Goal: Transaction & Acquisition: Purchase product/service

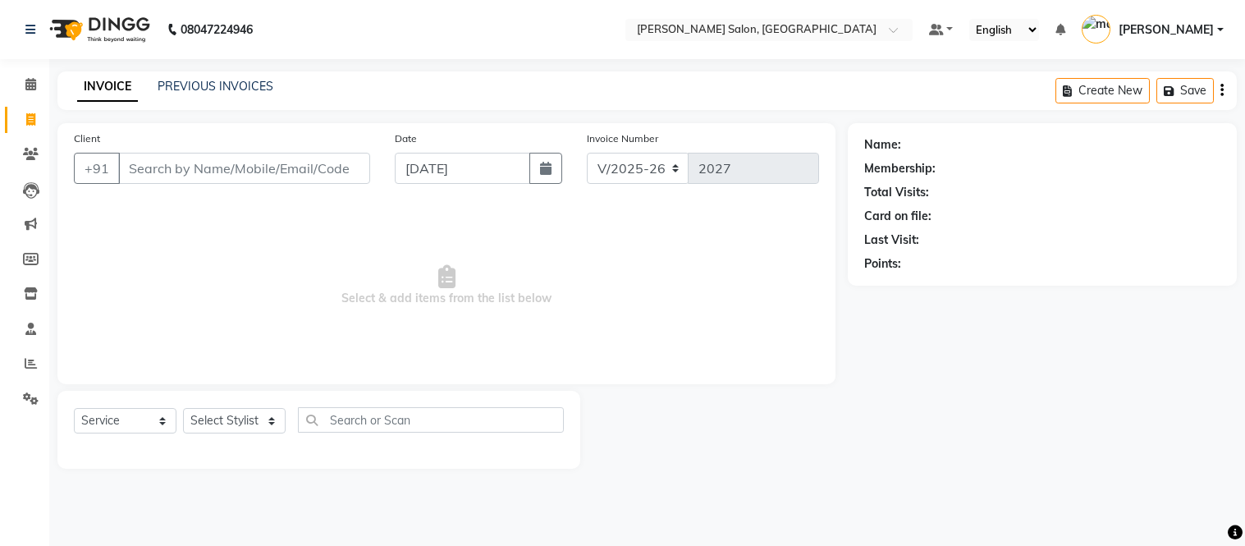
select select "6469"
select select "service"
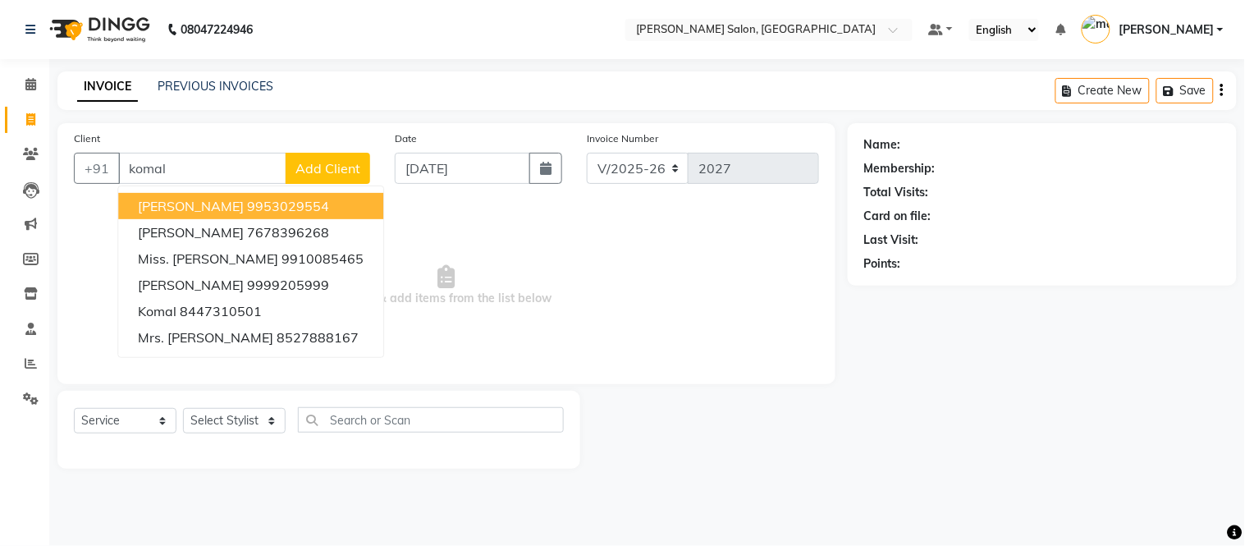
click at [209, 199] on span "Mrs. Komal grover" at bounding box center [191, 206] width 106 height 16
type input "9953029554"
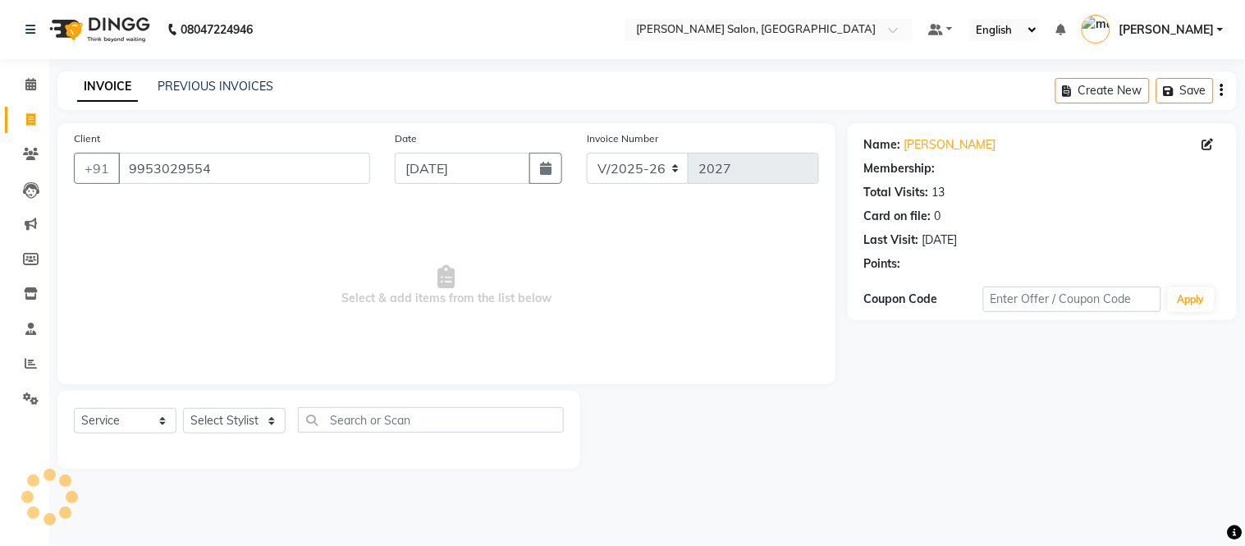
select select "1: Object"
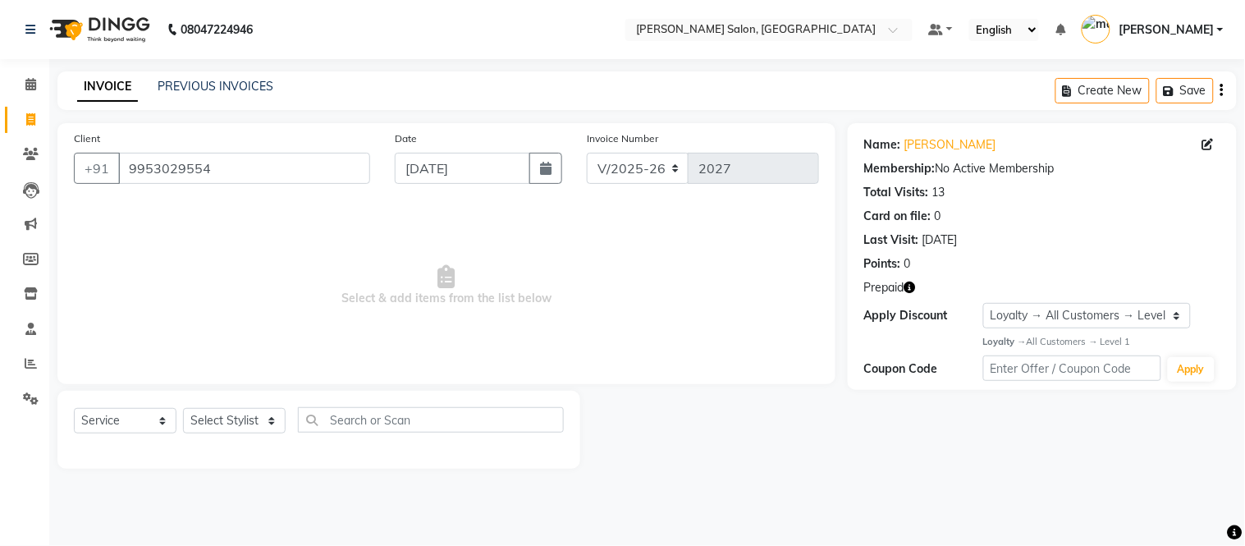
click at [908, 285] on icon "button" at bounding box center [909, 286] width 11 height 11
click at [550, 371] on div "Client +91 9953029554 Date 03-09-2025 Invoice Number V/2025 V/2025-26 2027 Sele…" at bounding box center [446, 253] width 778 height 261
click at [550, 372] on div "Client +91 9953029554 Date 03-09-2025 Invoice Number V/2025 V/2025-26 2027 Sele…" at bounding box center [446, 253] width 778 height 261
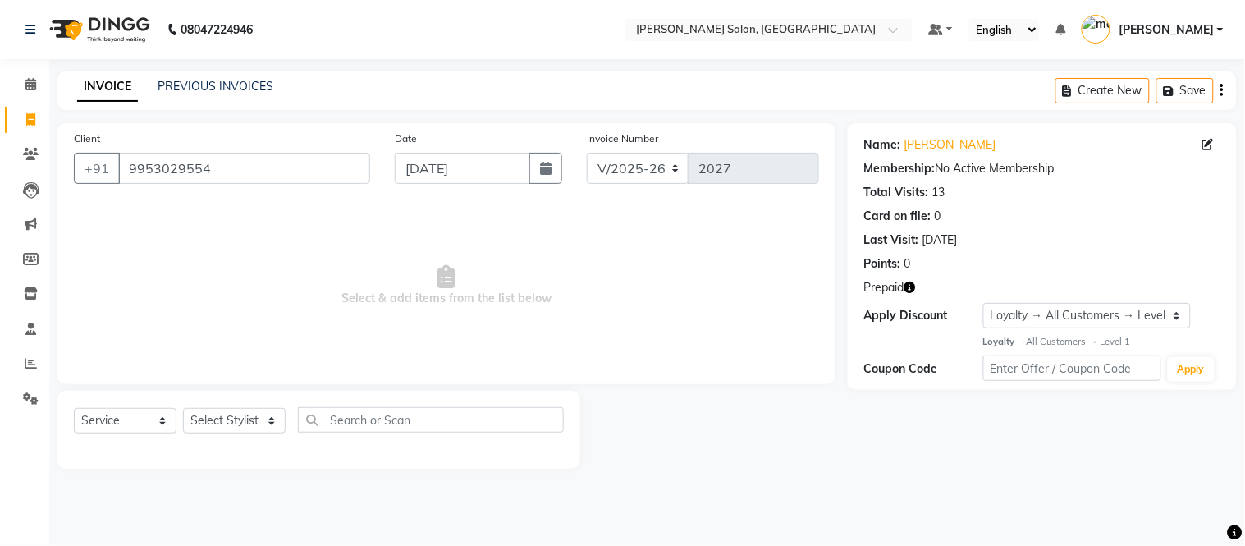
click at [550, 372] on div "Client +91 9953029554 Date 03-09-2025 Invoice Number V/2025 V/2025-26 2027 Sele…" at bounding box center [446, 253] width 778 height 261
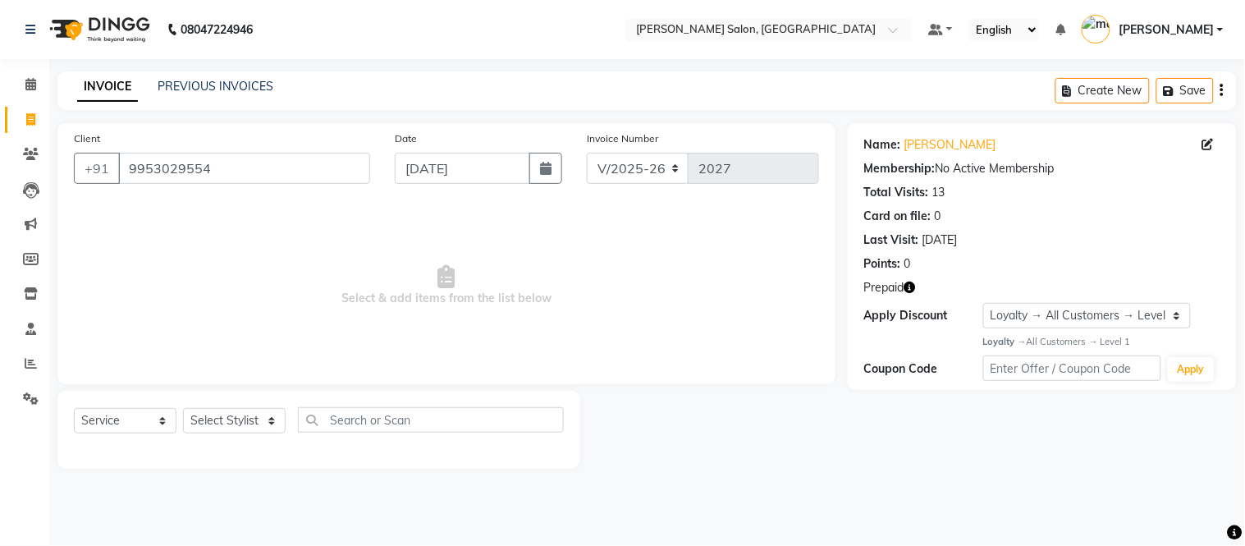
click at [550, 372] on div "Client +91 9953029554 Date 03-09-2025 Invoice Number V/2025 V/2025-26 2027 Sele…" at bounding box center [446, 253] width 778 height 261
click at [208, 411] on select "Select Stylist [PERSON_NAME] [PERSON_NAME] [PERSON_NAME] [PERSON_NAME] [PERSON_…" at bounding box center [234, 420] width 103 height 25
select select "85118"
click at [183, 409] on select "Select Stylist [PERSON_NAME] [PERSON_NAME] [PERSON_NAME] [PERSON_NAME] [PERSON_…" at bounding box center [234, 420] width 103 height 25
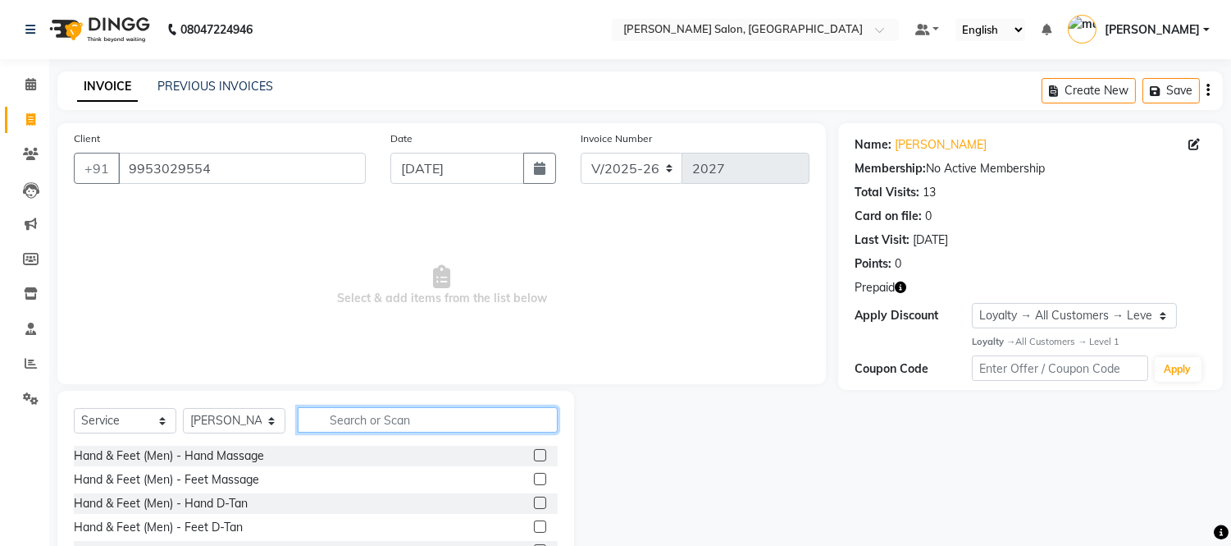
click at [378, 413] on input "text" at bounding box center [428, 419] width 260 height 25
type input "hair cut"
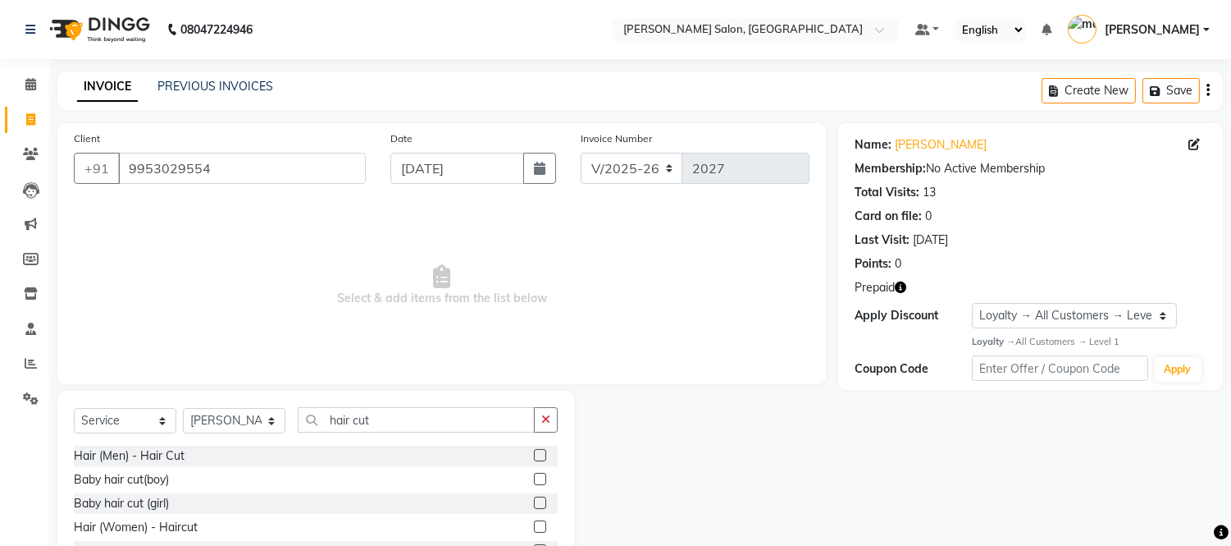
click at [537, 521] on label at bounding box center [540, 526] width 12 height 12
click at [537, 522] on input "checkbox" at bounding box center [539, 527] width 11 height 11
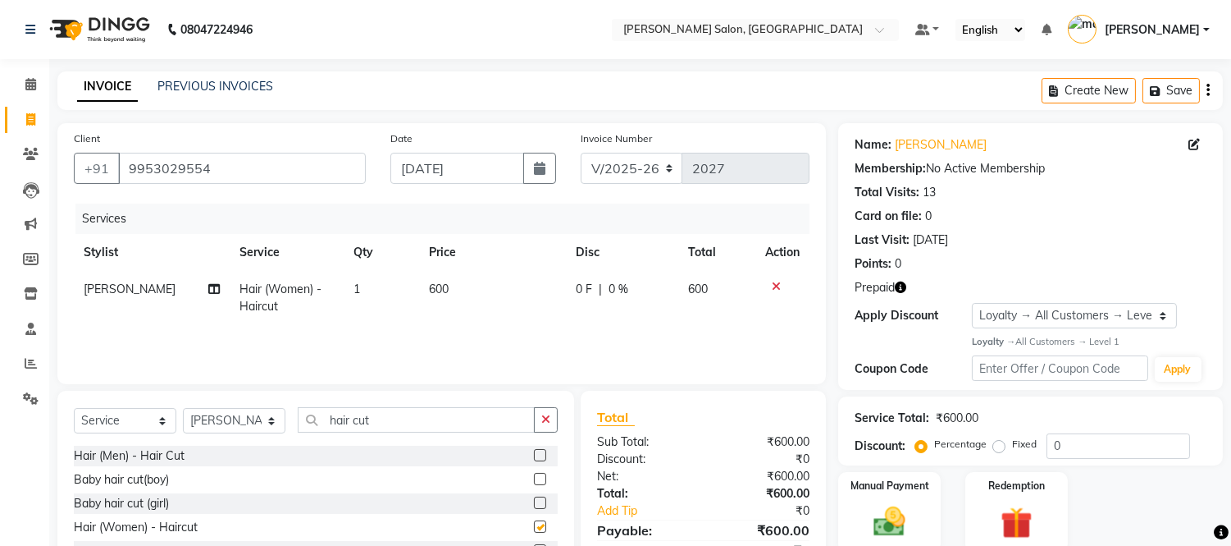
checkbox input "false"
click at [544, 422] on icon "button" at bounding box center [545, 418] width 9 height 11
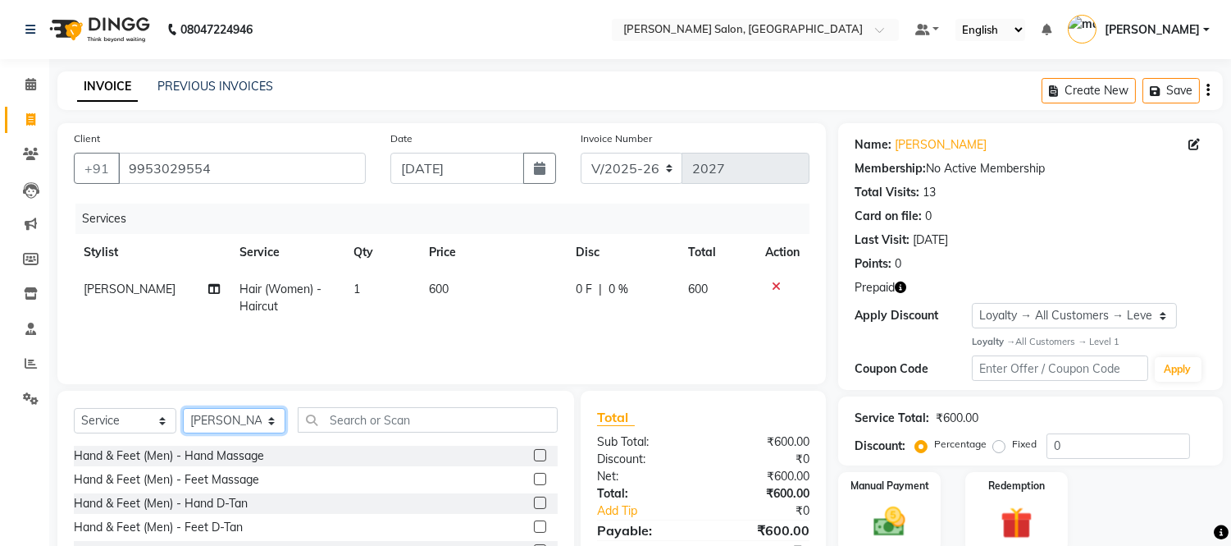
click at [244, 415] on select "Select Stylist [PERSON_NAME] [PERSON_NAME] [PERSON_NAME] [PERSON_NAME] [PERSON_…" at bounding box center [234, 420] width 103 height 25
click at [183, 409] on select "Select Stylist [PERSON_NAME] [PERSON_NAME] [PERSON_NAME] [PERSON_NAME] [PERSON_…" at bounding box center [234, 420] width 103 height 25
click at [253, 424] on select "Select Stylist [PERSON_NAME] [PERSON_NAME] [PERSON_NAME] [PERSON_NAME] [PERSON_…" at bounding box center [234, 420] width 103 height 25
select select "49738"
click at [183, 409] on select "Select Stylist [PERSON_NAME] [PERSON_NAME] [PERSON_NAME] [PERSON_NAME] [PERSON_…" at bounding box center [234, 420] width 103 height 25
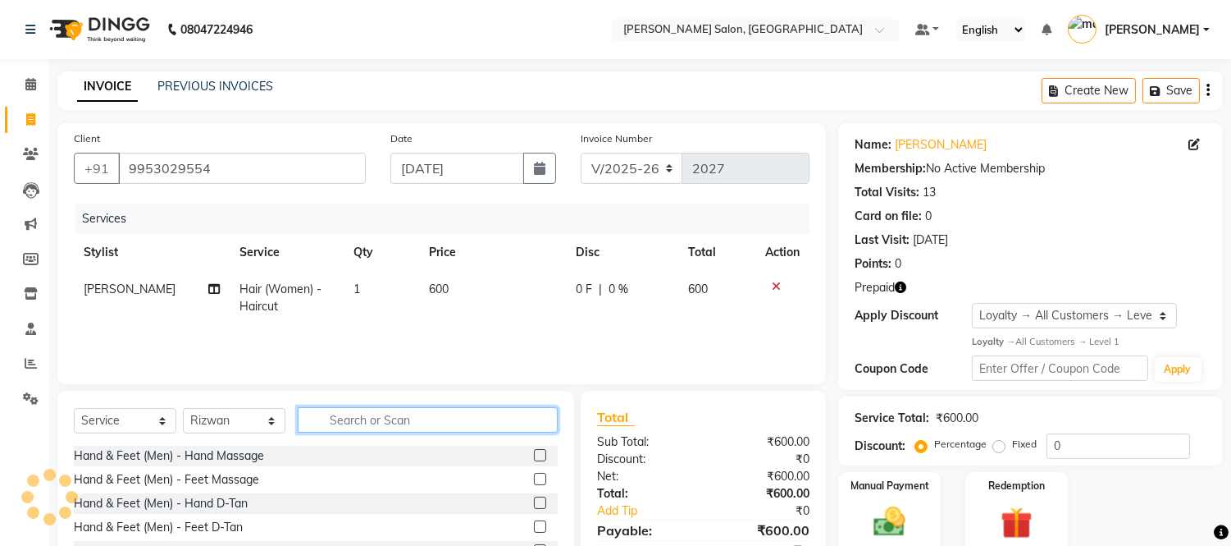
click at [340, 412] on input "text" at bounding box center [428, 419] width 260 height 25
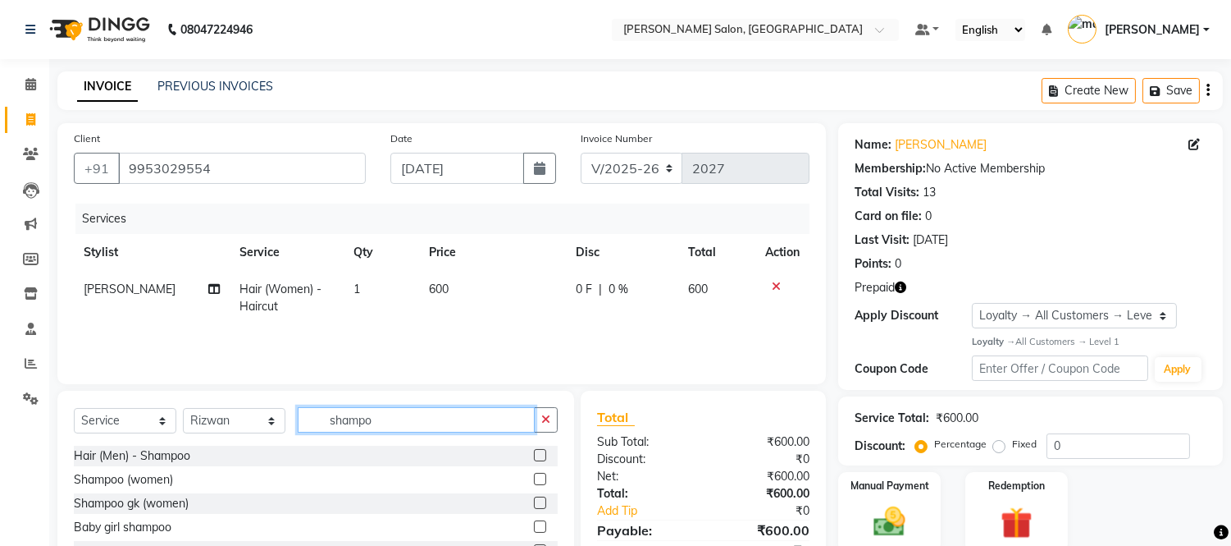
type input "shampo"
click at [535, 479] on label at bounding box center [540, 479] width 12 height 12
click at [535, 479] on input "checkbox" at bounding box center [539, 479] width 11 height 11
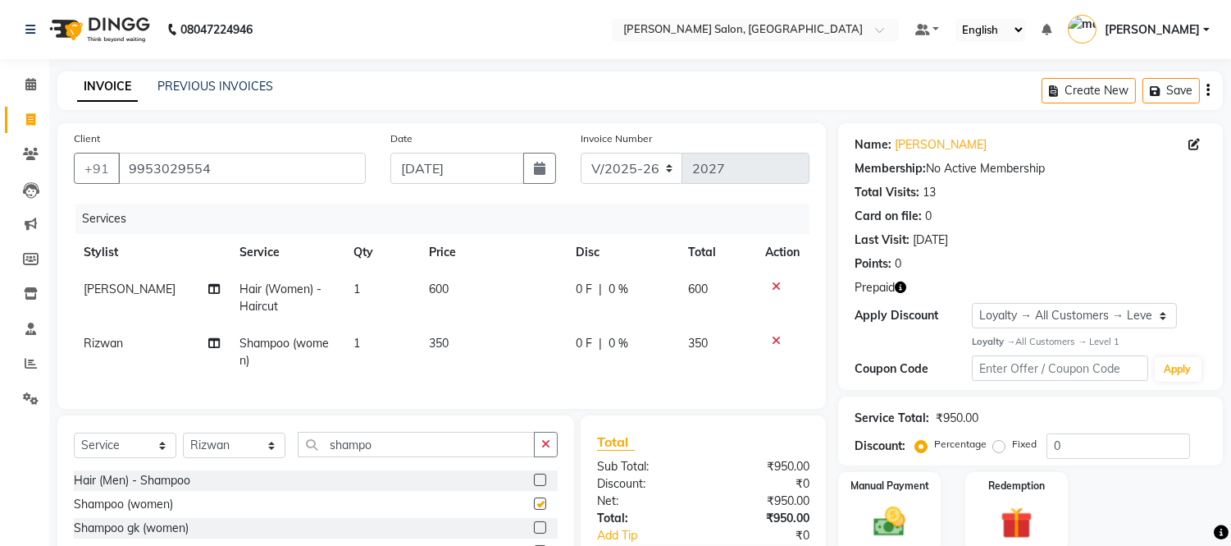
checkbox input "false"
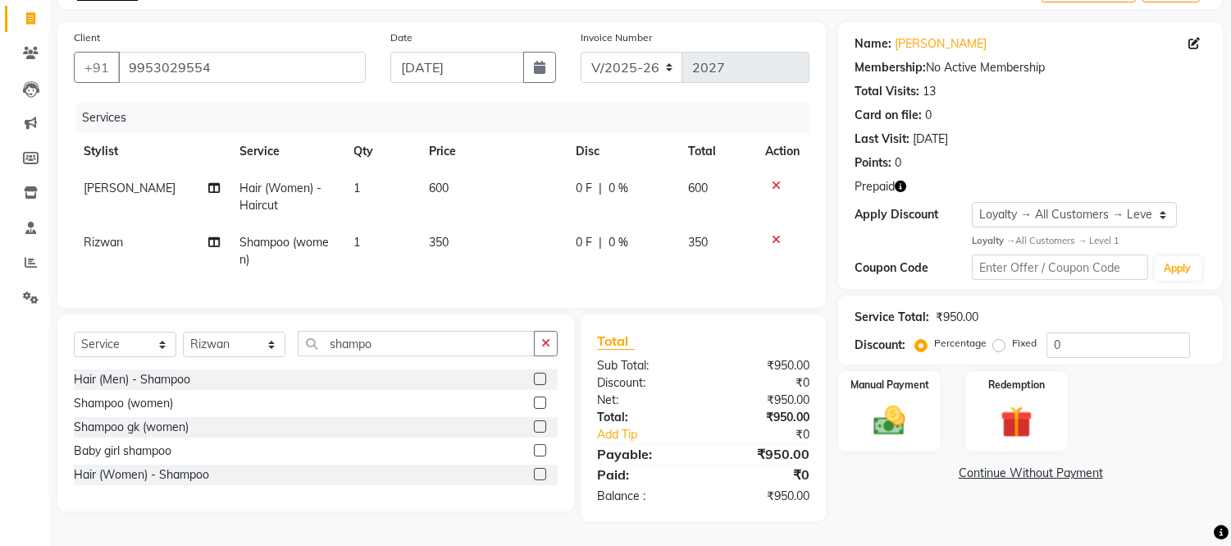
click at [429, 235] on span "350" at bounding box center [439, 242] width 20 height 15
select select "49738"
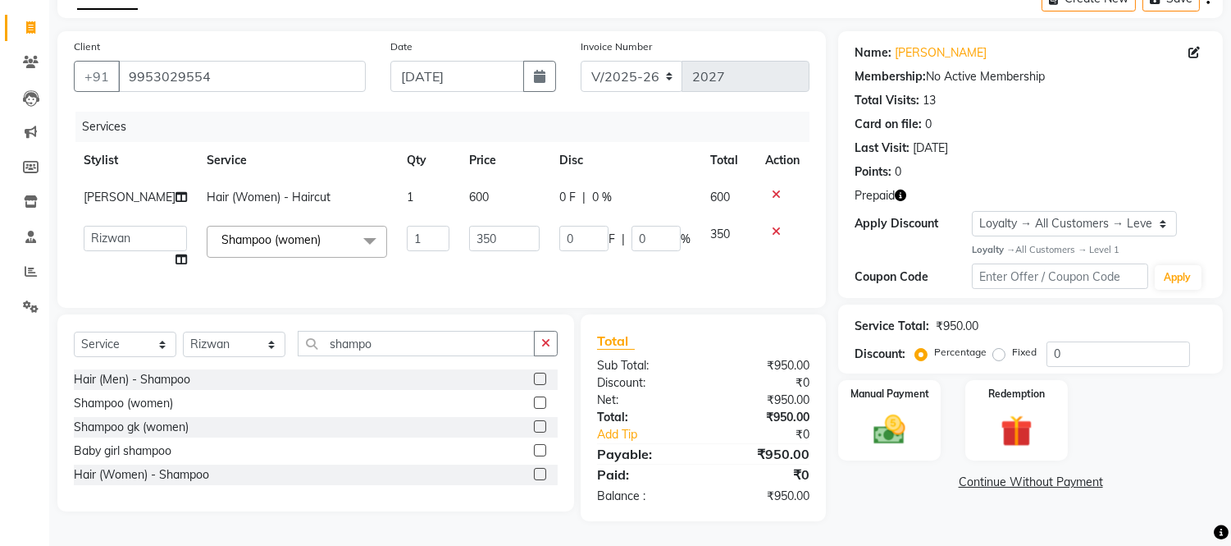
scroll to position [105, 0]
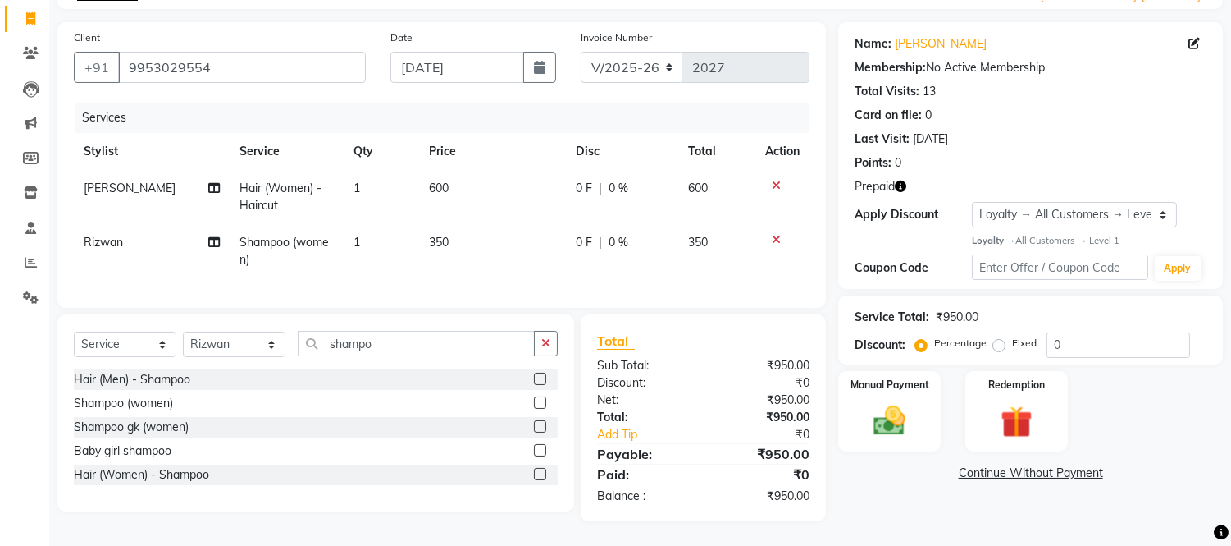
click at [441, 244] on td "350" at bounding box center [492, 251] width 147 height 54
click at [419, 244] on td "1" at bounding box center [381, 251] width 75 height 54
select select "49738"
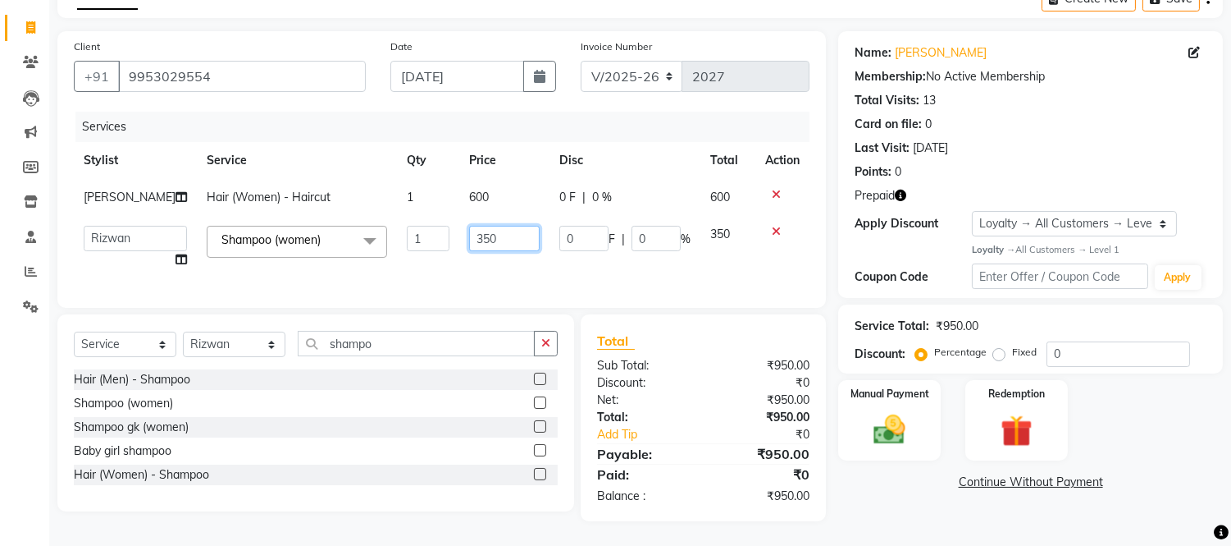
click at [469, 226] on input "350" at bounding box center [504, 238] width 71 height 25
type input "250"
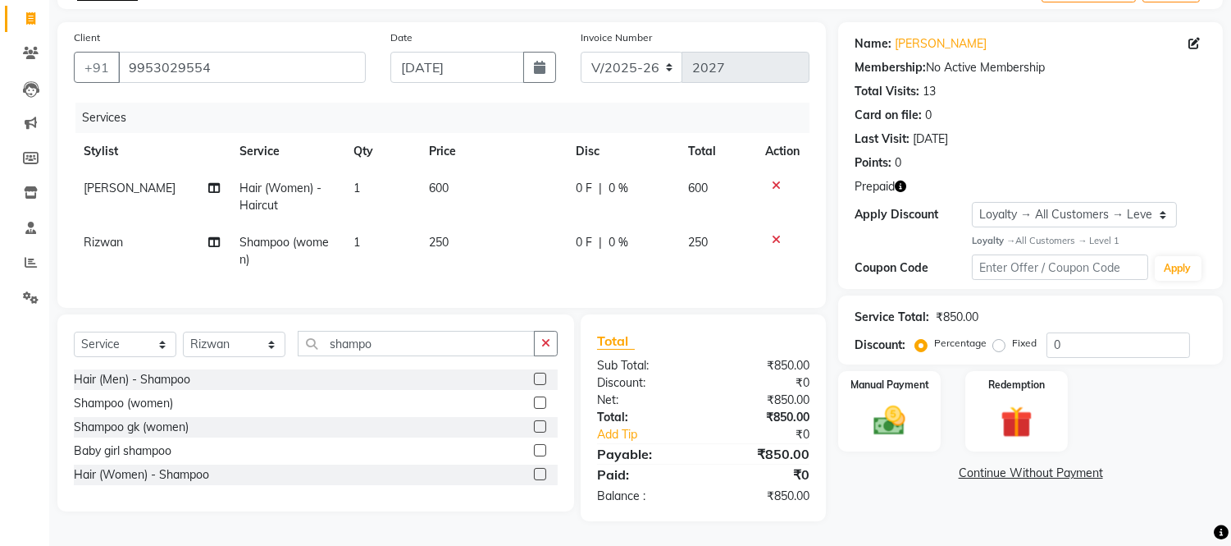
click at [507, 243] on td "250" at bounding box center [492, 251] width 147 height 54
select select "49738"
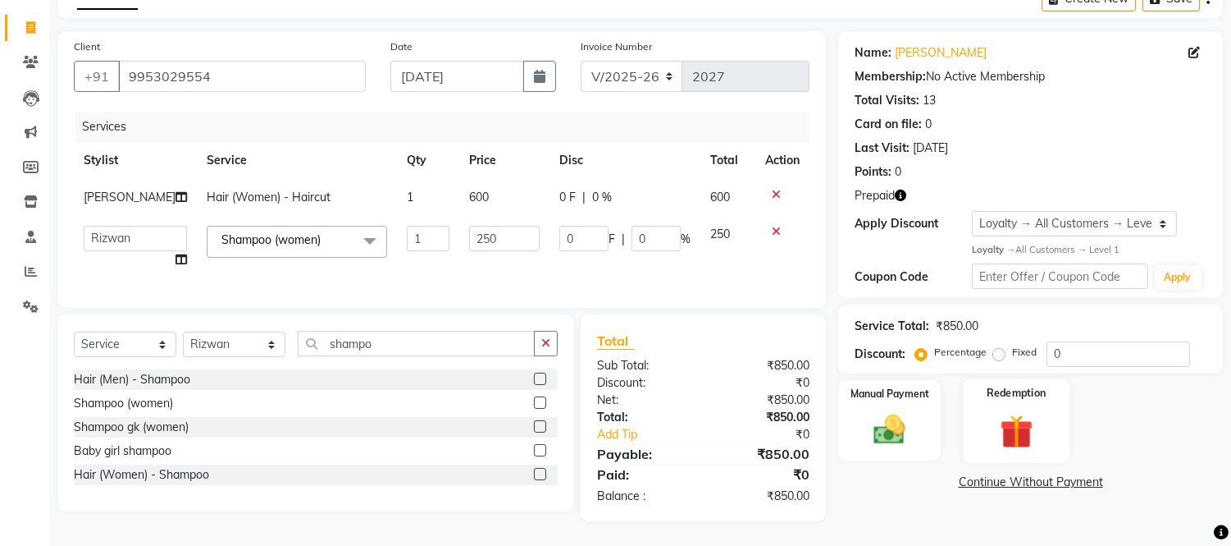
click at [1035, 423] on img at bounding box center [1016, 430] width 54 height 41
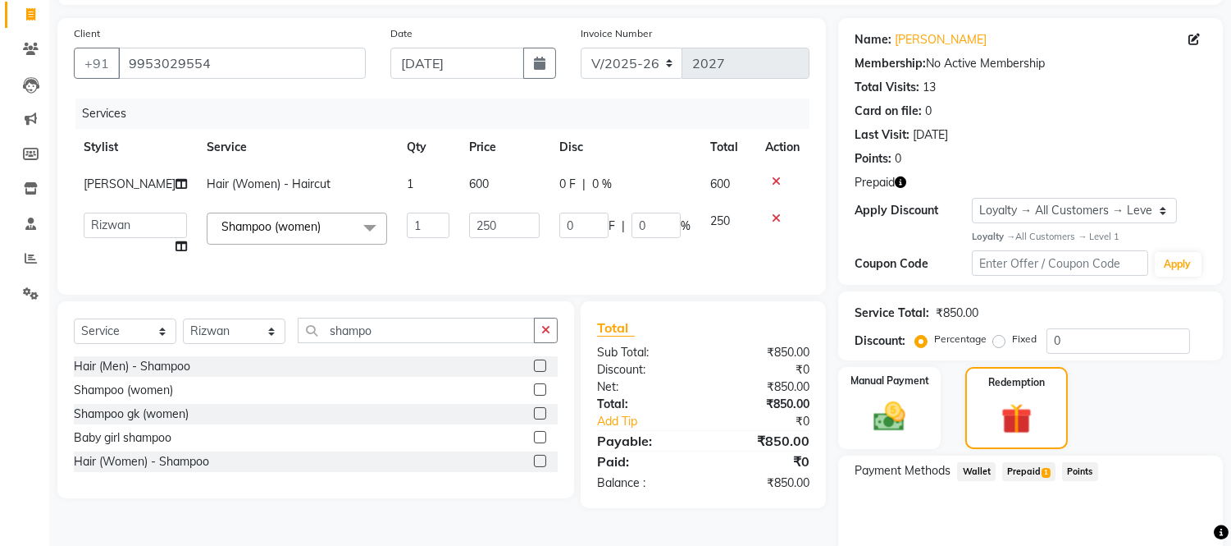
click at [1032, 473] on span "Prepaid 1" at bounding box center [1029, 471] width 53 height 19
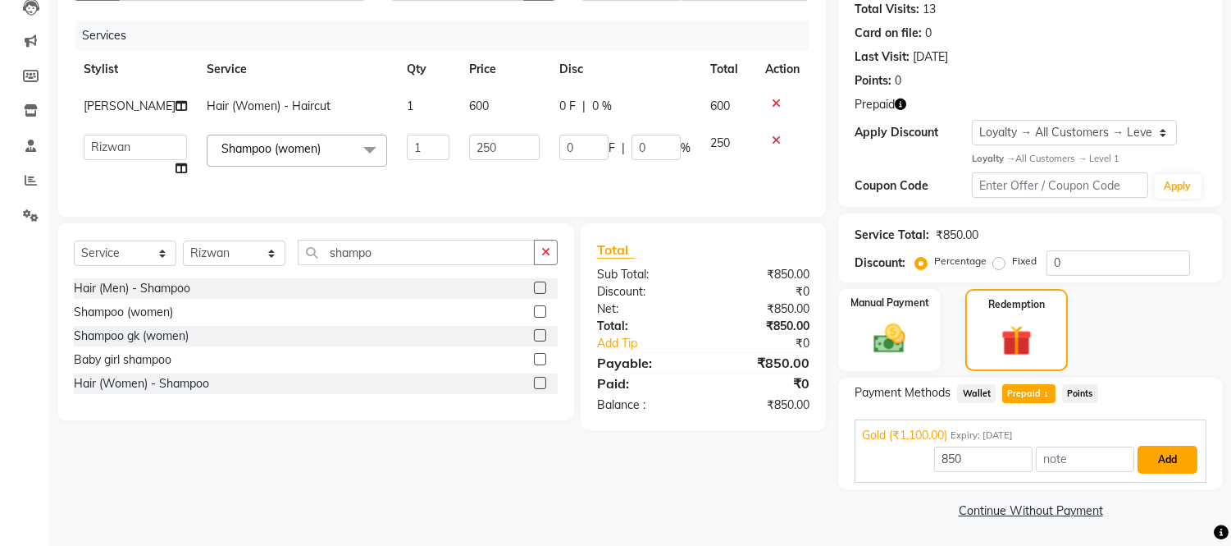
click at [1171, 445] on button "Add" at bounding box center [1168, 459] width 60 height 28
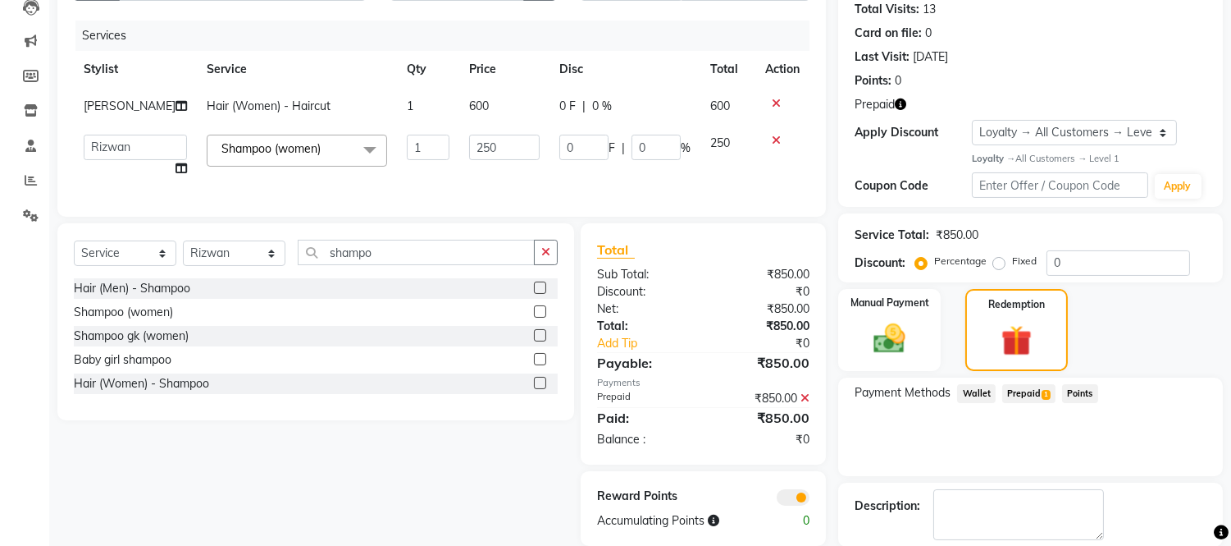
scroll to position [263, 0]
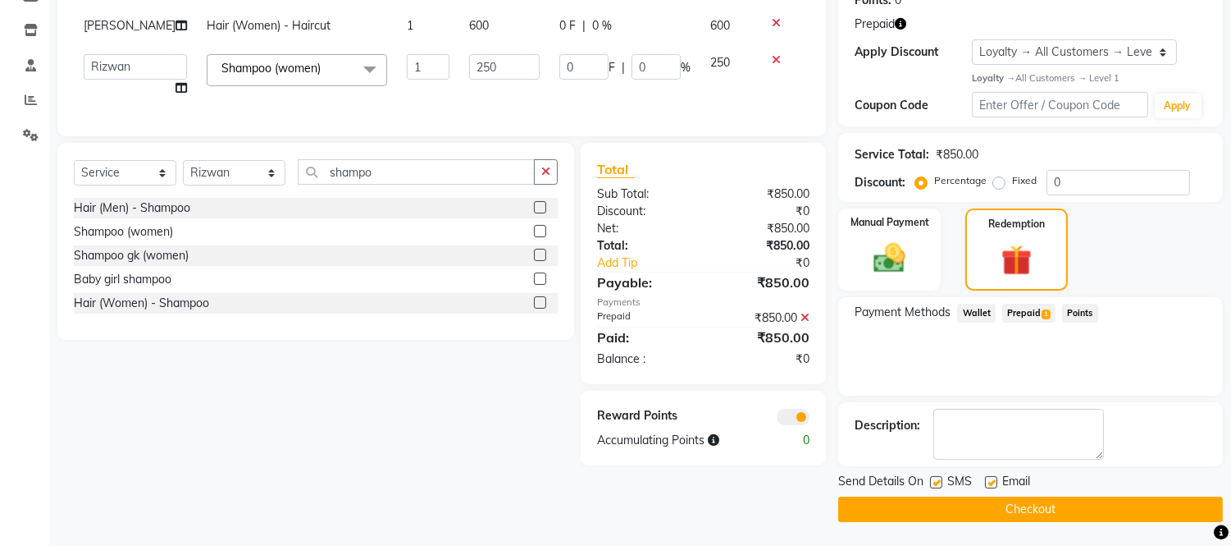
click at [1073, 505] on button "Checkout" at bounding box center [1030, 508] width 385 height 25
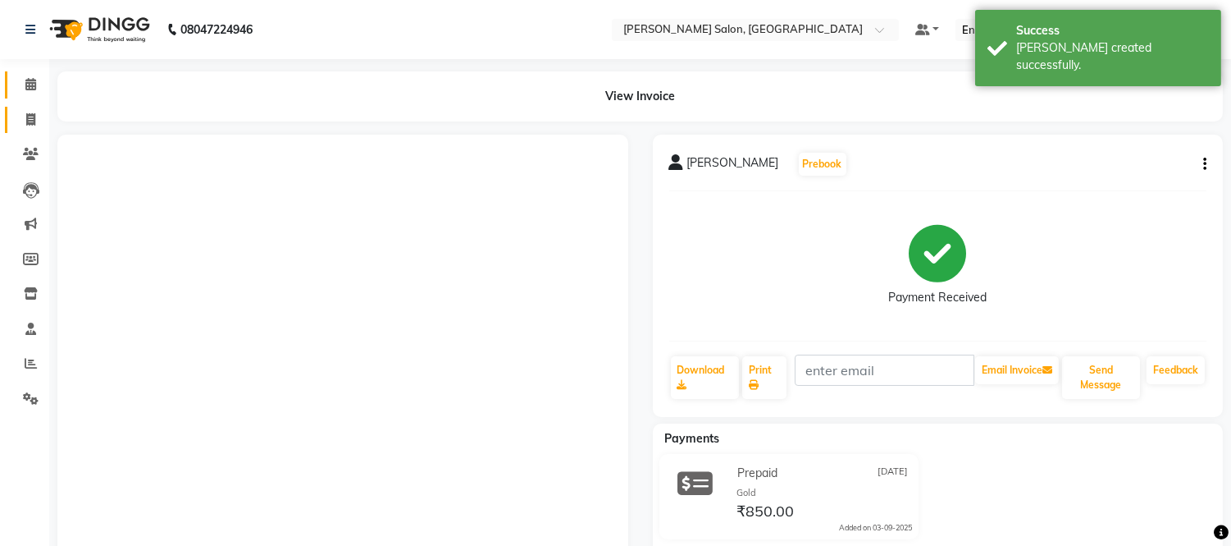
click at [29, 111] on span at bounding box center [30, 120] width 29 height 19
select select "service"
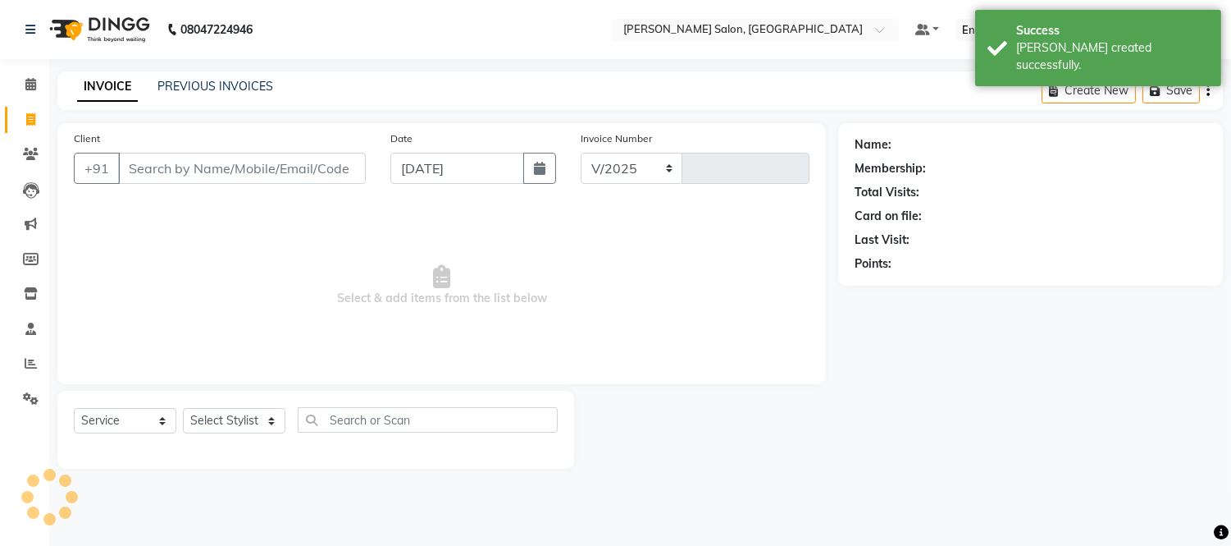
select select "6469"
type input "2029"
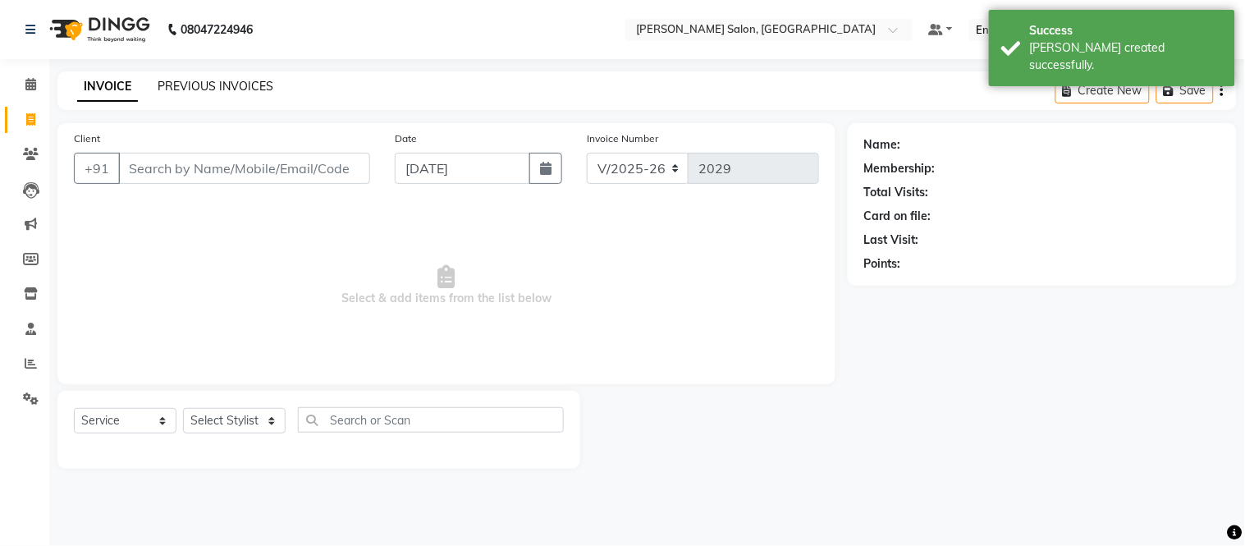
click at [226, 80] on link "PREVIOUS INVOICES" at bounding box center [216, 86] width 116 height 15
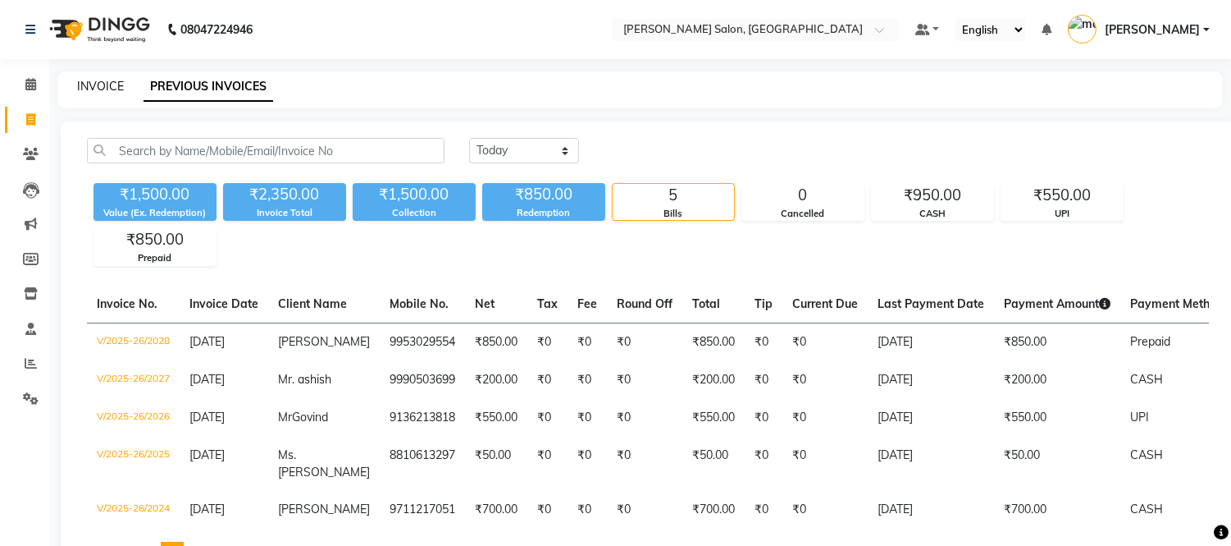
click at [107, 82] on link "INVOICE" at bounding box center [100, 86] width 47 height 15
select select "service"
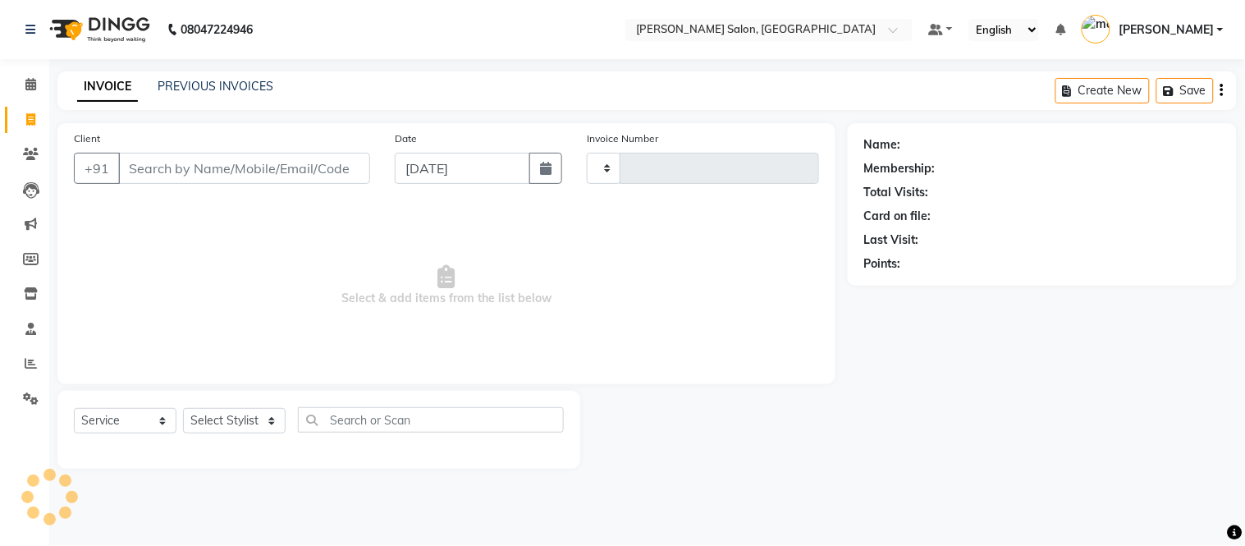
type input "2029"
select select "6469"
click at [251, 78] on div "PREVIOUS INVOICES" at bounding box center [216, 86] width 116 height 17
click at [271, 88] on div "INVOICE PREVIOUS INVOICES" at bounding box center [174, 87] width 235 height 19
click at [250, 87] on link "PREVIOUS INVOICES" at bounding box center [216, 86] width 116 height 15
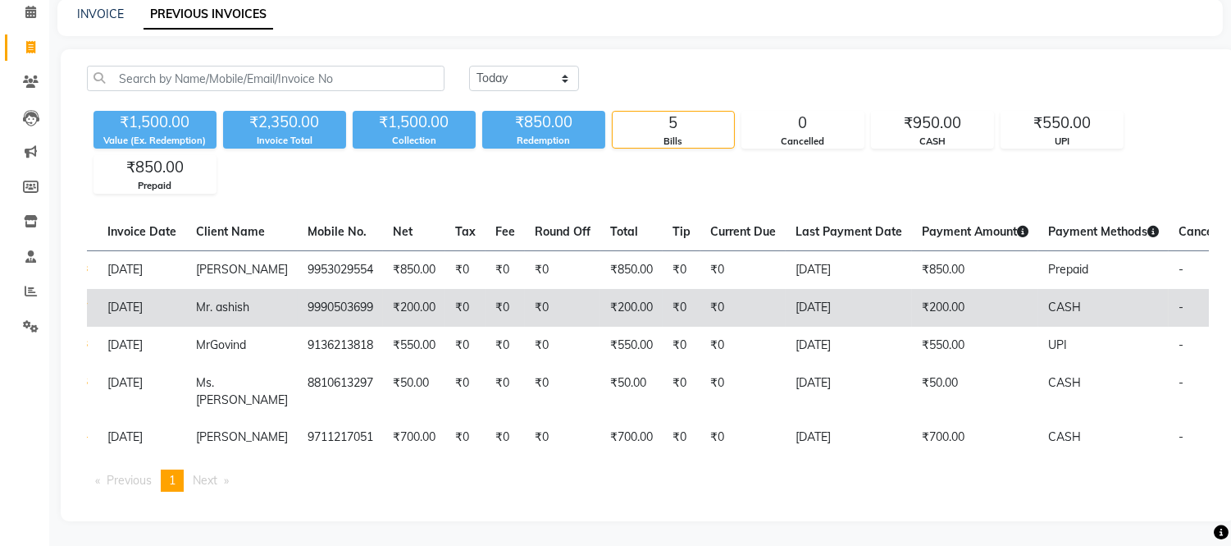
scroll to position [0, 80]
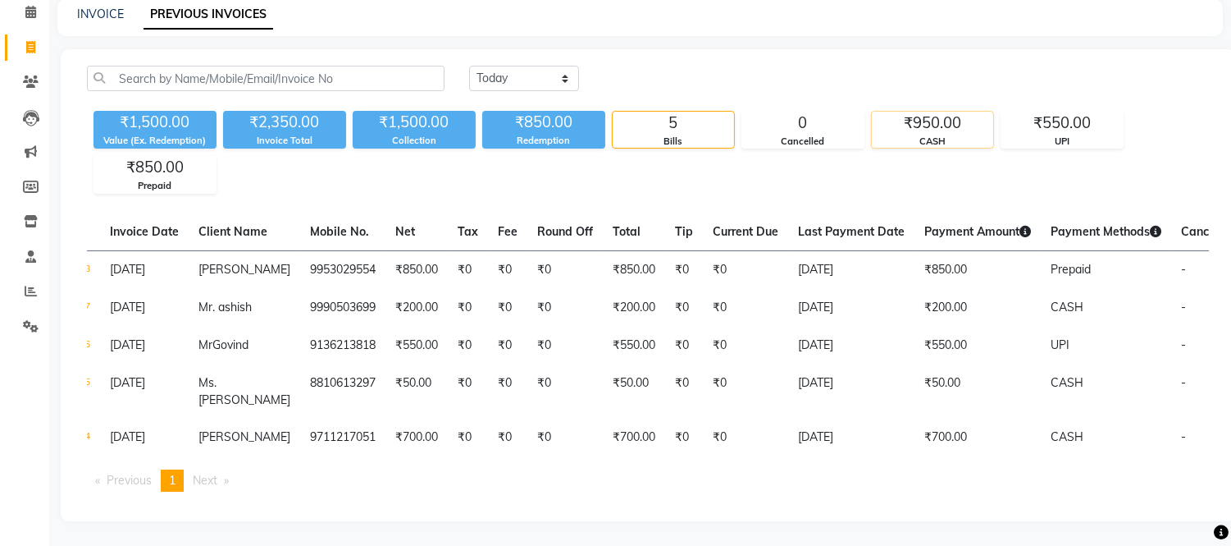
click at [917, 135] on div "CASH" at bounding box center [932, 142] width 121 height 14
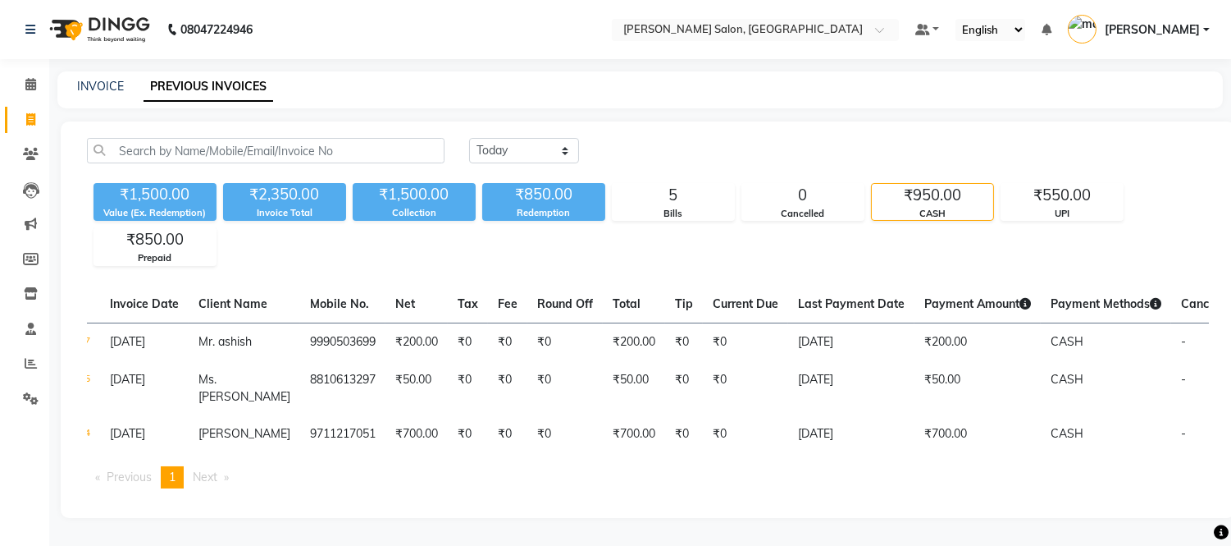
scroll to position [9, 0]
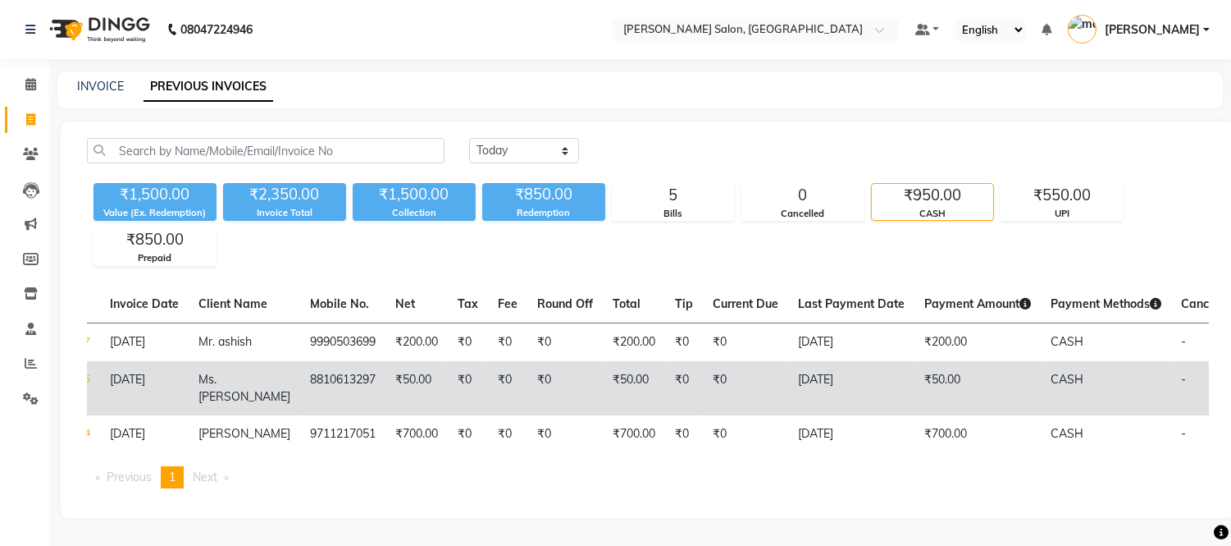
click at [943, 378] on td "₹50.00" at bounding box center [978, 388] width 126 height 54
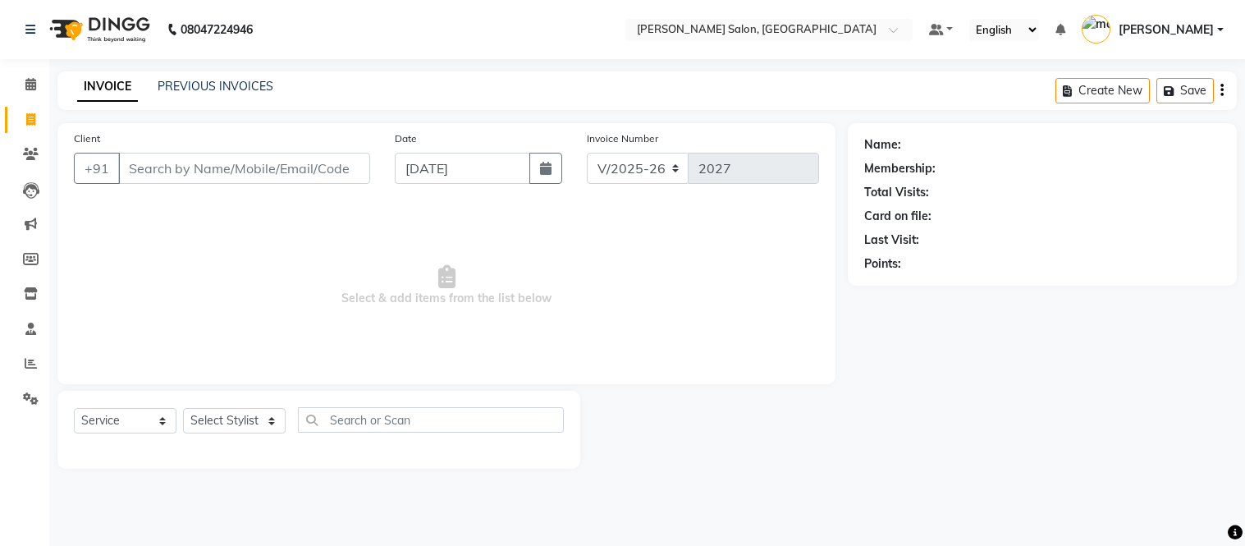
select select "6469"
select select "service"
click at [211, 79] on link "PREVIOUS INVOICES" at bounding box center [216, 86] width 116 height 15
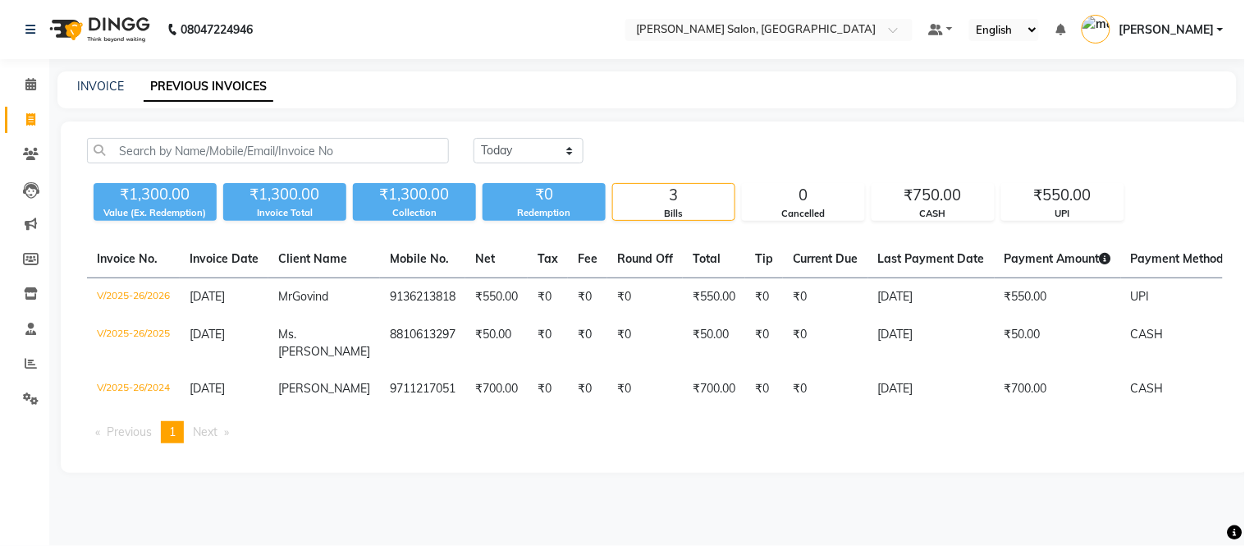
click at [85, 75] on div "INVOICE PREVIOUS INVOICES" at bounding box center [646, 89] width 1179 height 37
click at [102, 87] on link "INVOICE" at bounding box center [100, 86] width 47 height 15
select select "service"
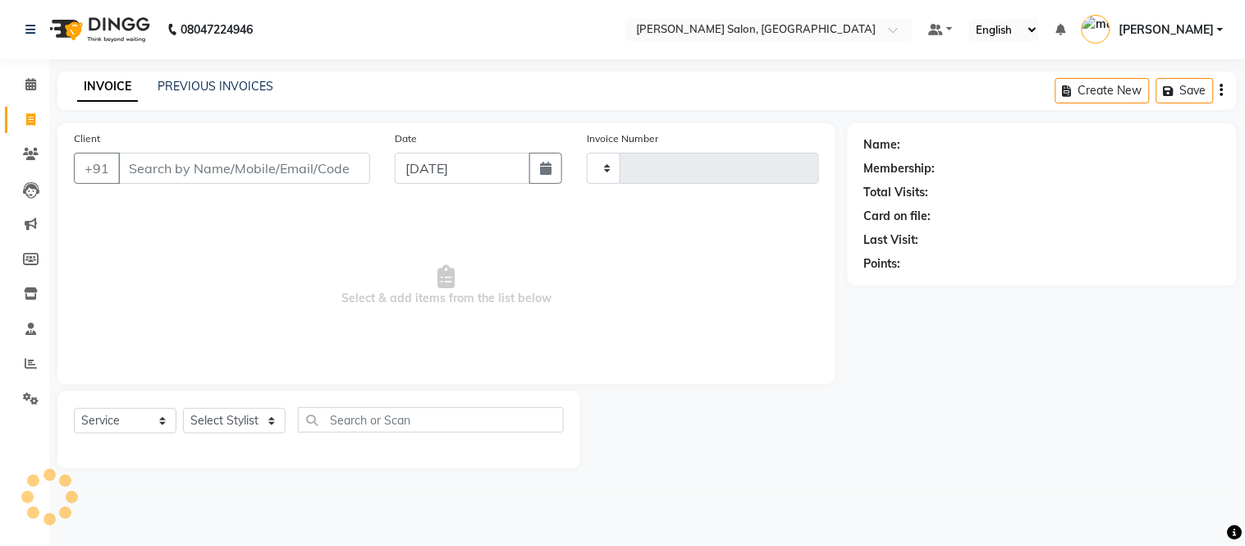
type input "2027"
select select "6469"
click at [102, 87] on link "INVOICE" at bounding box center [107, 87] width 61 height 30
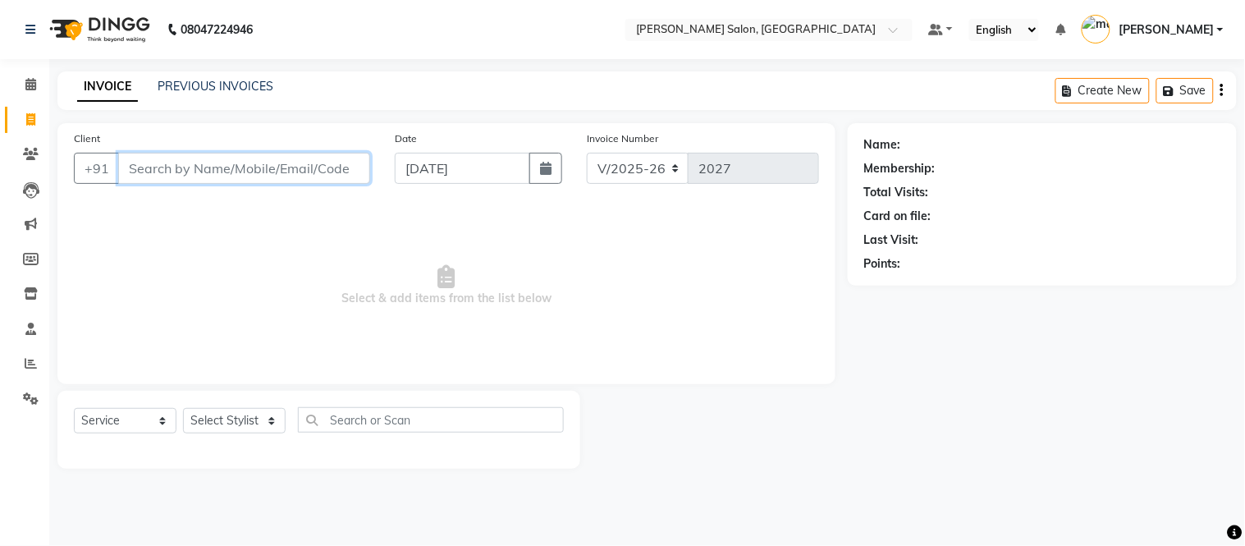
click at [255, 161] on input "Client" at bounding box center [244, 168] width 252 height 31
type input "9990503699"
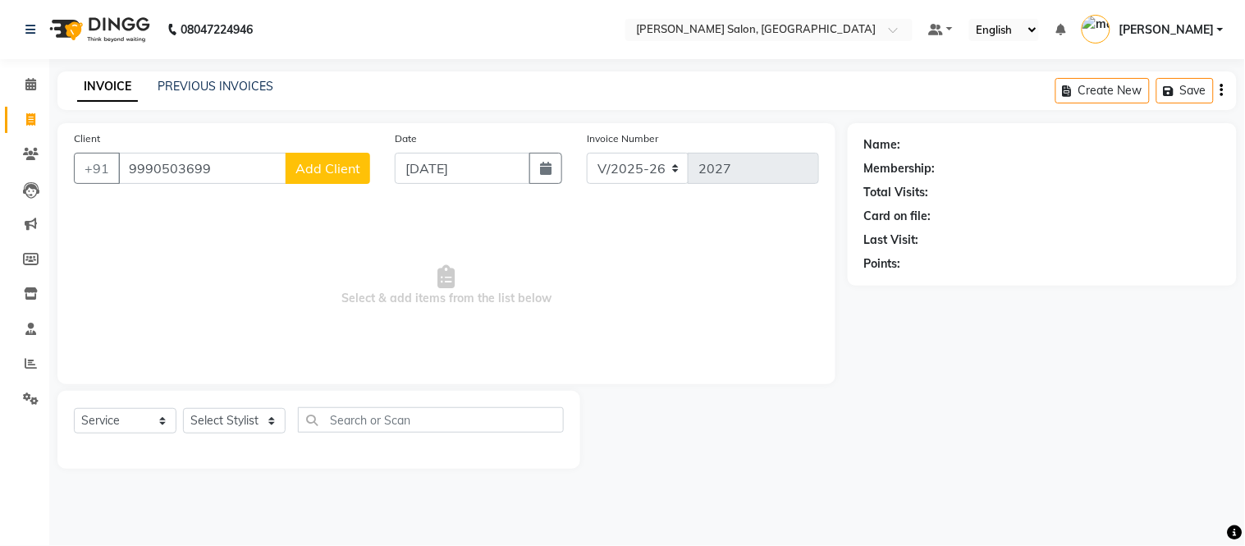
click at [345, 166] on span "Add Client" at bounding box center [327, 168] width 65 height 16
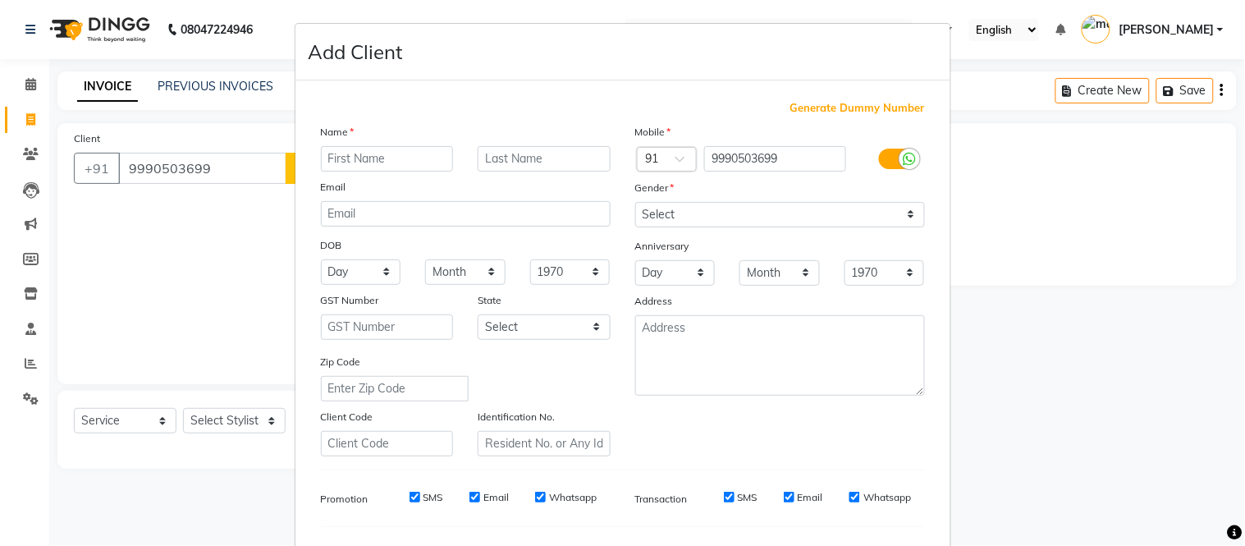
click at [376, 153] on input "text" at bounding box center [387, 158] width 133 height 25
type input "Mr. ashish"
click at [691, 215] on select "Select Male Female Other Prefer Not To Say" at bounding box center [780, 214] width 290 height 25
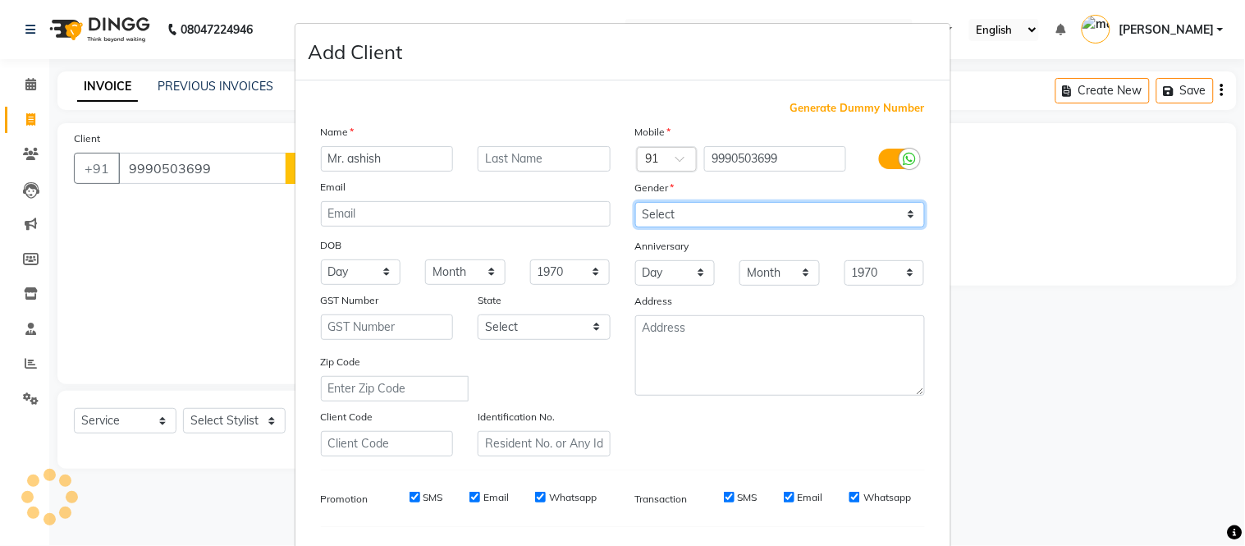
click at [635, 202] on select "Select Male Female Other Prefer Not To Say" at bounding box center [780, 214] width 290 height 25
click at [684, 211] on select "Select Male Female Other Prefer Not To Say" at bounding box center [780, 214] width 290 height 25
select select "male"
click at [635, 202] on select "Select Male Female Other Prefer Not To Say" at bounding box center [780, 214] width 290 height 25
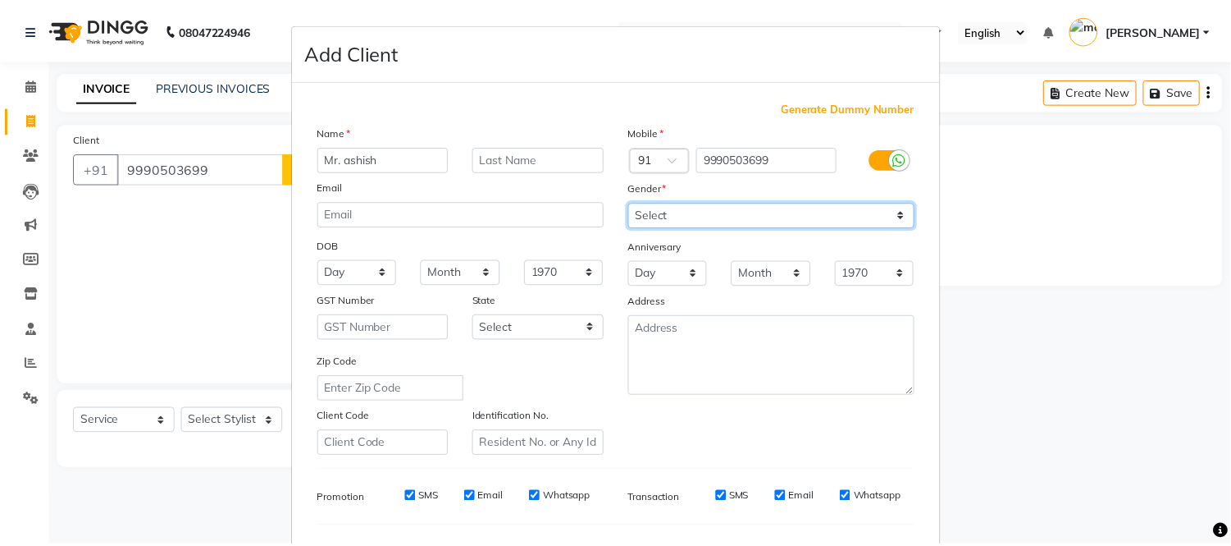
scroll to position [212, 0]
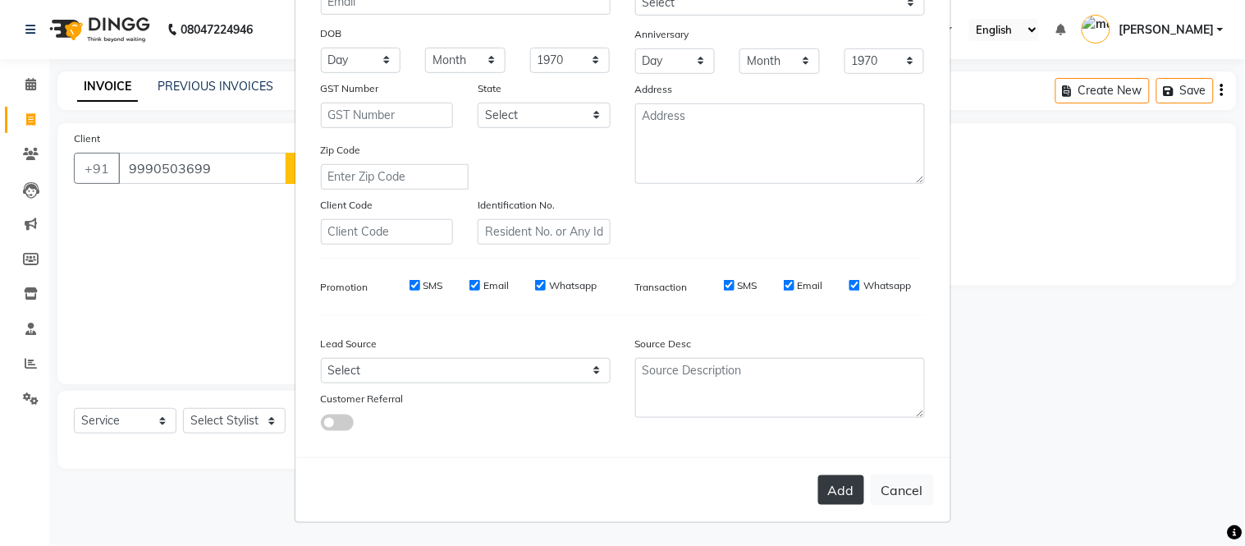
click at [846, 484] on button "Add" at bounding box center [841, 490] width 46 height 30
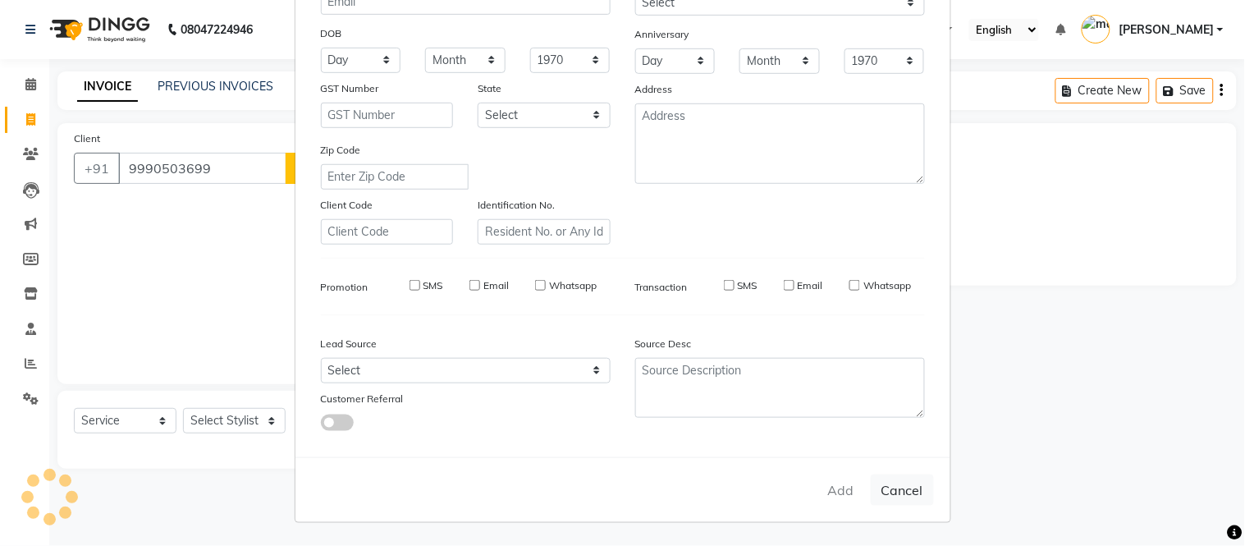
select select
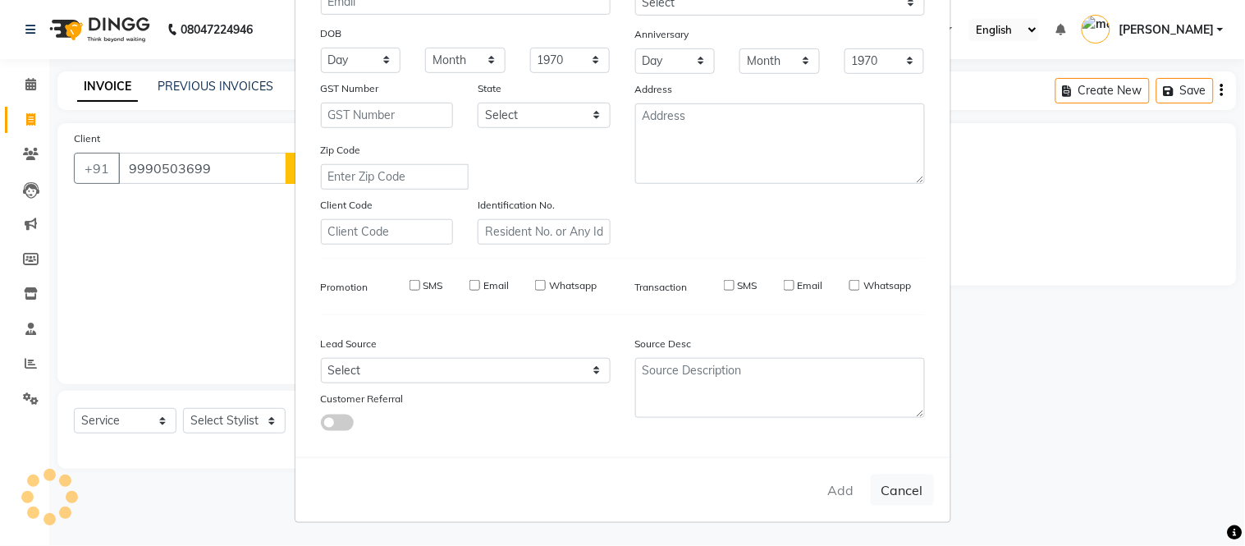
select select
checkbox input "false"
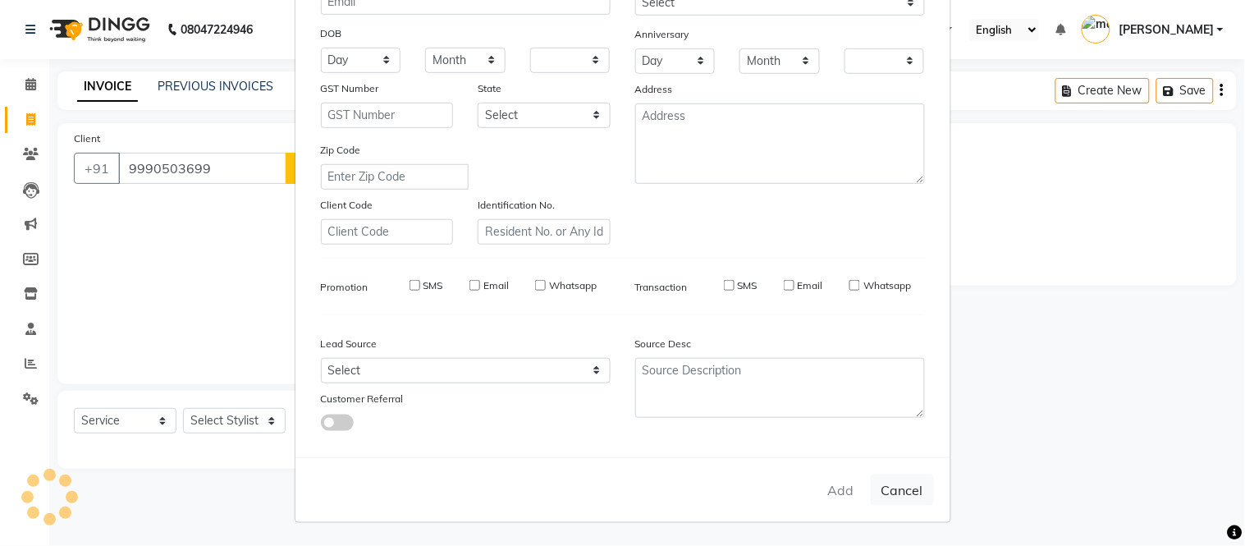
checkbox input "false"
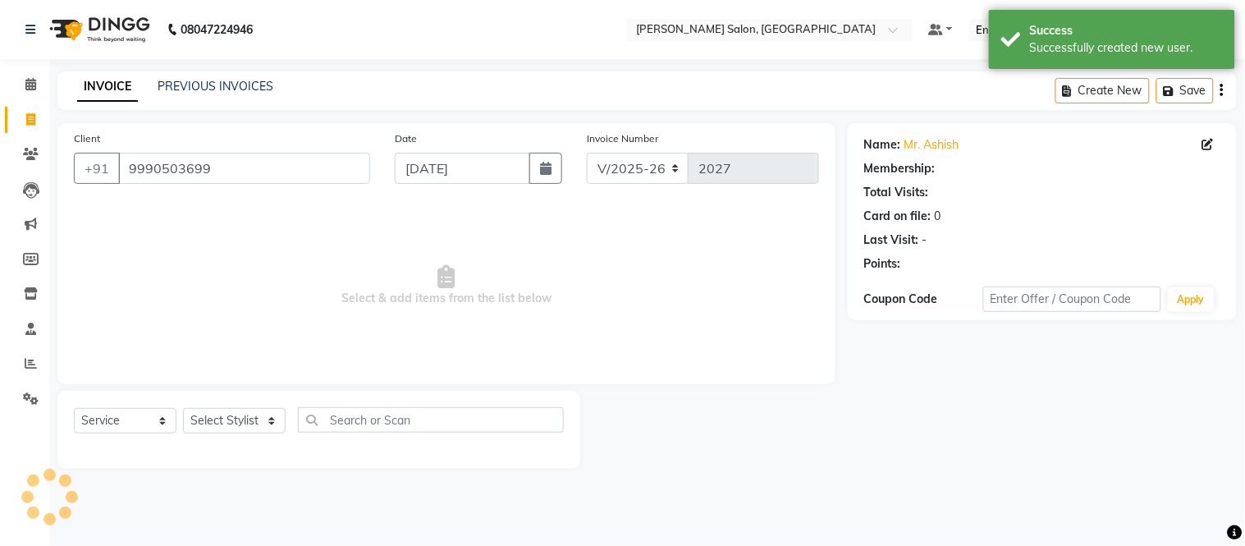
select select "1: Object"
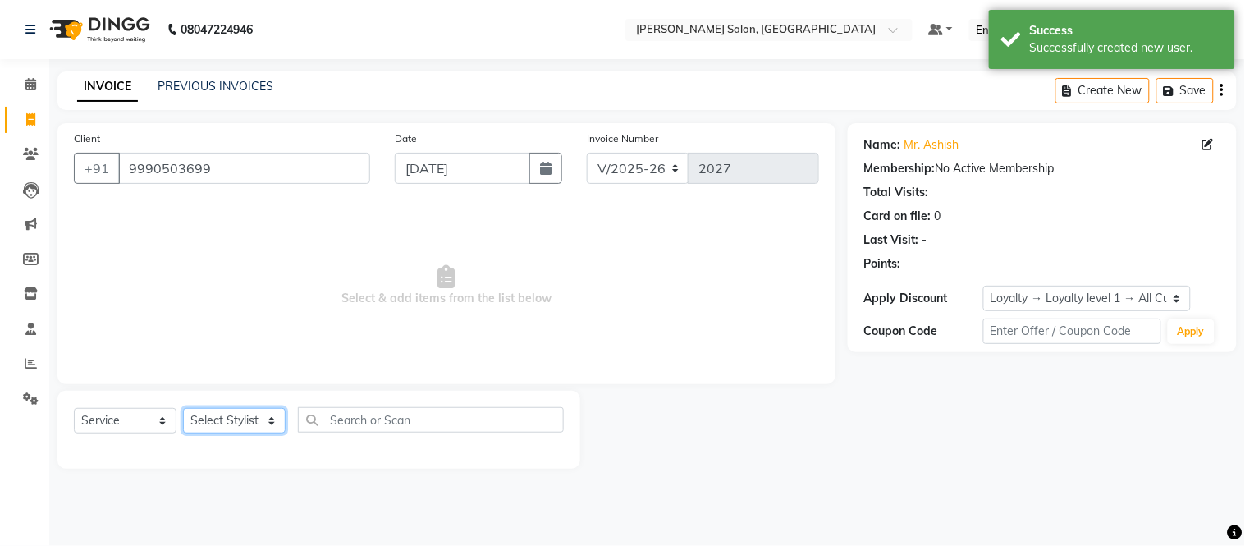
click at [247, 423] on select "Select Stylist [PERSON_NAME] [PERSON_NAME] [PERSON_NAME] [PERSON_NAME] [PERSON_…" at bounding box center [234, 420] width 103 height 25
select select "85906"
click at [183, 409] on select "Select Stylist [PERSON_NAME] [PERSON_NAME] [PERSON_NAME] [PERSON_NAME] [PERSON_…" at bounding box center [234, 420] width 103 height 25
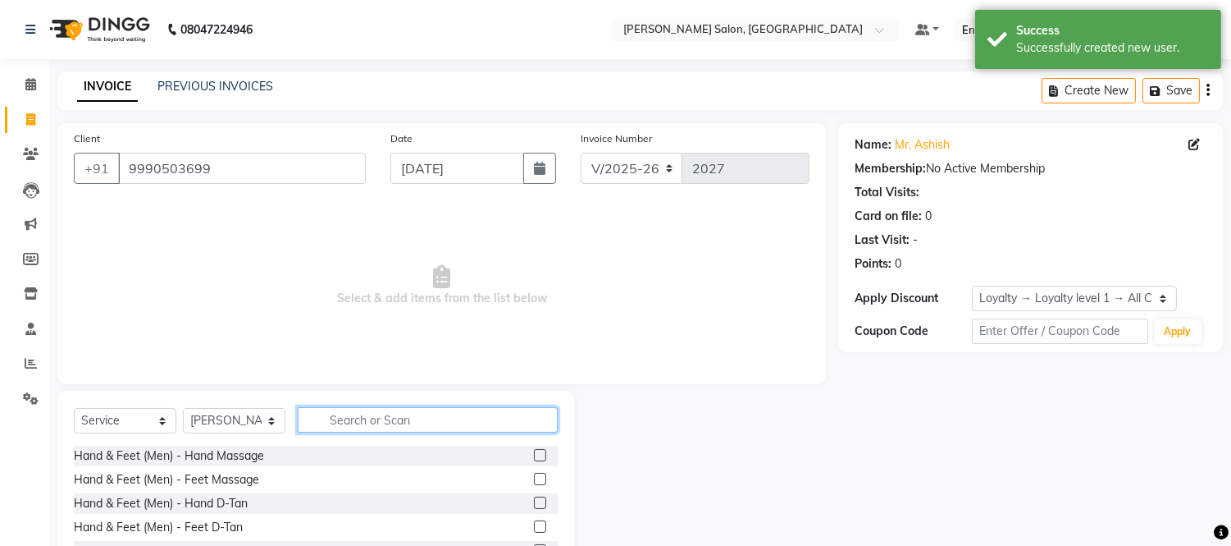
click at [438, 410] on input "text" at bounding box center [428, 419] width 260 height 25
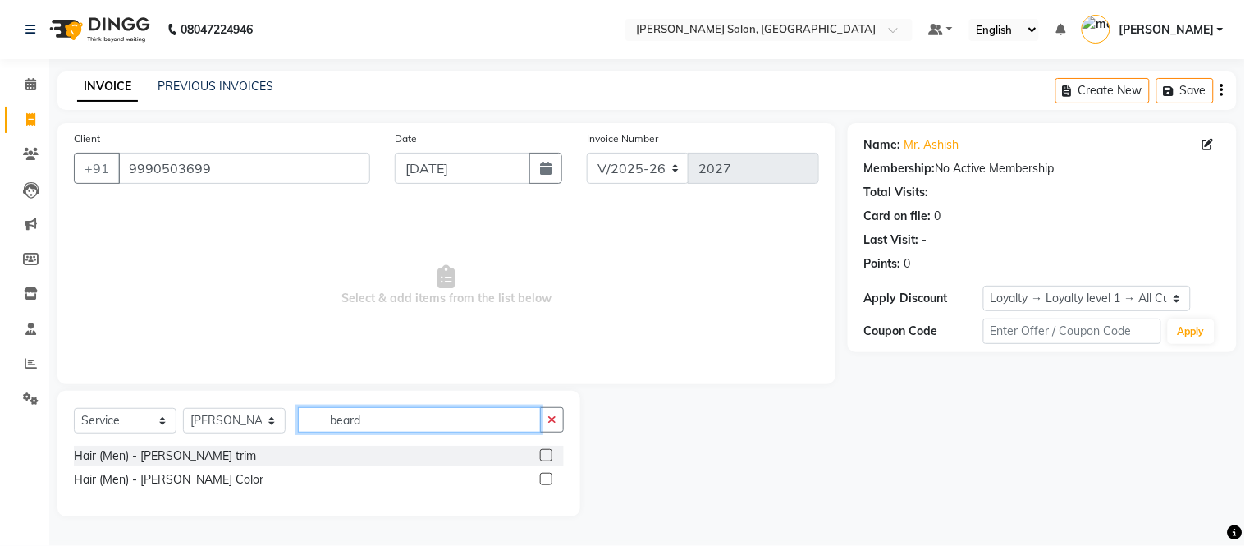
type input "beard"
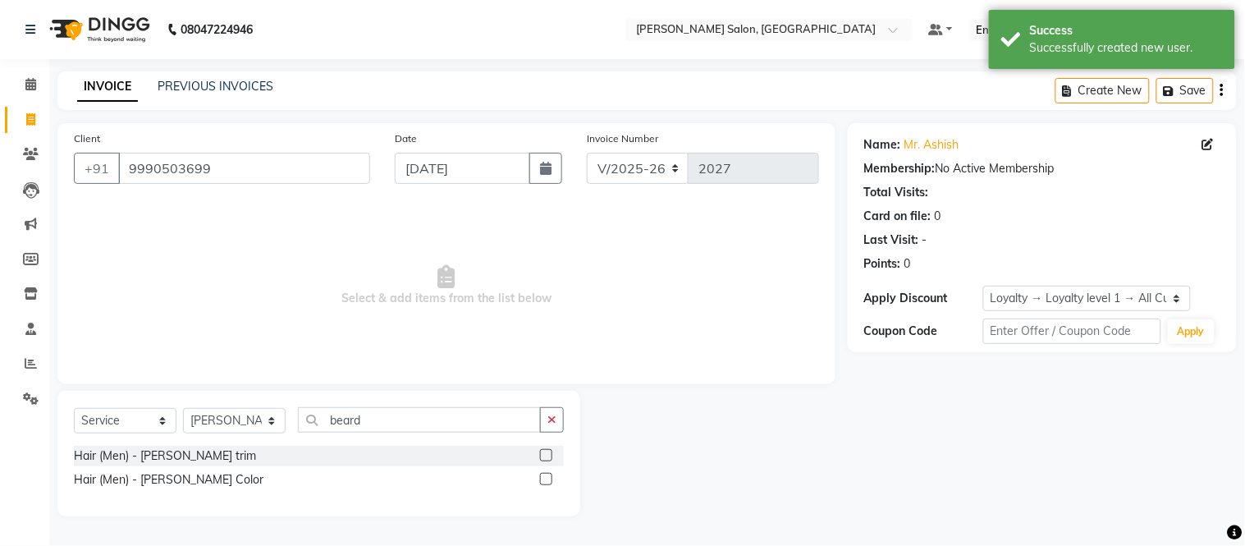
click at [548, 452] on label at bounding box center [546, 455] width 12 height 12
click at [548, 452] on input "checkbox" at bounding box center [545, 455] width 11 height 11
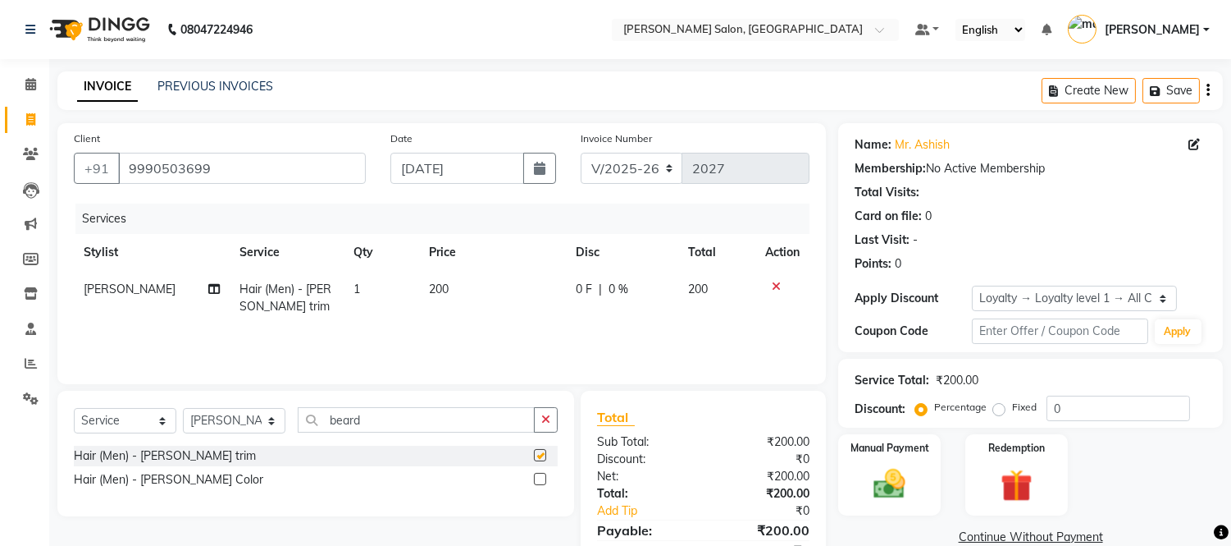
scroll to position [76, 0]
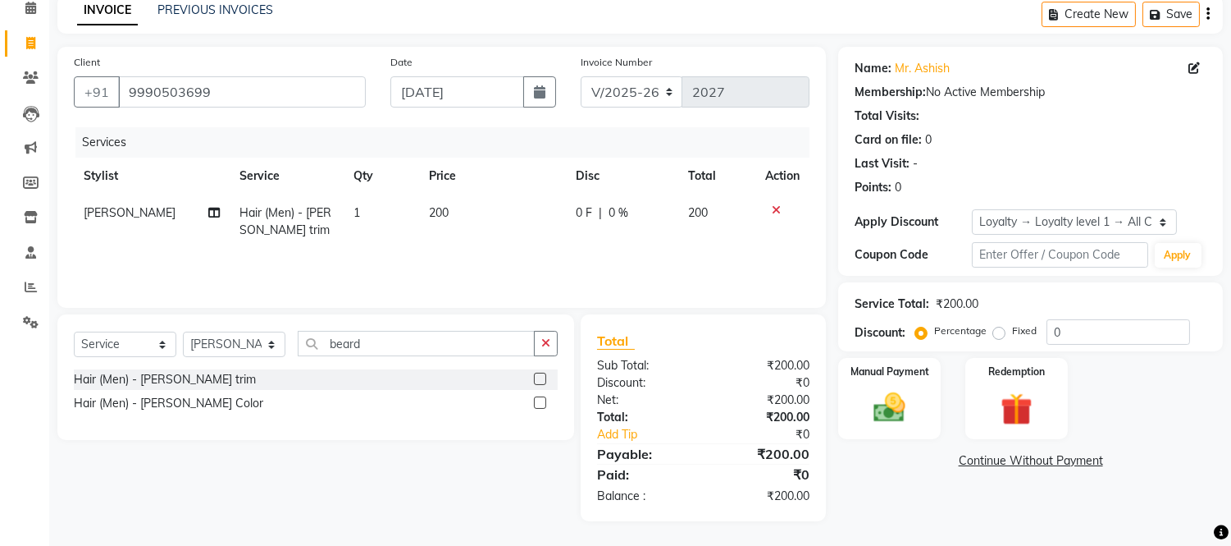
checkbox input "false"
click at [907, 392] on img at bounding box center [890, 408] width 54 height 39
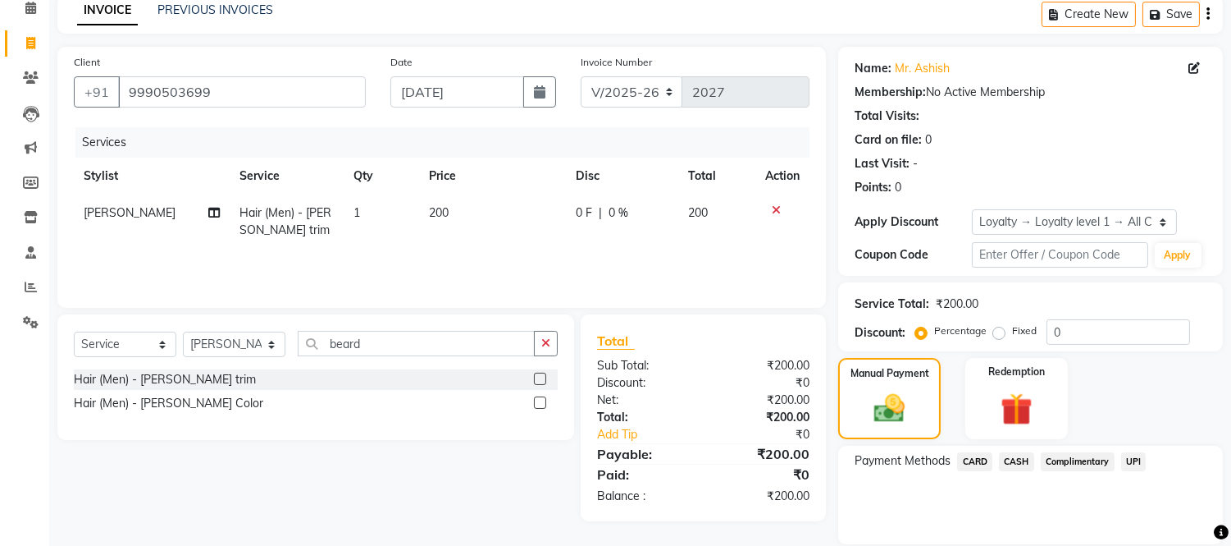
click at [1018, 460] on span "CASH" at bounding box center [1016, 461] width 35 height 19
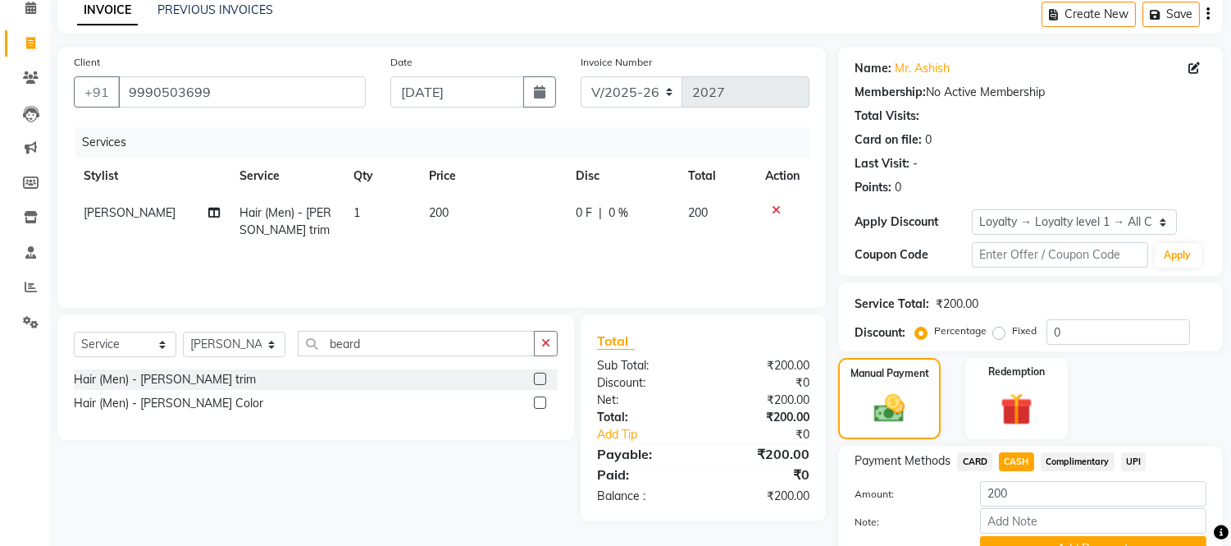
scroll to position [156, 0]
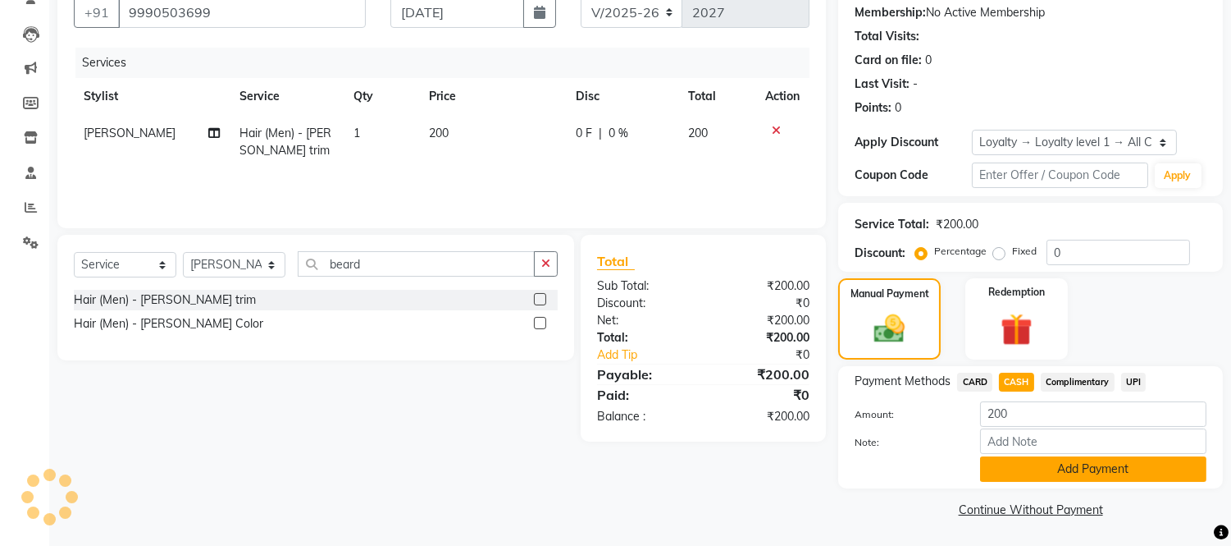
click at [1003, 464] on button "Add Payment" at bounding box center [1093, 468] width 226 height 25
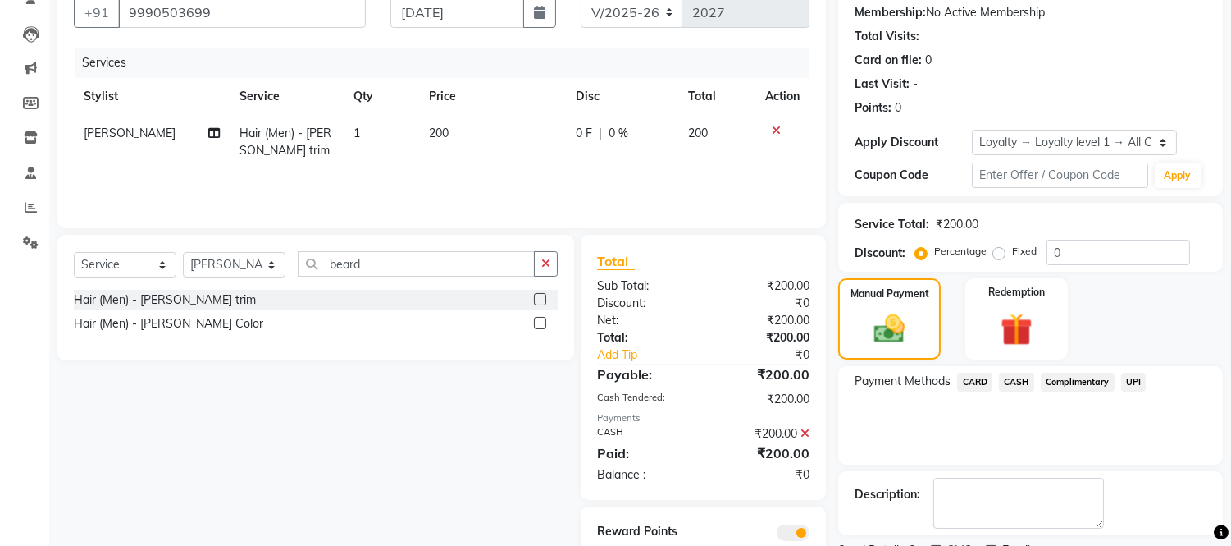
scroll to position [225, 0]
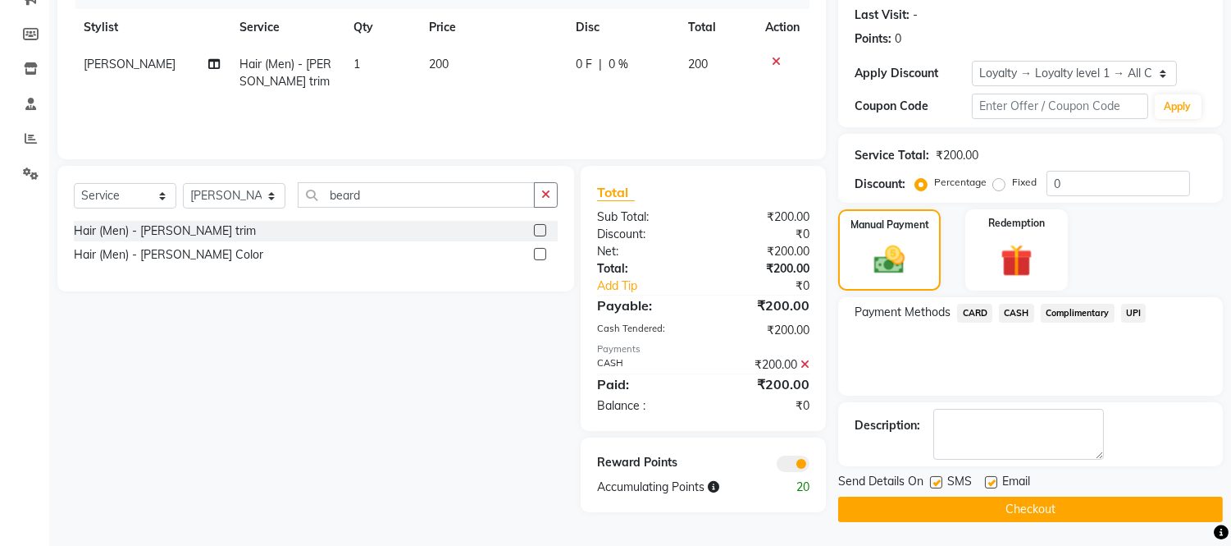
click at [961, 518] on button "Checkout" at bounding box center [1030, 508] width 385 height 25
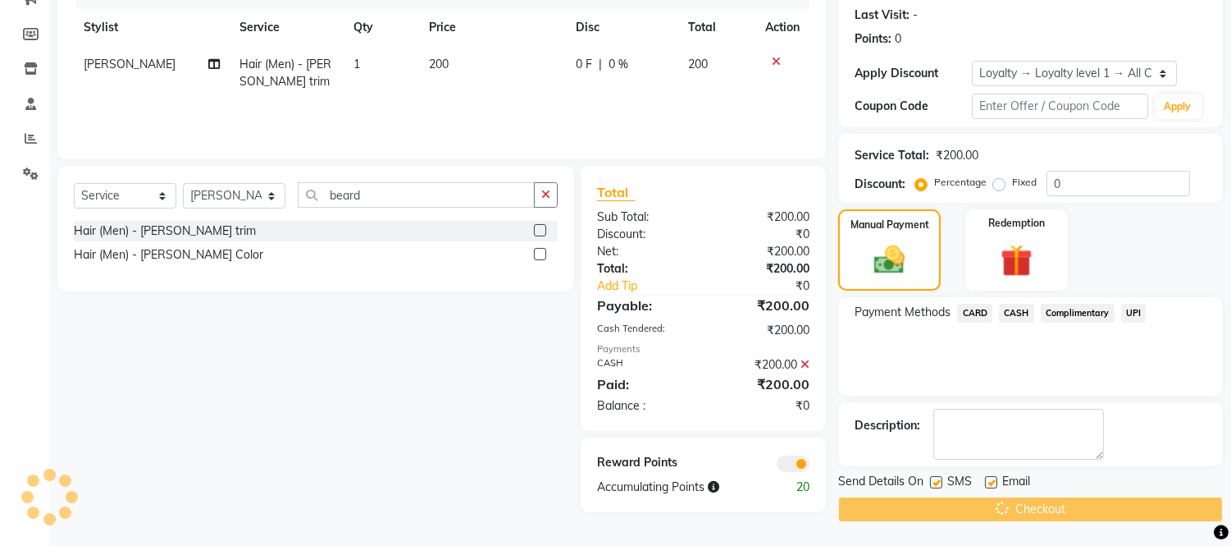
click at [961, 518] on div "Checkout" at bounding box center [1030, 508] width 385 height 25
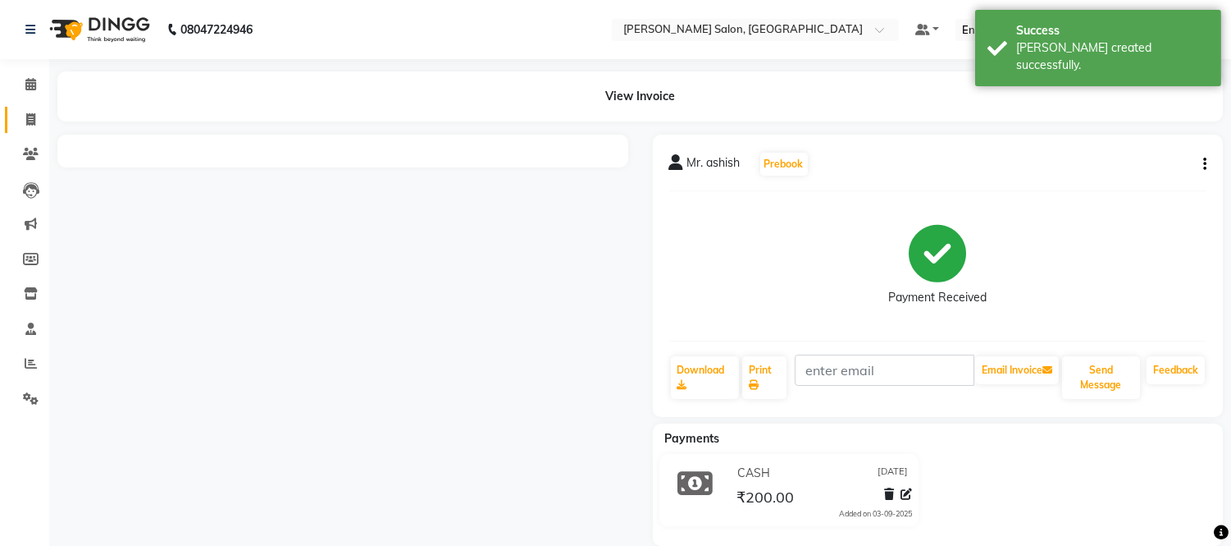
click at [26, 116] on icon at bounding box center [30, 119] width 9 height 12
click at [34, 107] on link "Invoice" at bounding box center [24, 120] width 39 height 27
select select "service"
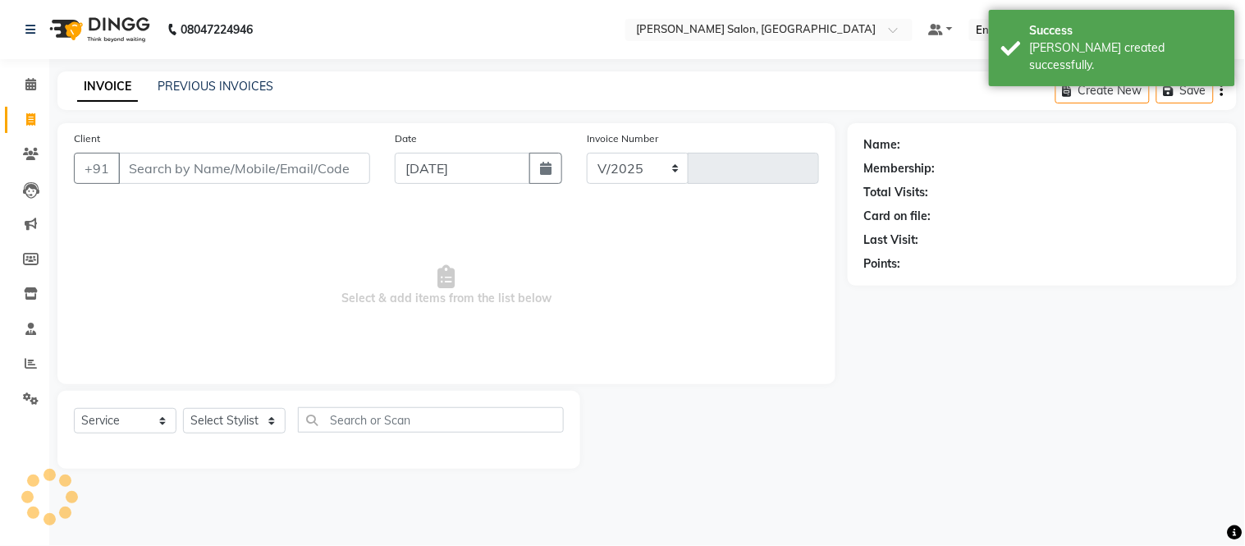
select select "6469"
type input "2028"
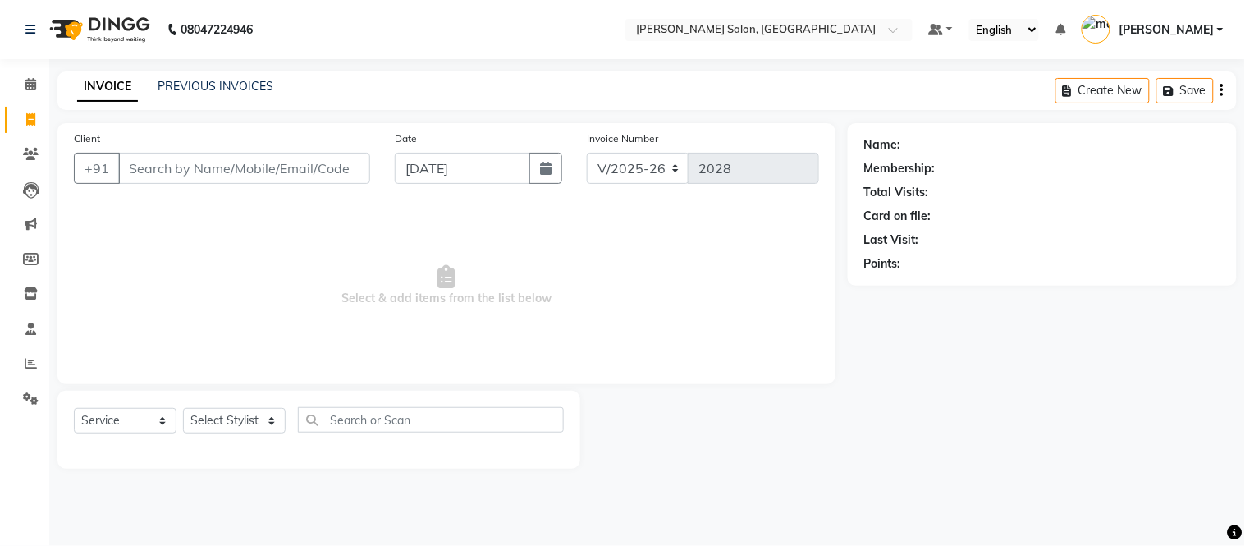
click at [228, 94] on div "PREVIOUS INVOICES" at bounding box center [216, 86] width 116 height 17
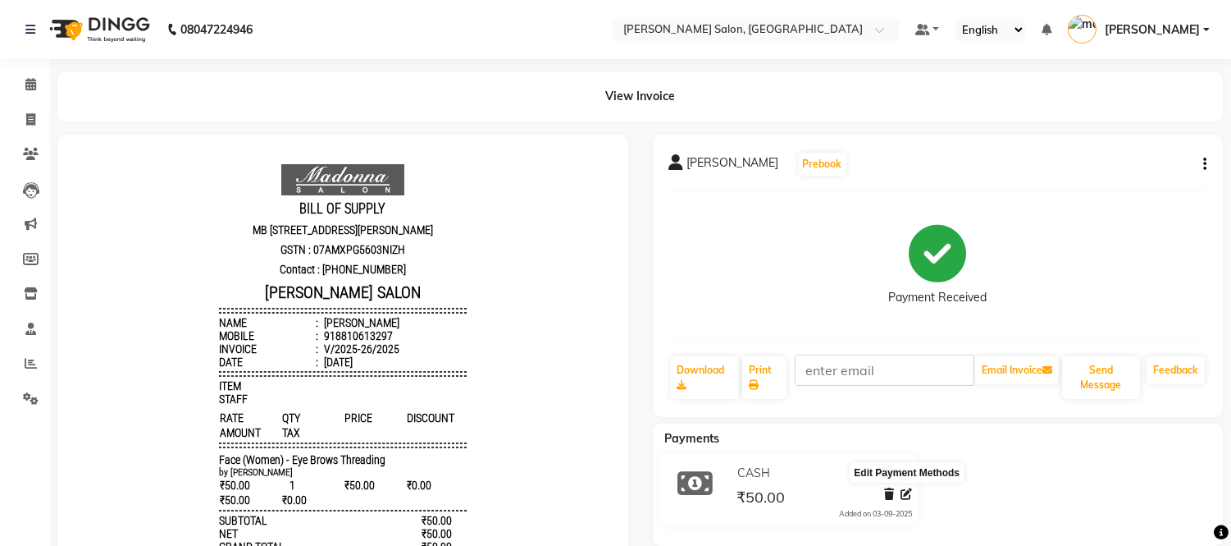
click at [901, 492] on icon at bounding box center [906, 493] width 11 height 11
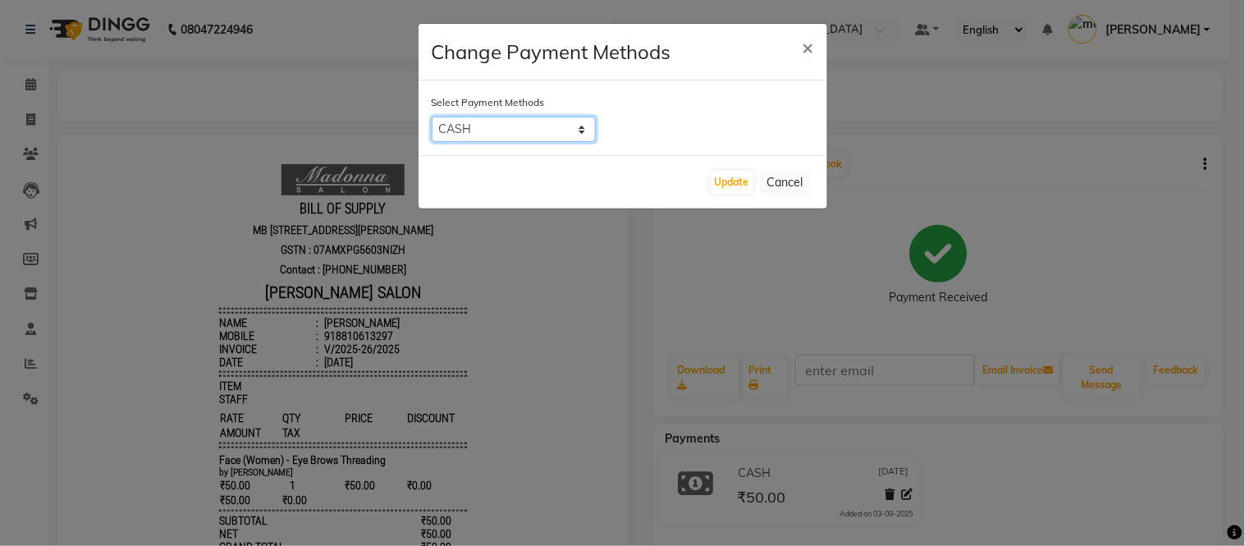
click at [514, 124] on select "CARD CASH Complimentary UPI" at bounding box center [514, 128] width 164 height 25
click at [432, 116] on select "CARD CASH Complimentary UPI" at bounding box center [514, 128] width 164 height 25
click at [519, 132] on select "CARD CASH Complimentary UPI" at bounding box center [514, 128] width 164 height 25
select select "8"
click at [432, 116] on select "CARD CASH Complimentary UPI" at bounding box center [514, 128] width 164 height 25
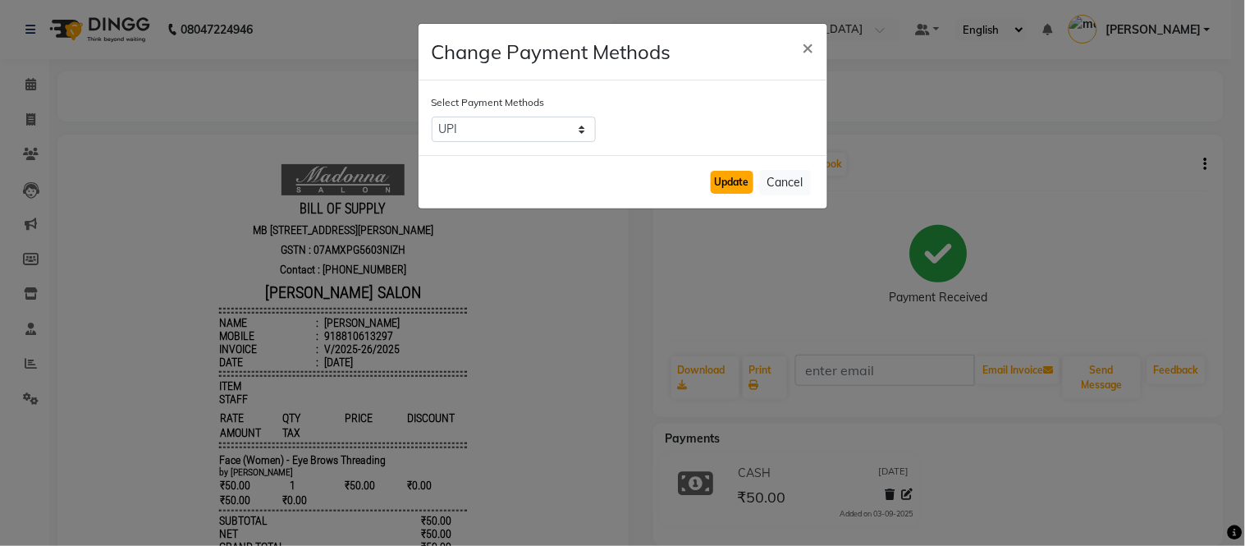
click at [729, 186] on button "Update" at bounding box center [731, 182] width 43 height 23
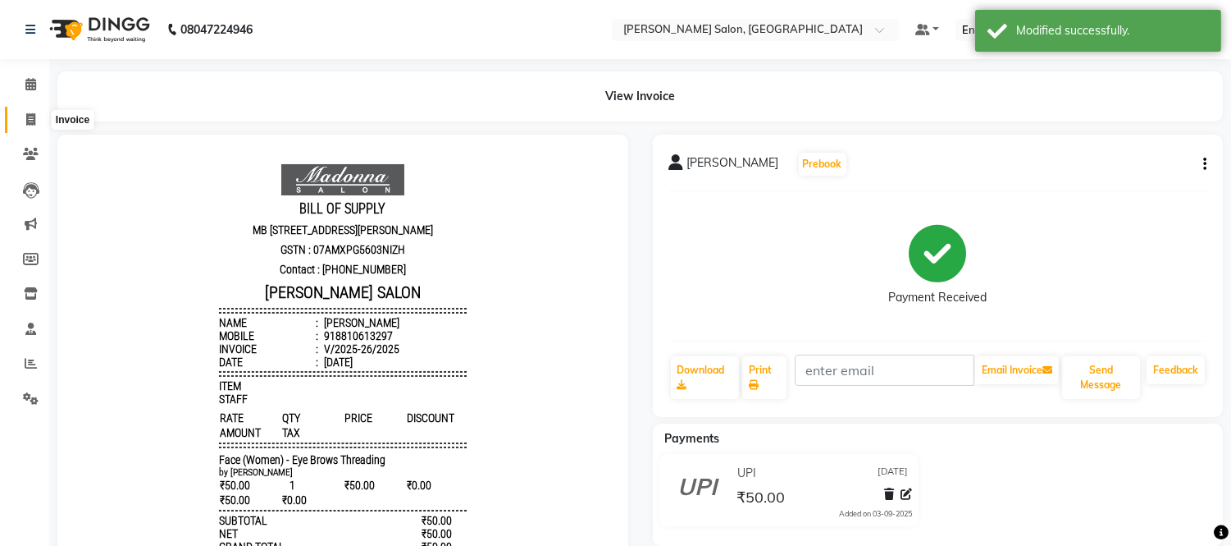
click at [31, 121] on icon at bounding box center [30, 119] width 9 height 12
select select "service"
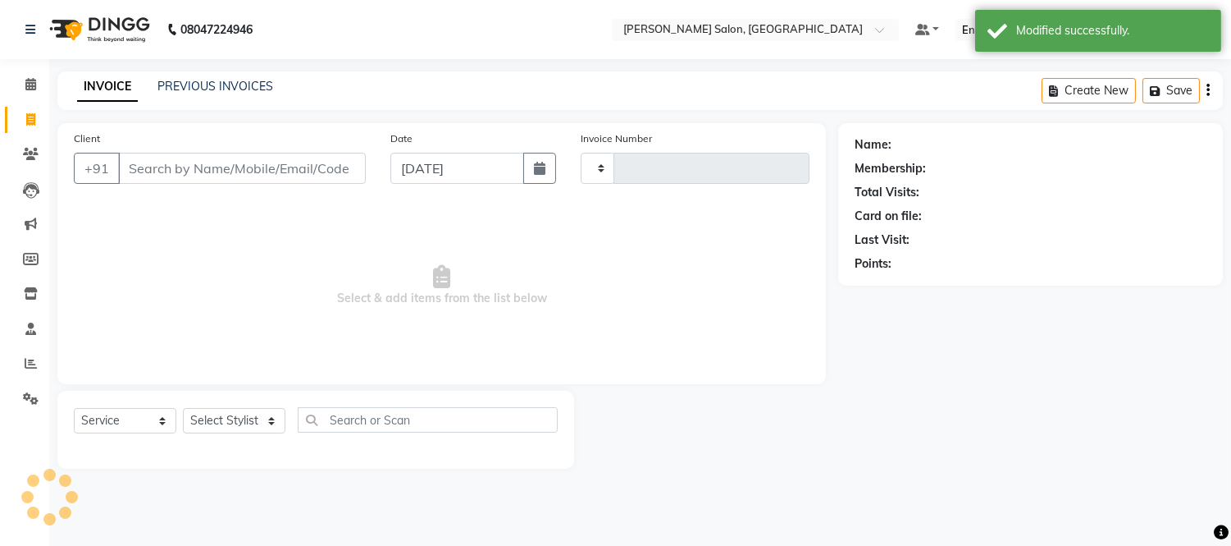
type input "2029"
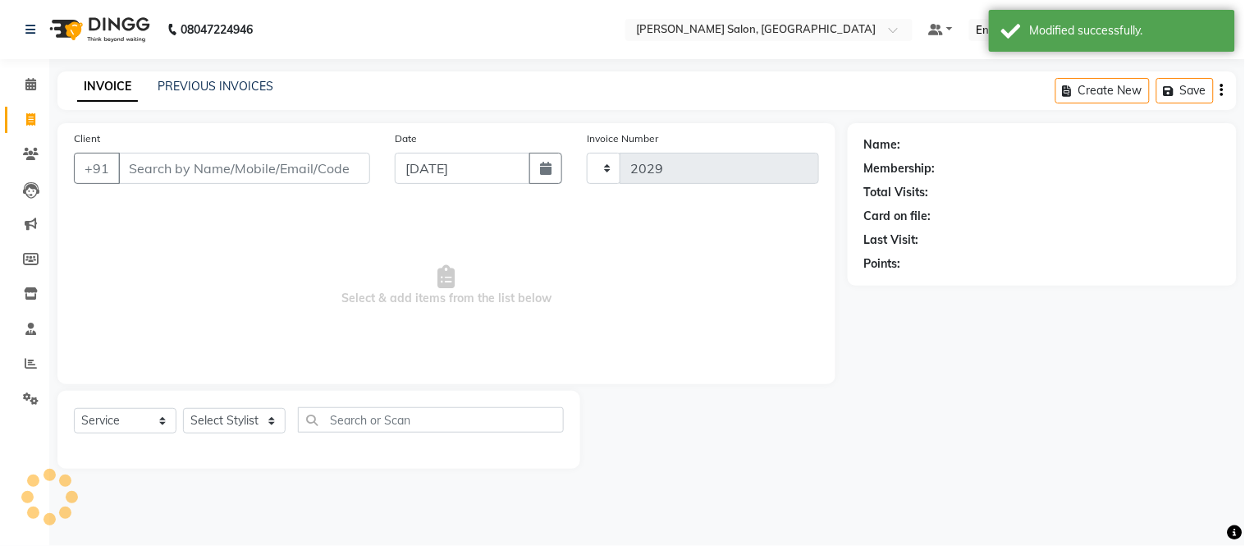
select select "6469"
click at [194, 80] on link "PREVIOUS INVOICES" at bounding box center [216, 86] width 116 height 15
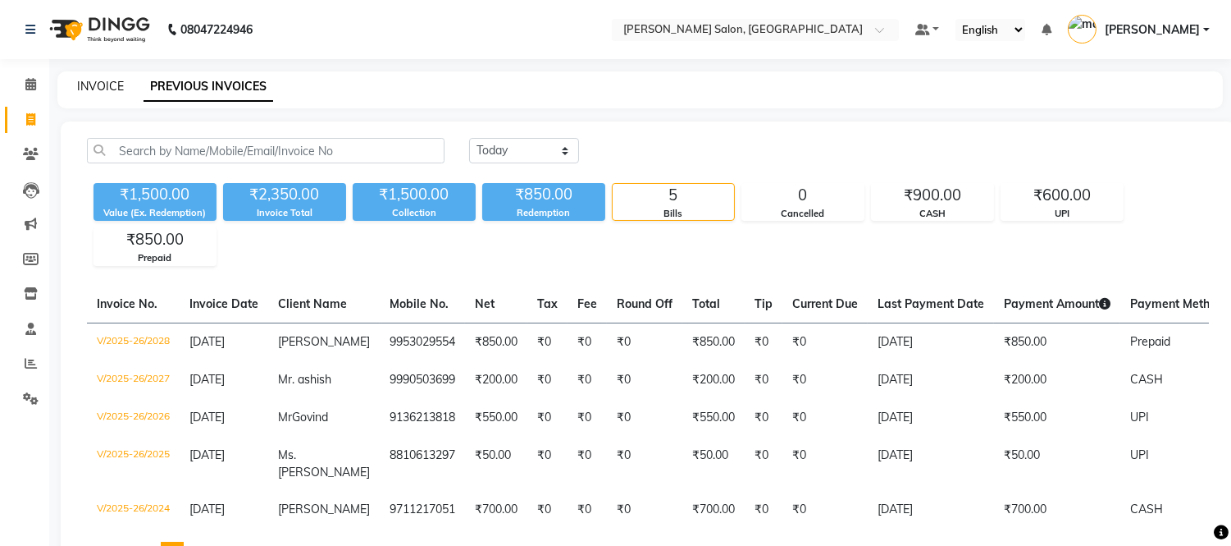
click at [93, 89] on link "INVOICE" at bounding box center [100, 86] width 47 height 15
select select "6469"
select select "service"
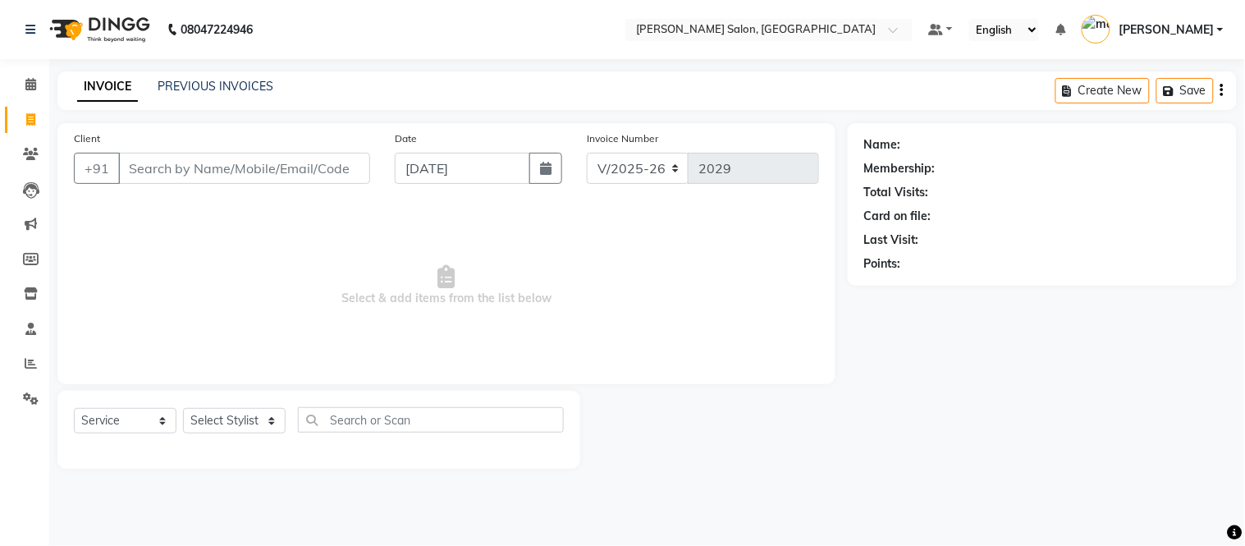
click at [343, 166] on input "Client" at bounding box center [244, 168] width 252 height 31
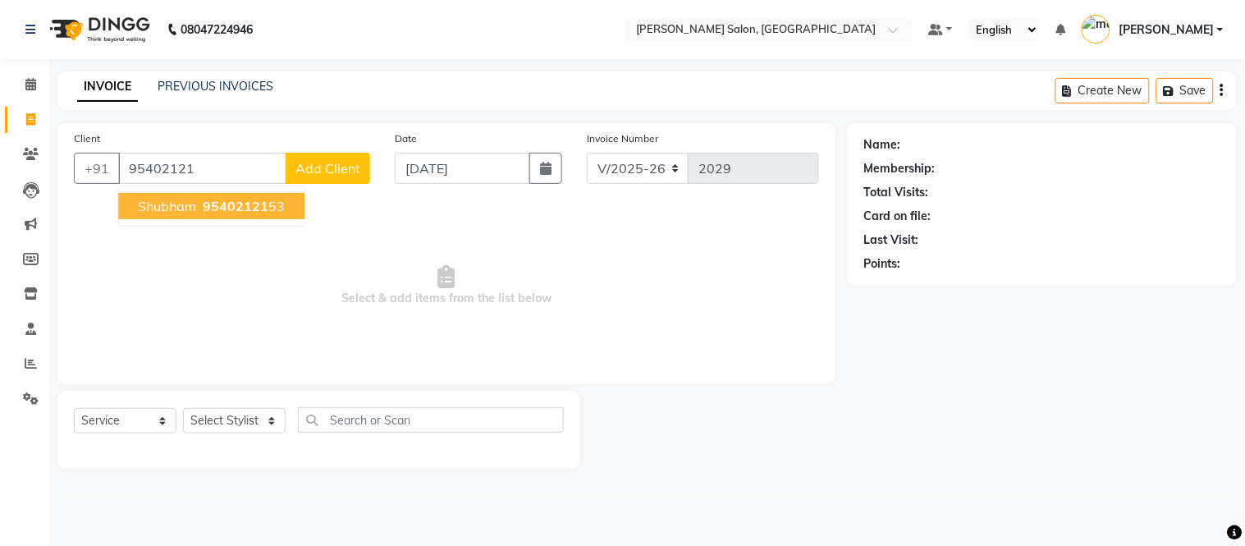
click at [257, 205] on span "95402121" at bounding box center [236, 206] width 66 height 16
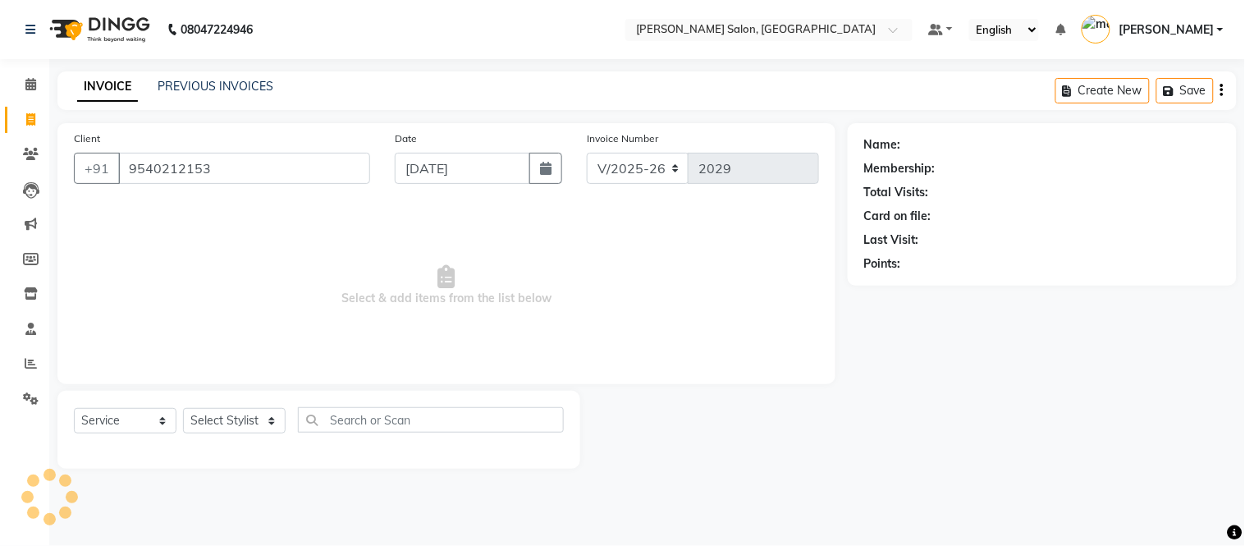
type input "9540212153"
select select "1: Object"
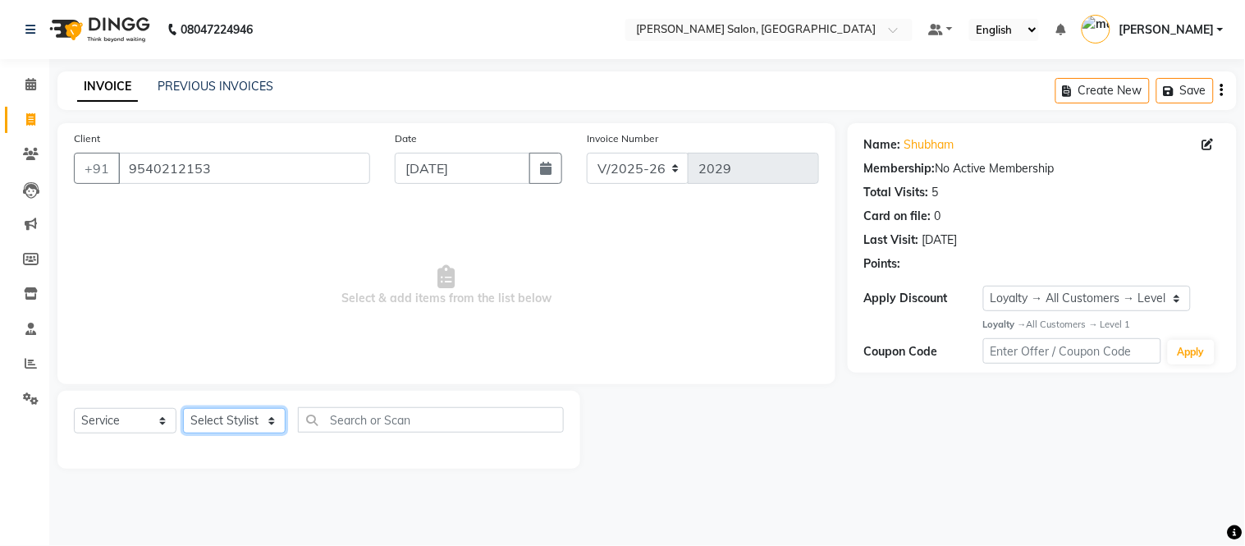
click at [240, 419] on select "Select Stylist Afsar salmani Amjad Khan Devesh Bhatt Dipika fardeen Kajal Tyagi…" at bounding box center [234, 420] width 103 height 25
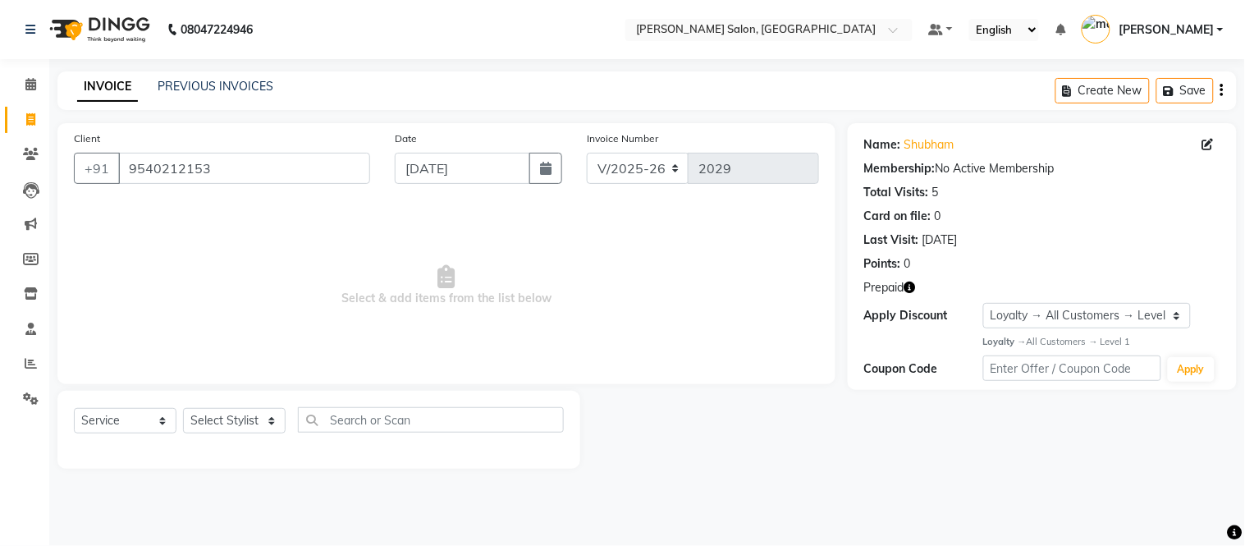
click at [912, 281] on icon "button" at bounding box center [909, 286] width 11 height 11
click at [243, 412] on select "Select Stylist Afsar salmani Amjad Khan Devesh Bhatt Dipika fardeen Kajal Tyagi…" at bounding box center [234, 420] width 103 height 25
select select "85906"
click at [183, 409] on select "Select Stylist [PERSON_NAME] [PERSON_NAME] [PERSON_NAME] [PERSON_NAME] [PERSON_…" at bounding box center [234, 420] width 103 height 25
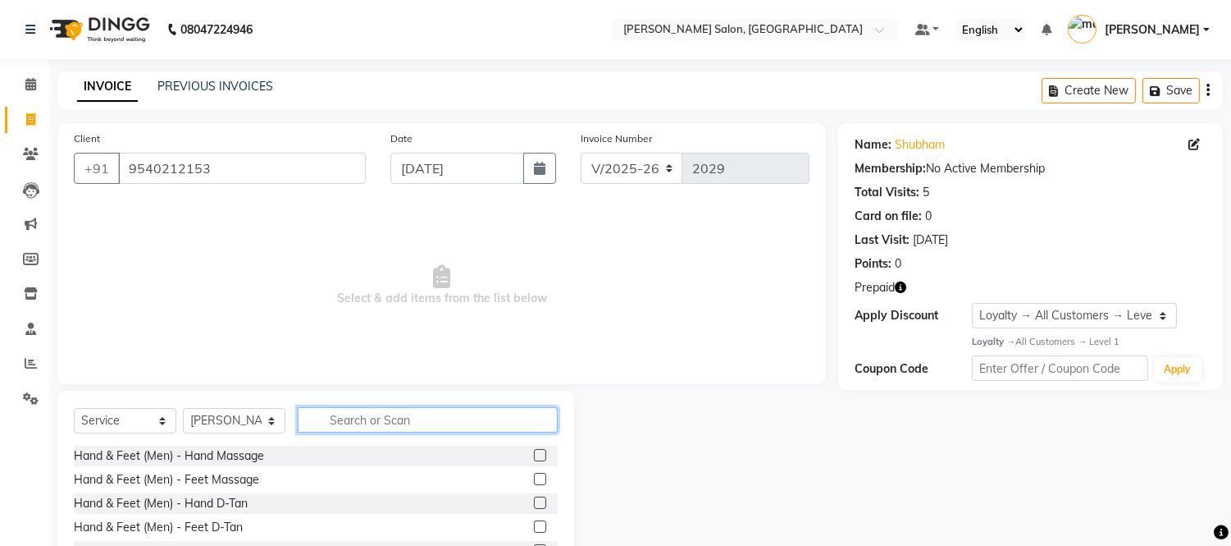
click at [433, 421] on input "text" at bounding box center [428, 419] width 260 height 25
type input "hair colo"
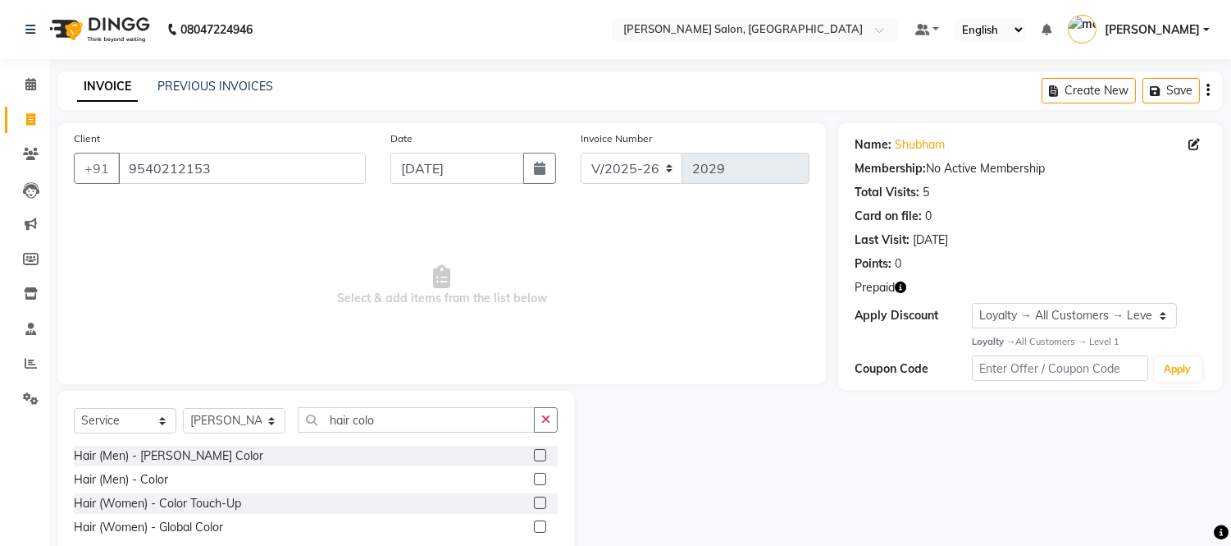
click at [537, 478] on label at bounding box center [540, 479] width 12 height 12
click at [537, 478] on input "checkbox" at bounding box center [539, 479] width 11 height 11
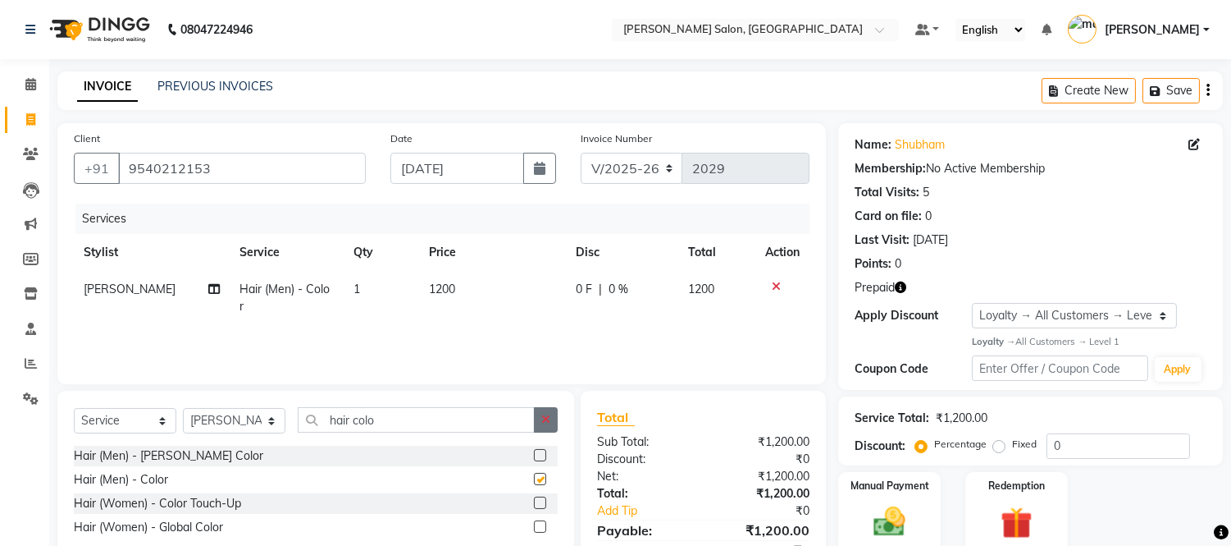
checkbox input "false"
click at [537, 421] on button "button" at bounding box center [546, 419] width 24 height 25
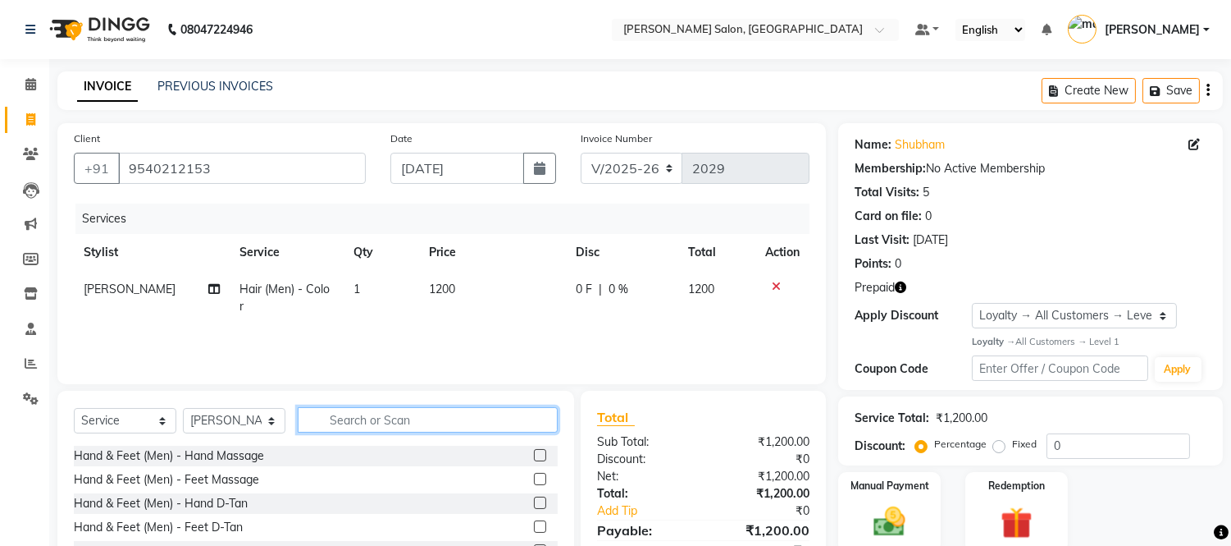
click at [465, 414] on input "text" at bounding box center [428, 419] width 260 height 25
type input "hair cut"
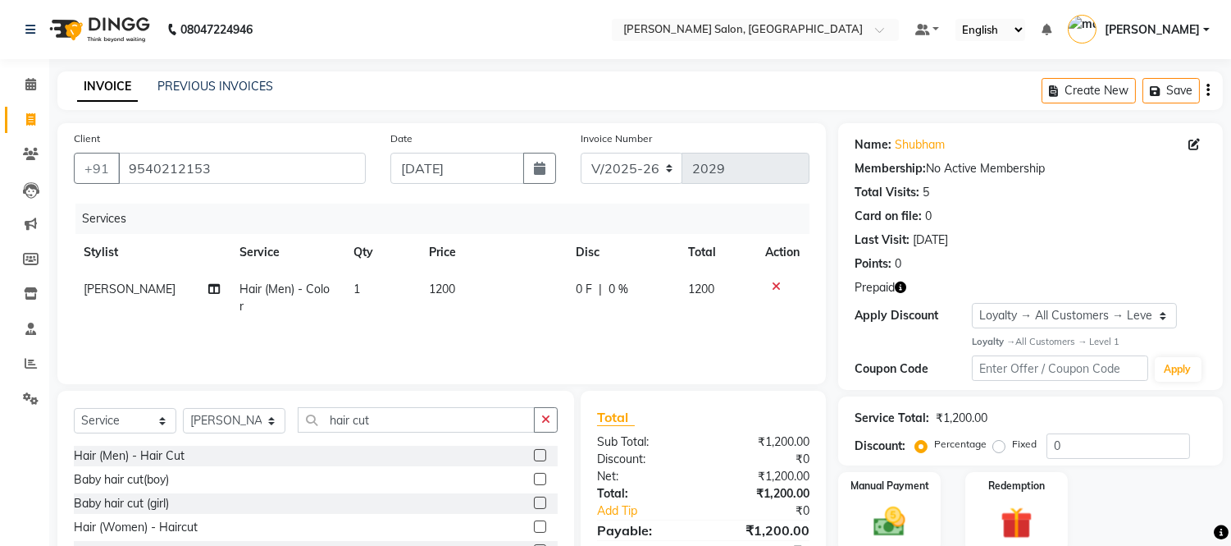
click at [539, 454] on label at bounding box center [540, 455] width 12 height 12
click at [539, 454] on input "checkbox" at bounding box center [539, 455] width 11 height 11
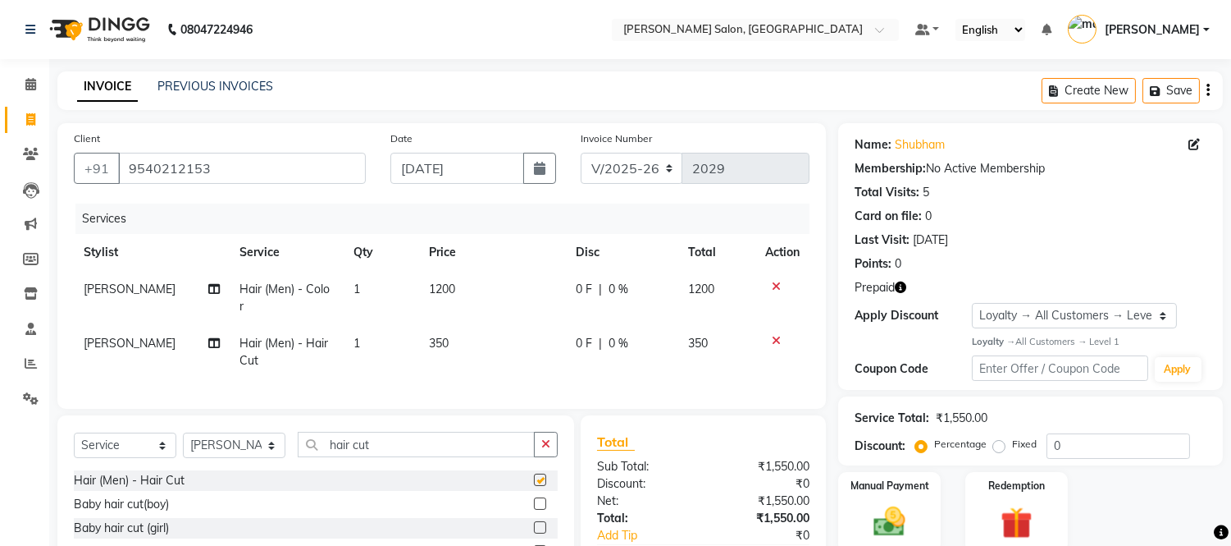
checkbox input "false"
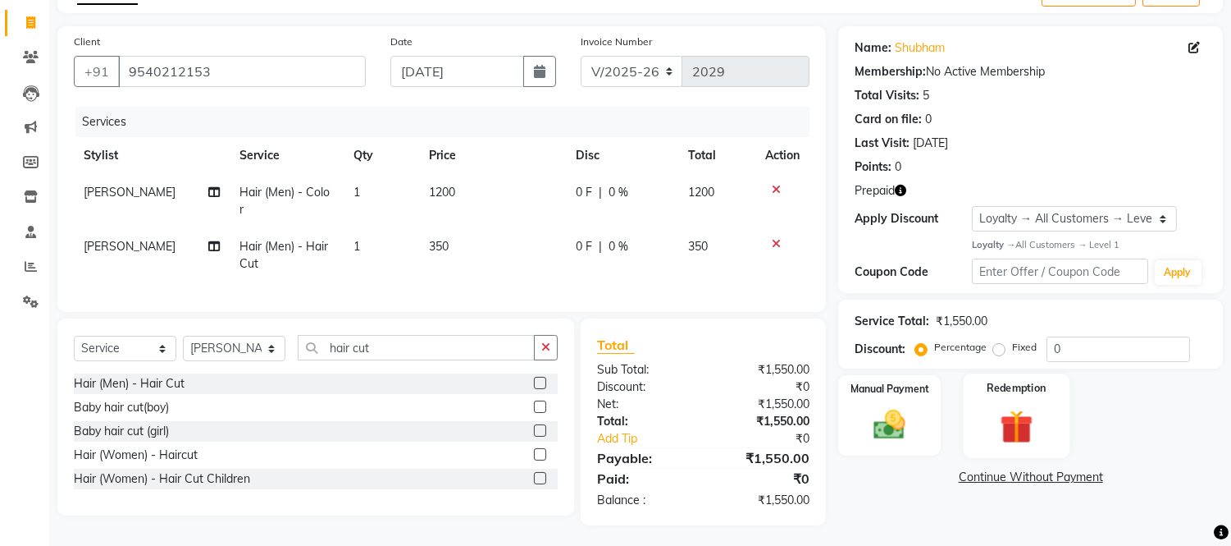
click at [1040, 420] on img at bounding box center [1016, 425] width 54 height 41
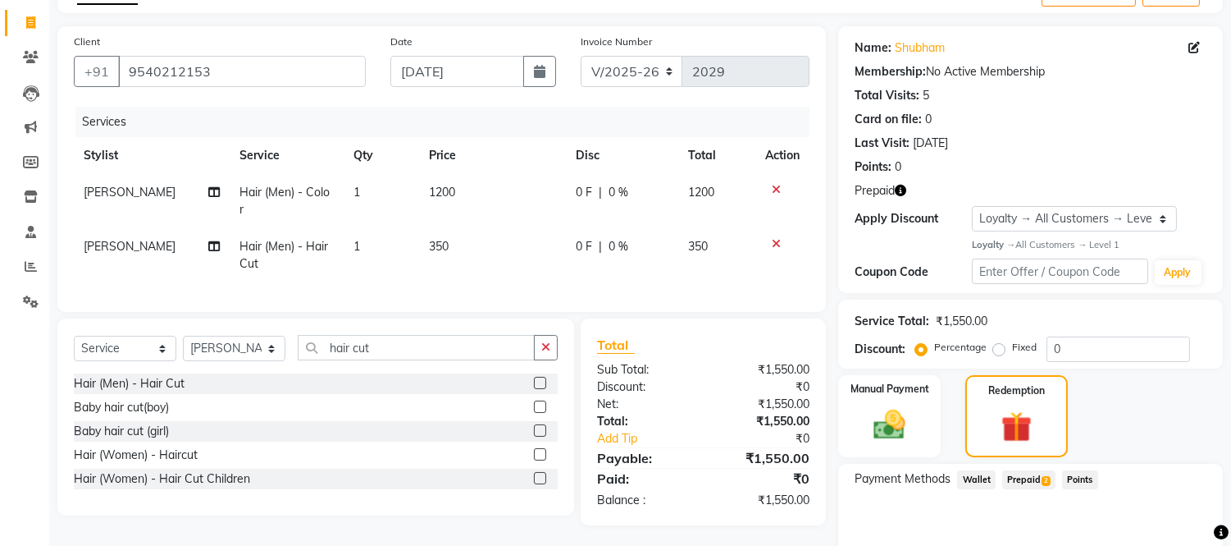
click at [1021, 478] on span "Prepaid 2" at bounding box center [1029, 479] width 53 height 19
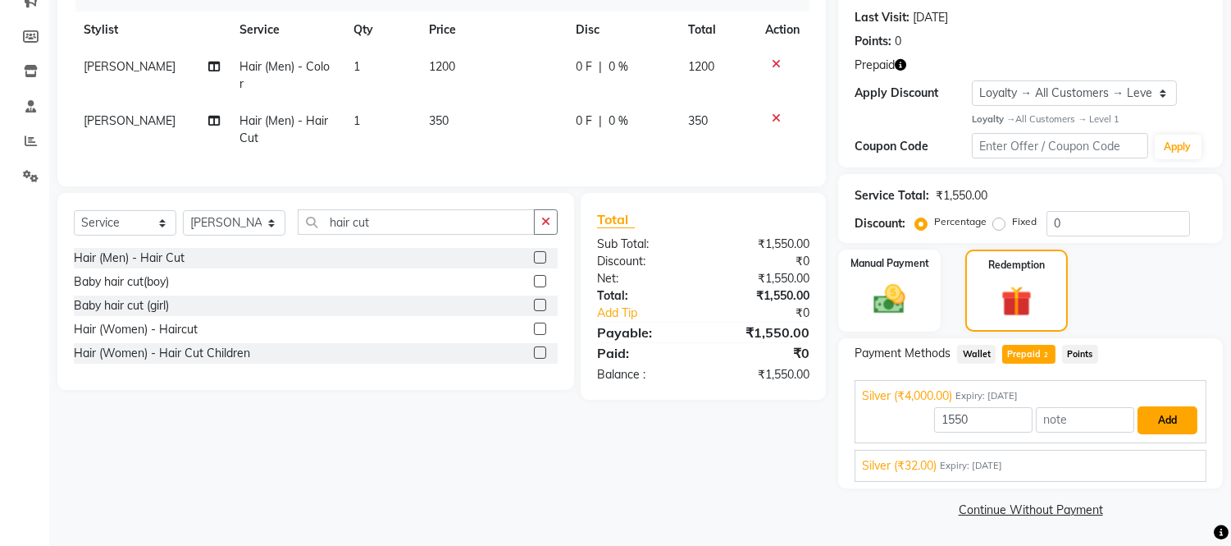
click at [1140, 427] on button "Add" at bounding box center [1168, 420] width 60 height 28
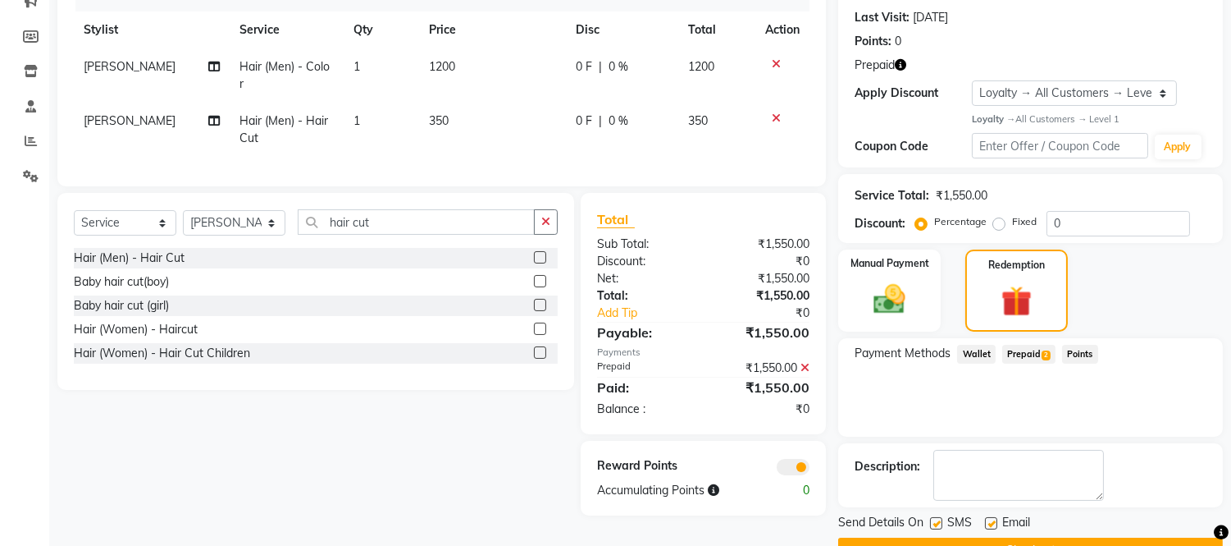
scroll to position [263, 0]
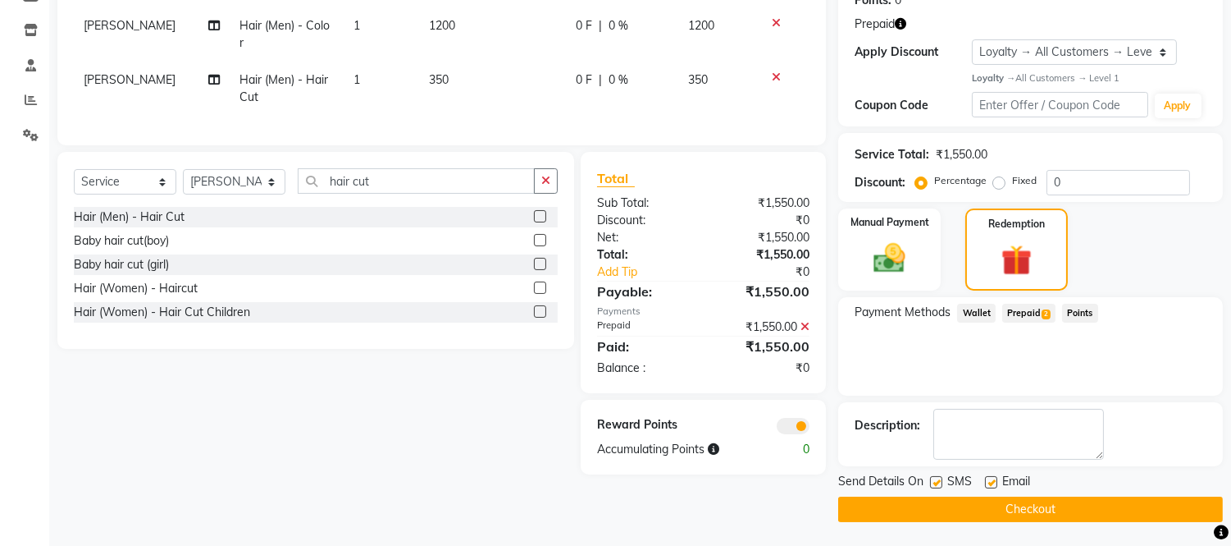
click at [952, 503] on button "Checkout" at bounding box center [1030, 508] width 385 height 25
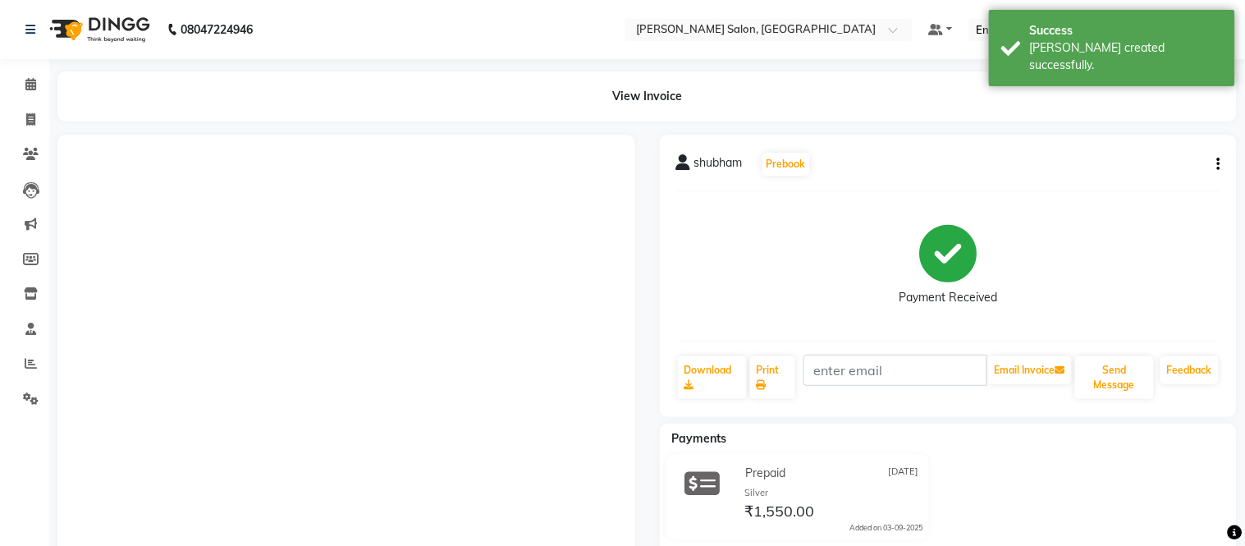
click at [1217, 165] on icon "button" at bounding box center [1218, 164] width 3 height 1
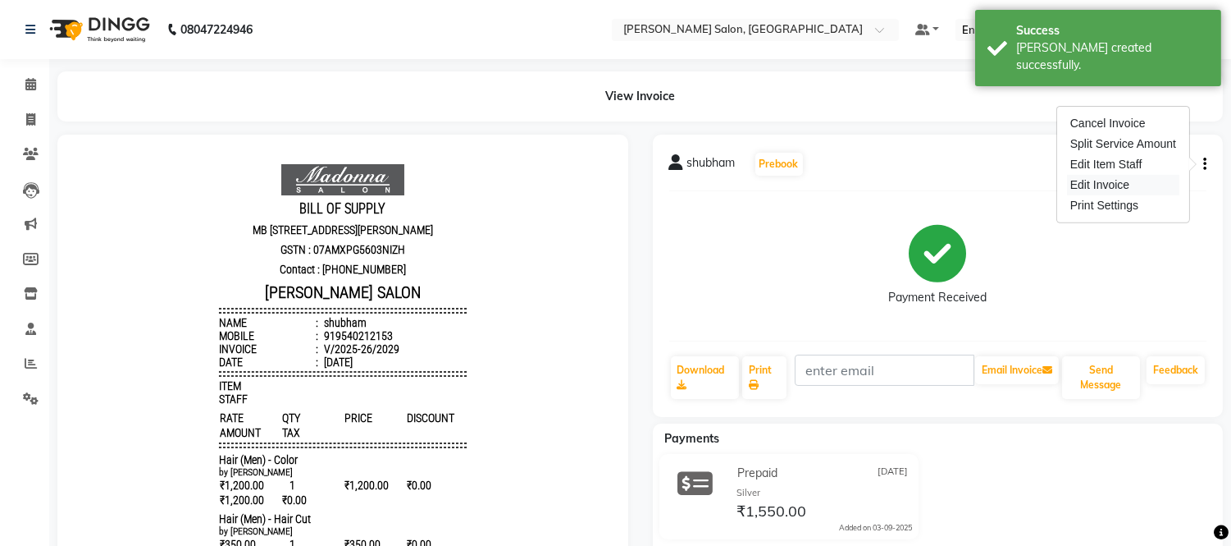
click at [1112, 181] on div "Edit Invoice" at bounding box center [1123, 185] width 112 height 21
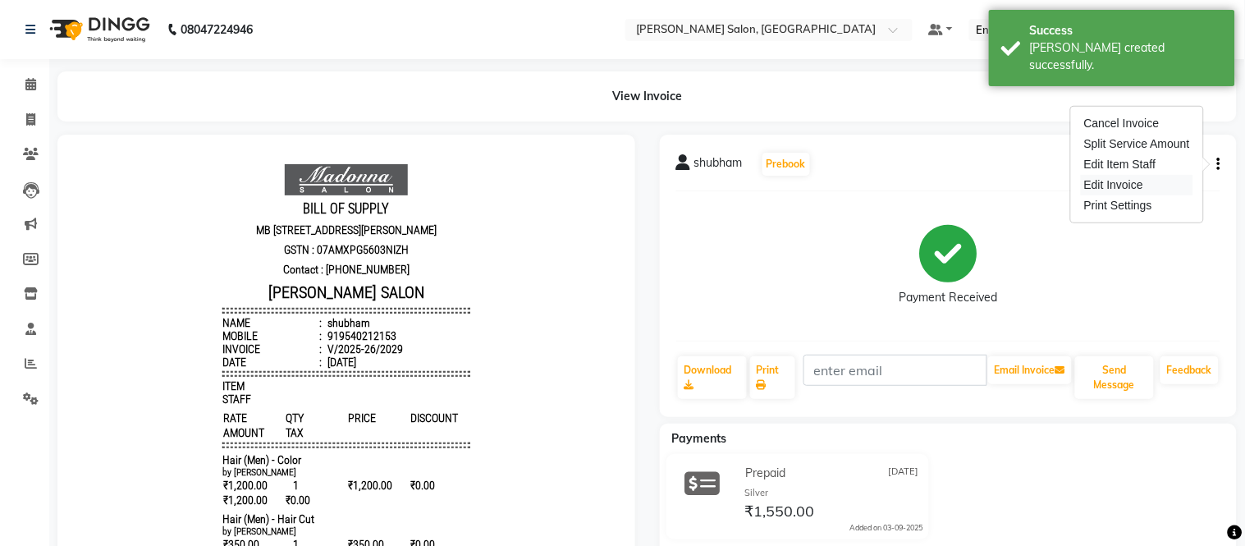
select select "service"
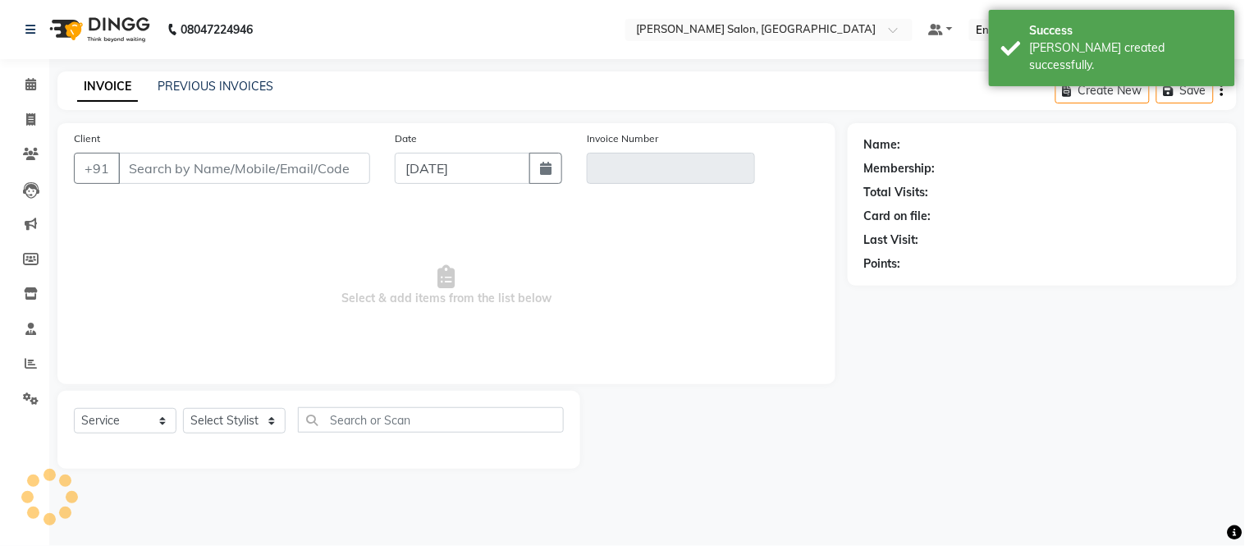
type input "9540212153"
type input "V/2025-26/2029"
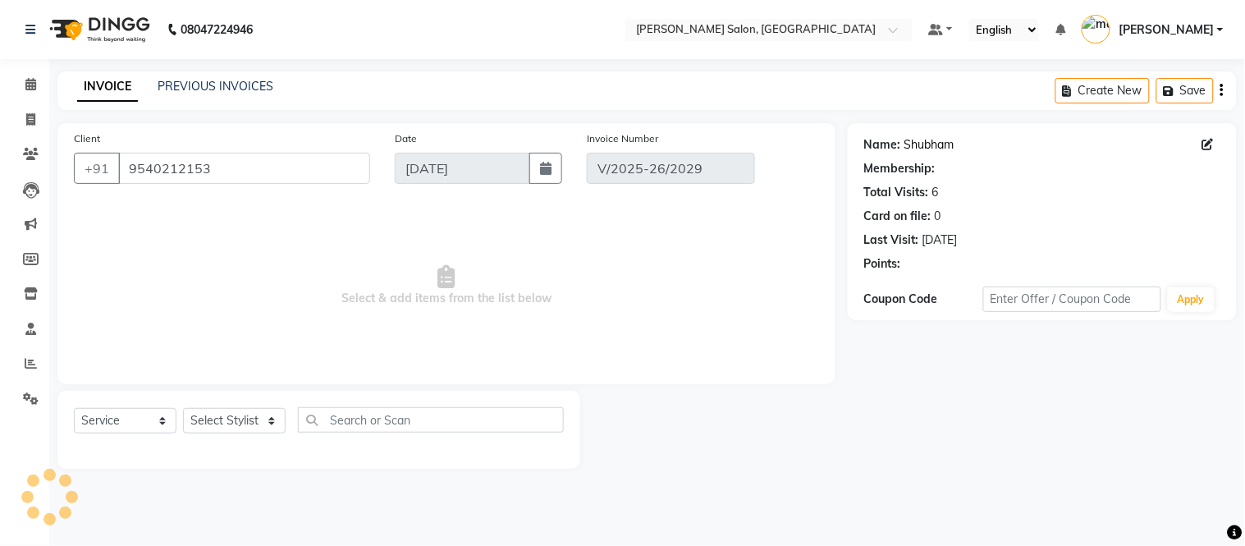
click at [935, 148] on link "Shubham" at bounding box center [929, 144] width 50 height 17
select select "select"
select select "1: Object"
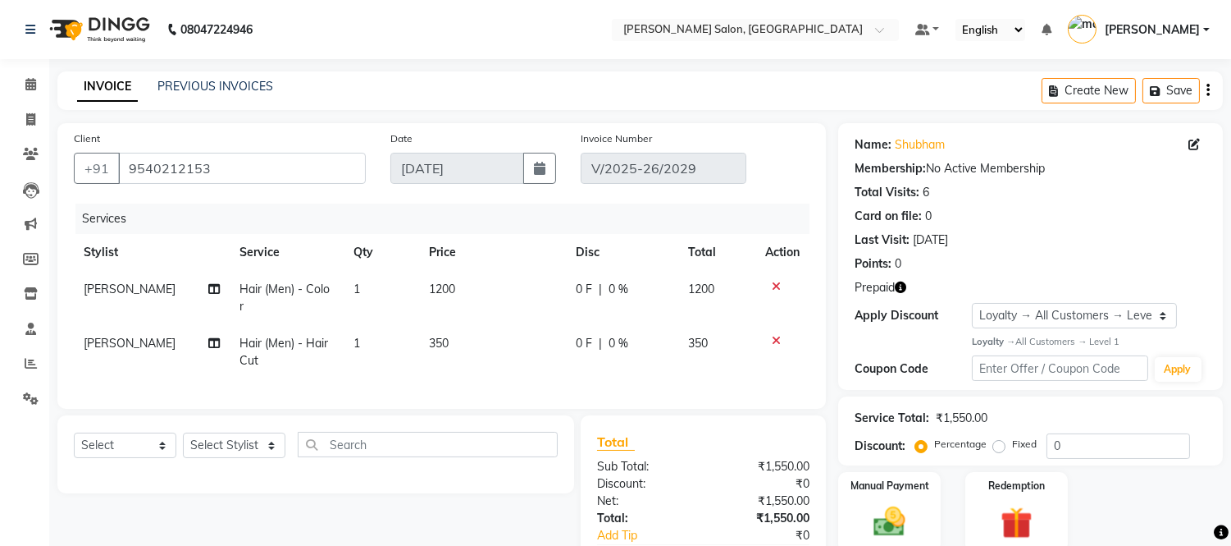
scroll to position [97, 0]
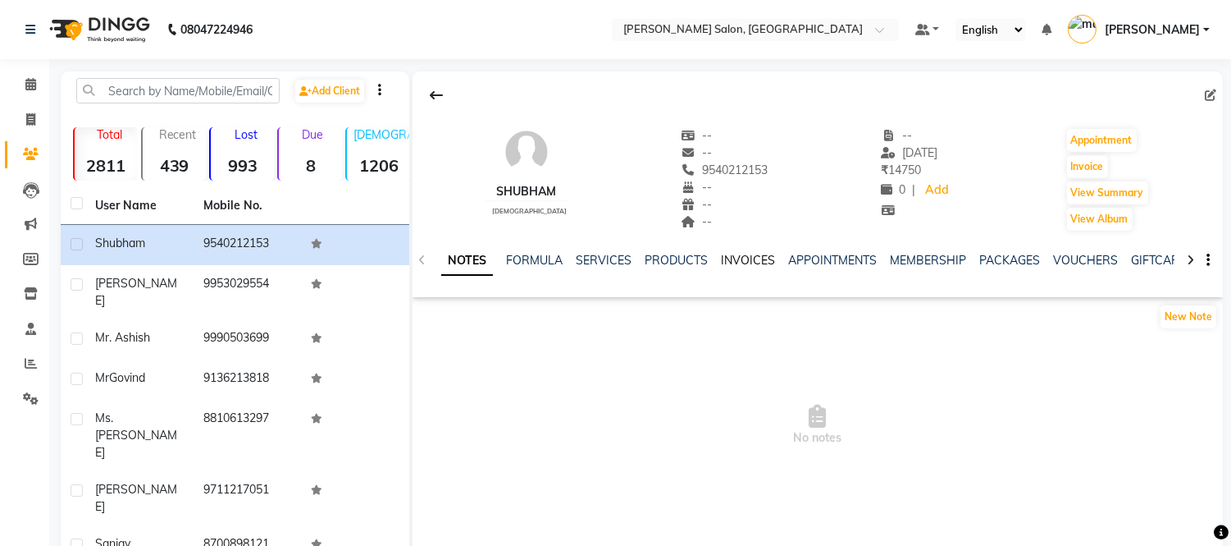
click at [734, 258] on link "INVOICES" at bounding box center [748, 260] width 54 height 15
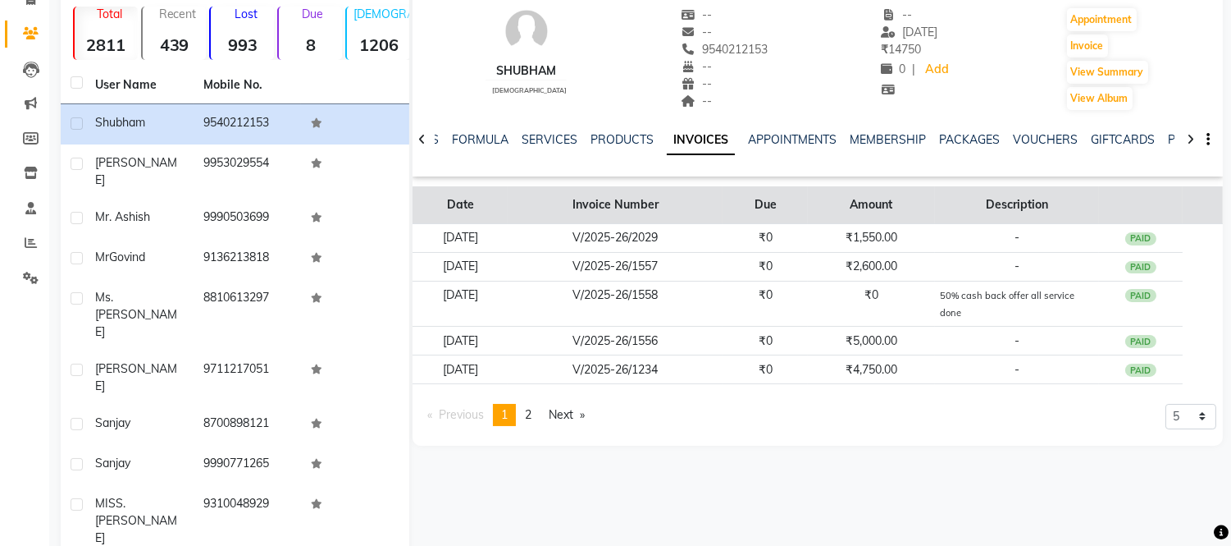
scroll to position [121, 0]
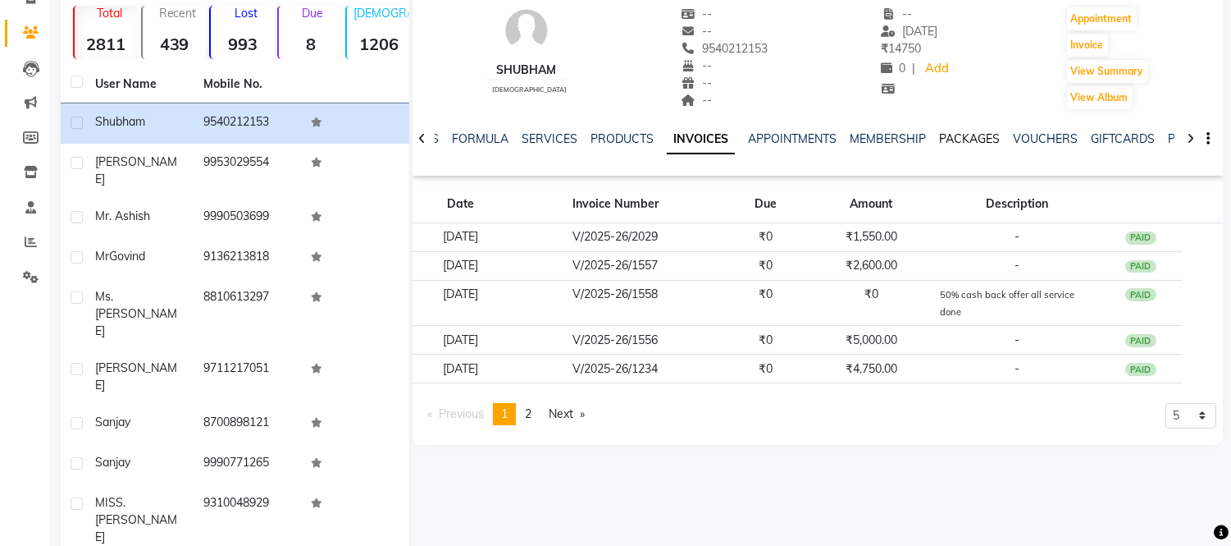
click at [966, 141] on link "PACKAGES" at bounding box center [969, 138] width 61 height 15
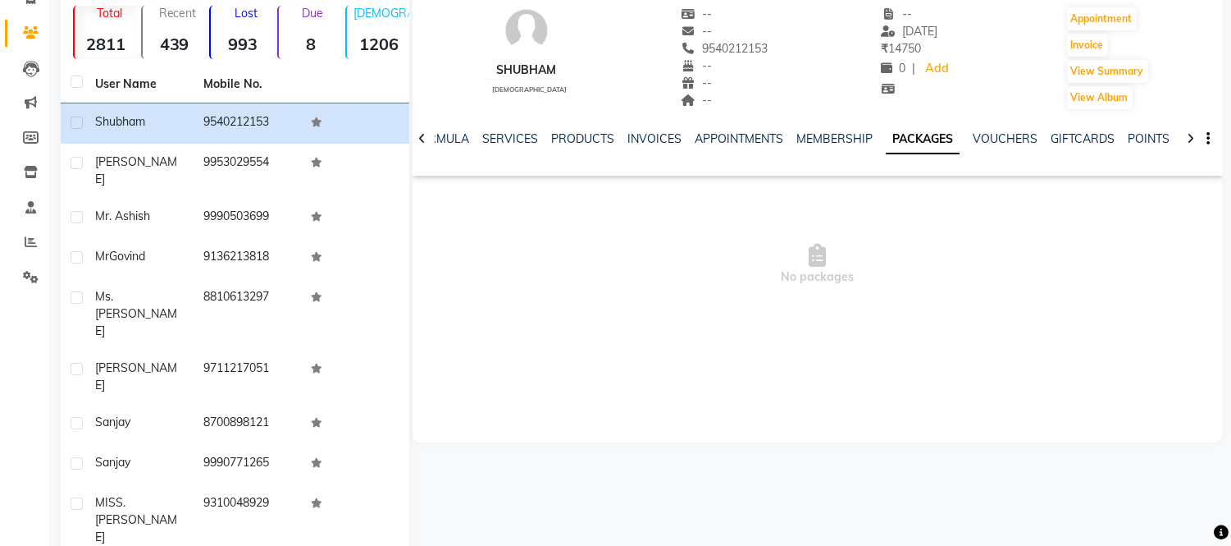
scroll to position [178, 0]
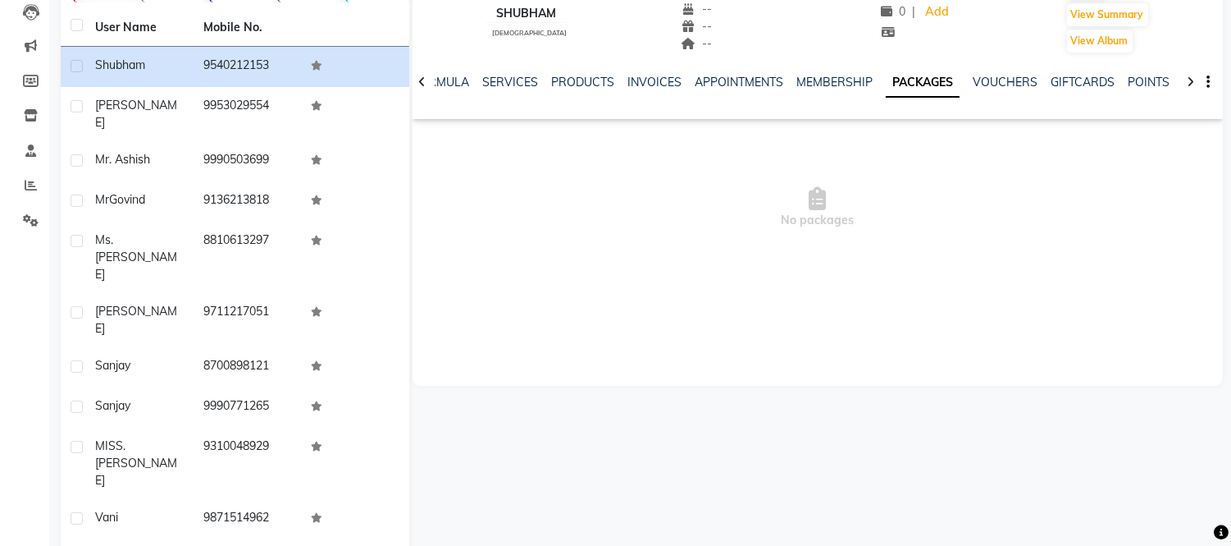
click at [989, 74] on div "VOUCHERS" at bounding box center [1005, 82] width 65 height 17
click at [989, 82] on link "VOUCHERS" at bounding box center [1005, 82] width 65 height 15
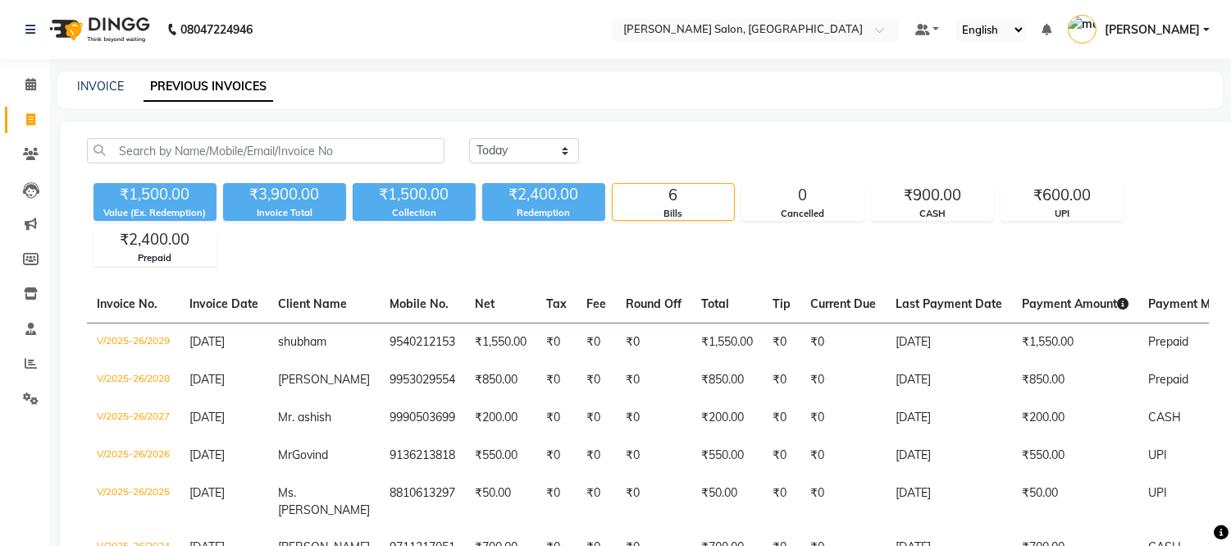
click at [463, 258] on div "₹1,500.00 Value (Ex. Redemption) ₹3,900.00 Invoice Total ₹1,500.00 Collection ₹…" at bounding box center [648, 220] width 1122 height 89
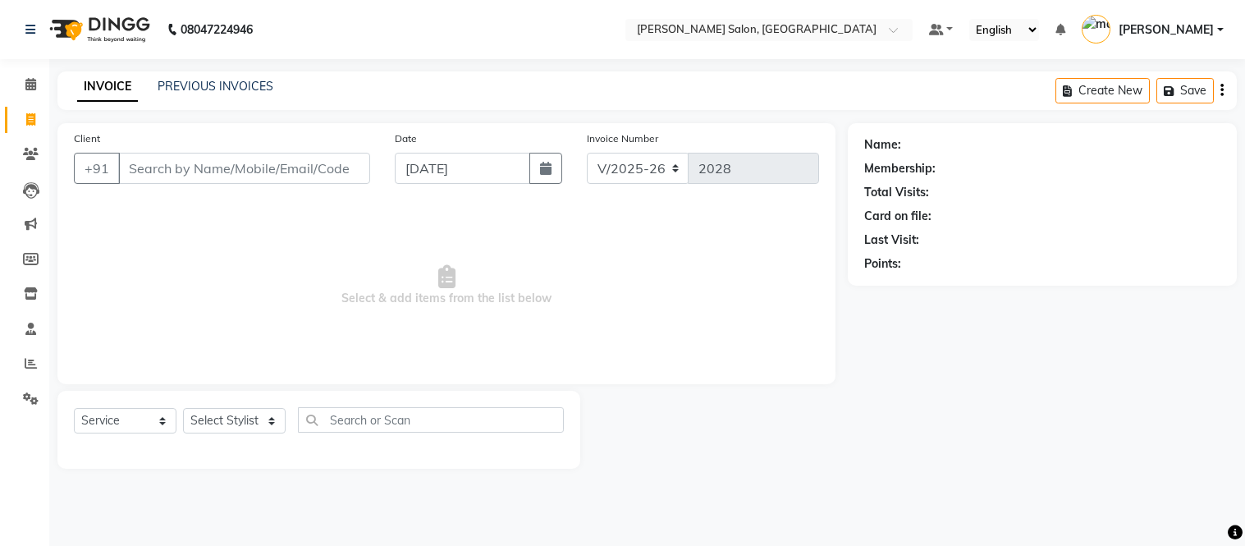
select select "6469"
select select "service"
drag, startPoint x: 0, startPoint y: 0, endPoint x: 247, endPoint y: 413, distance: 481.6
click at [247, 413] on select "Select Stylist [PERSON_NAME] [PERSON_NAME] [PERSON_NAME] [PERSON_NAME] [PERSON_…" at bounding box center [234, 420] width 103 height 25
click at [183, 409] on select "Select Stylist [PERSON_NAME] [PERSON_NAME] [PERSON_NAME] [PERSON_NAME] [PERSON_…" at bounding box center [234, 420] width 103 height 25
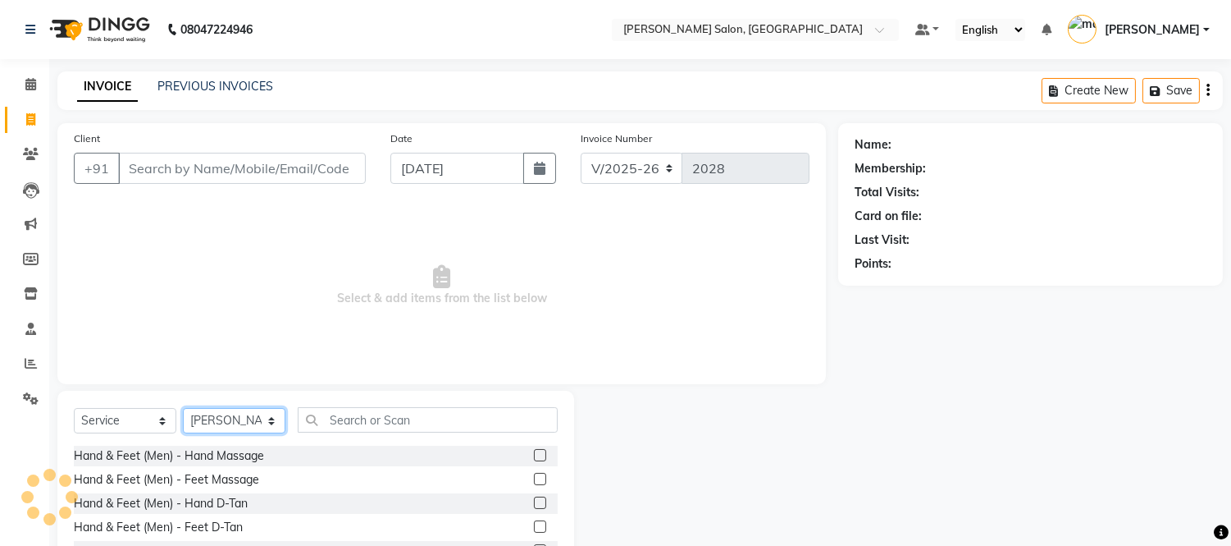
click at [263, 425] on select "Select Stylist [PERSON_NAME] [PERSON_NAME] [PERSON_NAME] [PERSON_NAME] [PERSON_…" at bounding box center [234, 420] width 103 height 25
select select "49740"
click at [183, 409] on select "Select Stylist [PERSON_NAME] [PERSON_NAME] [PERSON_NAME] [PERSON_NAME] [PERSON_…" at bounding box center [234, 420] width 103 height 25
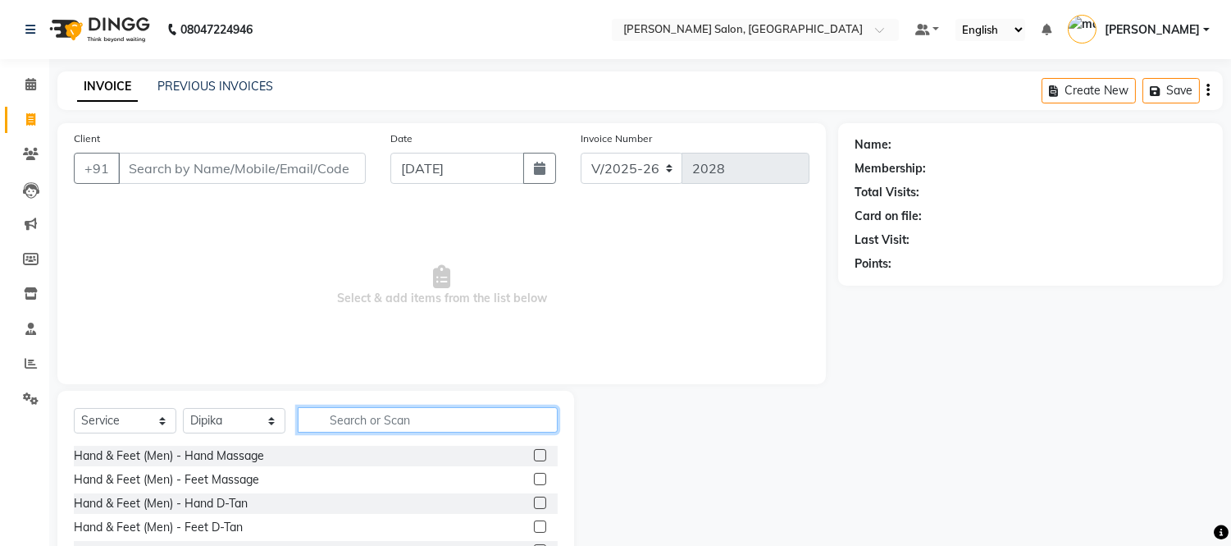
click at [420, 413] on input "text" at bounding box center [428, 419] width 260 height 25
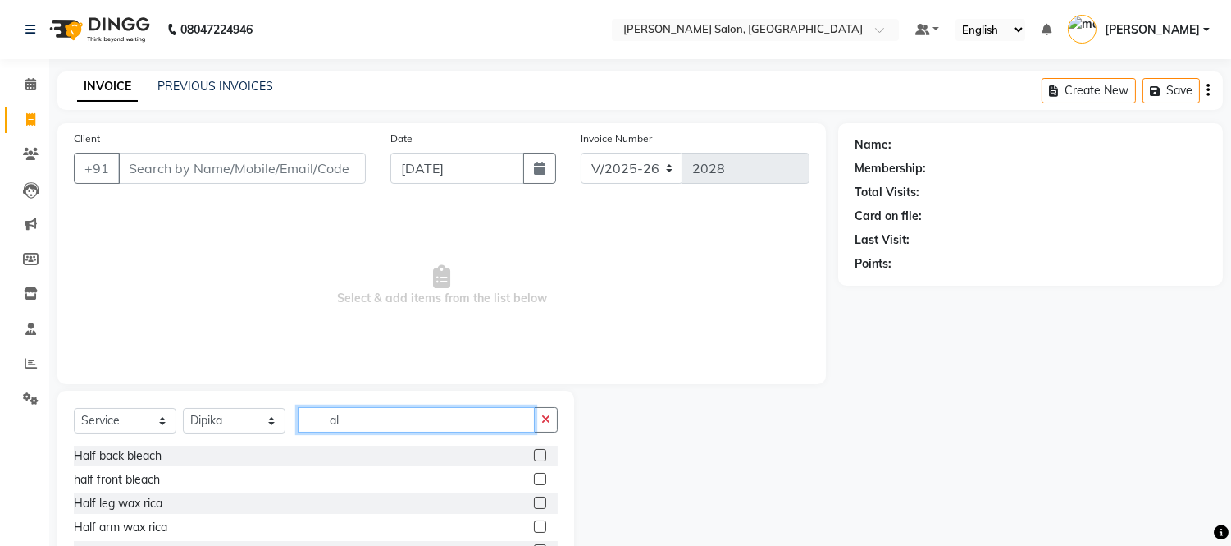
type input "a"
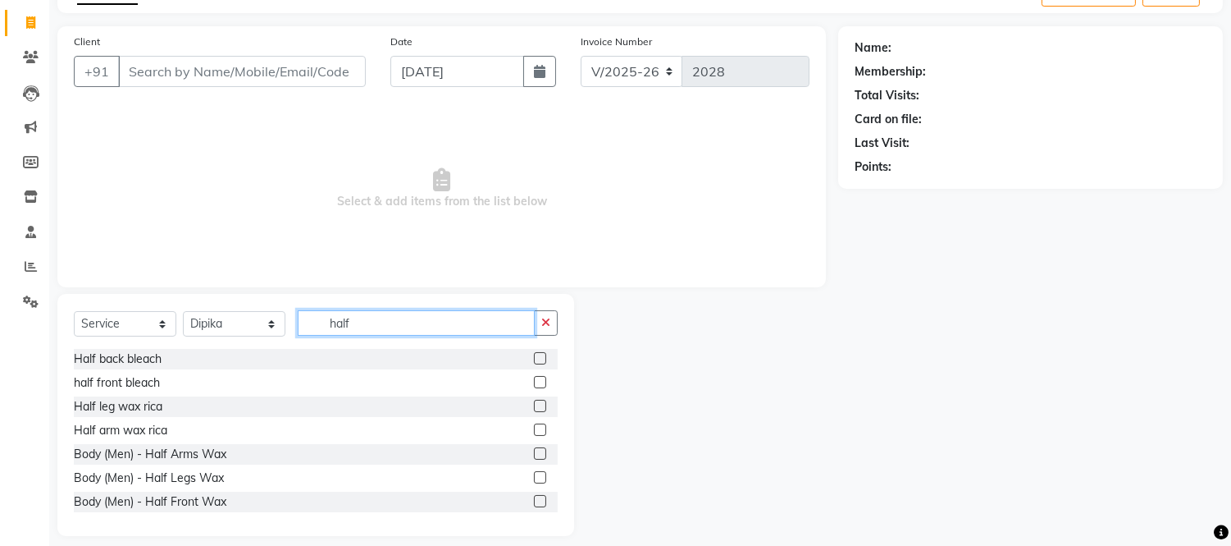
scroll to position [98, 0]
type input "half"
click at [534, 403] on label at bounding box center [540, 404] width 12 height 12
click at [534, 403] on input "checkbox" at bounding box center [539, 405] width 11 height 11
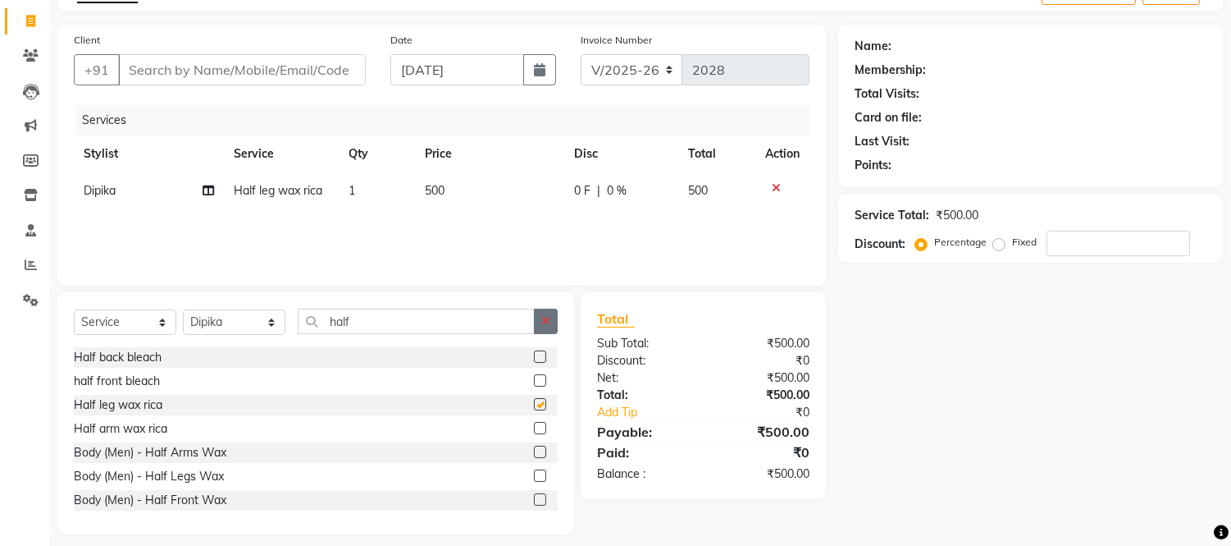
checkbox input "false"
click at [551, 309] on button "button" at bounding box center [546, 320] width 24 height 25
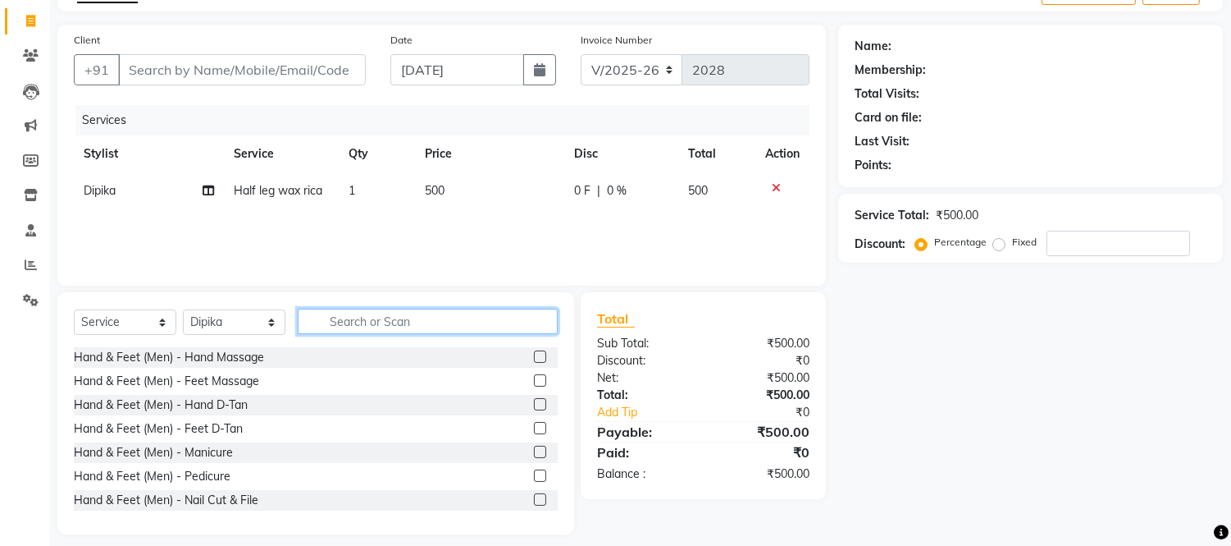
click at [473, 312] on input "text" at bounding box center [428, 320] width 260 height 25
click at [464, 327] on input "text" at bounding box center [428, 320] width 260 height 25
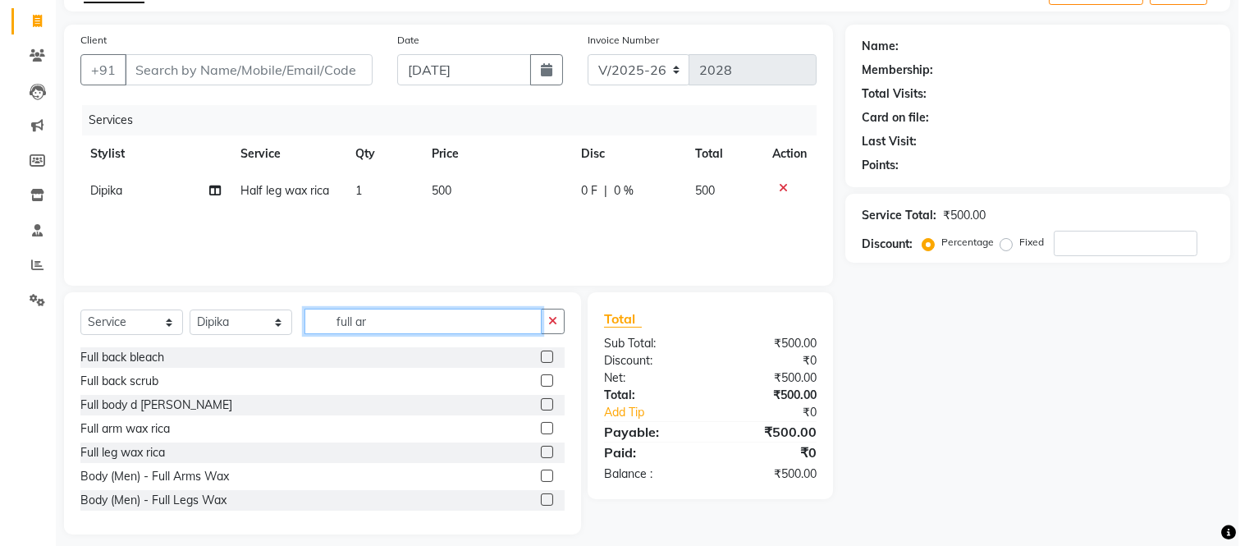
scroll to position [76, 0]
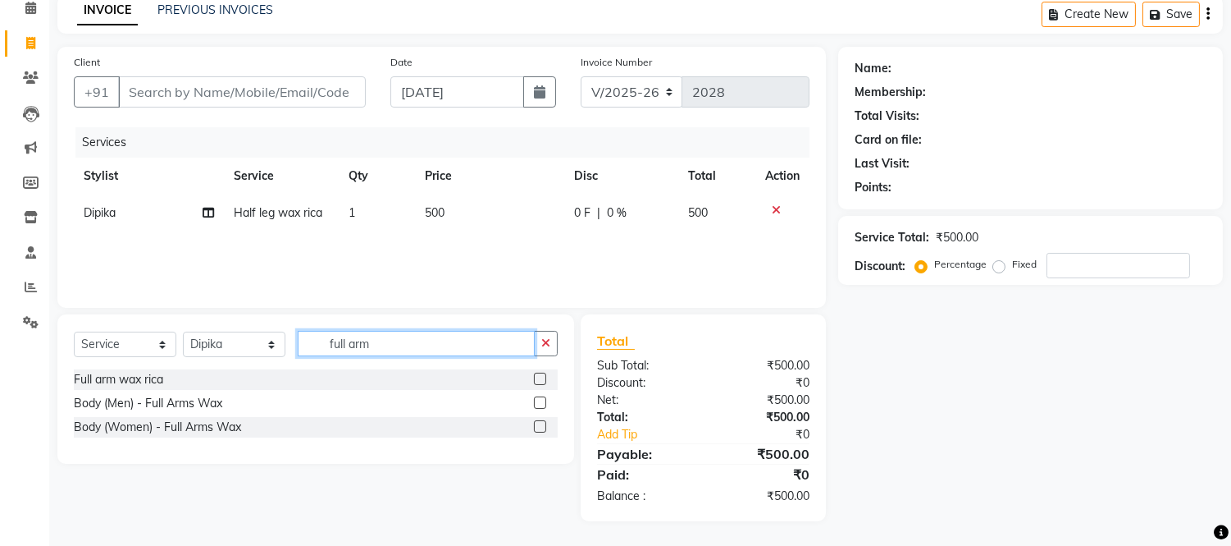
type input "full arm"
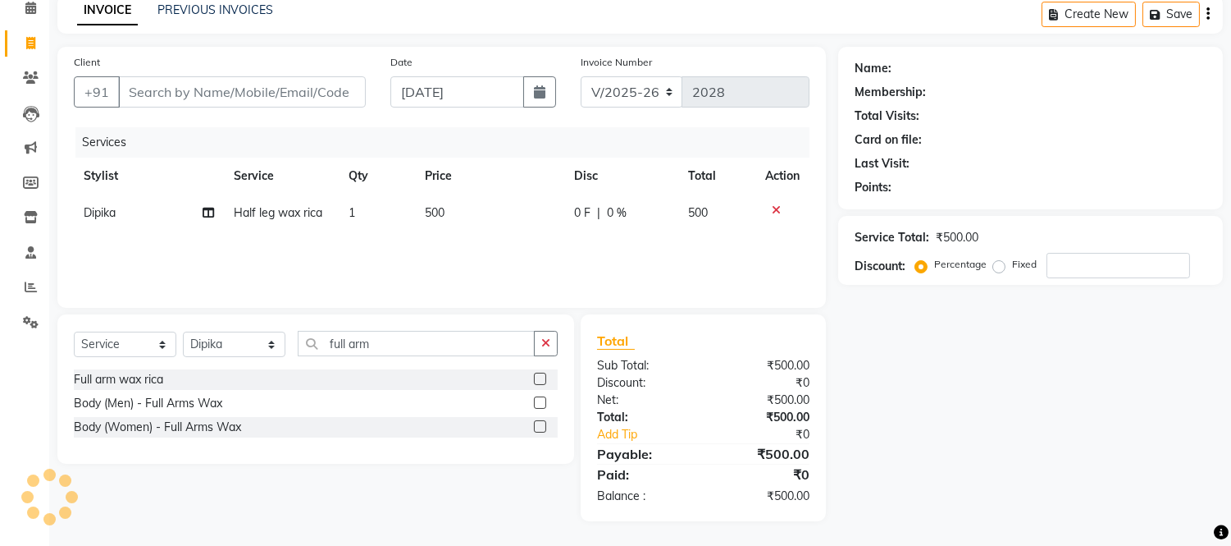
click at [542, 424] on label at bounding box center [540, 426] width 12 height 12
click at [542, 424] on input "checkbox" at bounding box center [539, 427] width 11 height 11
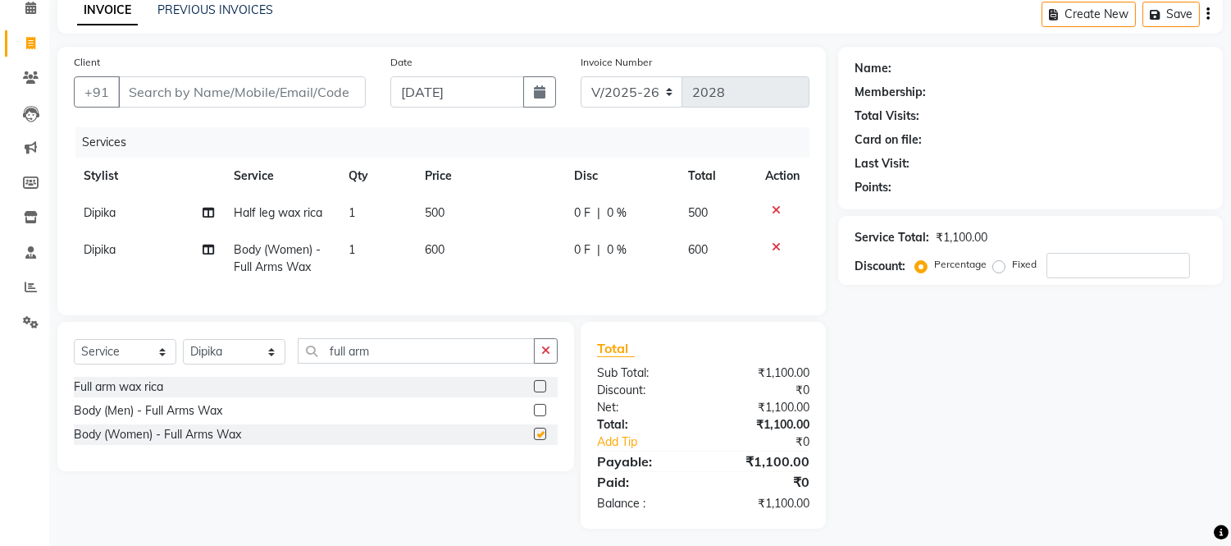
checkbox input "false"
click at [321, 88] on input "Client" at bounding box center [242, 91] width 248 height 31
type input "8"
type input "0"
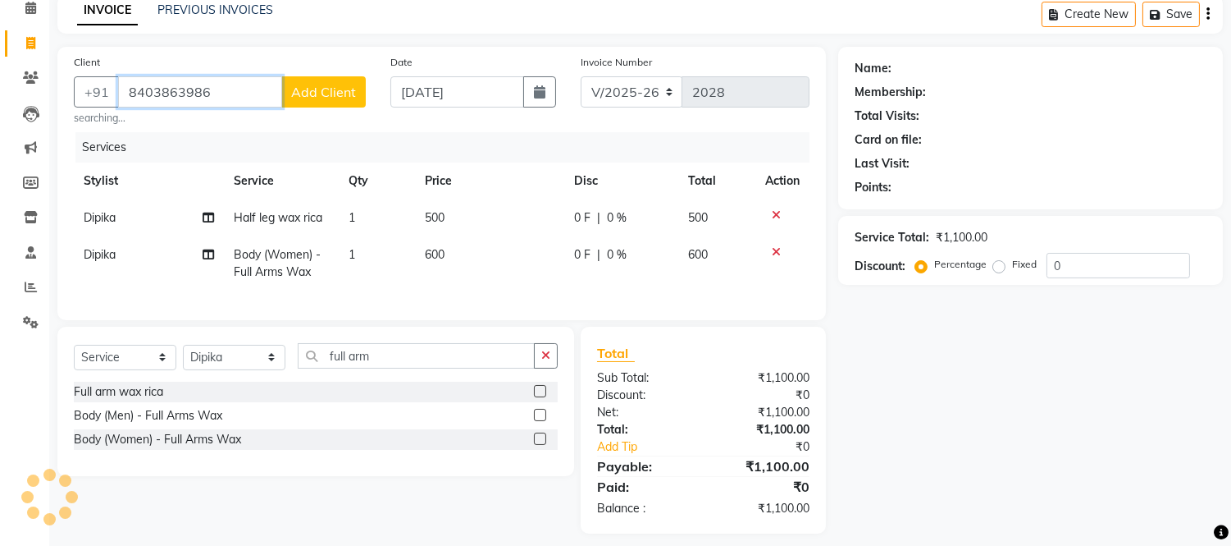
type input "8403863986"
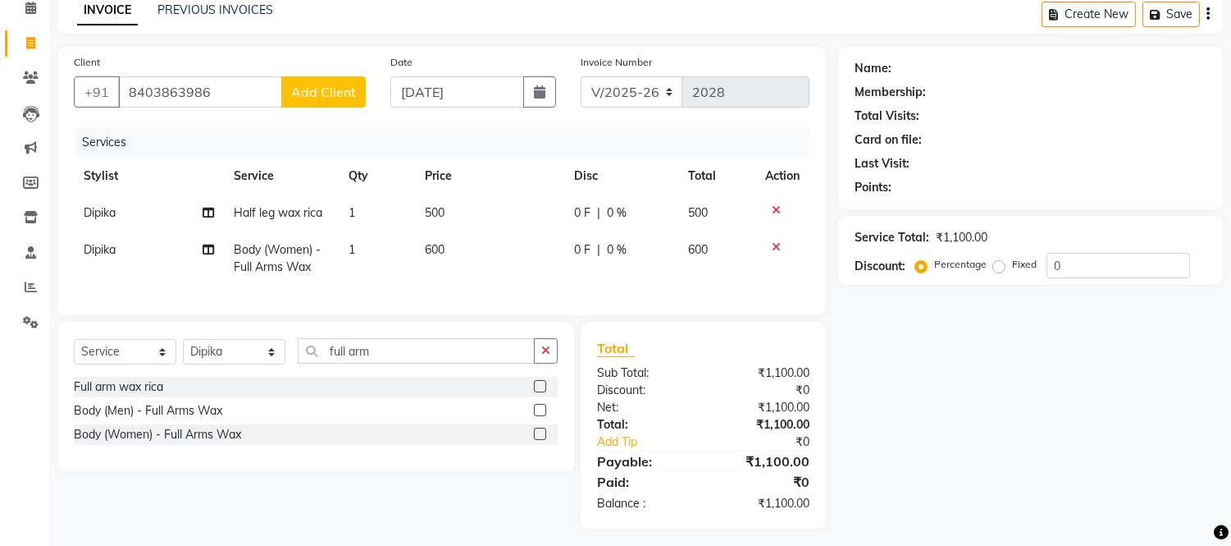
click at [343, 80] on button "Add Client" at bounding box center [323, 91] width 85 height 31
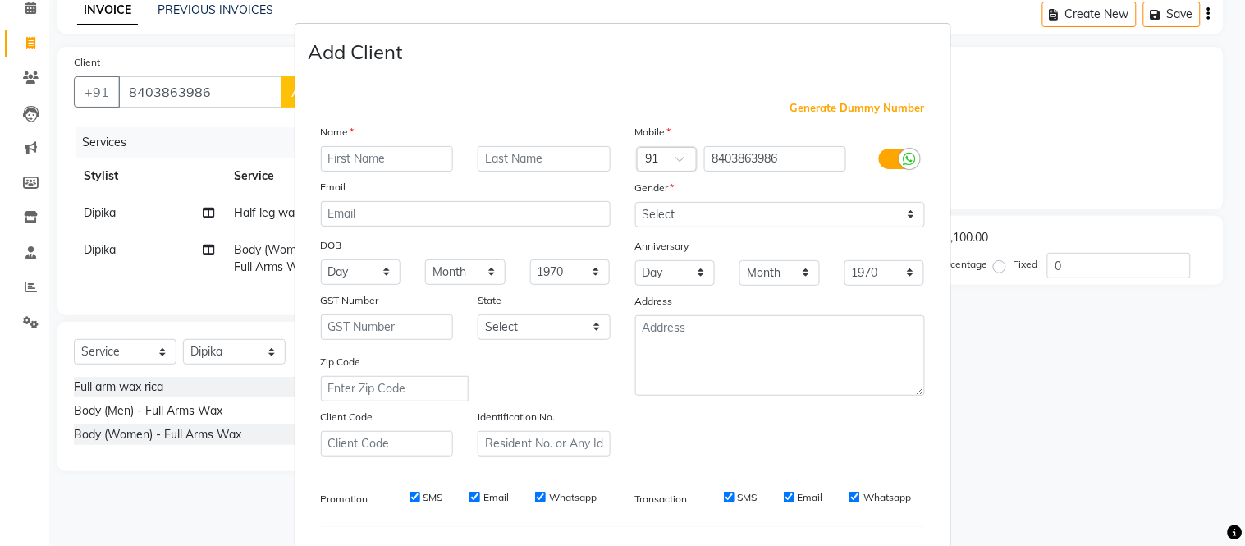
click at [370, 164] on input "text" at bounding box center [387, 158] width 133 height 25
type input "Miss"
click at [646, 217] on select "Select Male Female Other Prefer Not To Say" at bounding box center [780, 214] width 290 height 25
select select "female"
click at [635, 202] on select "Select Male Female Other Prefer Not To Say" at bounding box center [780, 214] width 290 height 25
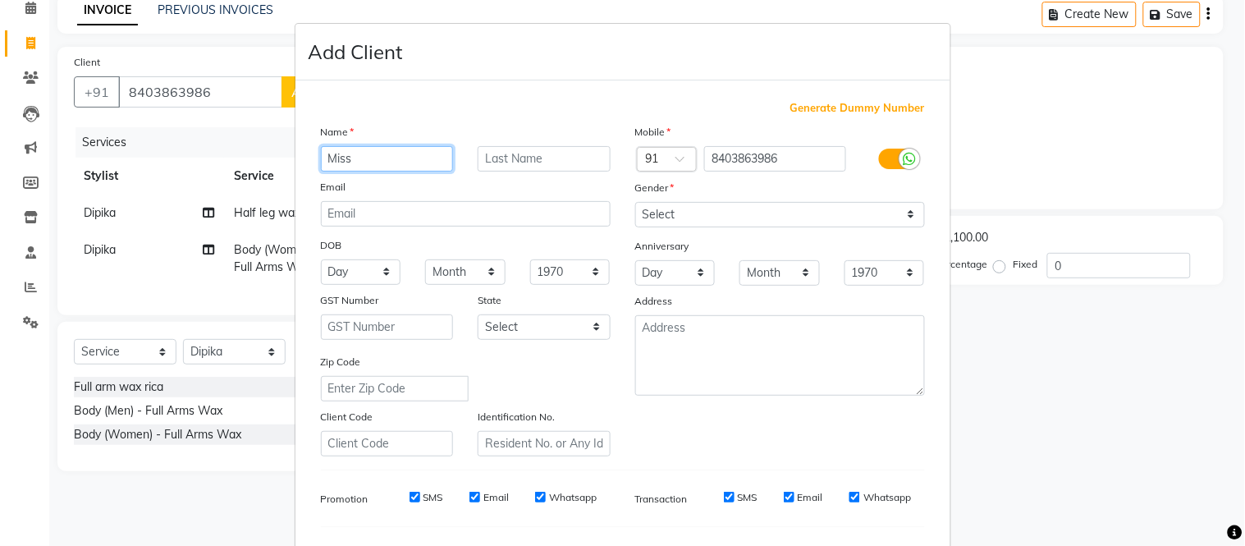
click at [368, 149] on input "Miss" at bounding box center [387, 158] width 133 height 25
type input "Miss. [DEMOGRAPHIC_DATA]"
click at [400, 89] on div "Generate Dummy Number Name Miss. Sudarshna Email DOB Day 01 02 03 04 05 06 07 0…" at bounding box center [622, 374] width 655 height 588
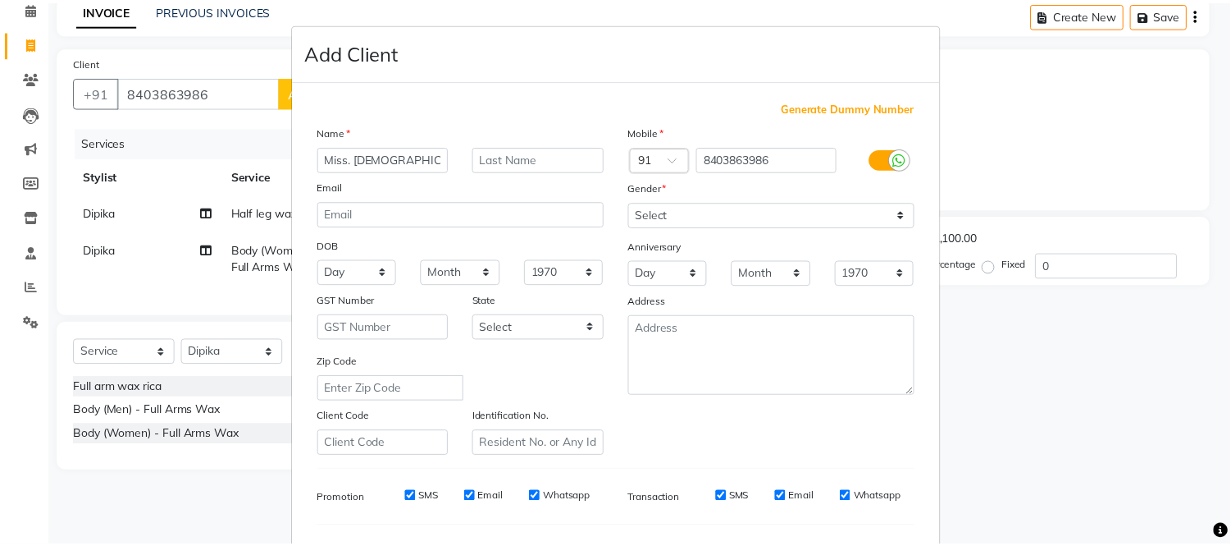
scroll to position [212, 0]
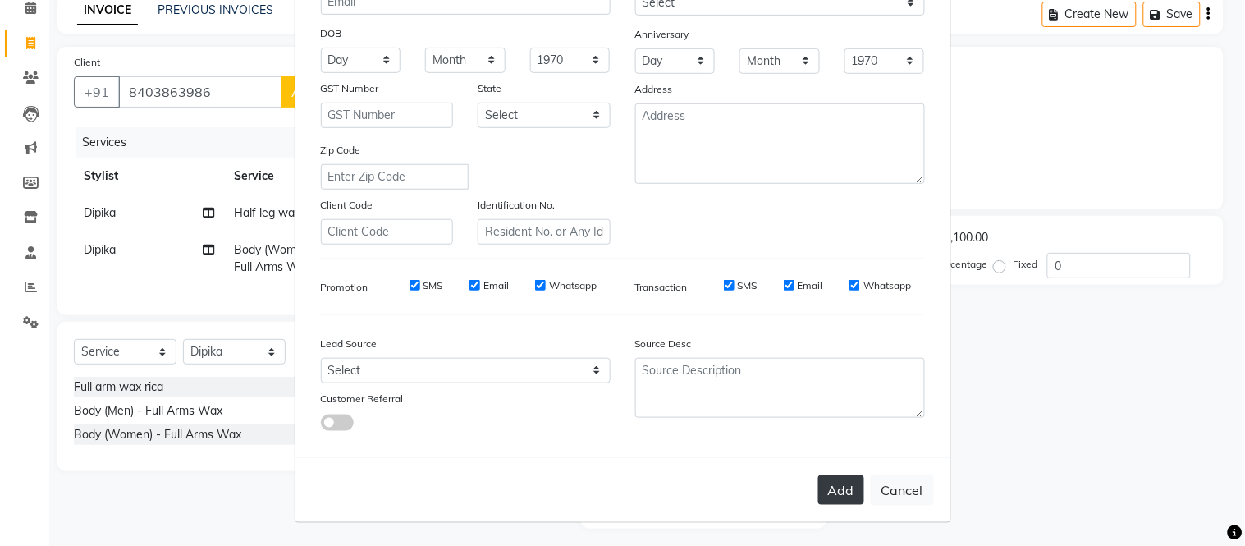
click at [837, 496] on button "Add" at bounding box center [841, 490] width 46 height 30
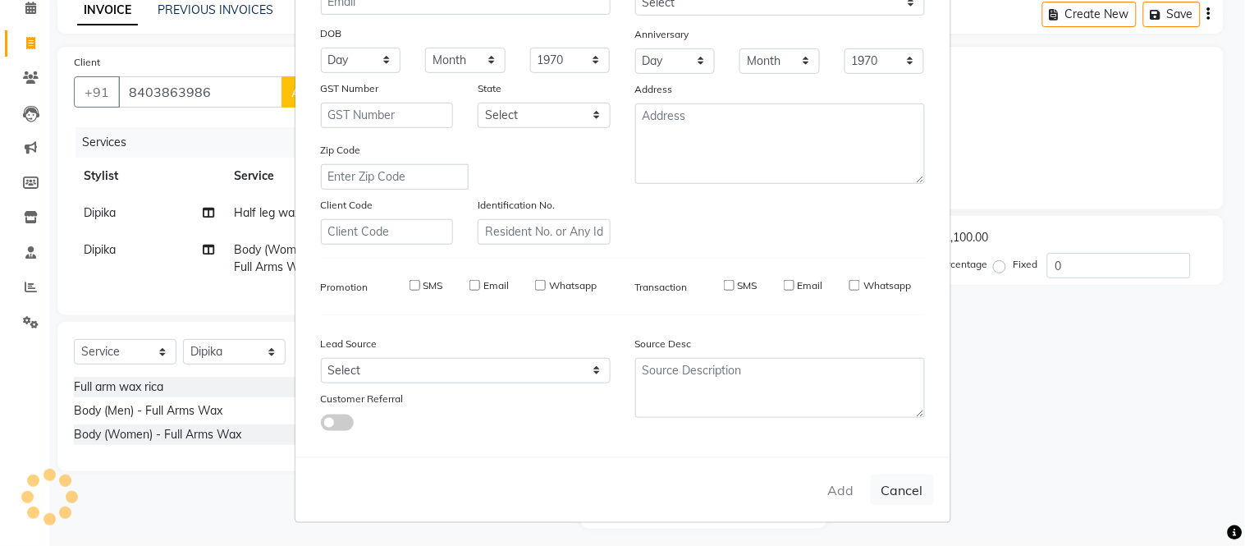
select select
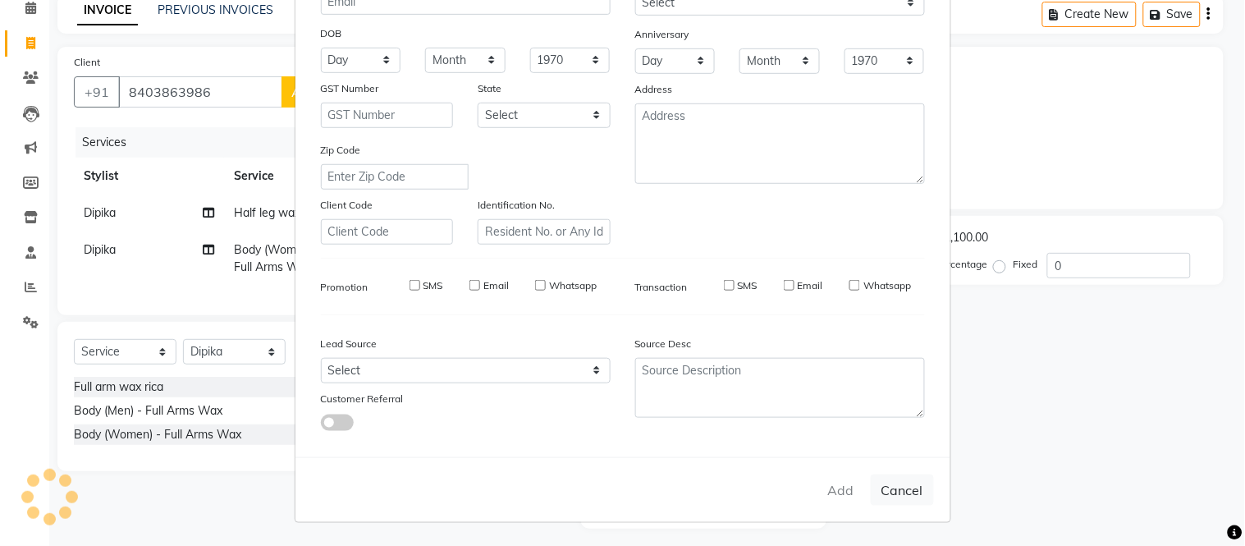
select select
checkbox input "false"
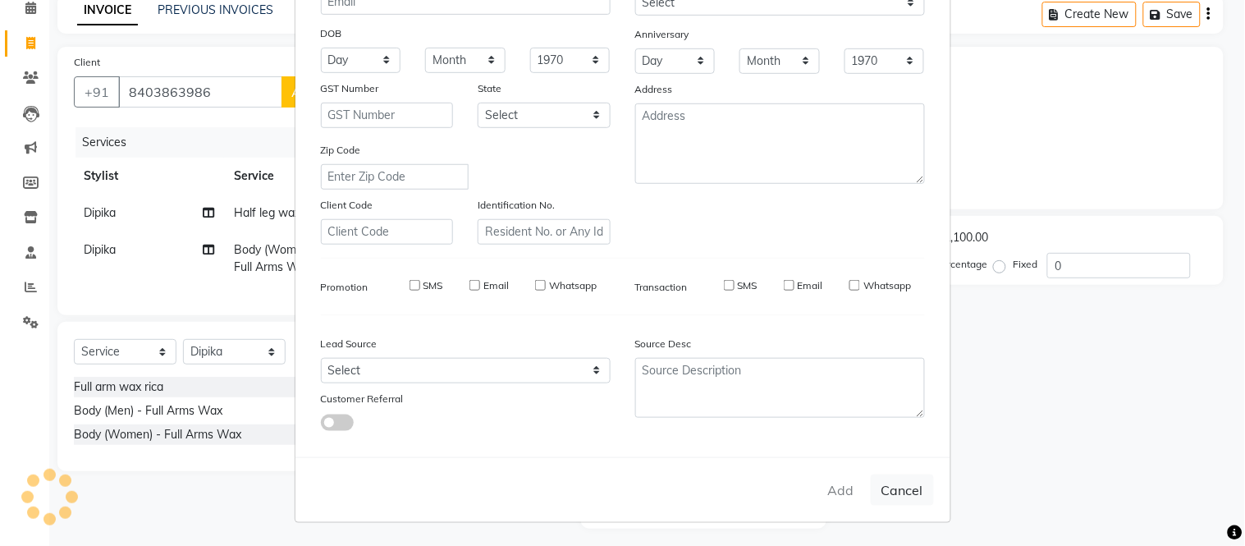
checkbox input "false"
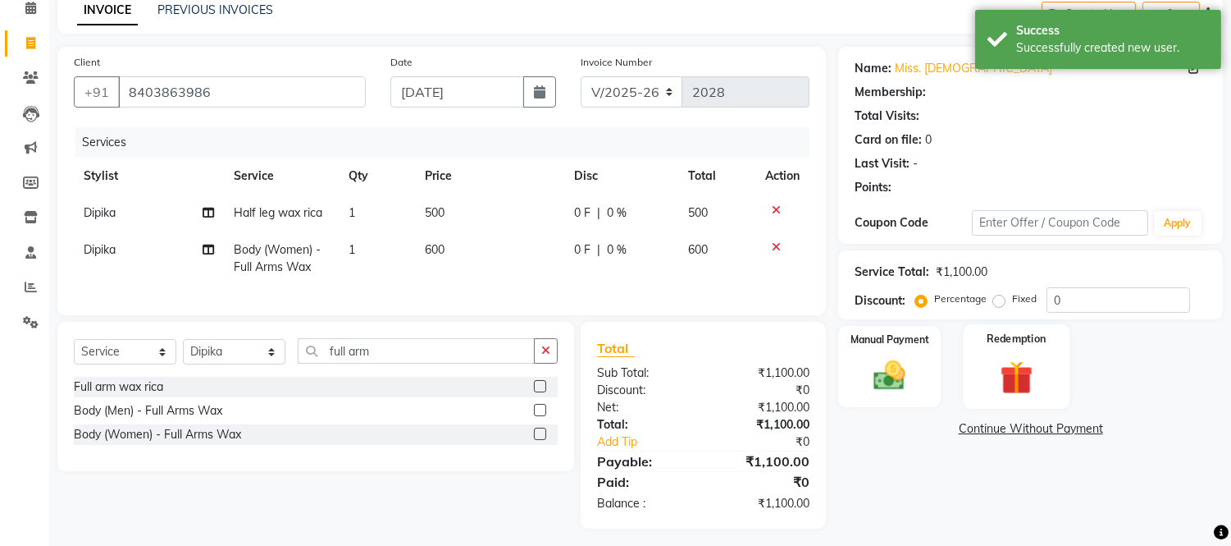
select select "1: Object"
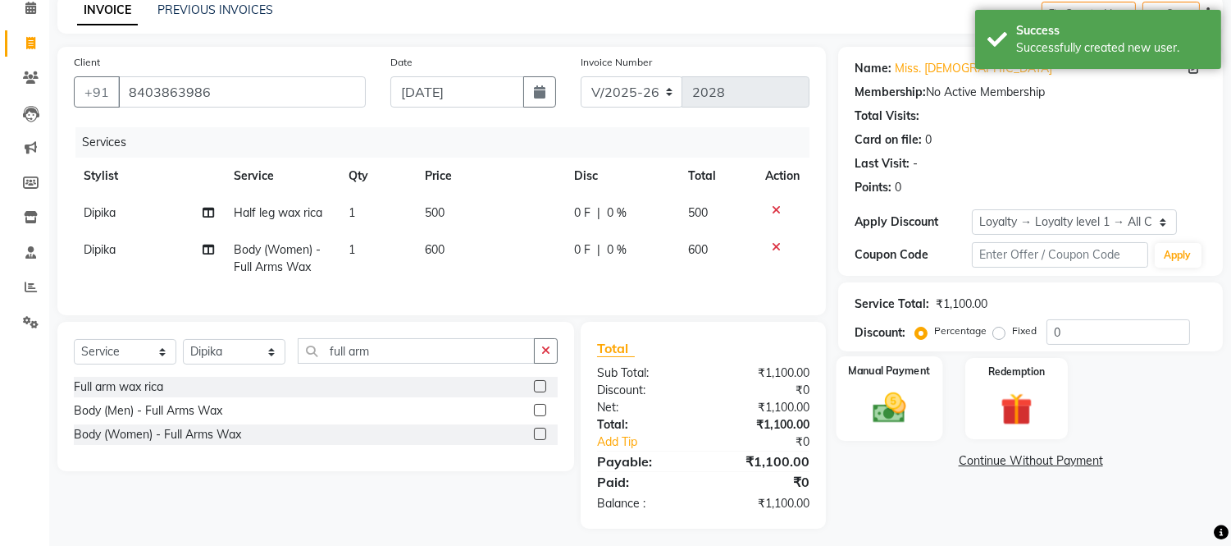
click at [900, 397] on img at bounding box center [890, 408] width 54 height 39
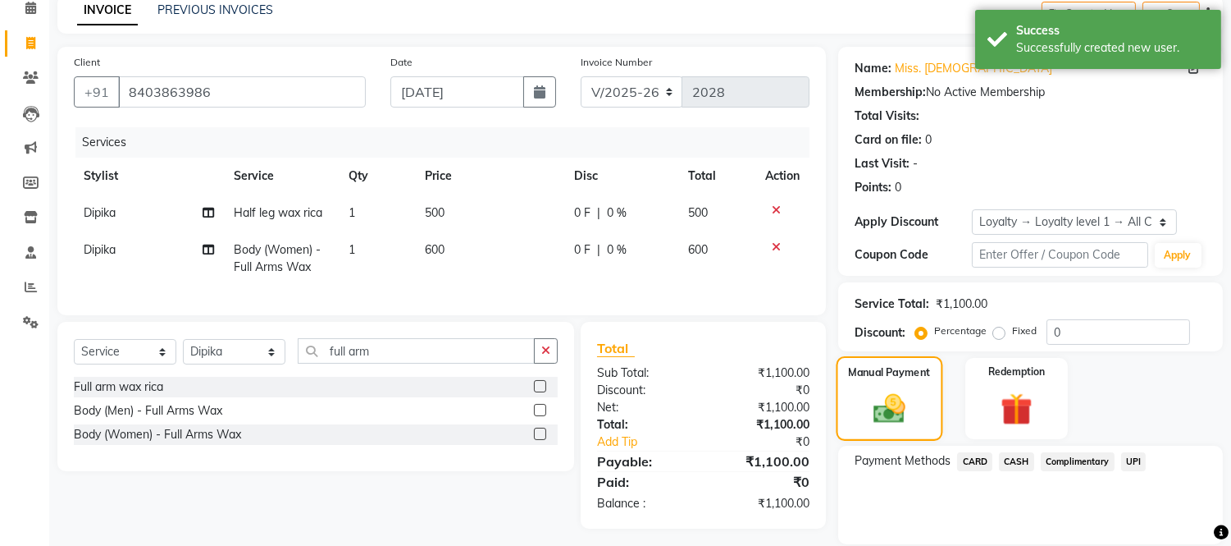
scroll to position [132, 0]
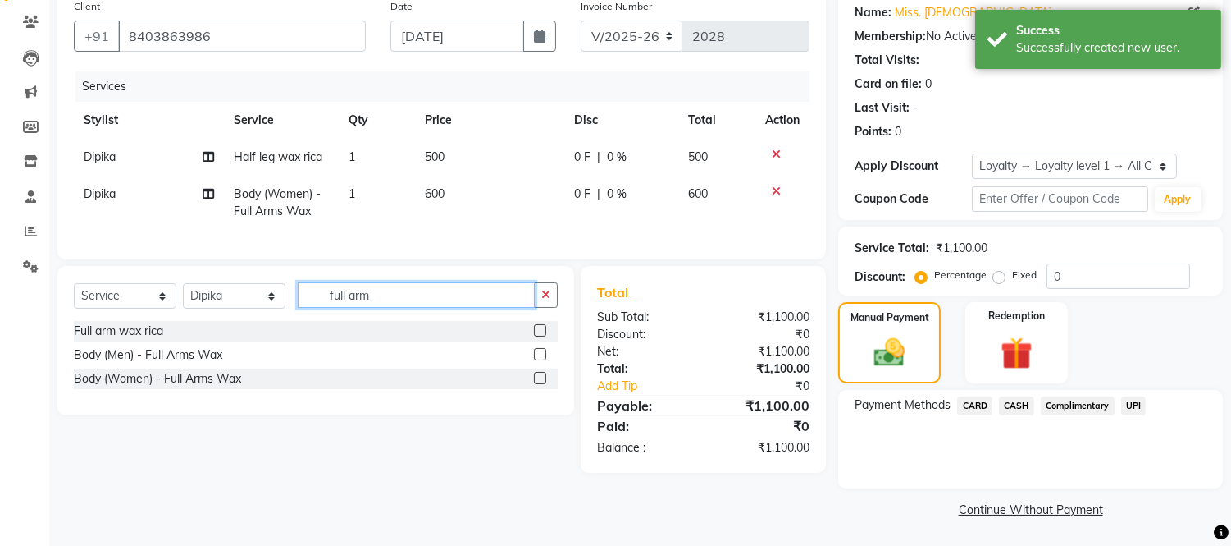
click at [398, 308] on input "full arm" at bounding box center [416, 294] width 237 height 25
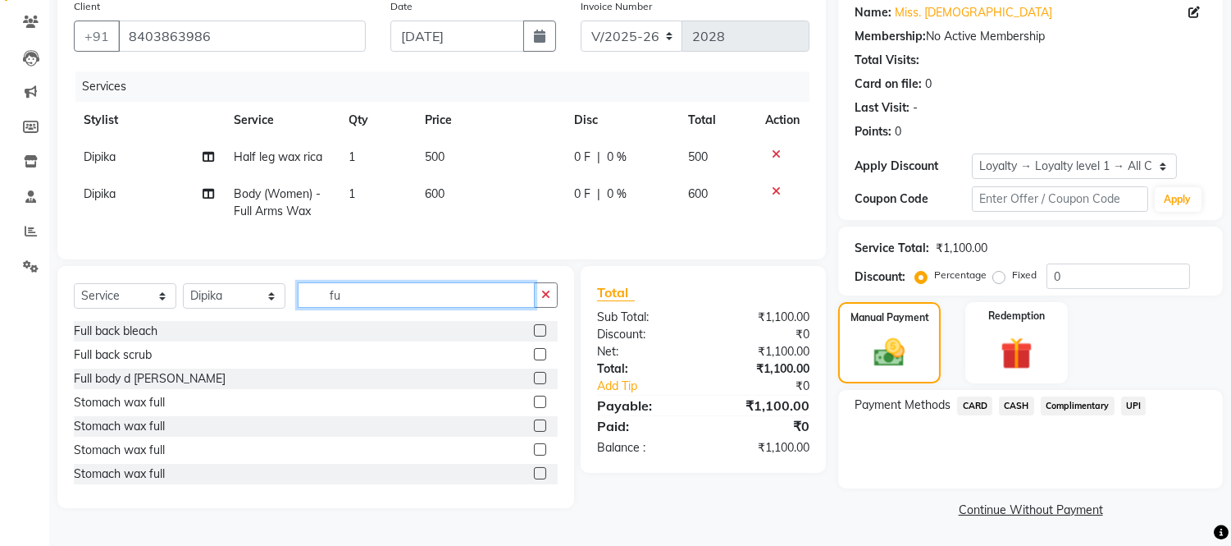
type input "f"
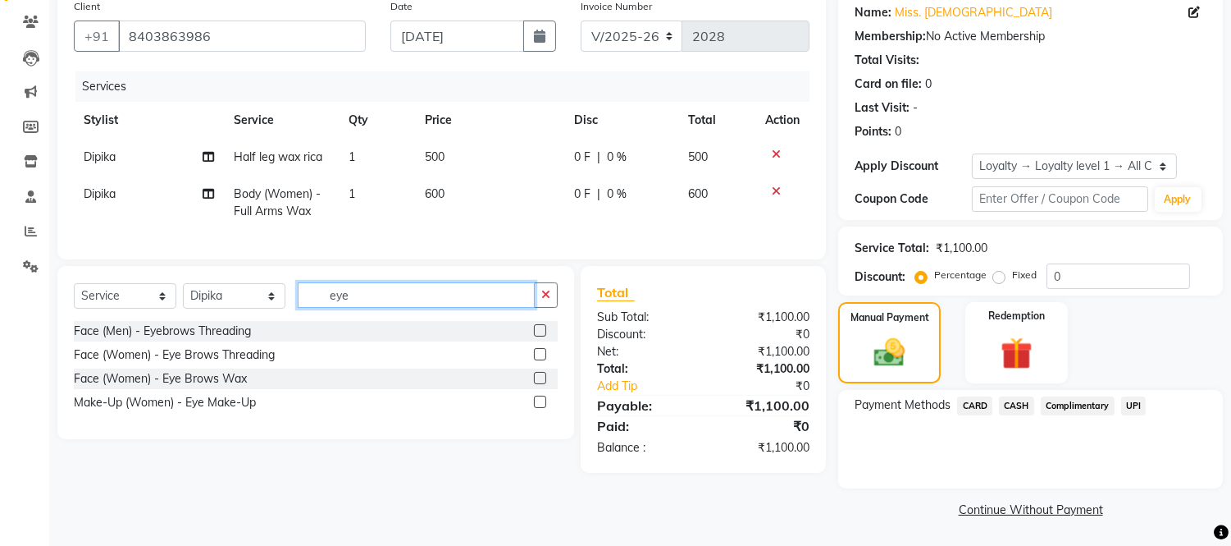
type input "eye"
click at [538, 360] on label at bounding box center [540, 354] width 12 height 12
click at [538, 360] on input "checkbox" at bounding box center [539, 354] width 11 height 11
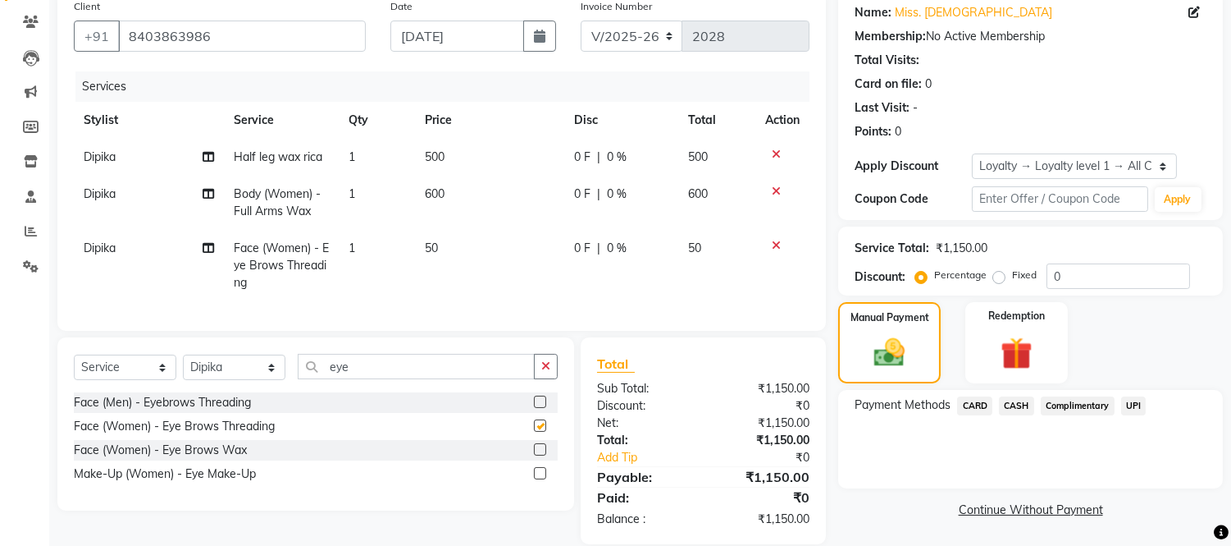
checkbox input "false"
click at [544, 372] on icon "button" at bounding box center [545, 365] width 9 height 11
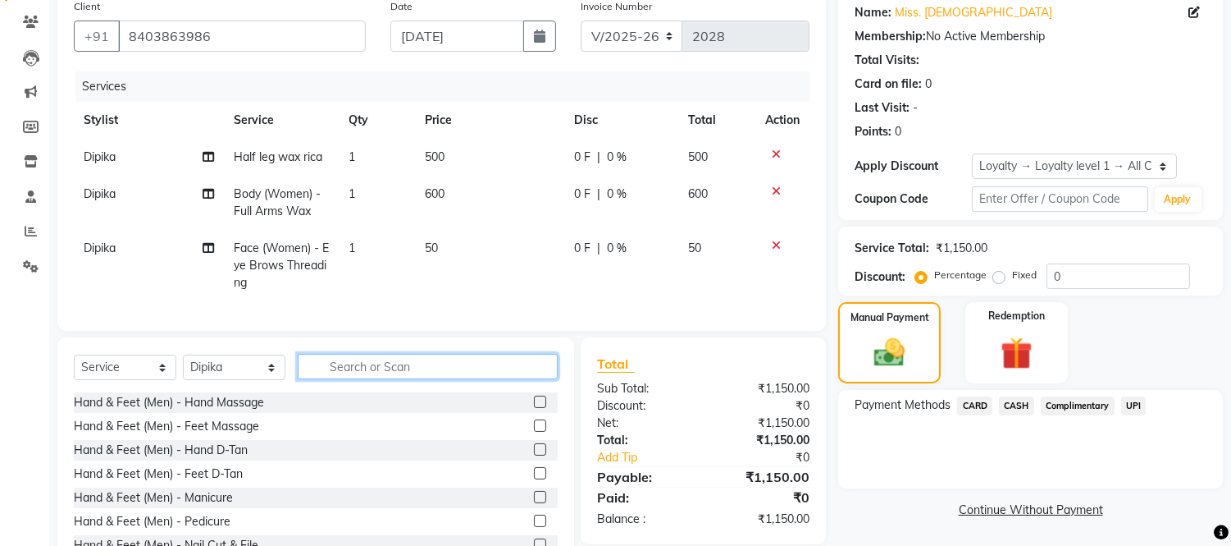
click at [481, 379] on input "text" at bounding box center [428, 366] width 260 height 25
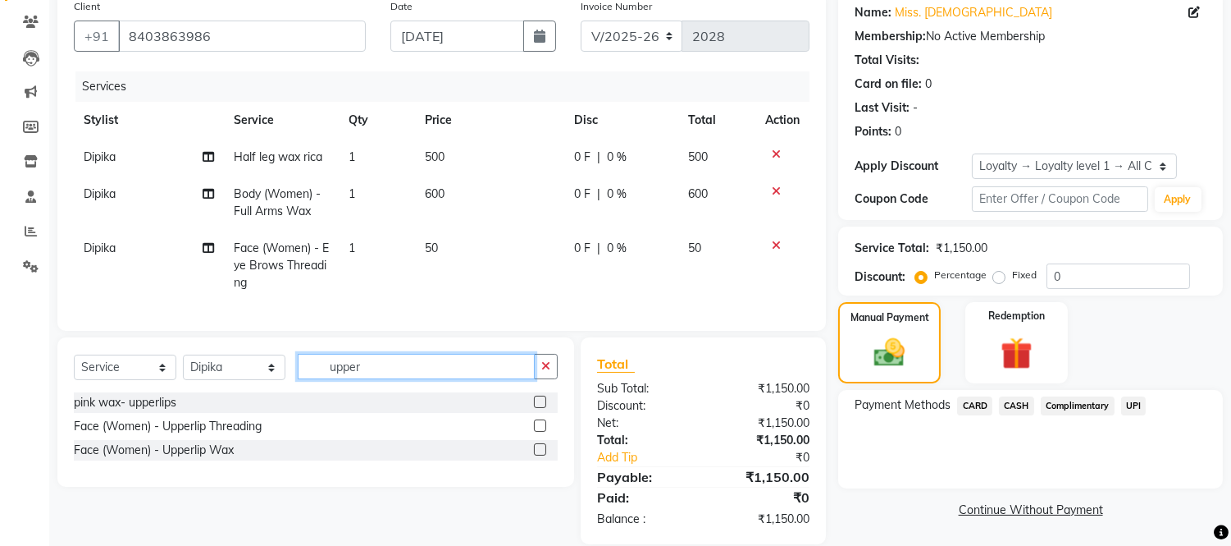
type input "upper"
click at [539, 432] on label at bounding box center [540, 425] width 12 height 12
click at [539, 432] on input "checkbox" at bounding box center [539, 426] width 11 height 11
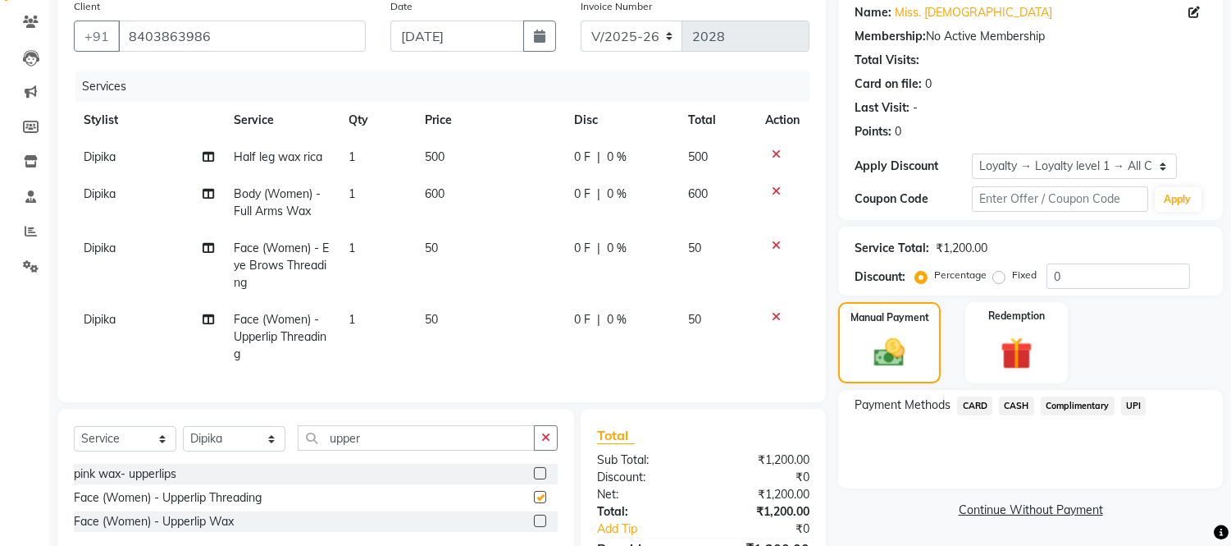
checkbox input "false"
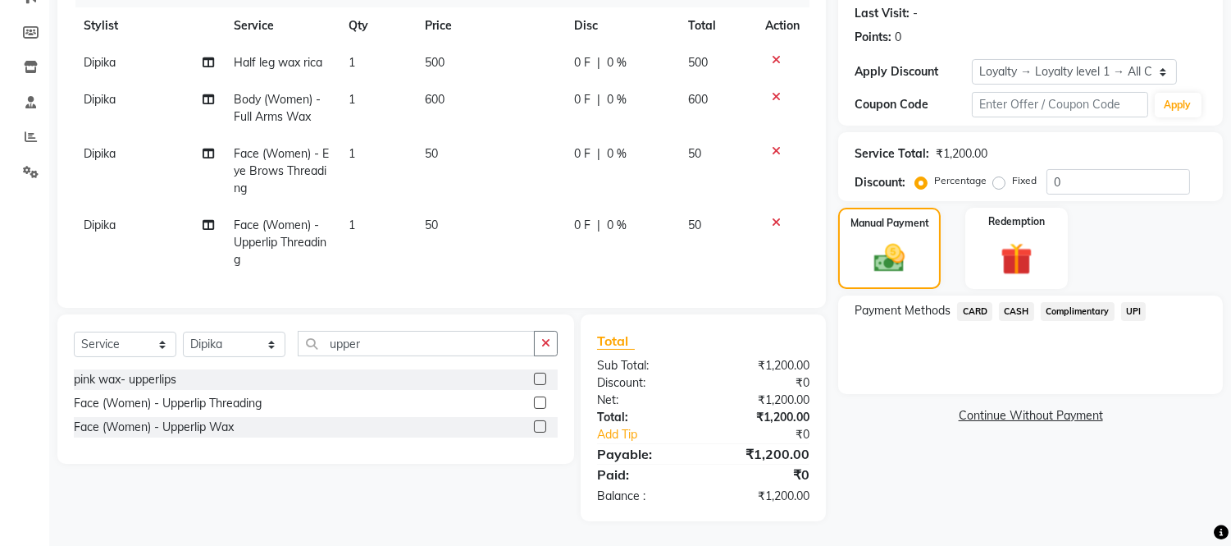
click at [774, 54] on icon at bounding box center [776, 59] width 9 height 11
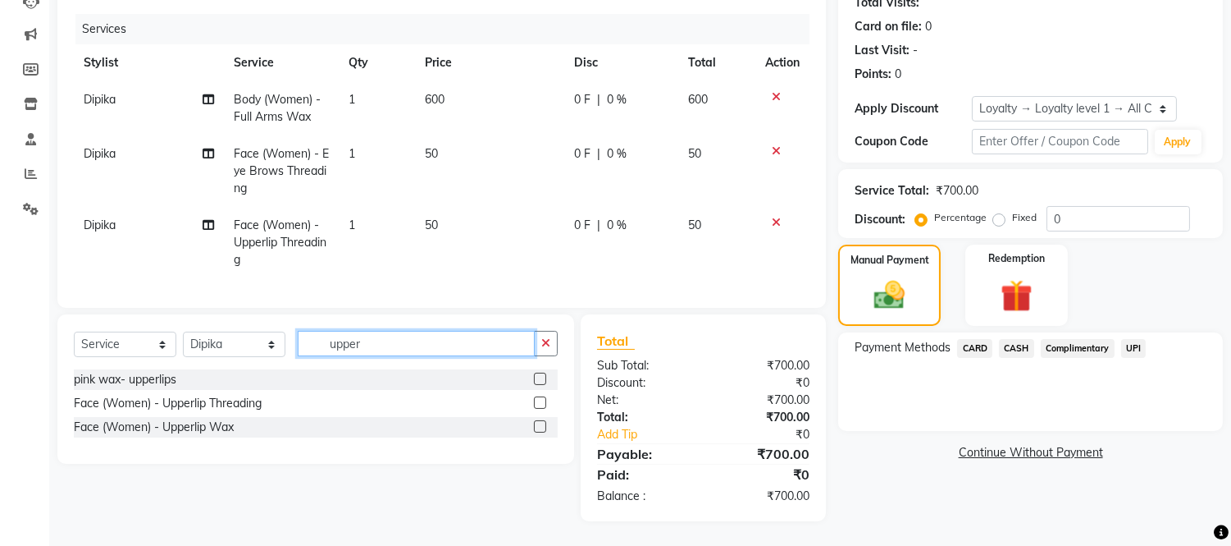
click at [413, 332] on input "upper" at bounding box center [416, 343] width 237 height 25
type input "u"
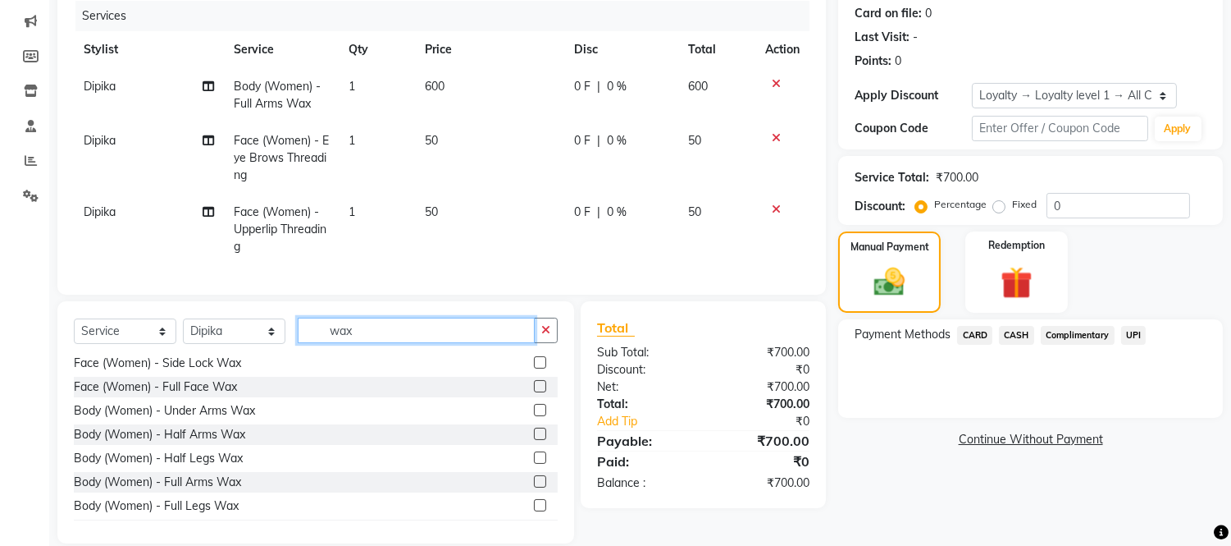
scroll to position [793, 0]
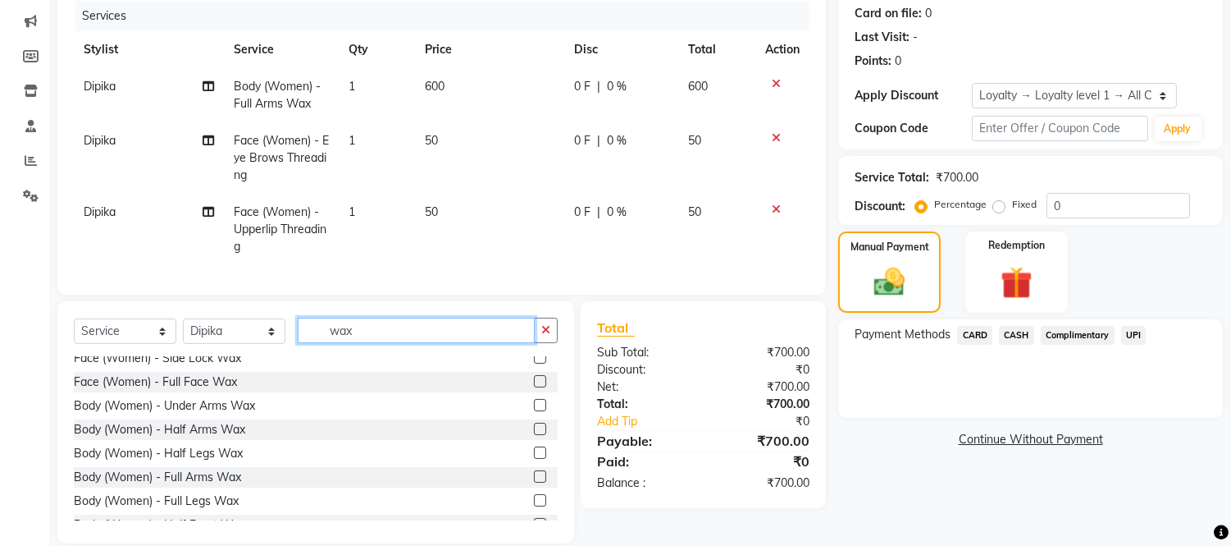
type input "wax"
click at [534, 459] on label at bounding box center [540, 452] width 12 height 12
click at [534, 459] on input "checkbox" at bounding box center [539, 453] width 11 height 11
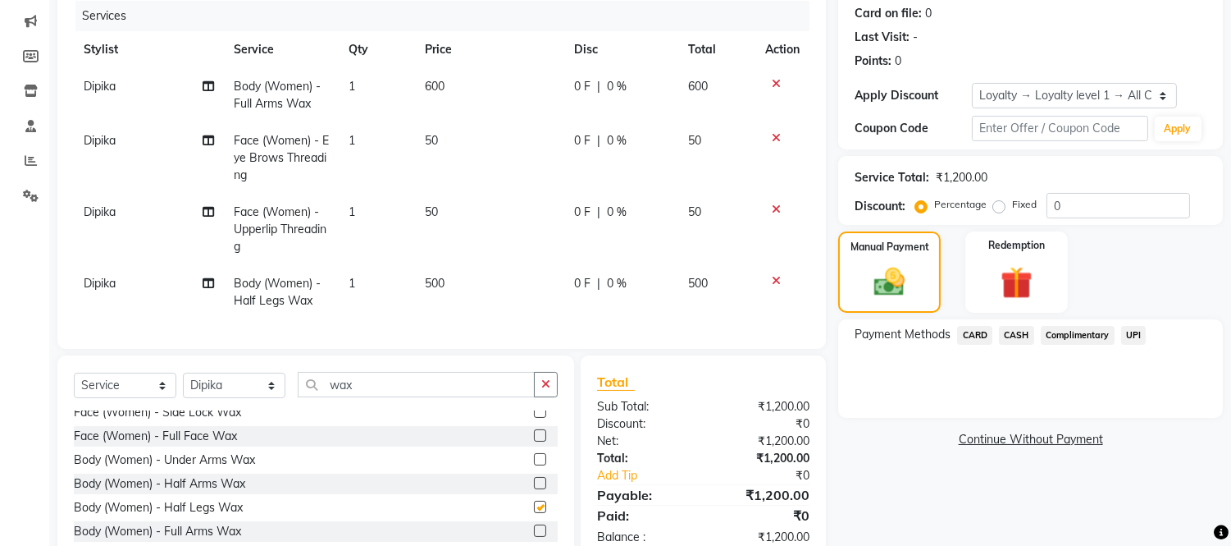
checkbox input "false"
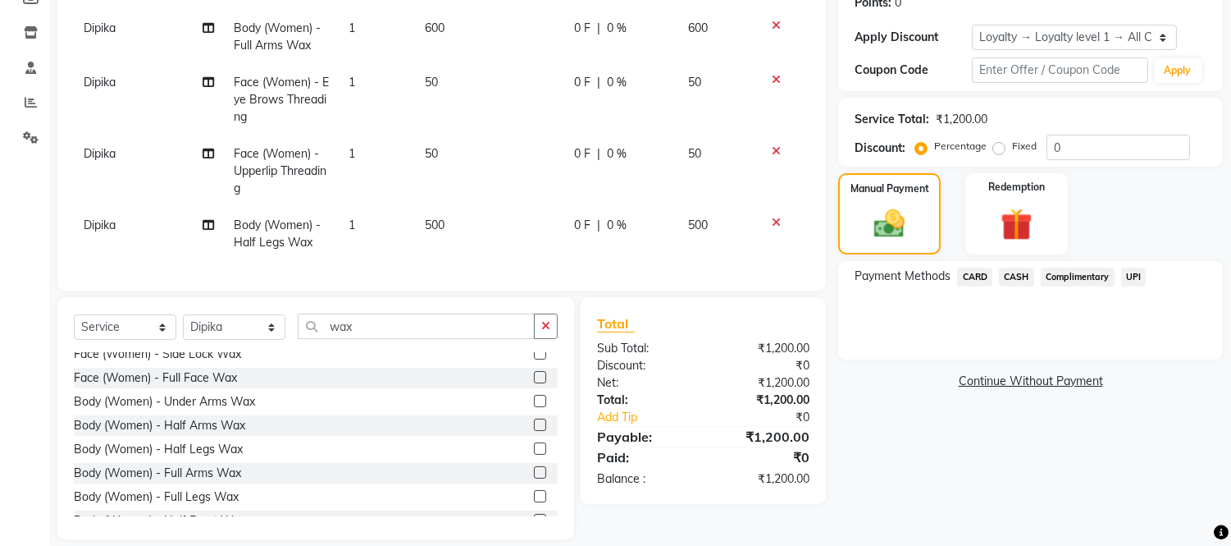
scroll to position [292, 0]
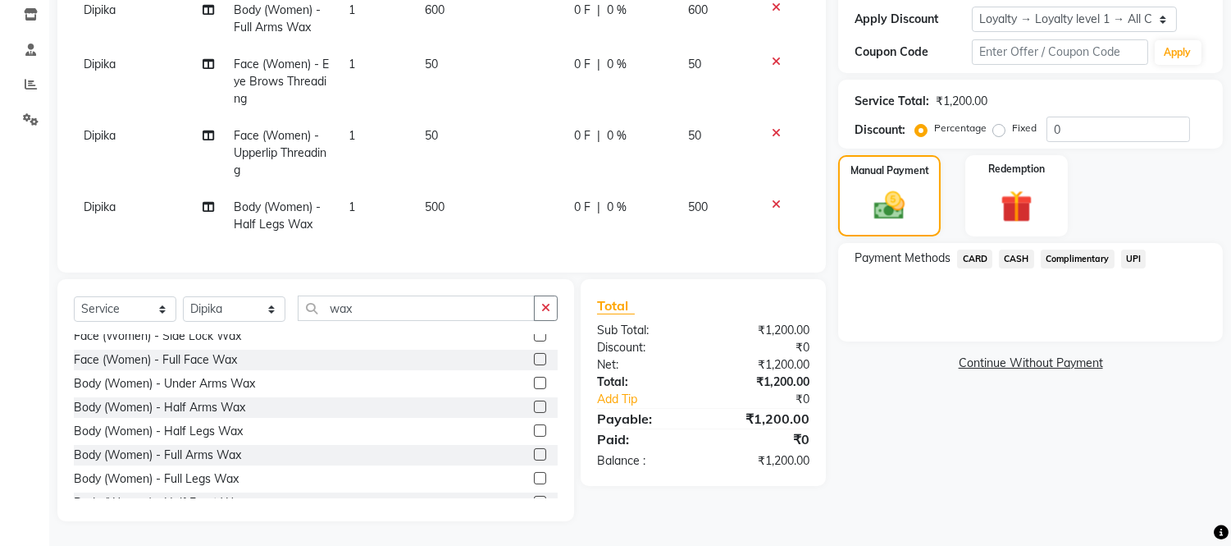
click at [1134, 249] on span "UPI" at bounding box center [1133, 258] width 25 height 19
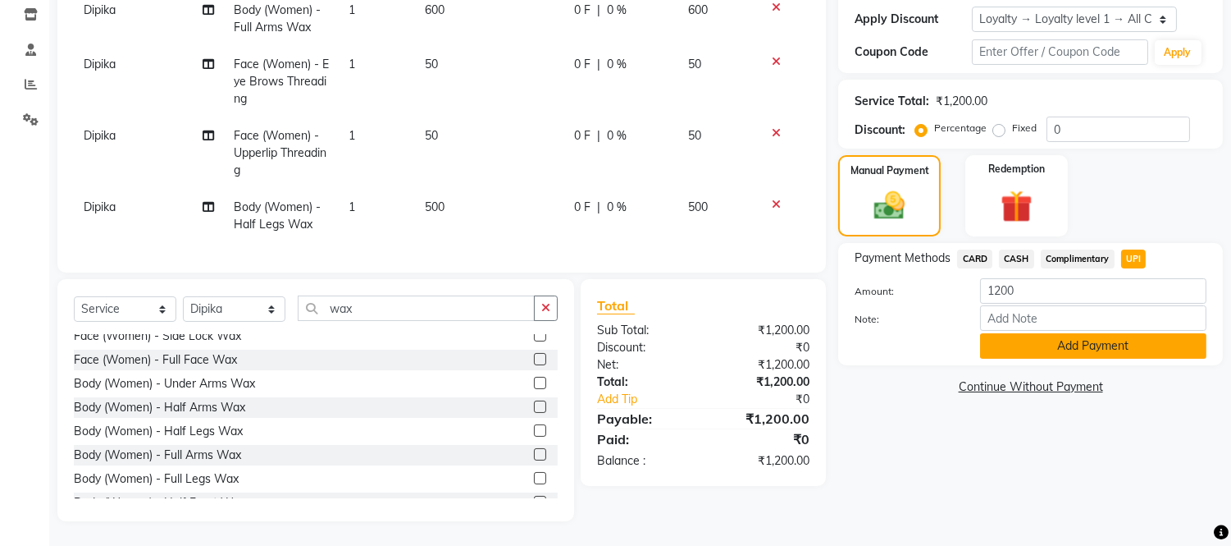
click at [1111, 333] on button "Add Payment" at bounding box center [1093, 345] width 226 height 25
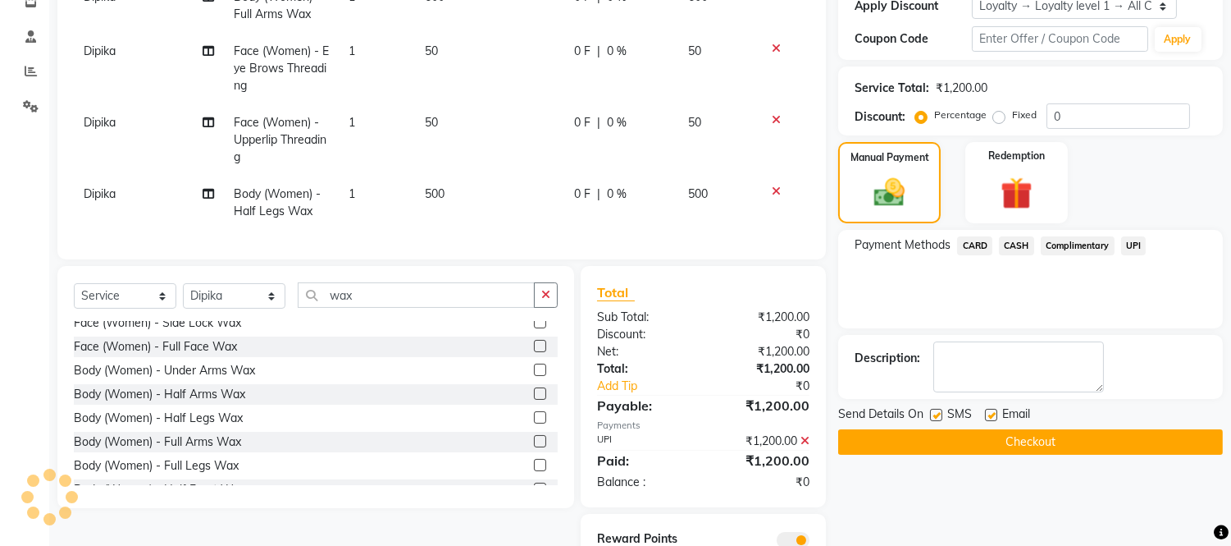
scroll to position [372, 0]
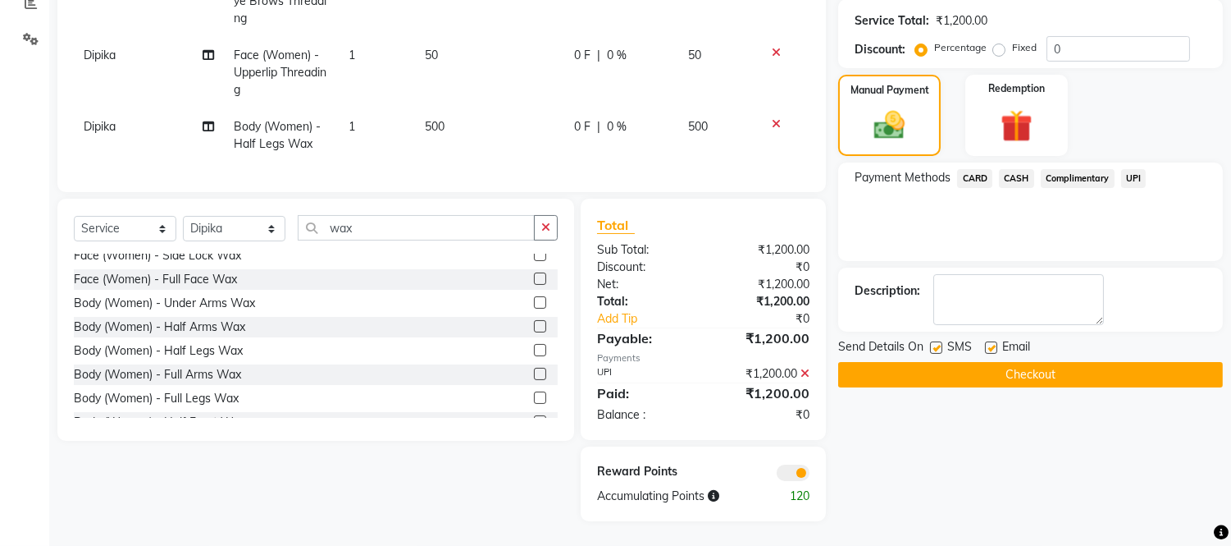
click at [1017, 362] on button "Checkout" at bounding box center [1030, 374] width 385 height 25
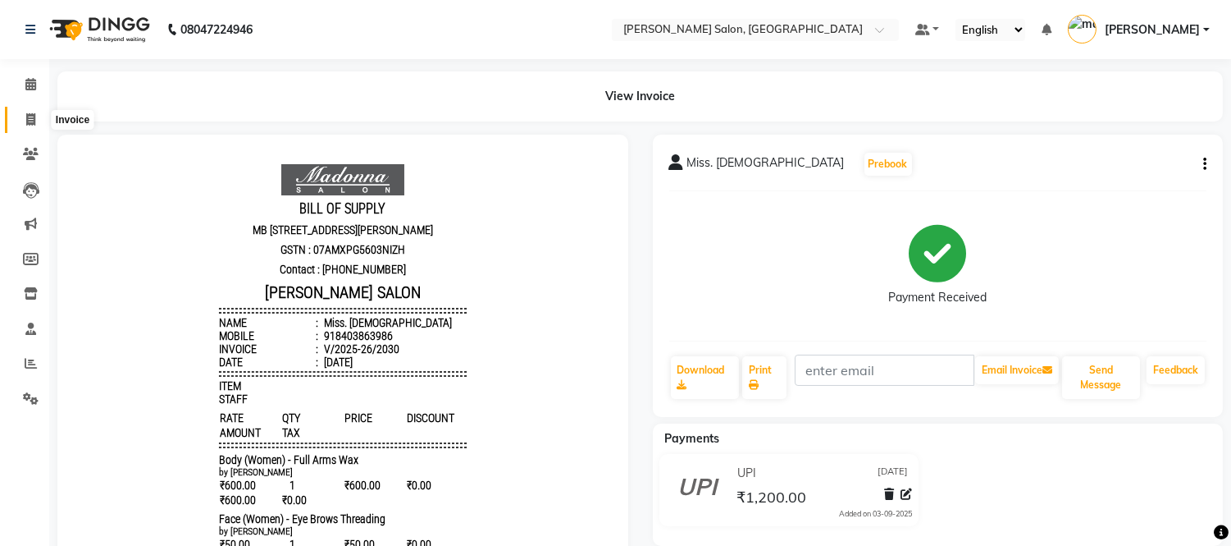
click at [34, 118] on icon at bounding box center [30, 119] width 9 height 12
select select "service"
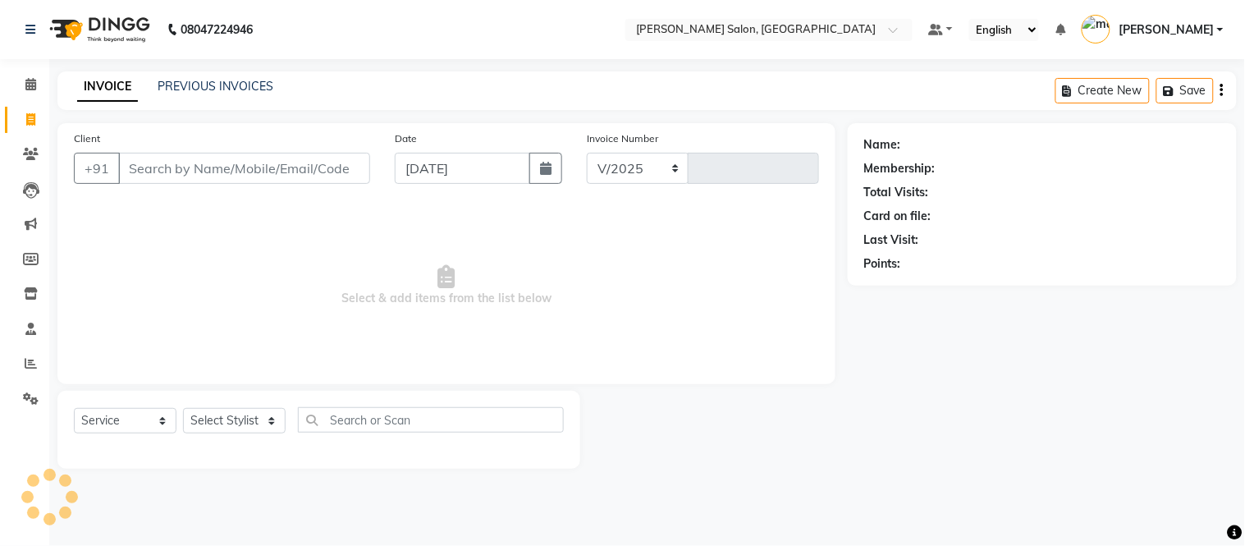
select select "6469"
type input "2031"
click at [234, 170] on input "Client" at bounding box center [244, 168] width 252 height 31
type input "9"
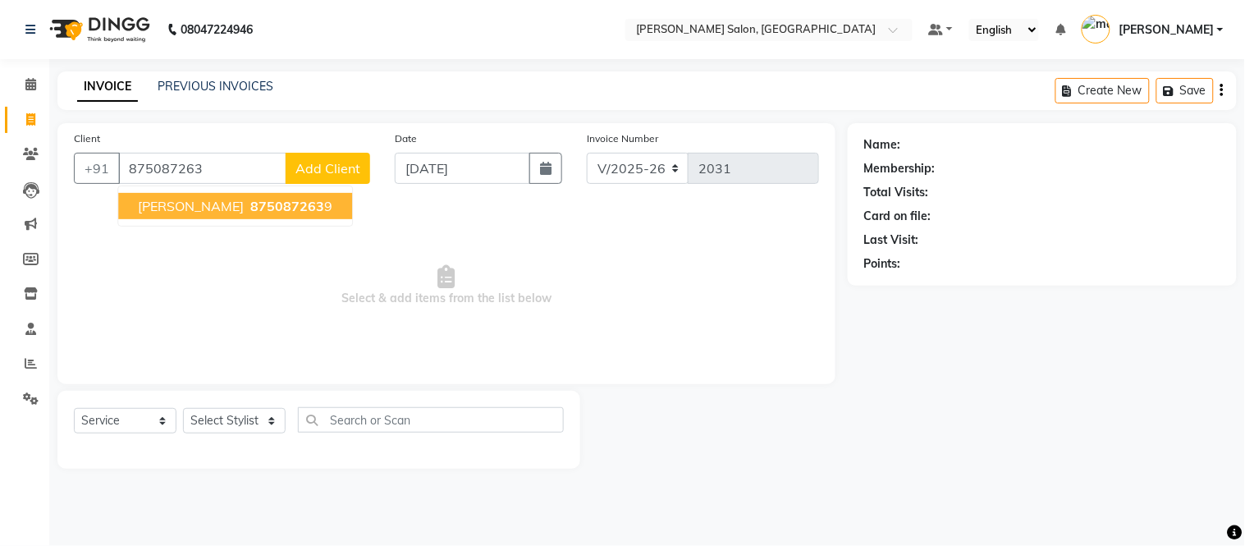
click at [236, 205] on span "Mr. Brajesh kumar" at bounding box center [191, 206] width 106 height 16
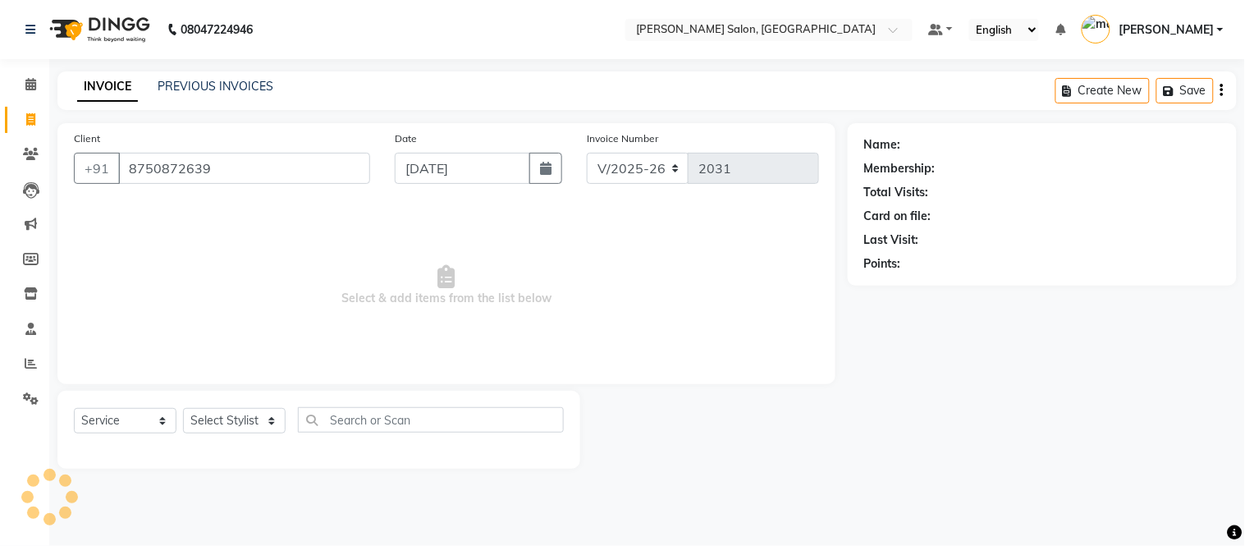
type input "8750872639"
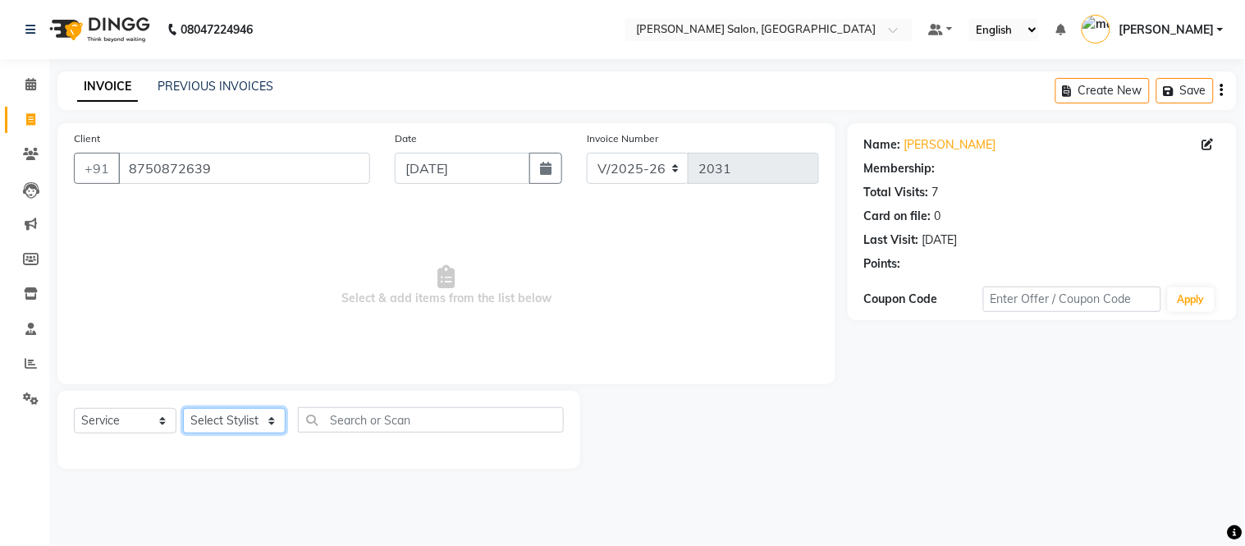
click at [239, 429] on select "Select Stylist [PERSON_NAME] [PERSON_NAME] [PERSON_NAME] [PERSON_NAME] [PERSON_…" at bounding box center [234, 420] width 103 height 25
select select "1: Object"
select select "87830"
click at [183, 409] on select "Select Stylist [PERSON_NAME] [PERSON_NAME] [PERSON_NAME] [PERSON_NAME] [PERSON_…" at bounding box center [234, 420] width 103 height 25
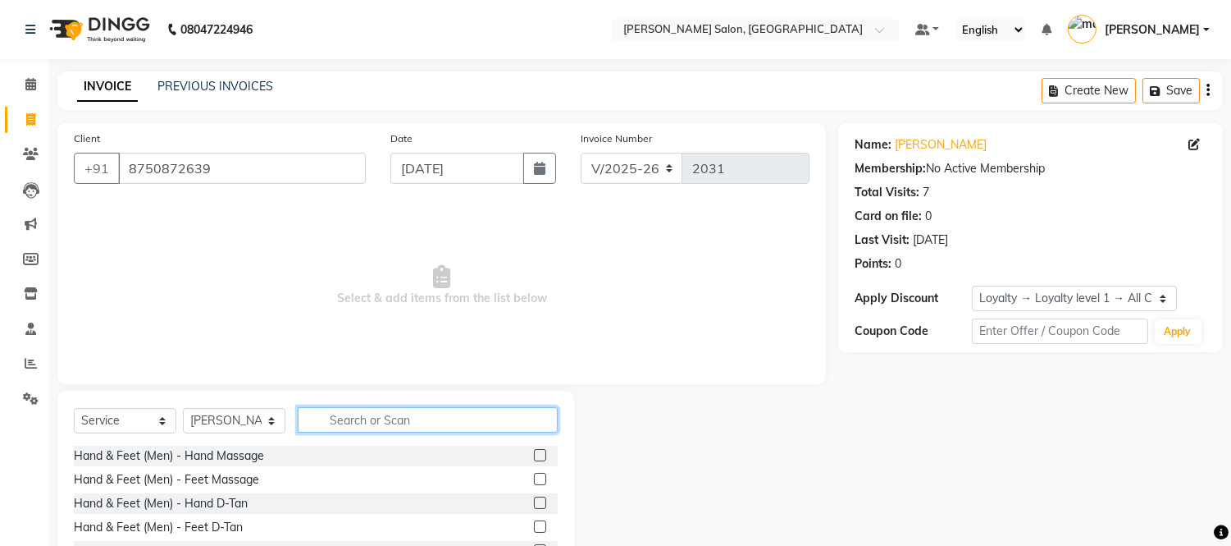
click at [423, 419] on input "text" at bounding box center [428, 419] width 260 height 25
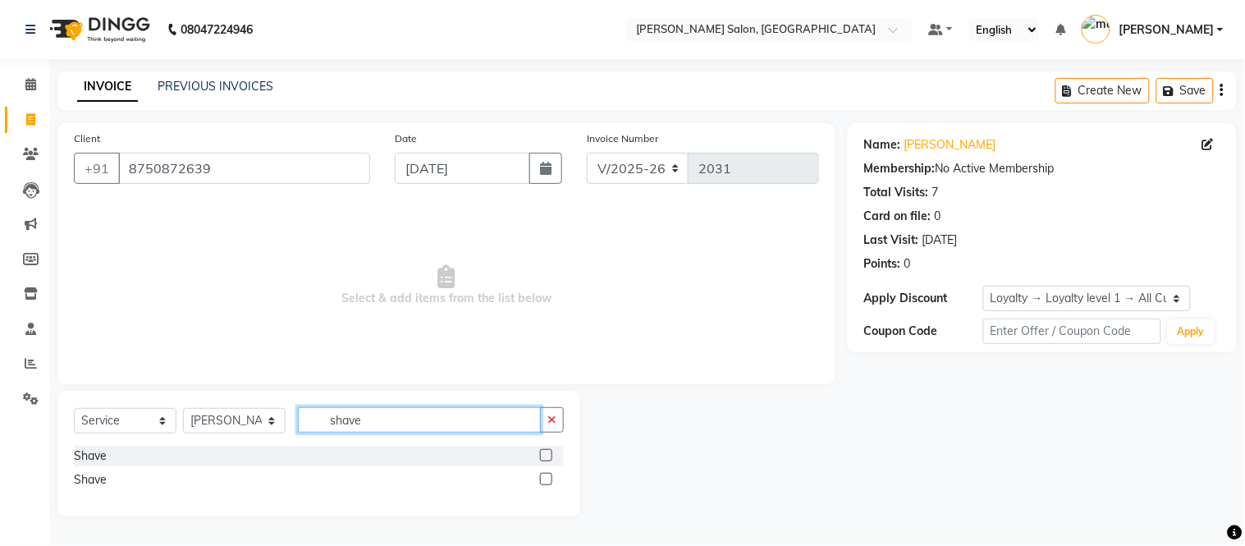
type input "shave"
click at [547, 450] on label at bounding box center [546, 455] width 12 height 12
click at [547, 450] on input "checkbox" at bounding box center [545, 455] width 11 height 11
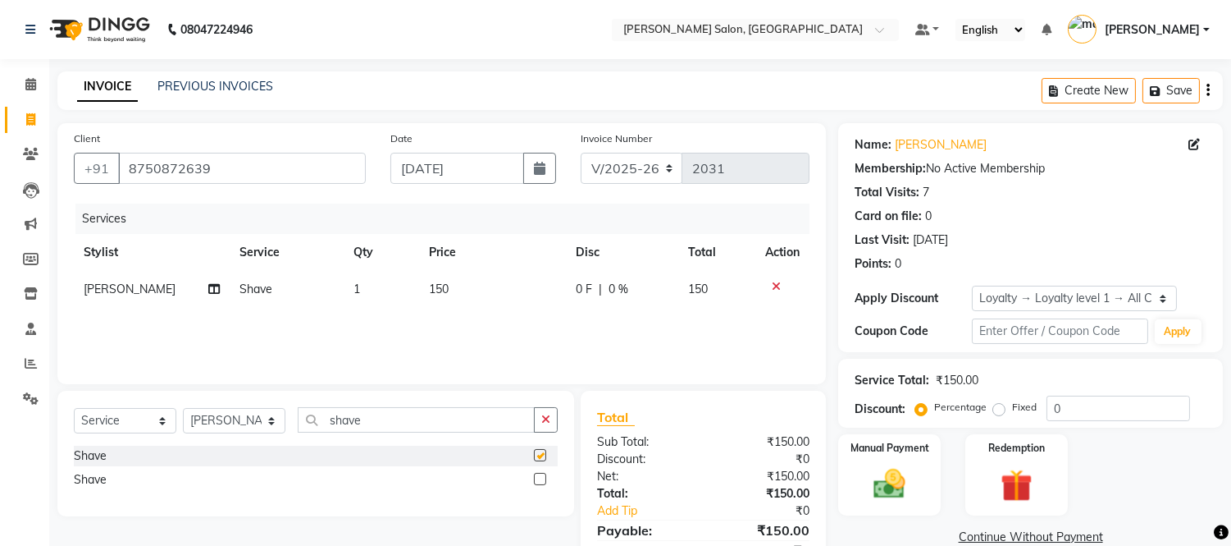
checkbox input "false"
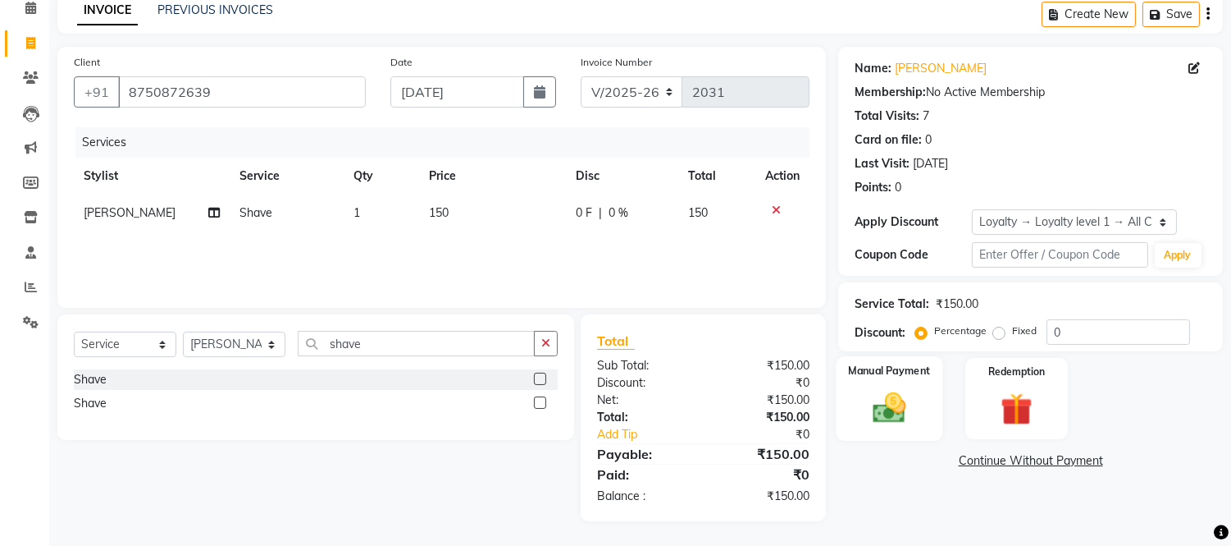
click at [907, 418] on img at bounding box center [890, 408] width 54 height 39
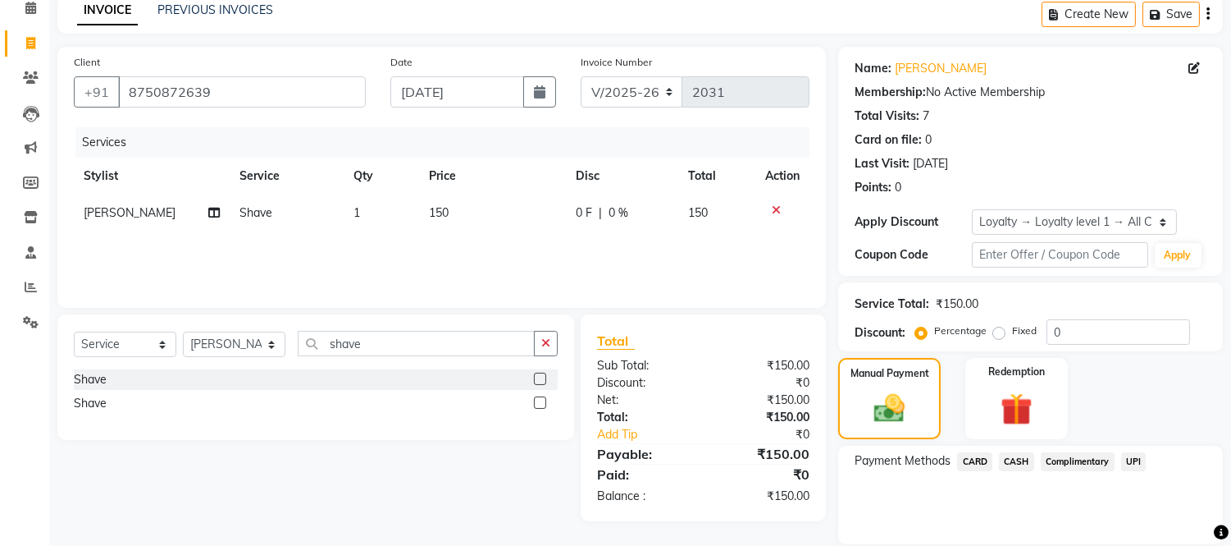
click at [1136, 455] on span "UPI" at bounding box center [1133, 461] width 25 height 19
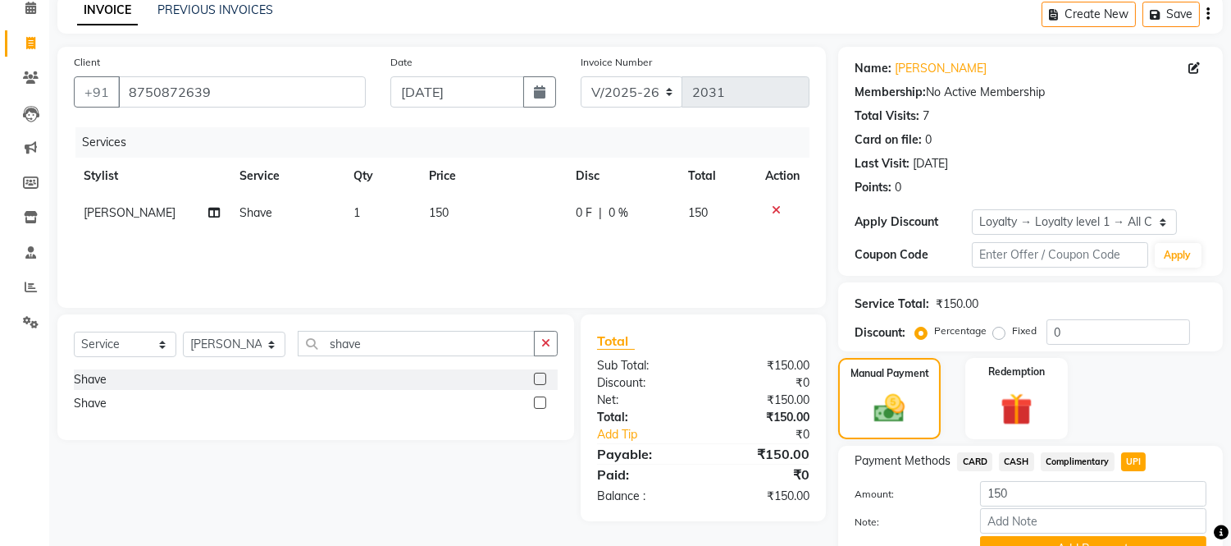
scroll to position [156, 0]
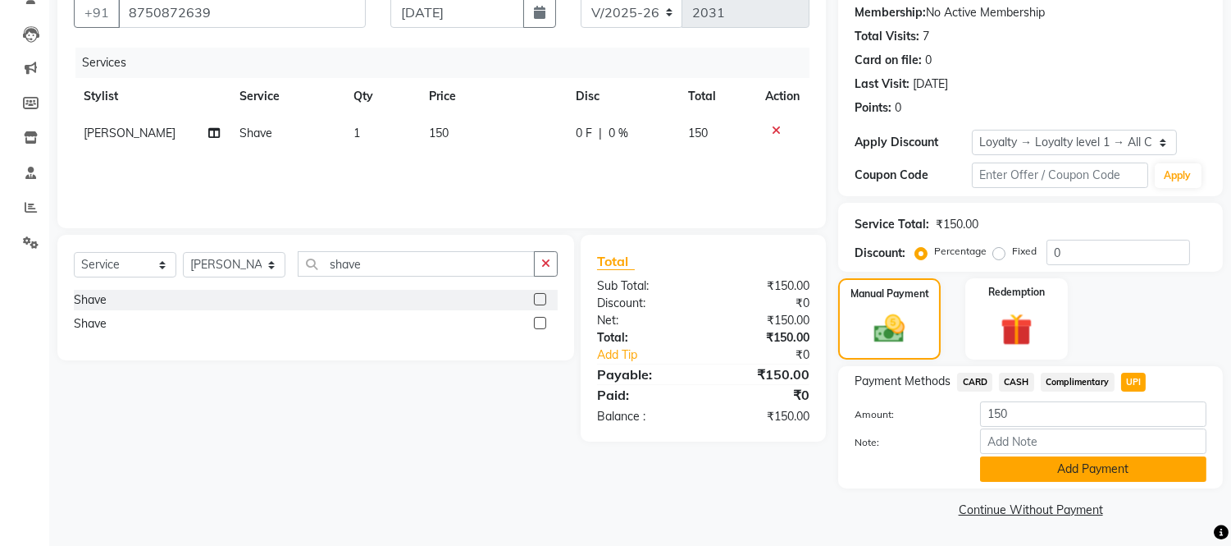
click at [1104, 472] on button "Add Payment" at bounding box center [1093, 468] width 226 height 25
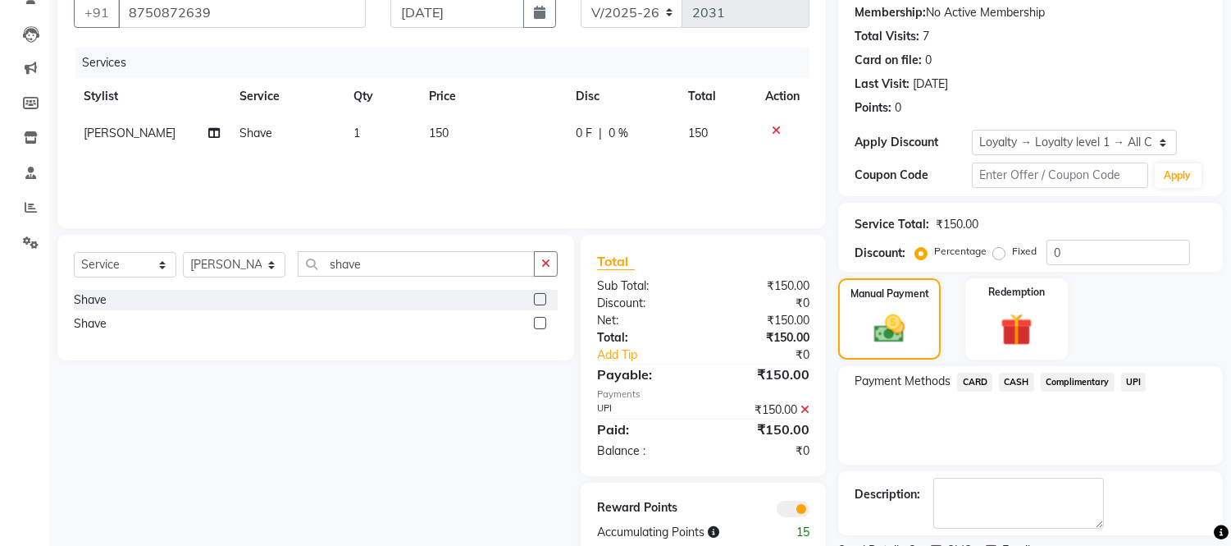
scroll to position [225, 0]
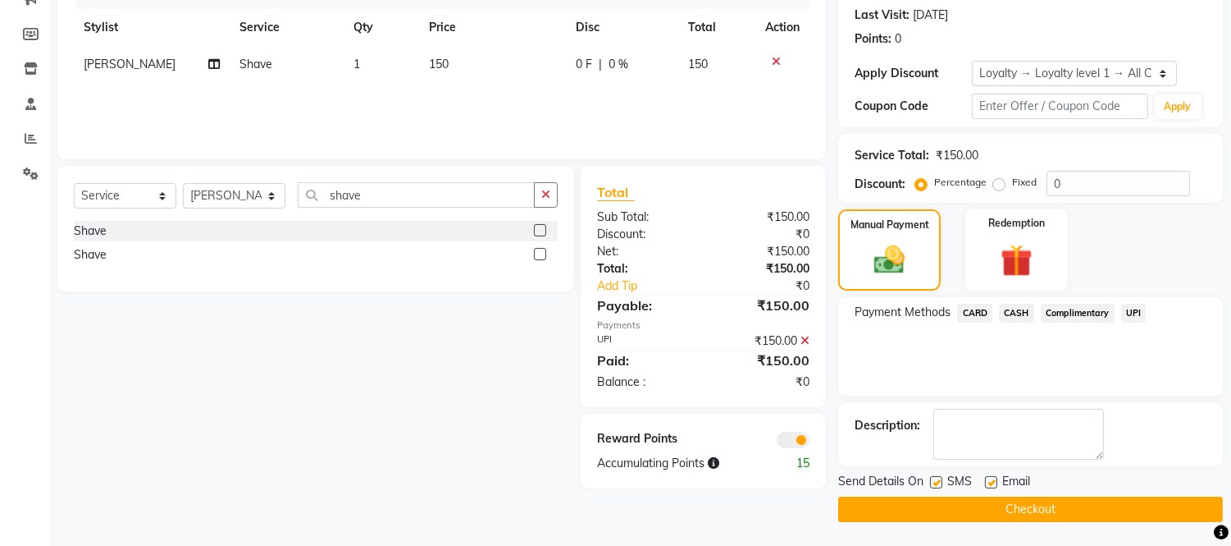
click at [957, 504] on button "Checkout" at bounding box center [1030, 508] width 385 height 25
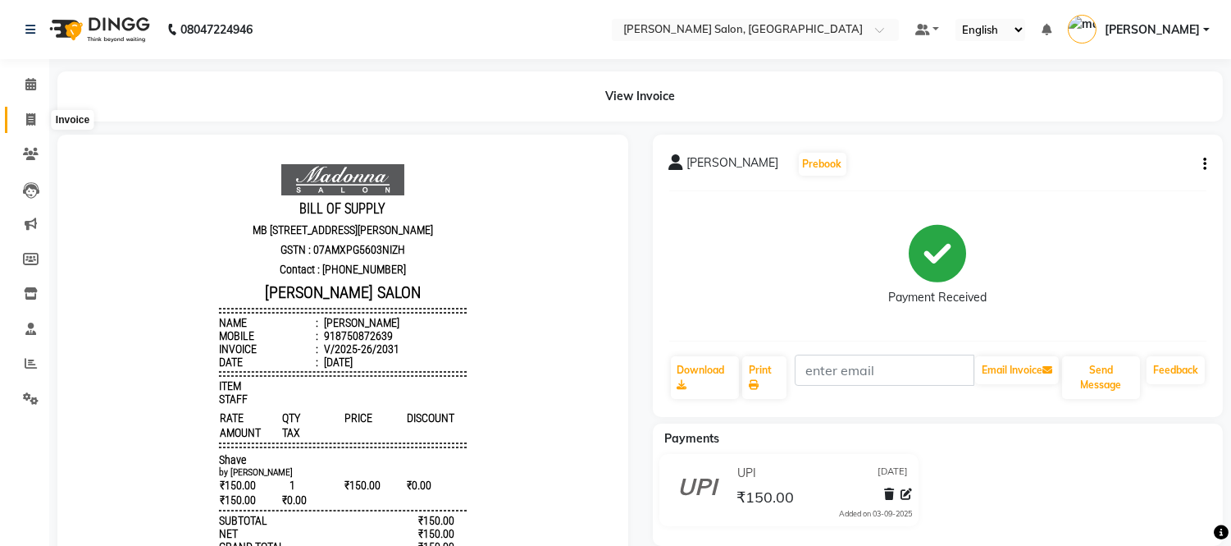
click at [29, 120] on icon at bounding box center [30, 119] width 9 height 12
select select "service"
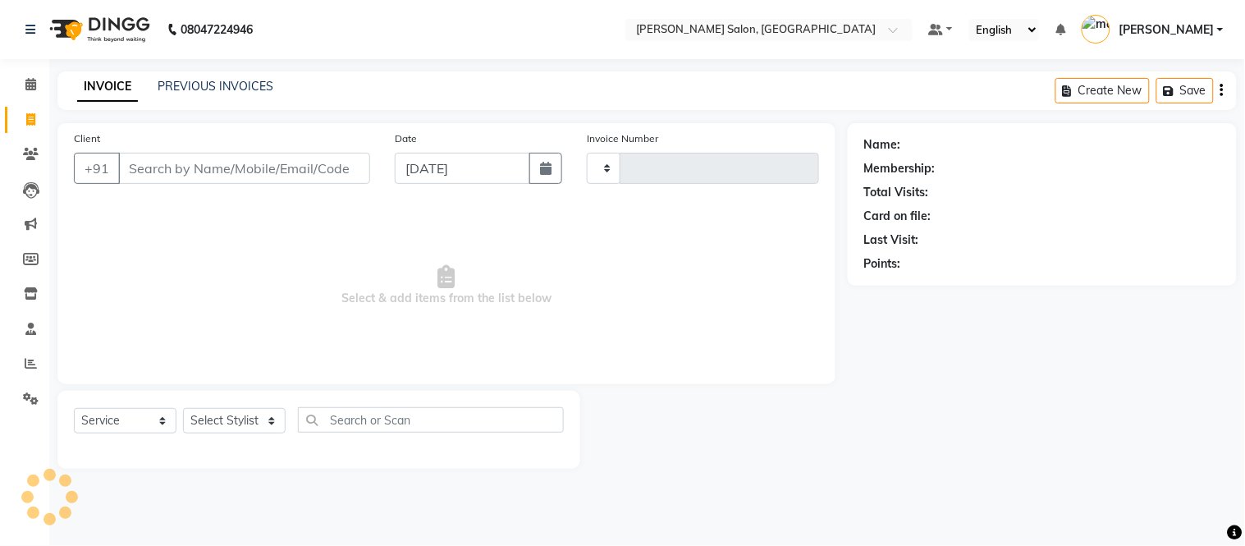
type input "2032"
select select "6469"
click at [29, 120] on icon at bounding box center [30, 119] width 9 height 12
select select "6469"
select select "service"
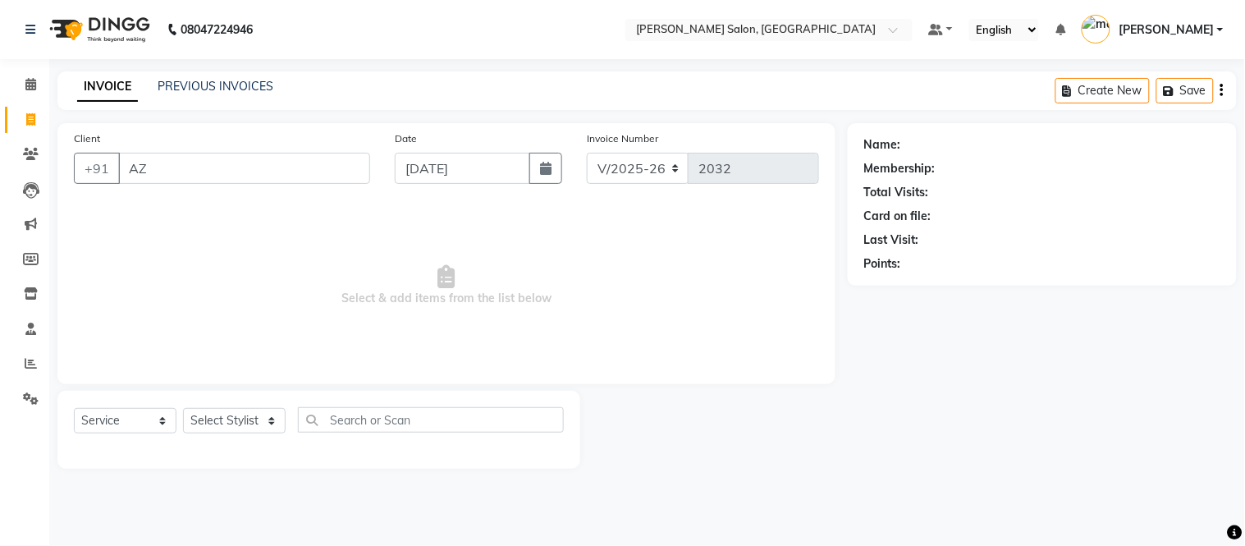
type input "A"
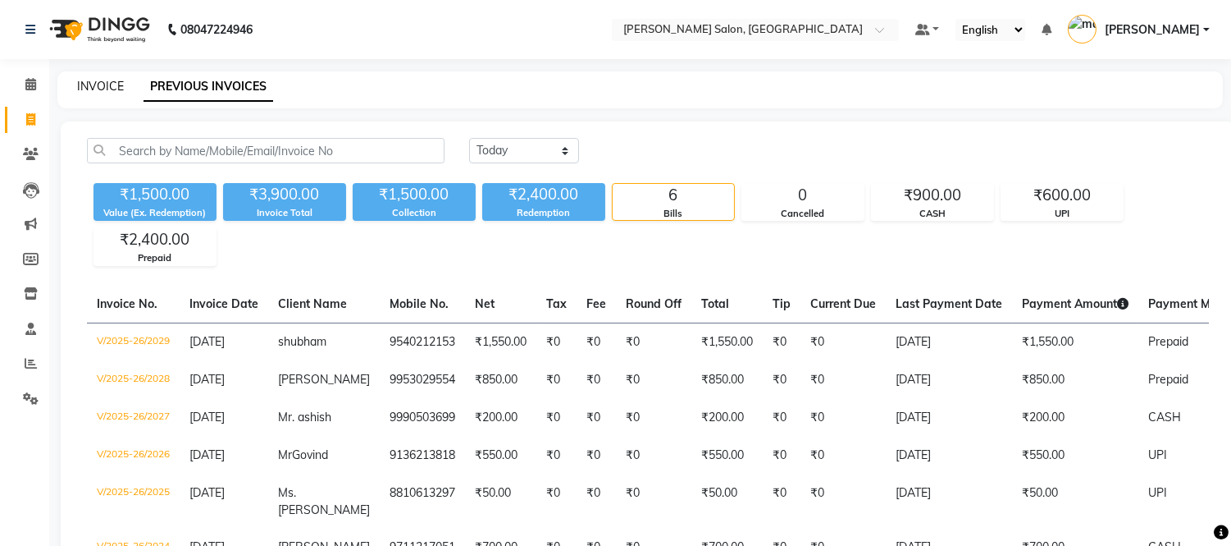
click at [112, 90] on link "INVOICE" at bounding box center [100, 86] width 47 height 15
select select "service"
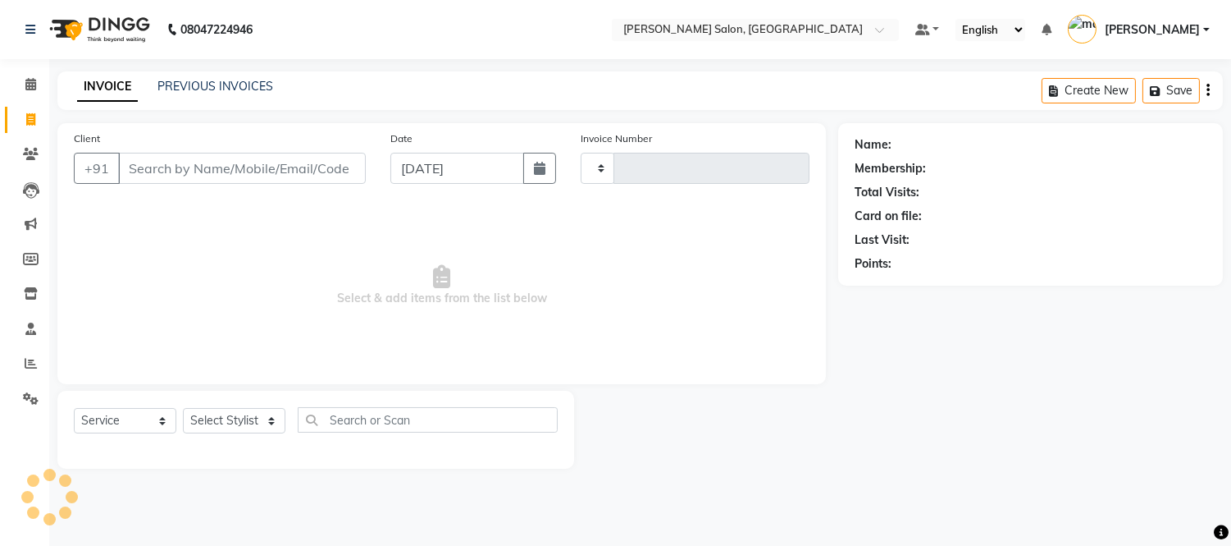
type input "2032"
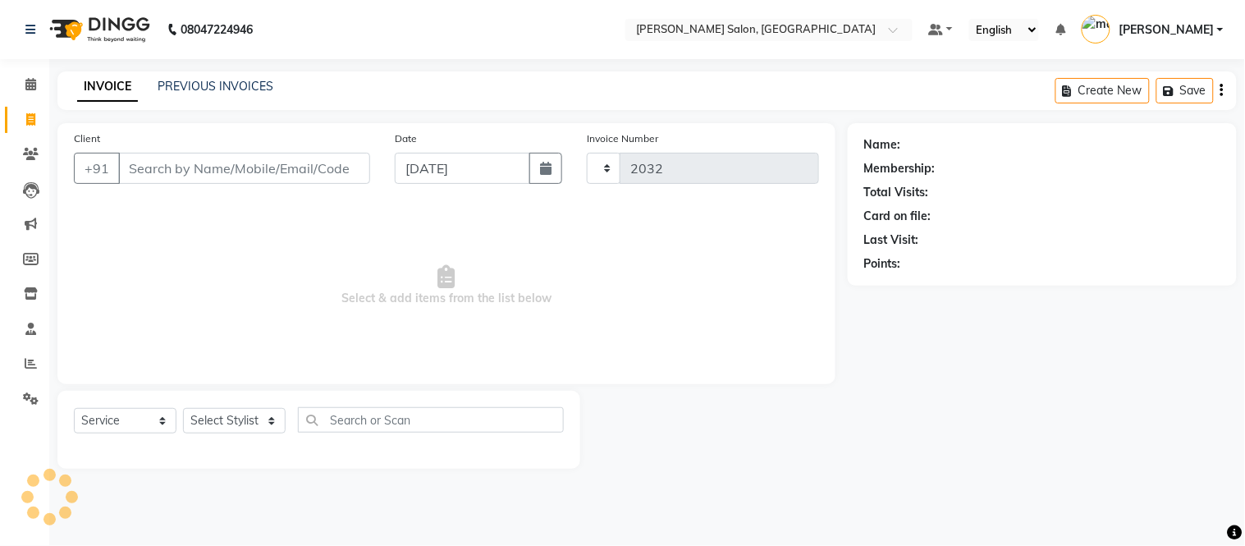
select select "6469"
click at [244, 79] on link "PREVIOUS INVOICES" at bounding box center [216, 86] width 116 height 15
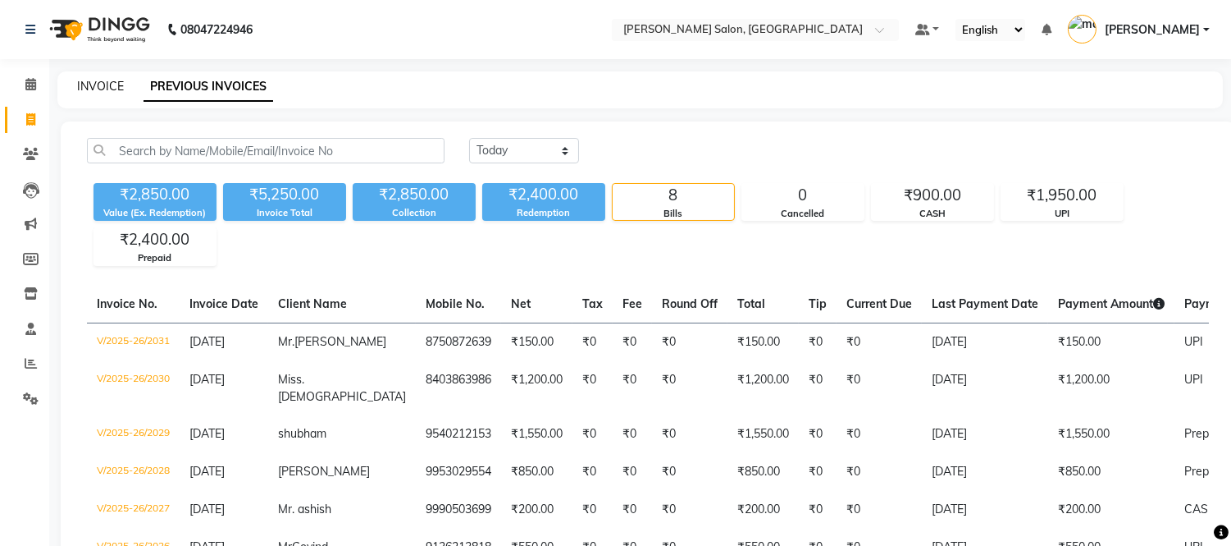
click at [105, 80] on link "INVOICE" at bounding box center [100, 86] width 47 height 15
select select "6469"
select select "service"
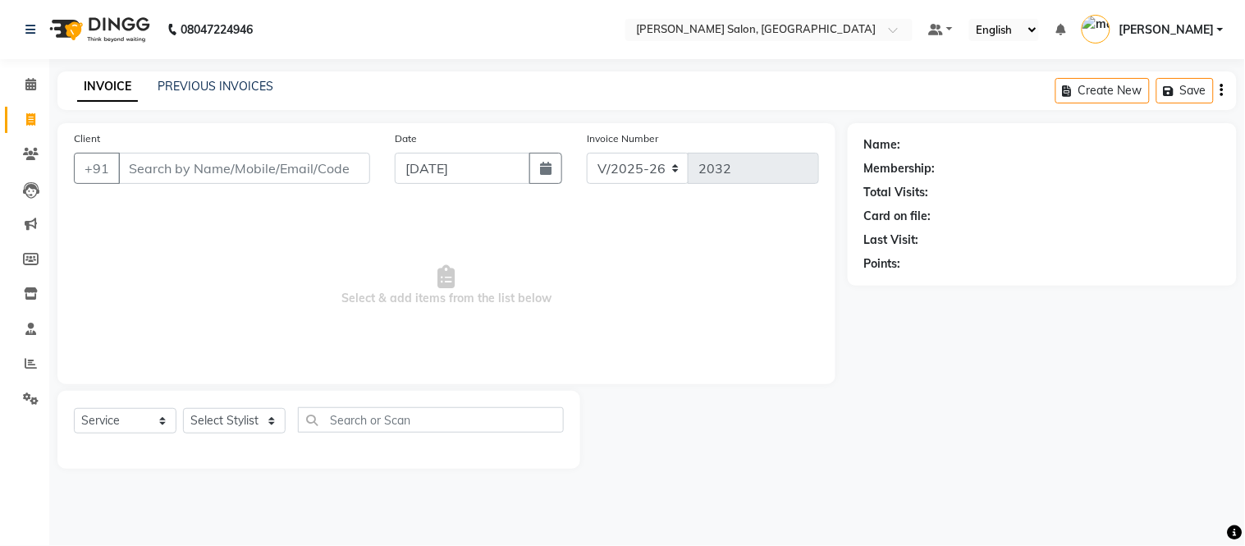
click at [274, 169] on input "Client" at bounding box center [244, 168] width 252 height 31
type input "9838949333"
click at [343, 165] on span "Add Client" at bounding box center [327, 168] width 65 height 16
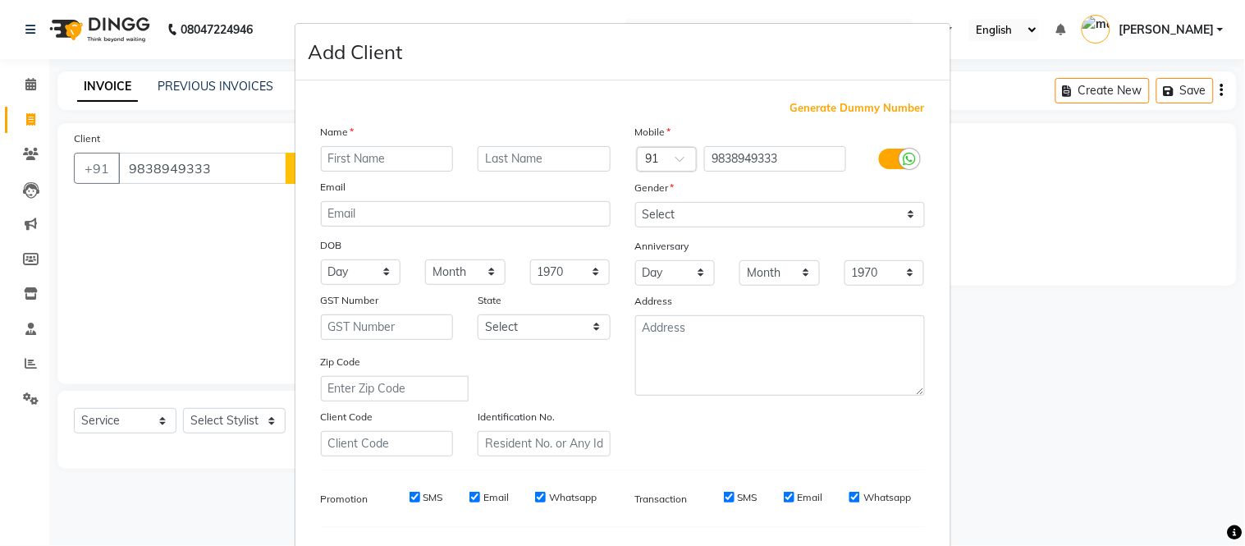
click at [374, 146] on input "text" at bounding box center [387, 158] width 133 height 25
click at [149, 243] on ngb-modal-window "Add Client Generate Dummy Number Name Email DOB Day 01 02 03 04 05 06 07 08 09 …" at bounding box center [622, 273] width 1245 height 546
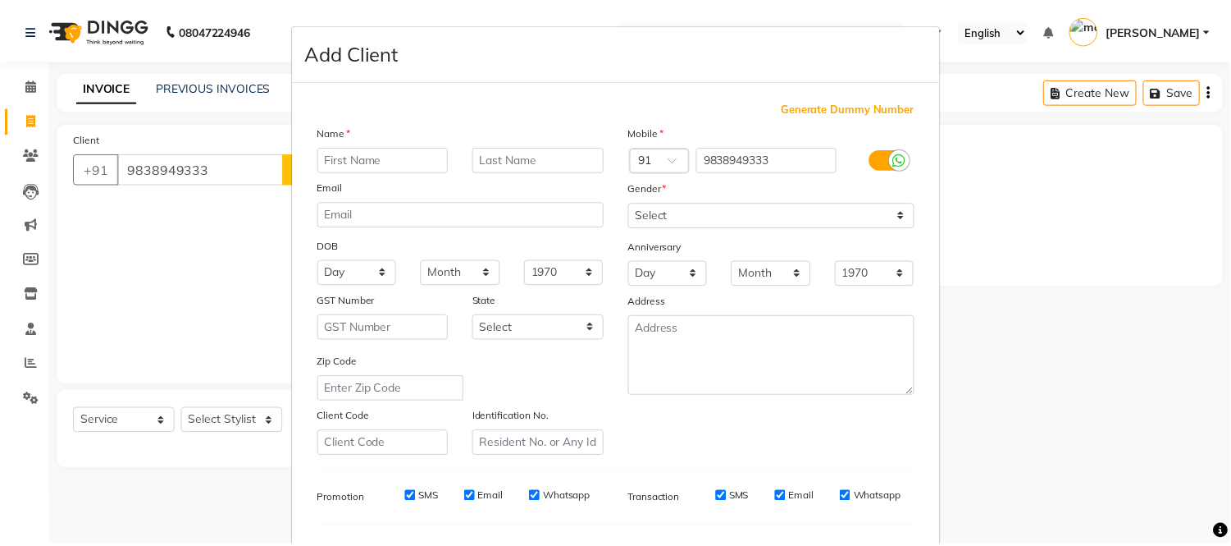
scroll to position [212, 0]
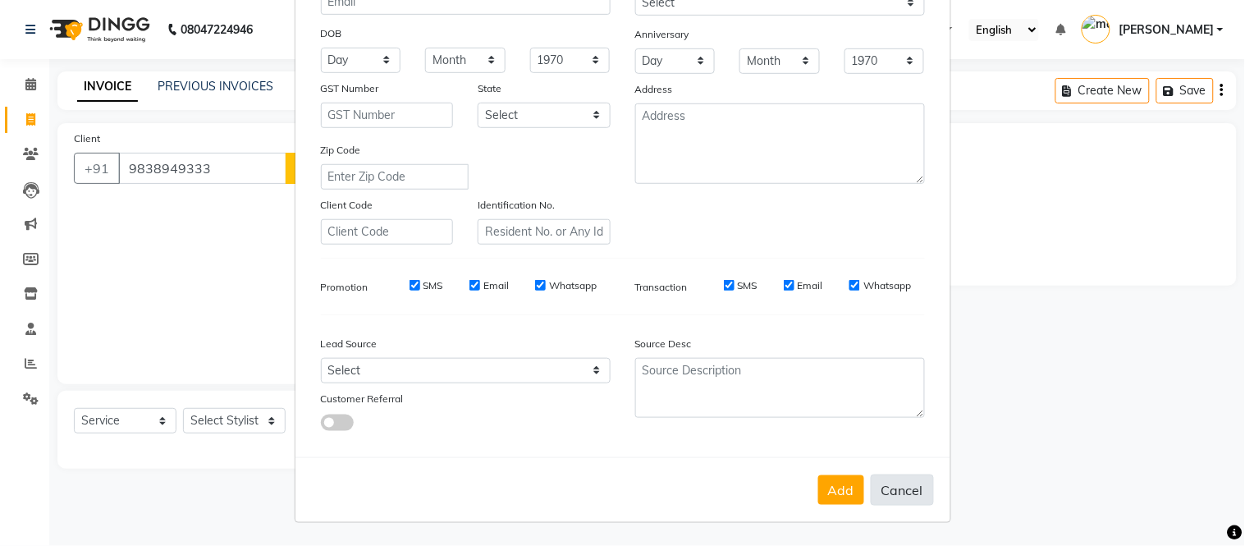
click at [907, 493] on button "Cancel" at bounding box center [901, 489] width 63 height 31
select select
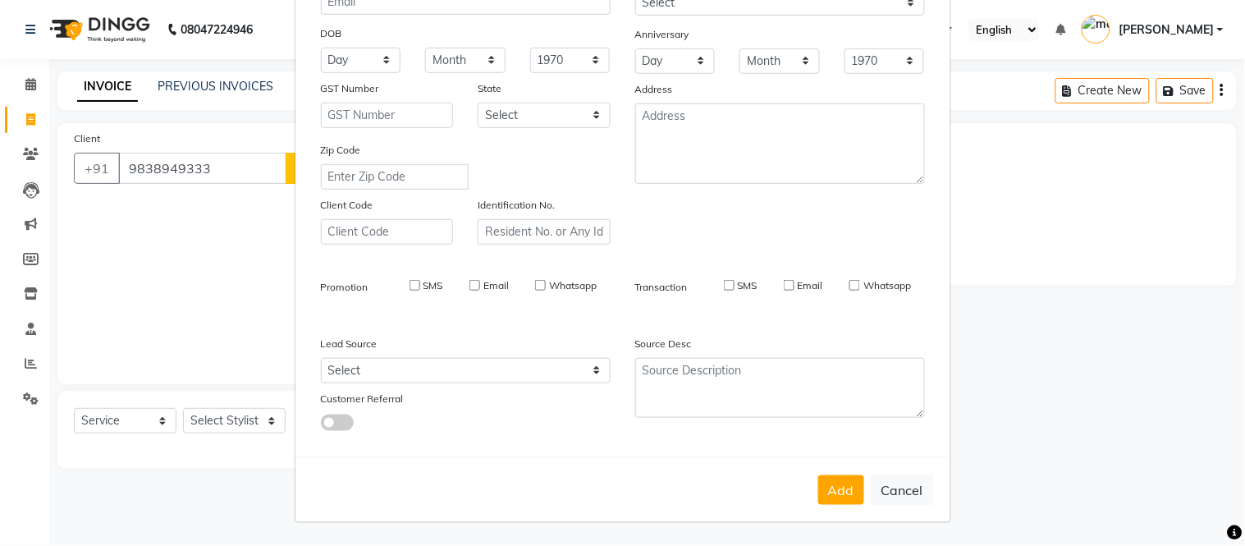
select select
checkbox input "false"
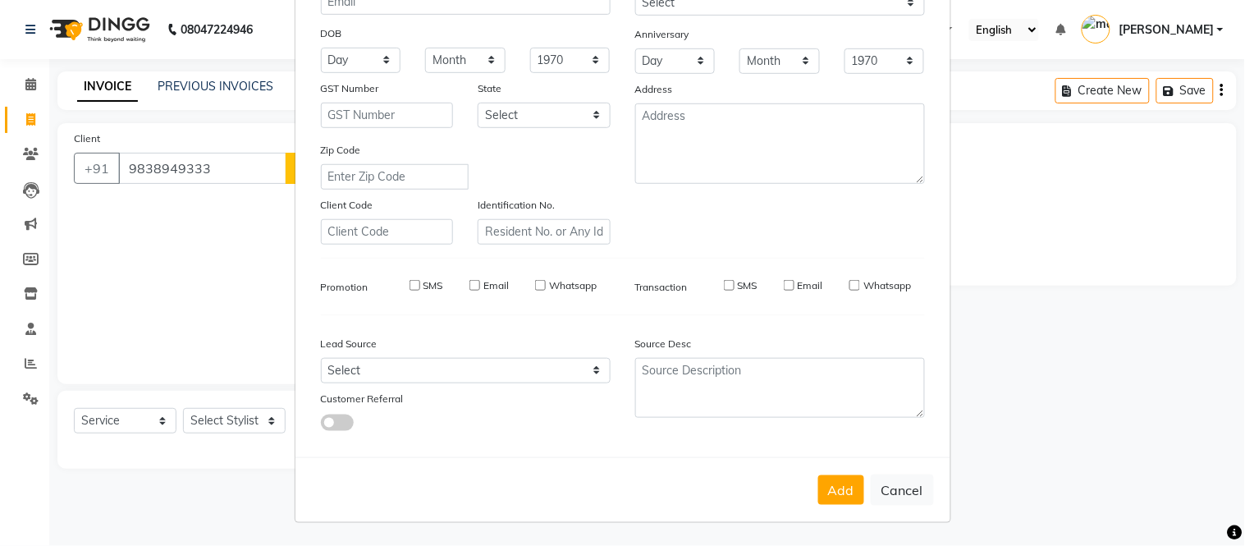
checkbox input "false"
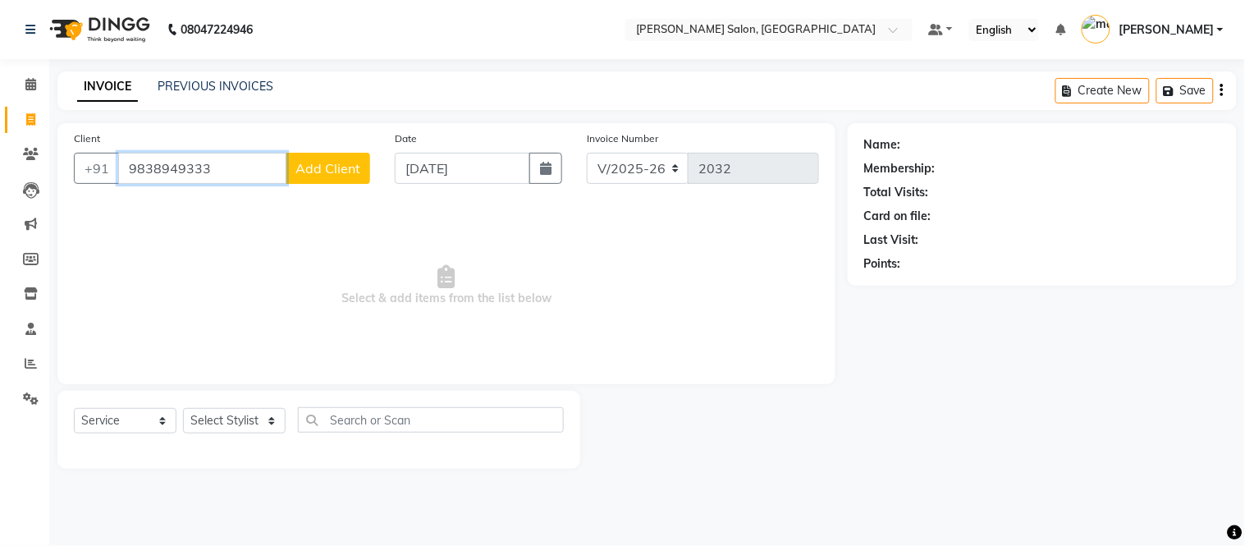
click at [241, 167] on input "9838949333" at bounding box center [202, 168] width 168 height 31
type input "9"
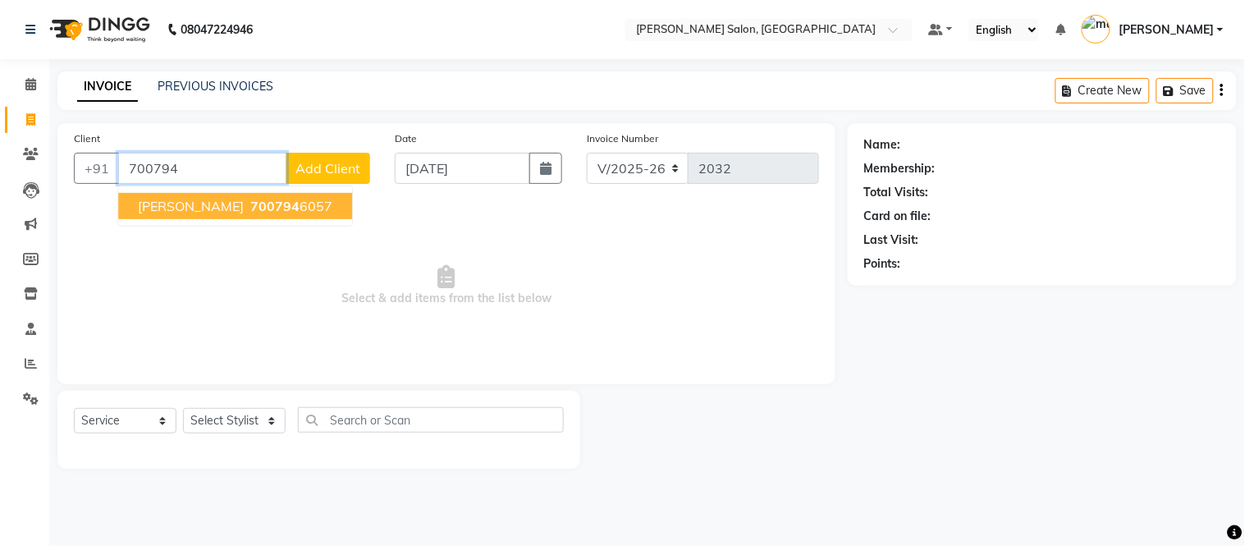
click at [233, 207] on span "[PERSON_NAME]" at bounding box center [191, 206] width 106 height 16
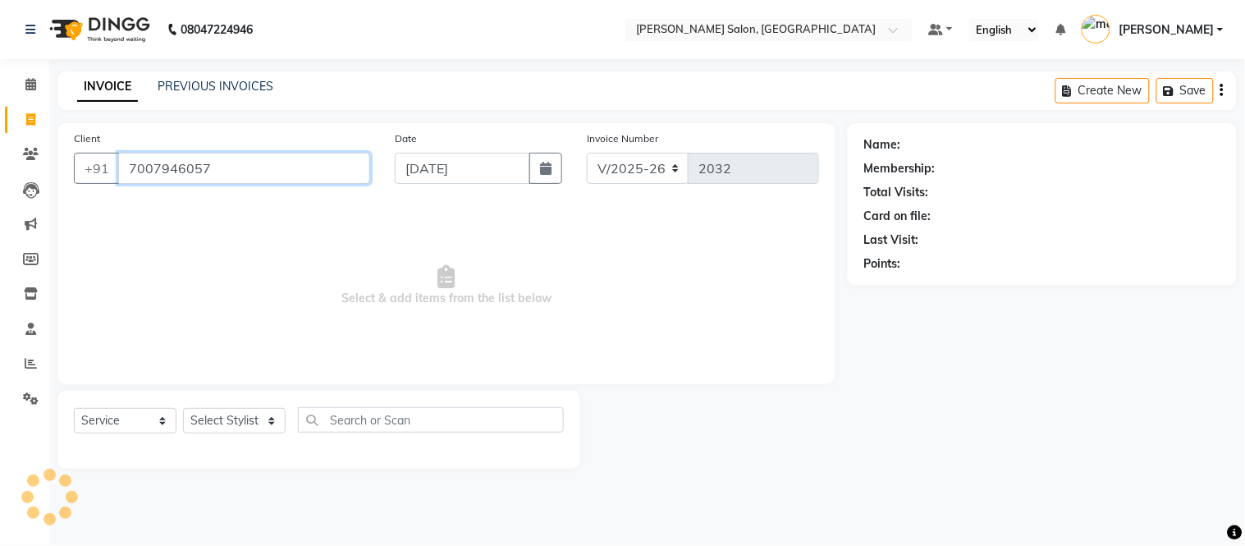
type input "7007946057"
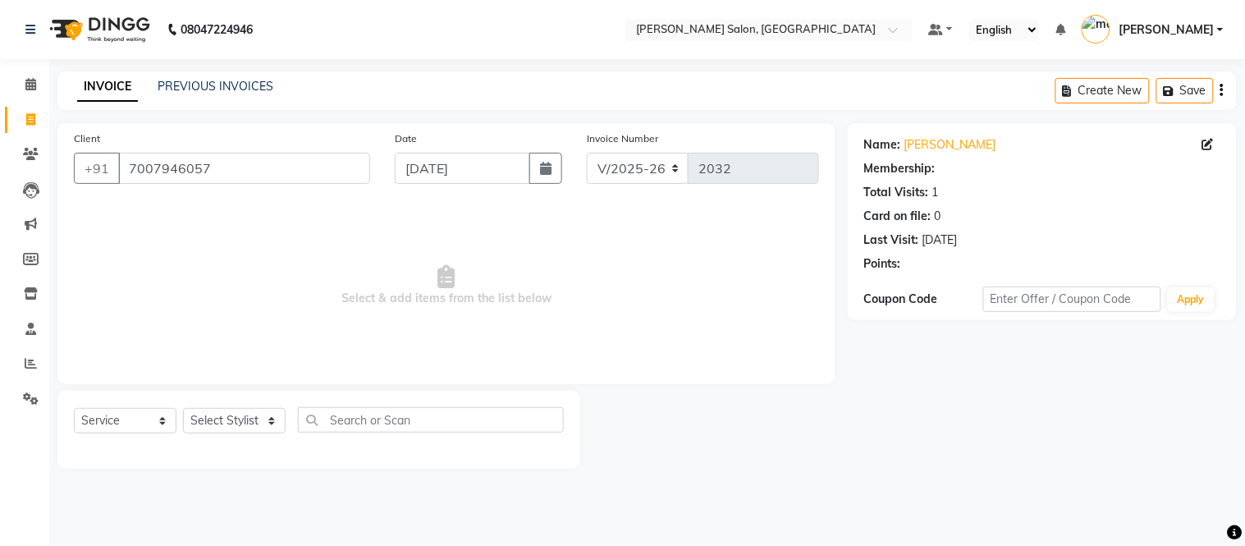
select select "1: Object"
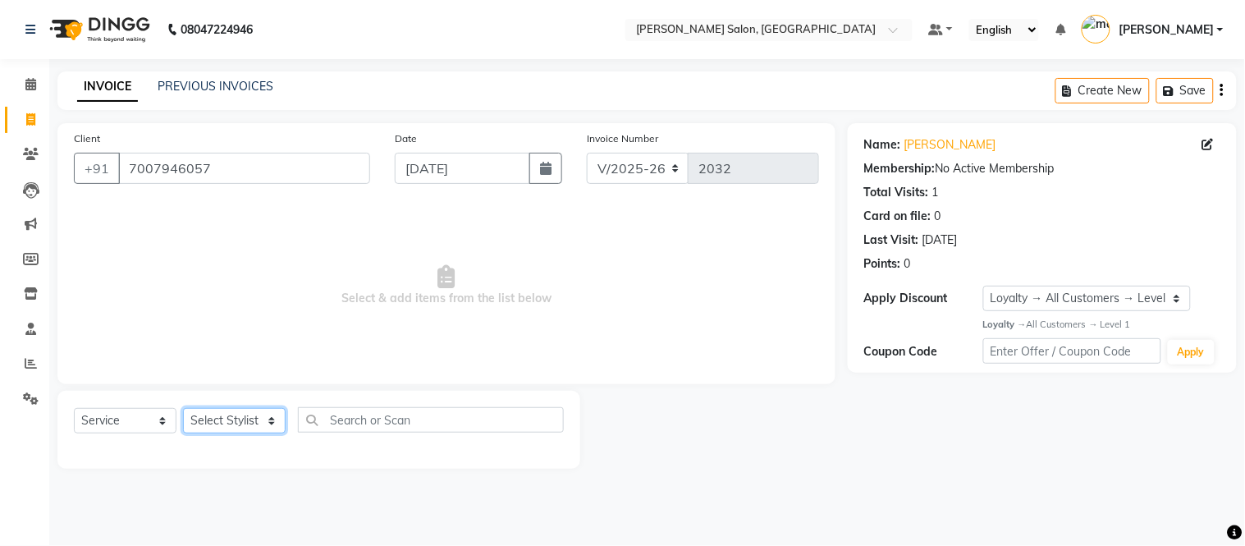
click at [241, 419] on select "Select Stylist [PERSON_NAME] [PERSON_NAME] [PERSON_NAME] [PERSON_NAME] [PERSON_…" at bounding box center [234, 420] width 103 height 25
select select "87830"
click at [183, 409] on select "Select Stylist [PERSON_NAME] [PERSON_NAME] [PERSON_NAME] [PERSON_NAME] [PERSON_…" at bounding box center [234, 420] width 103 height 25
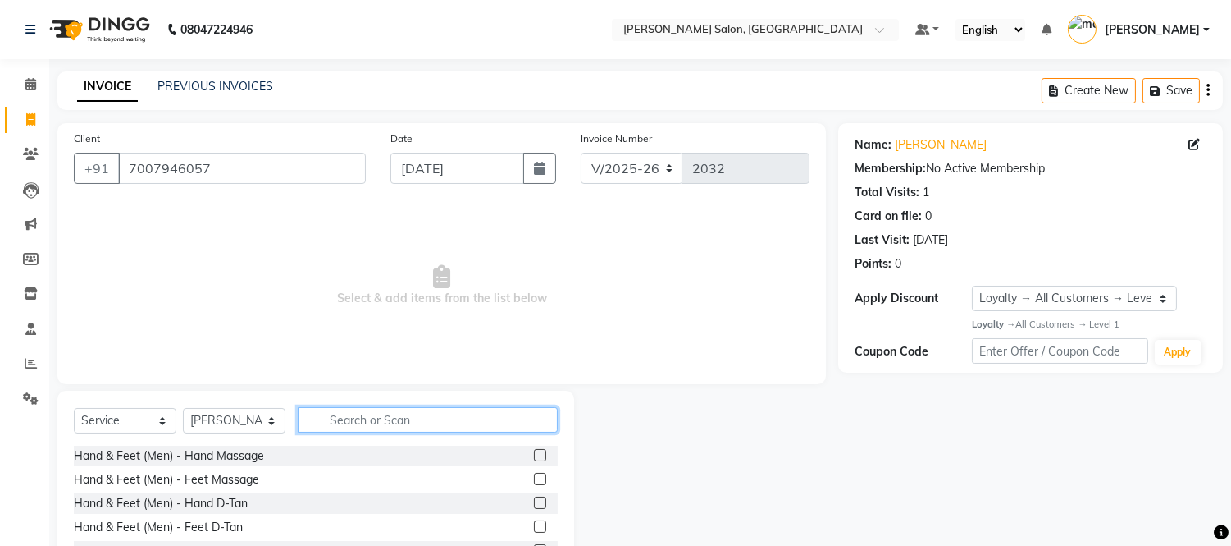
click at [394, 415] on input "text" at bounding box center [428, 419] width 260 height 25
type input "B"
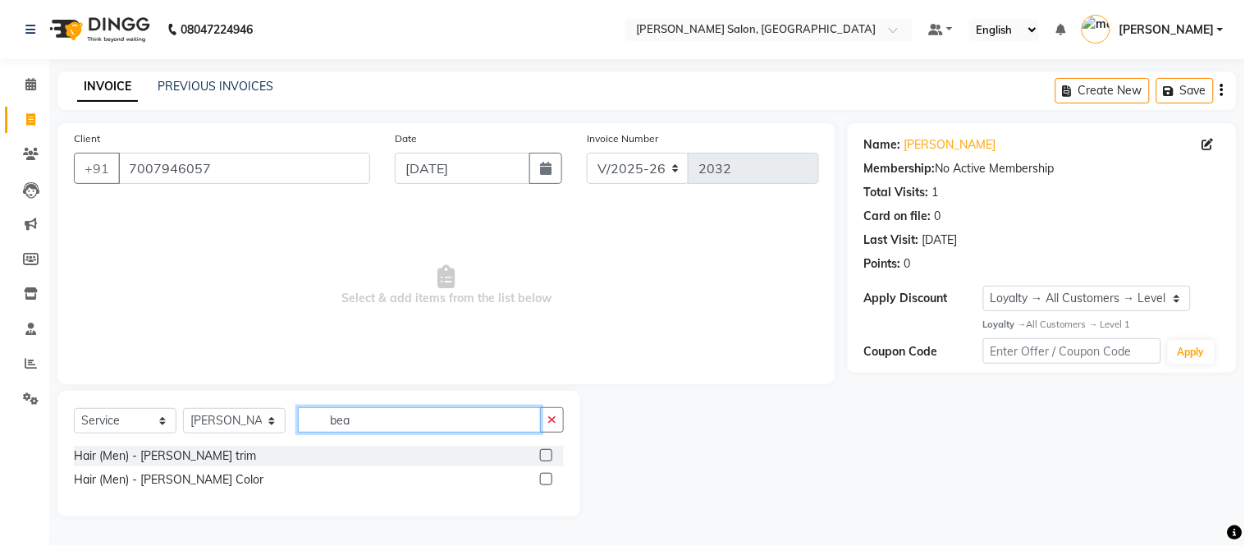
type input "bea"
click at [547, 455] on label at bounding box center [546, 455] width 12 height 12
click at [547, 455] on input "checkbox" at bounding box center [545, 455] width 11 height 11
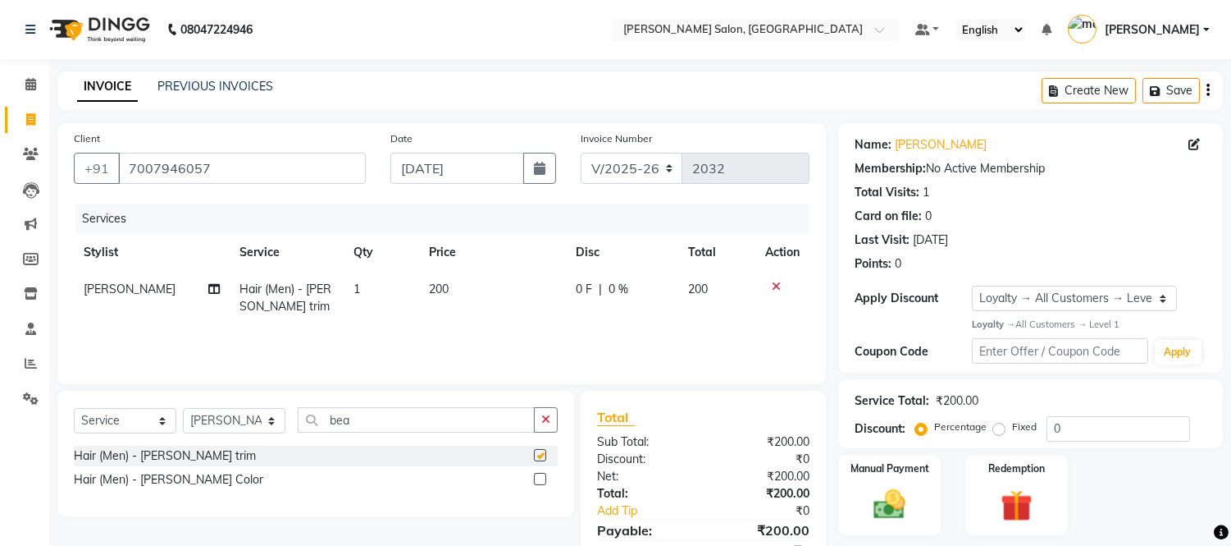
checkbox input "false"
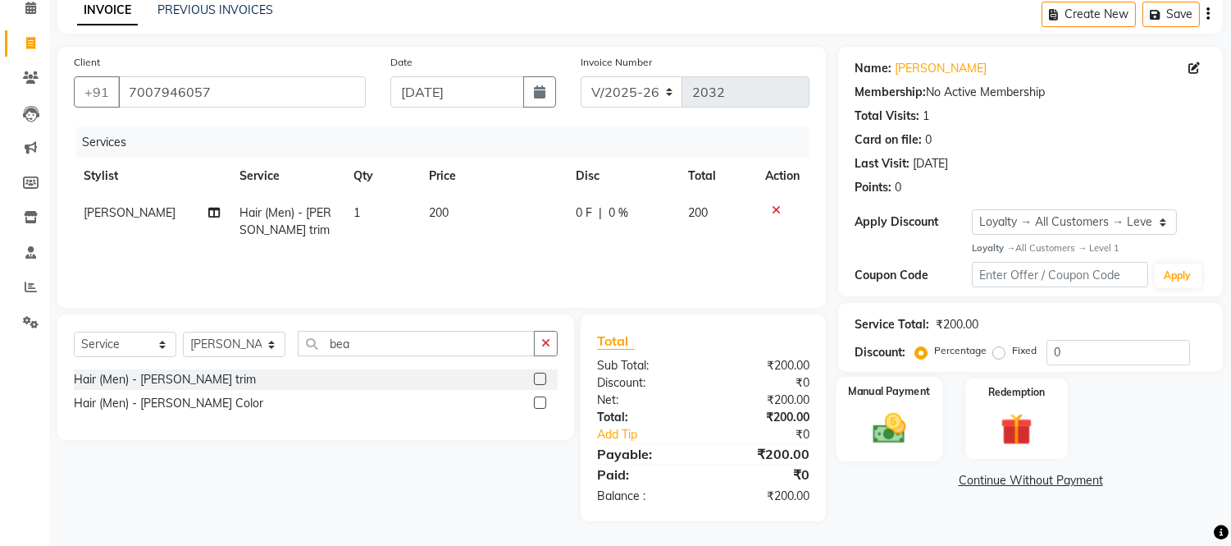
click at [930, 418] on div "Manual Payment" at bounding box center [890, 419] width 107 height 84
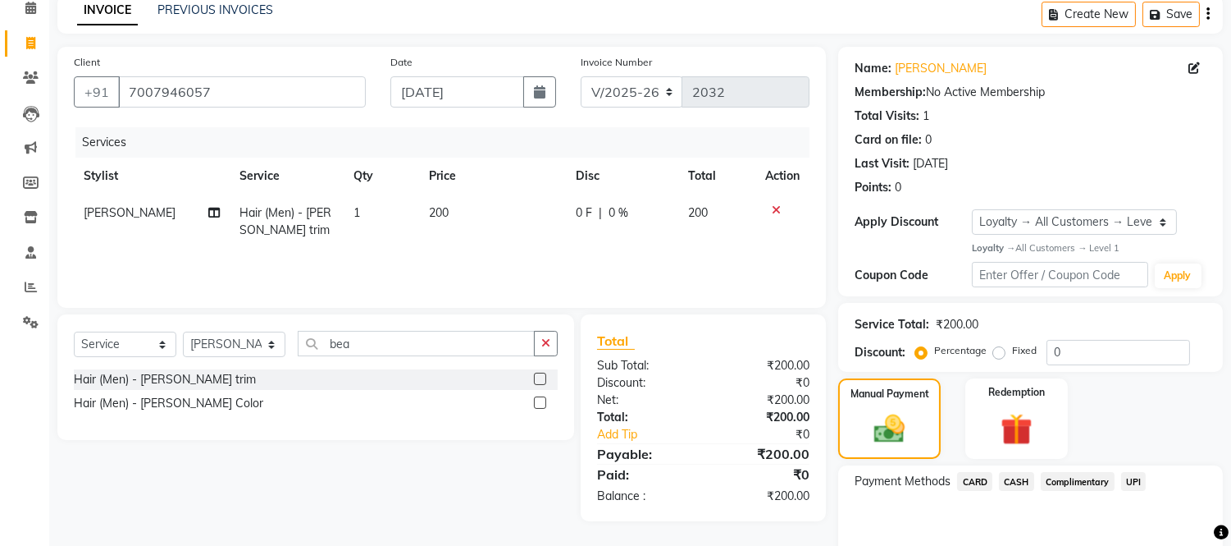
click at [1135, 478] on span "UPI" at bounding box center [1133, 481] width 25 height 19
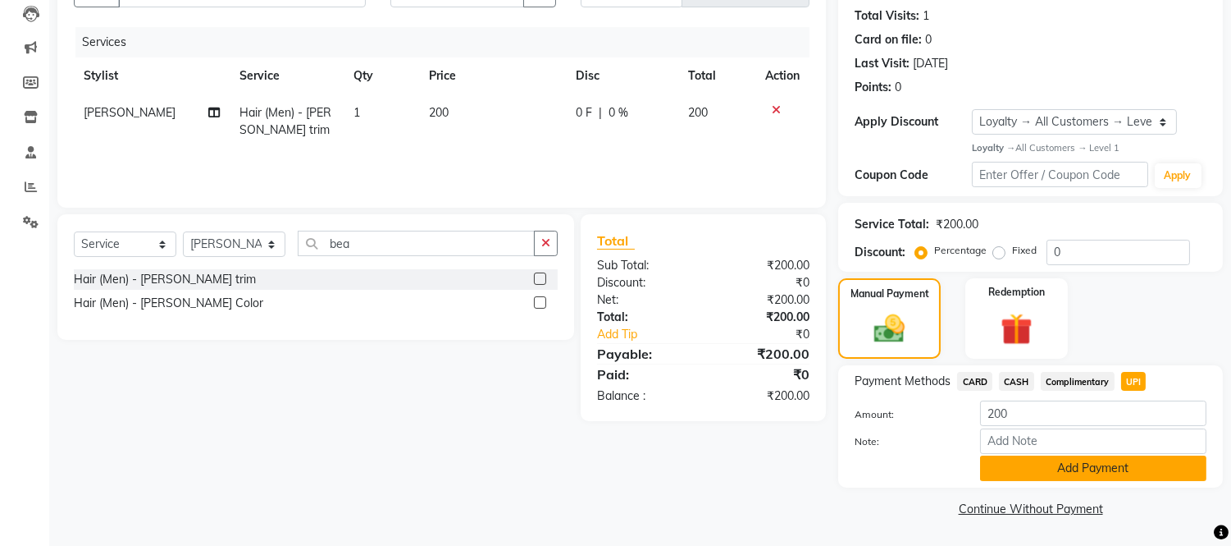
click at [1118, 469] on button "Add Payment" at bounding box center [1093, 467] width 226 height 25
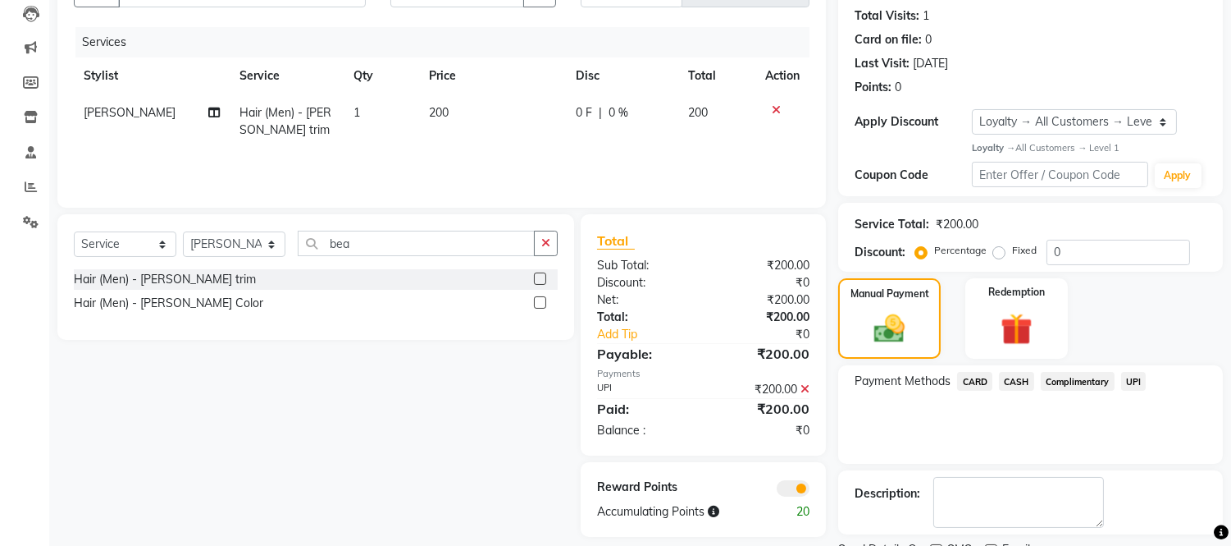
scroll to position [244, 0]
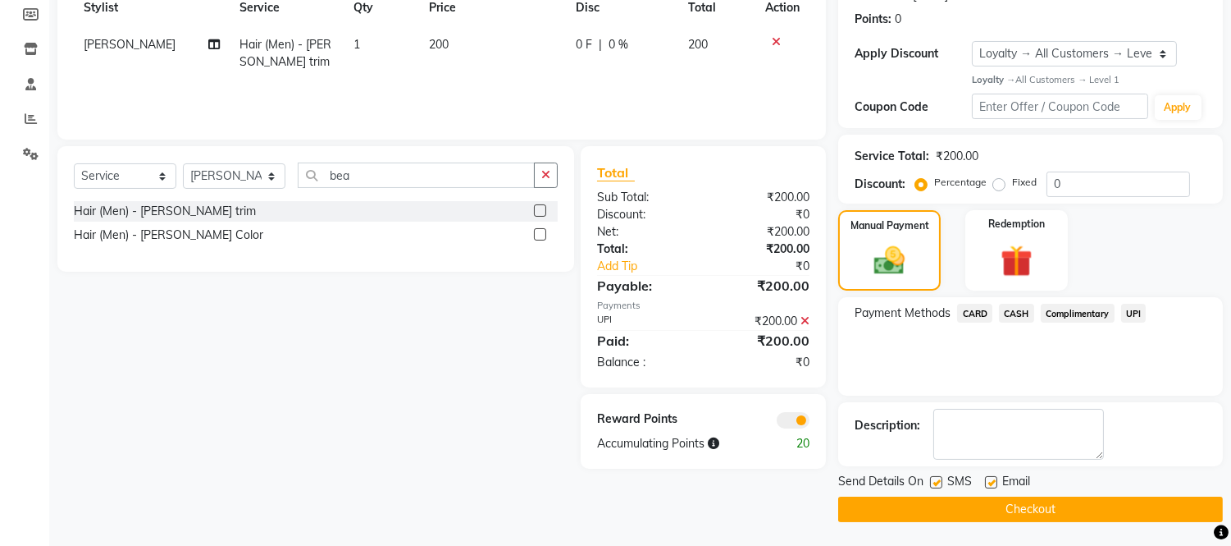
click at [1045, 509] on button "Checkout" at bounding box center [1030, 508] width 385 height 25
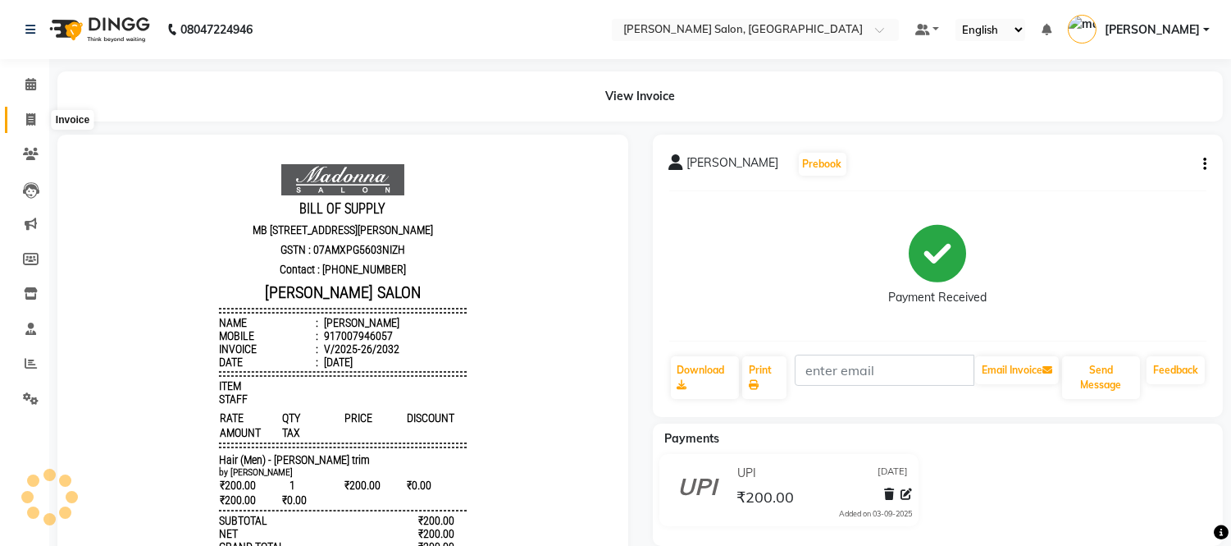
click at [22, 120] on span at bounding box center [30, 120] width 29 height 19
select select "6469"
select select "service"
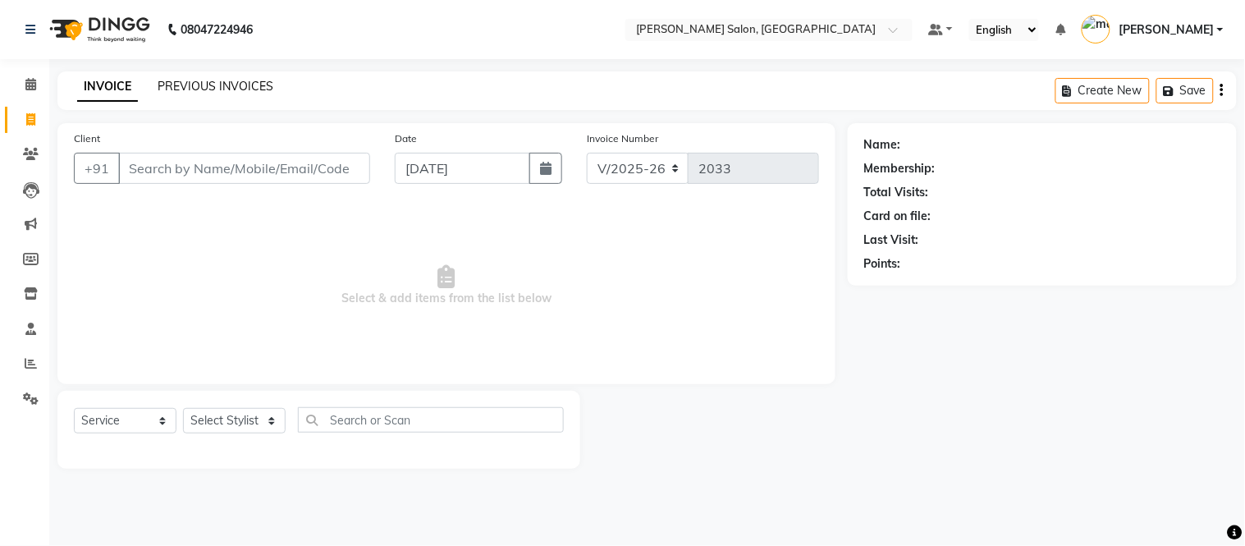
click at [194, 86] on link "PREVIOUS INVOICES" at bounding box center [216, 86] width 116 height 15
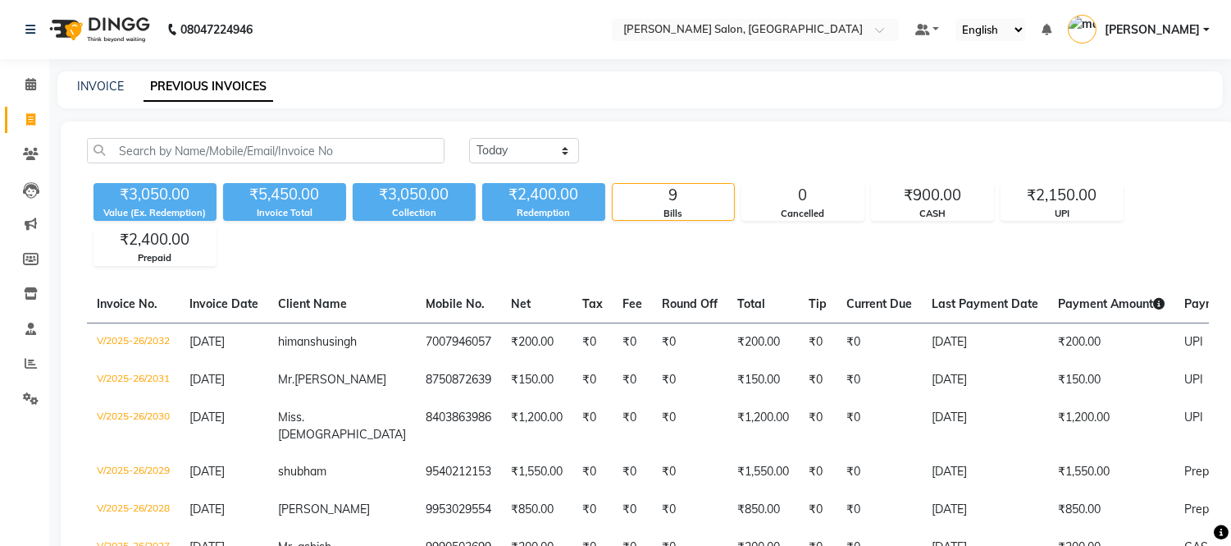
click at [194, 86] on link "PREVIOUS INVOICES" at bounding box center [209, 87] width 130 height 30
click at [118, 90] on link "INVOICE" at bounding box center [100, 86] width 47 height 15
select select "service"
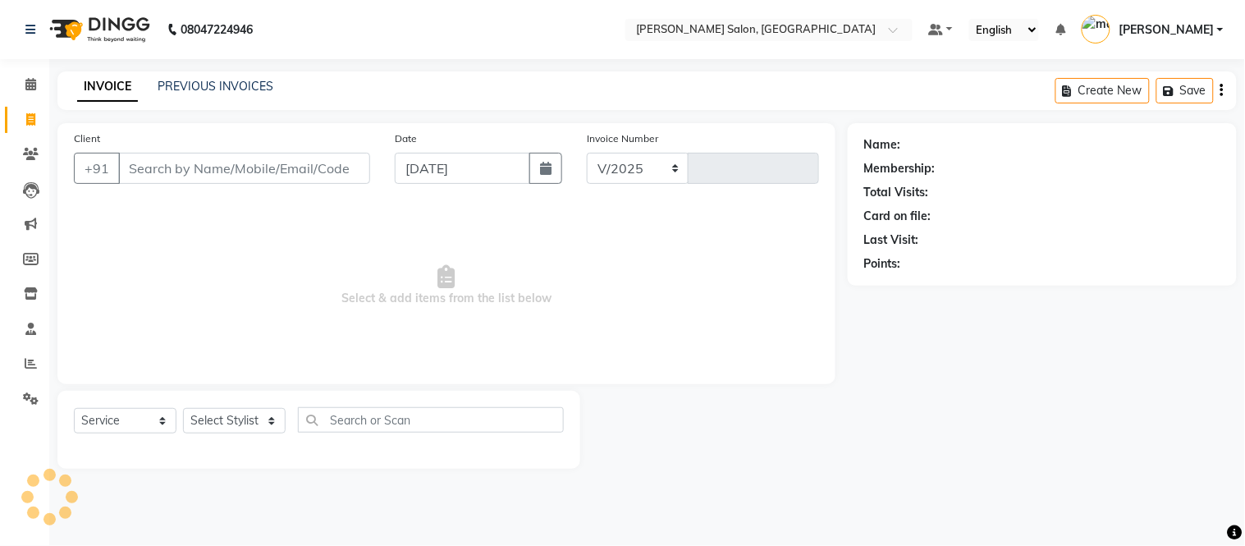
select select "6469"
type input "2033"
click at [253, 175] on input "Client" at bounding box center [244, 168] width 252 height 31
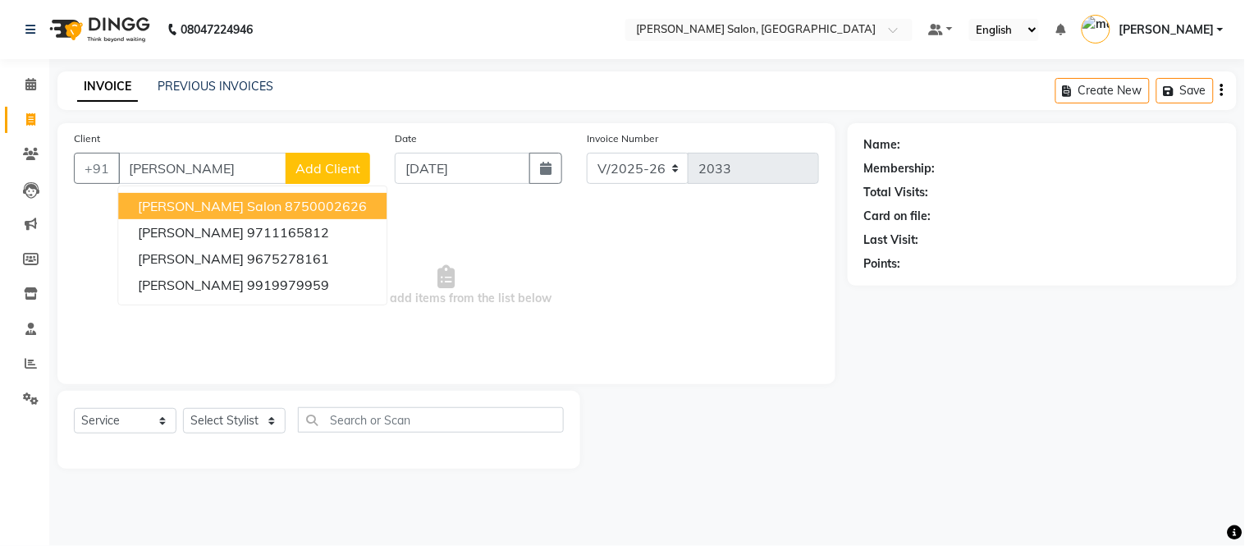
click at [285, 208] on ngb-highlight "8750002626" at bounding box center [326, 206] width 82 height 16
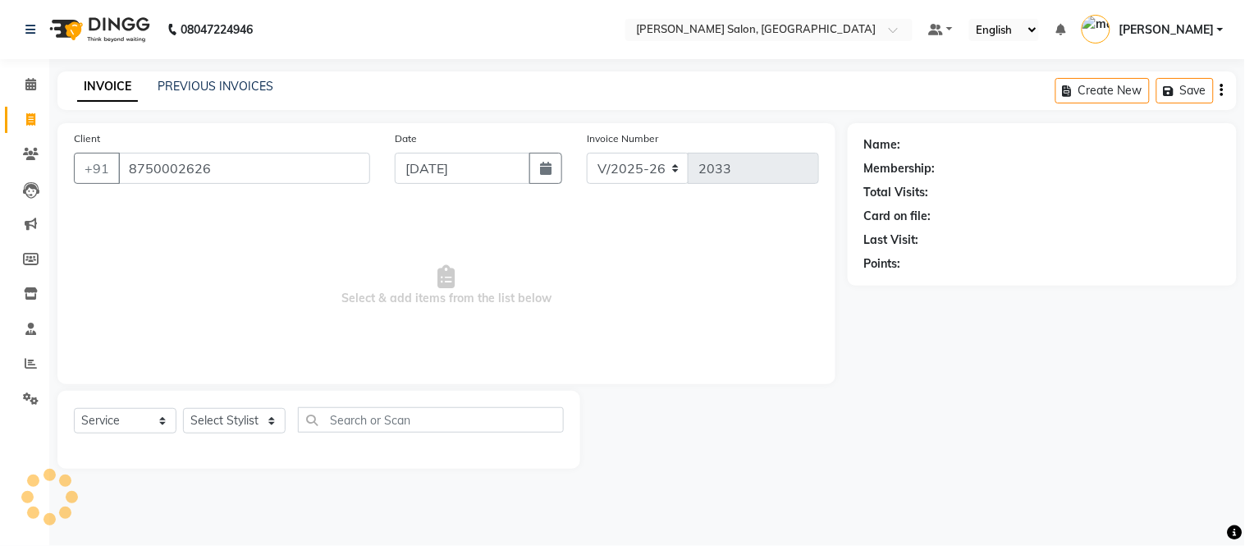
type input "8750002626"
select select "1: Object"
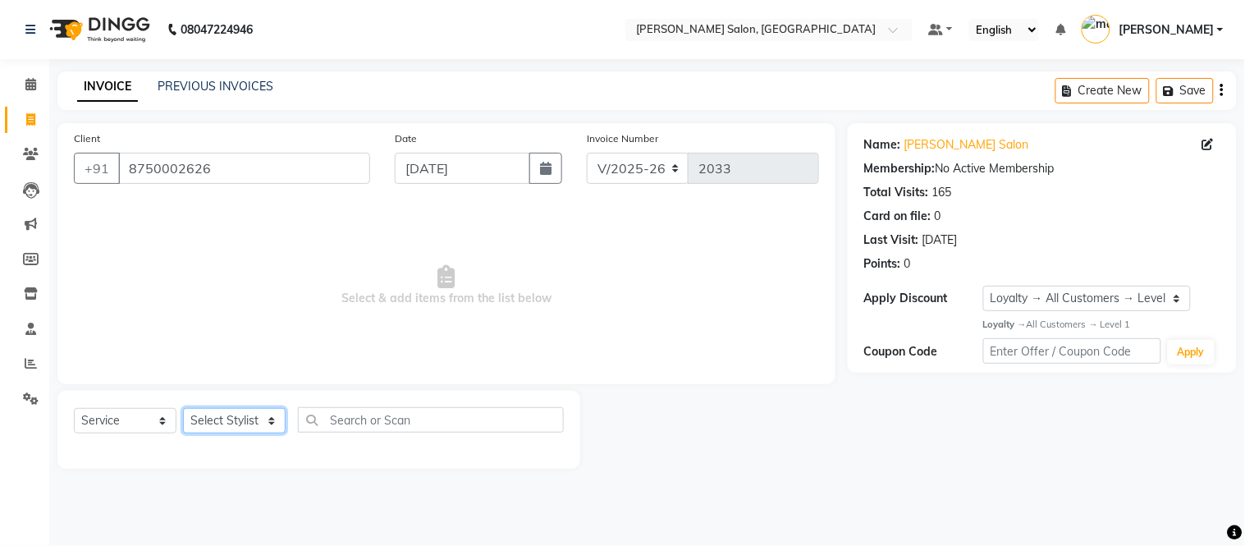
click at [233, 422] on select "Select Stylist [PERSON_NAME] [PERSON_NAME] [PERSON_NAME] [PERSON_NAME] [PERSON_…" at bounding box center [234, 420] width 103 height 25
select select "50284"
click at [183, 409] on select "Select Stylist [PERSON_NAME] [PERSON_NAME] [PERSON_NAME] [PERSON_NAME] [PERSON_…" at bounding box center [234, 420] width 103 height 25
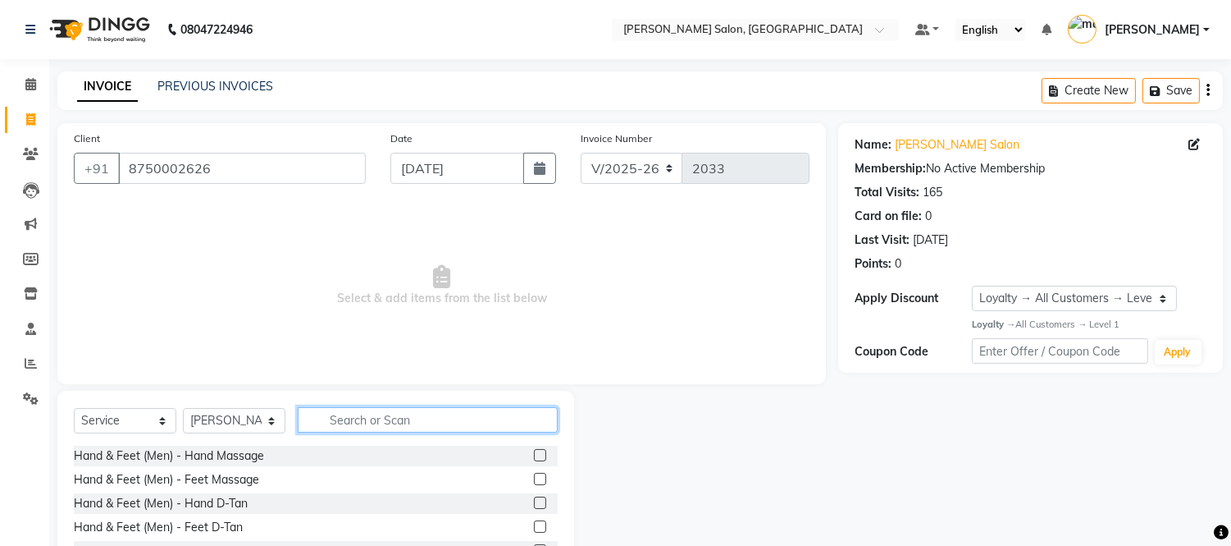
click at [458, 418] on input "text" at bounding box center [428, 419] width 260 height 25
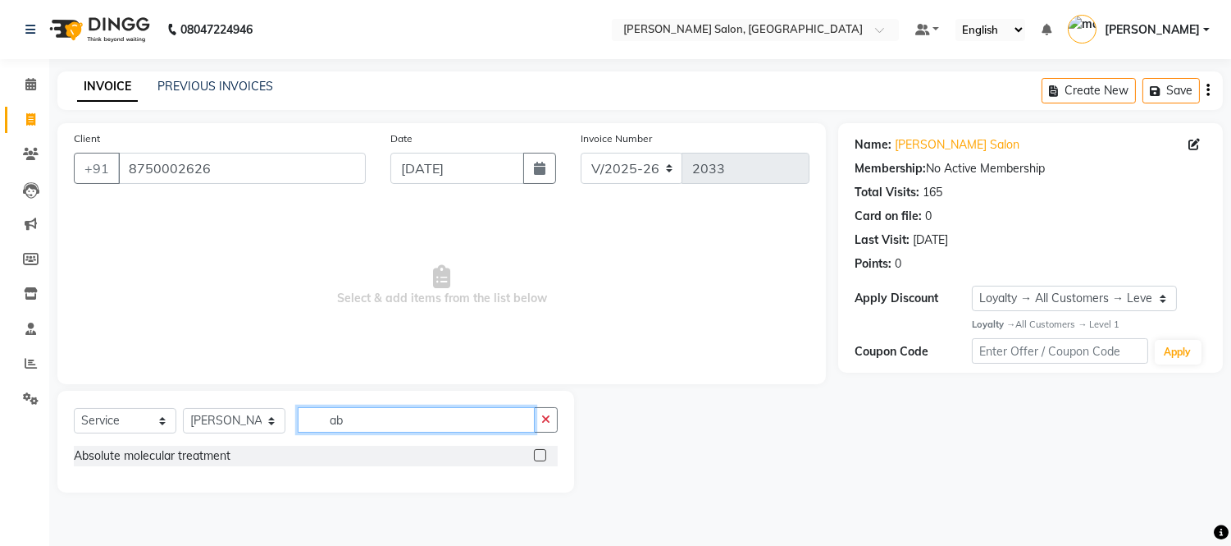
type input "a"
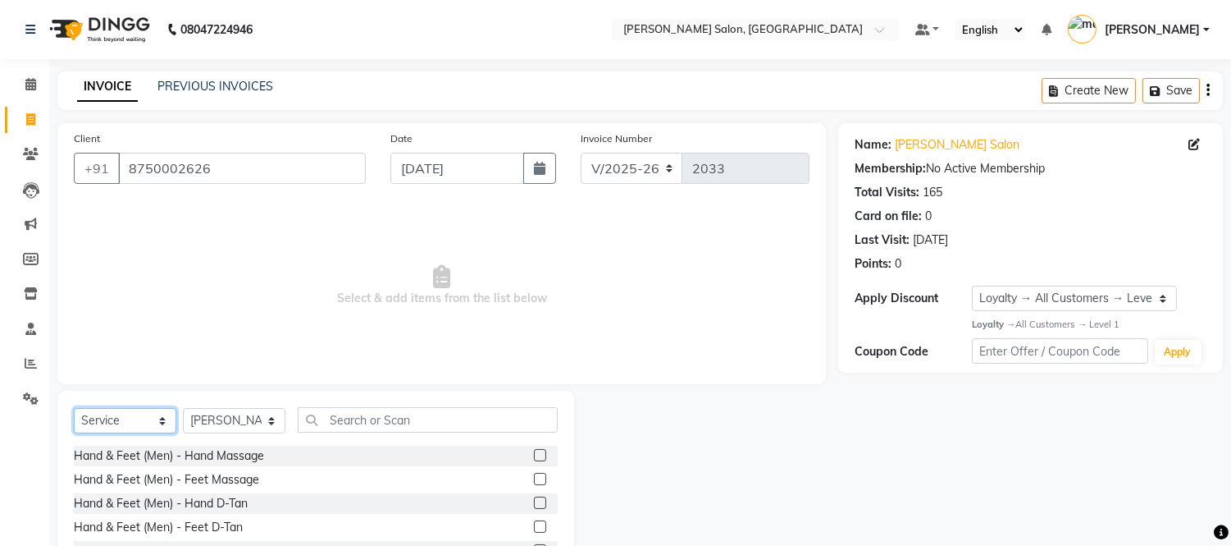
click at [128, 427] on select "Select Service Product Membership Package Voucher Prepaid Gift Card" at bounding box center [125, 420] width 103 height 25
select select "product"
click at [74, 409] on select "Select Service Product Membership Package Voucher Prepaid Gift Card" at bounding box center [125, 420] width 103 height 25
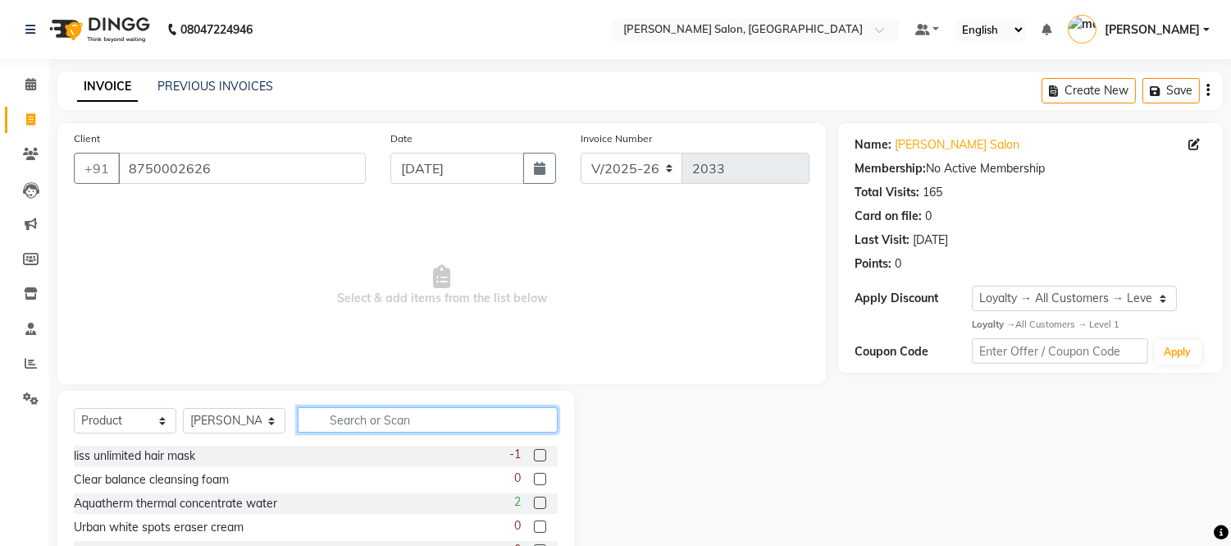
click at [381, 416] on input "text" at bounding box center [428, 419] width 260 height 25
type input "absol"
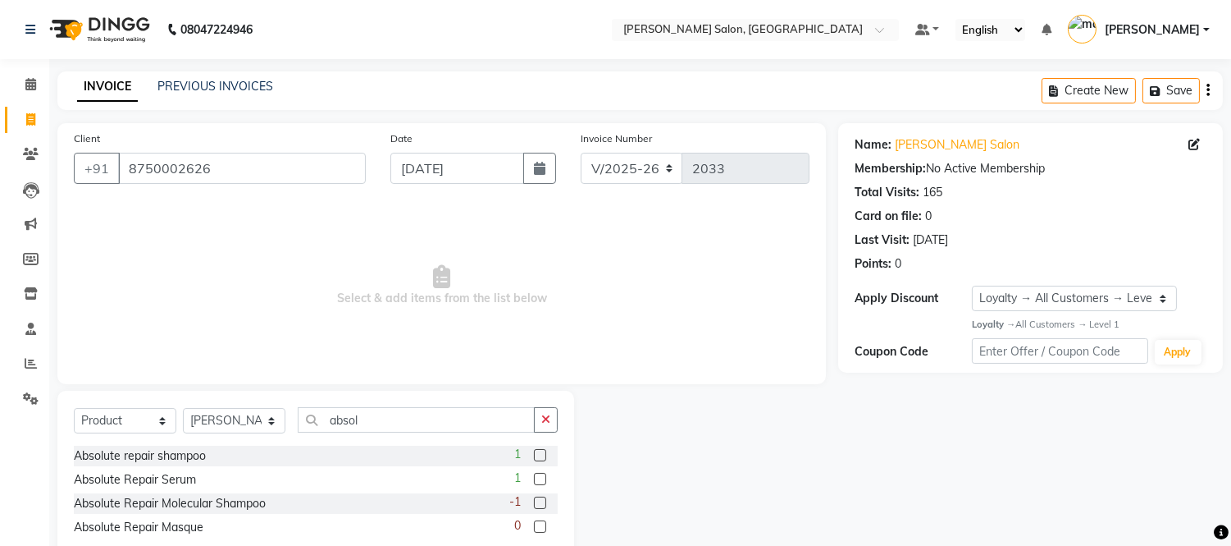
click at [542, 460] on label at bounding box center [540, 455] width 12 height 12
click at [542, 460] on input "checkbox" at bounding box center [539, 455] width 11 height 11
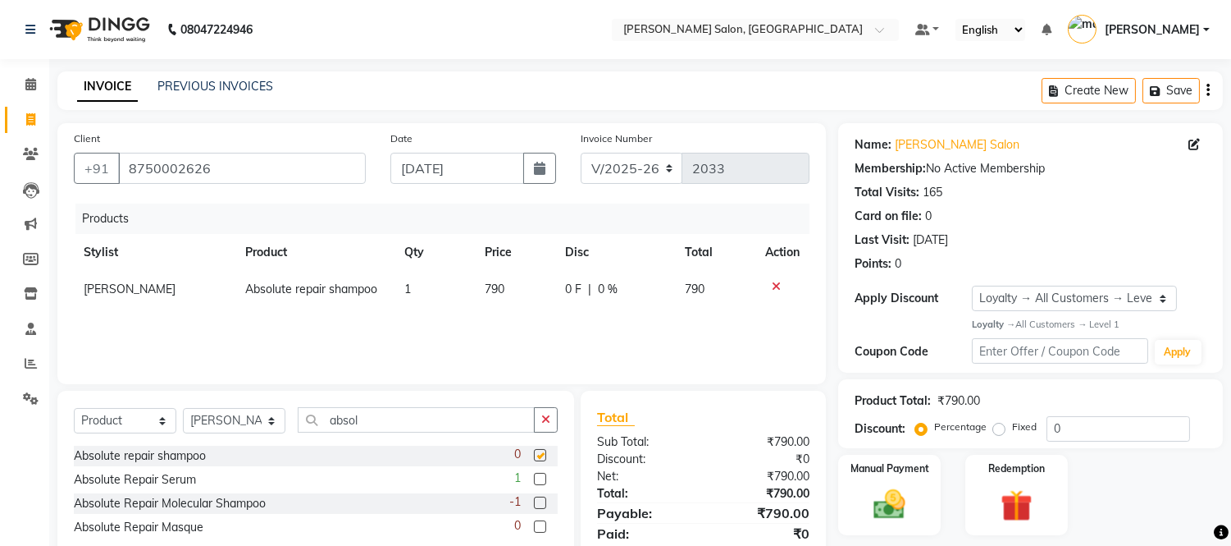
checkbox input "false"
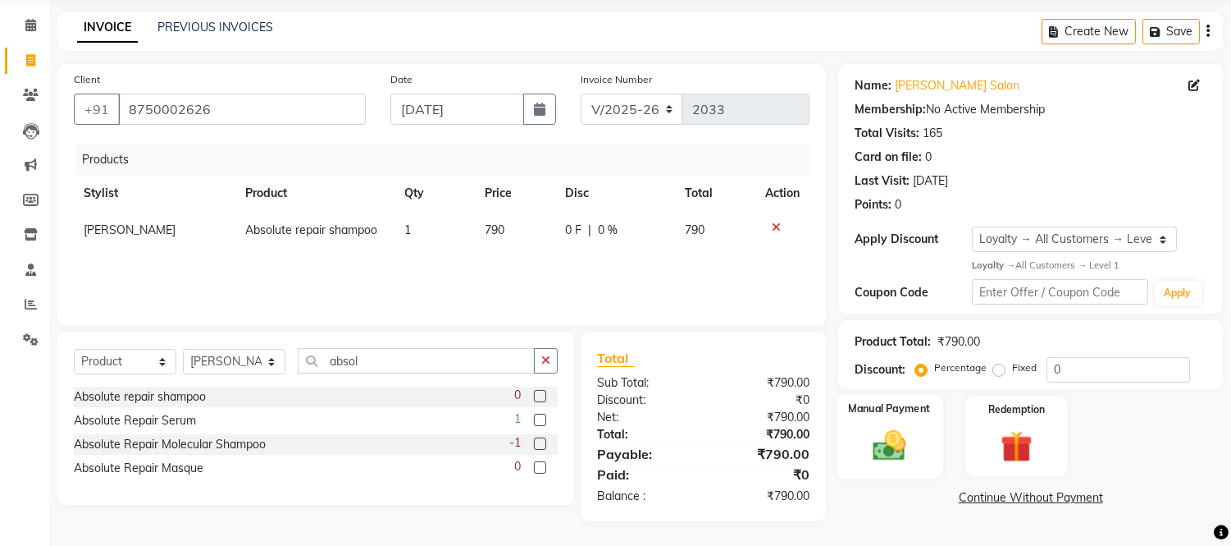
click at [903, 422] on div "Manual Payment" at bounding box center [890, 436] width 107 height 84
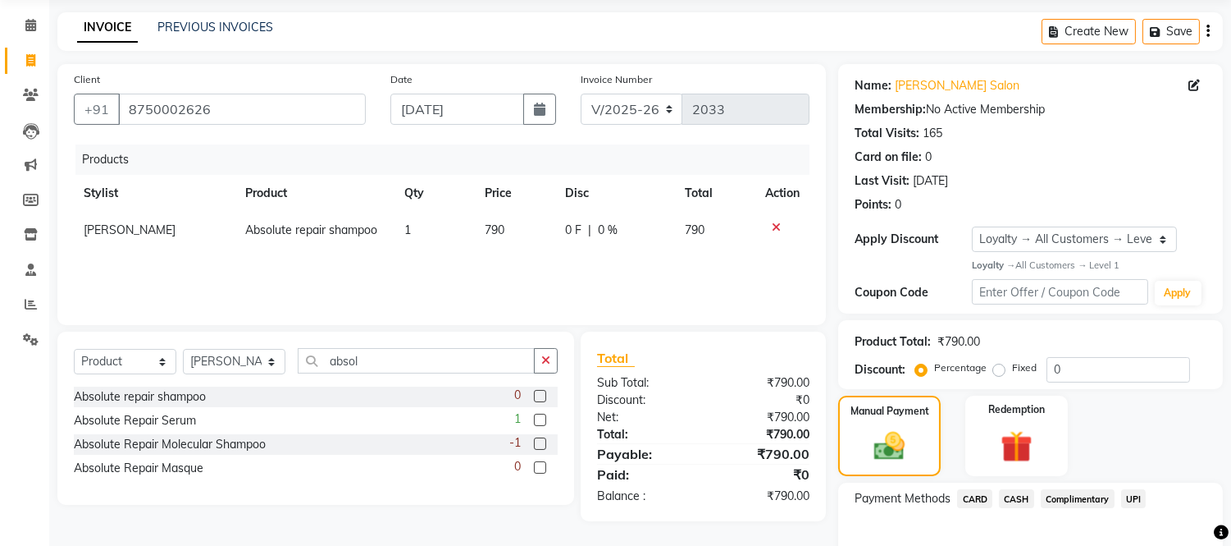
click at [1021, 496] on span "CASH" at bounding box center [1016, 498] width 35 height 19
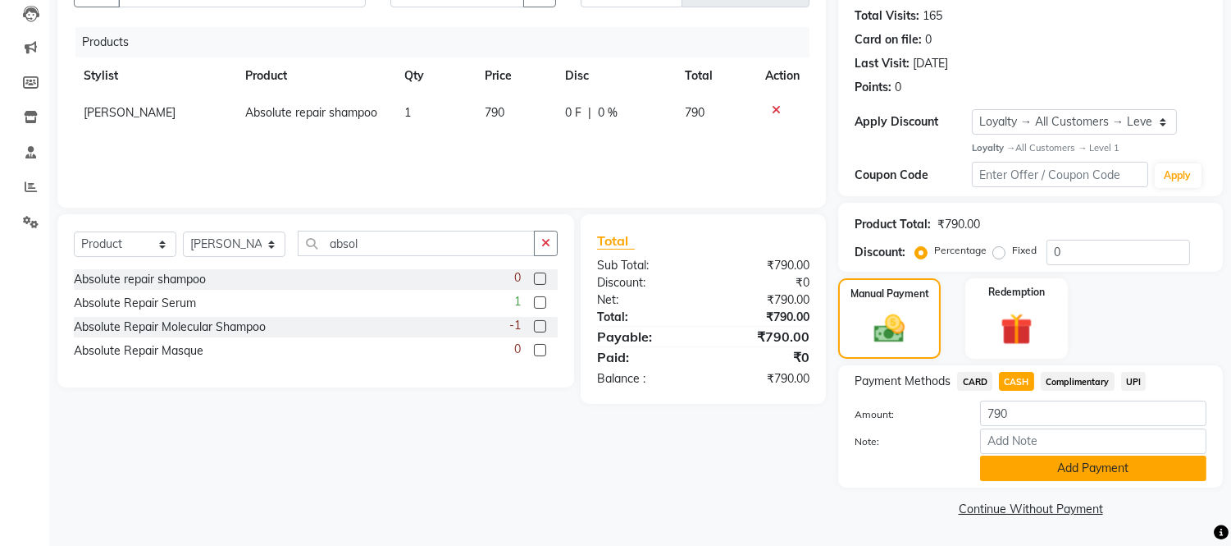
click at [1084, 461] on button "Add Payment" at bounding box center [1093, 467] width 226 height 25
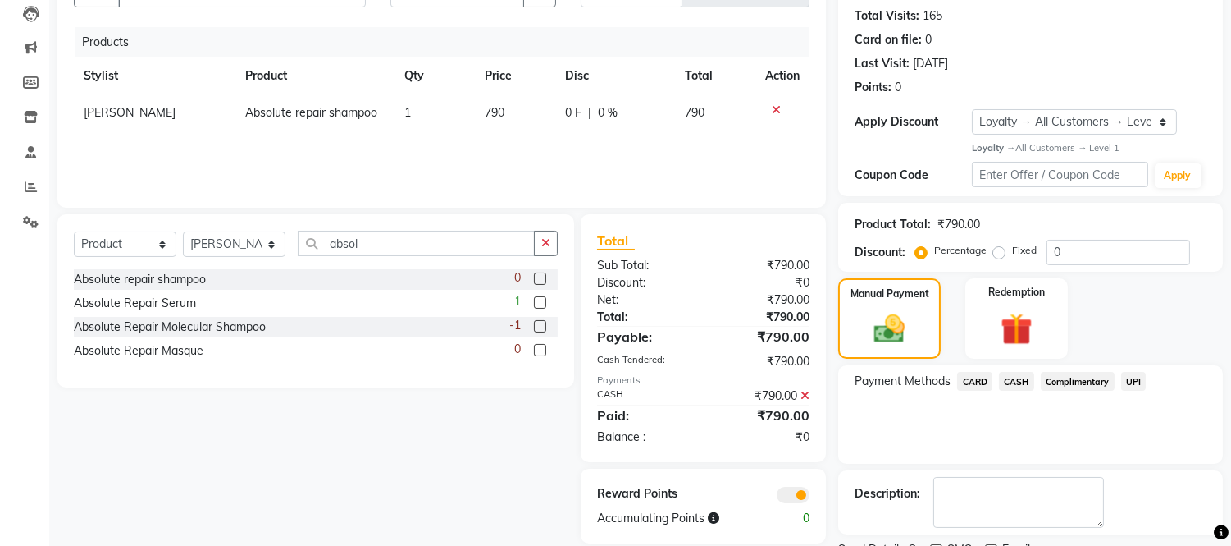
scroll to position [244, 0]
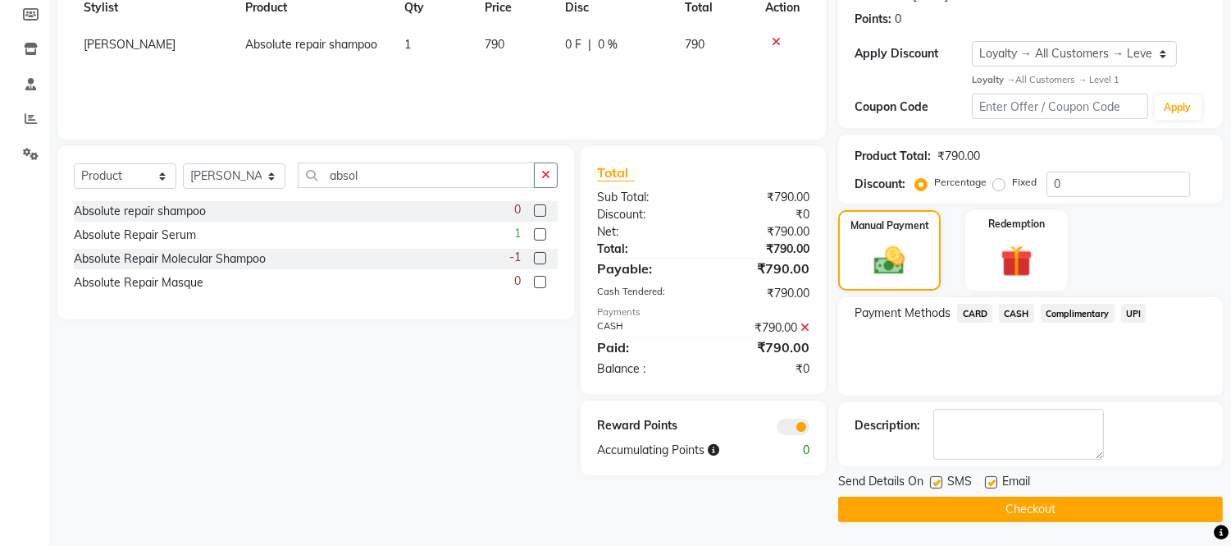
click at [995, 507] on button "Checkout" at bounding box center [1030, 508] width 385 height 25
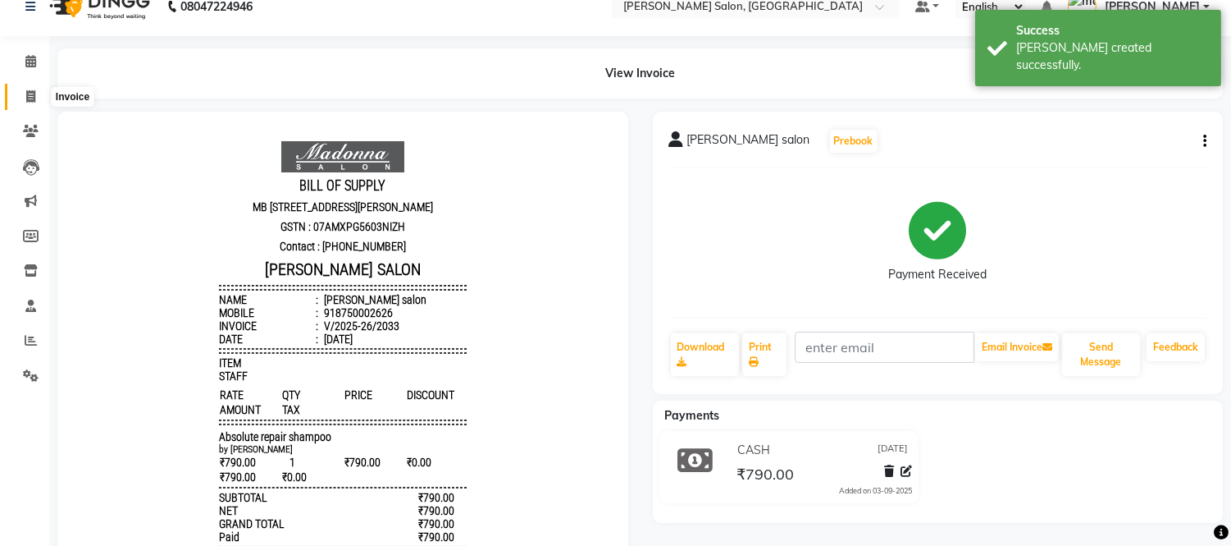
click at [30, 96] on icon at bounding box center [30, 96] width 9 height 12
select select "service"
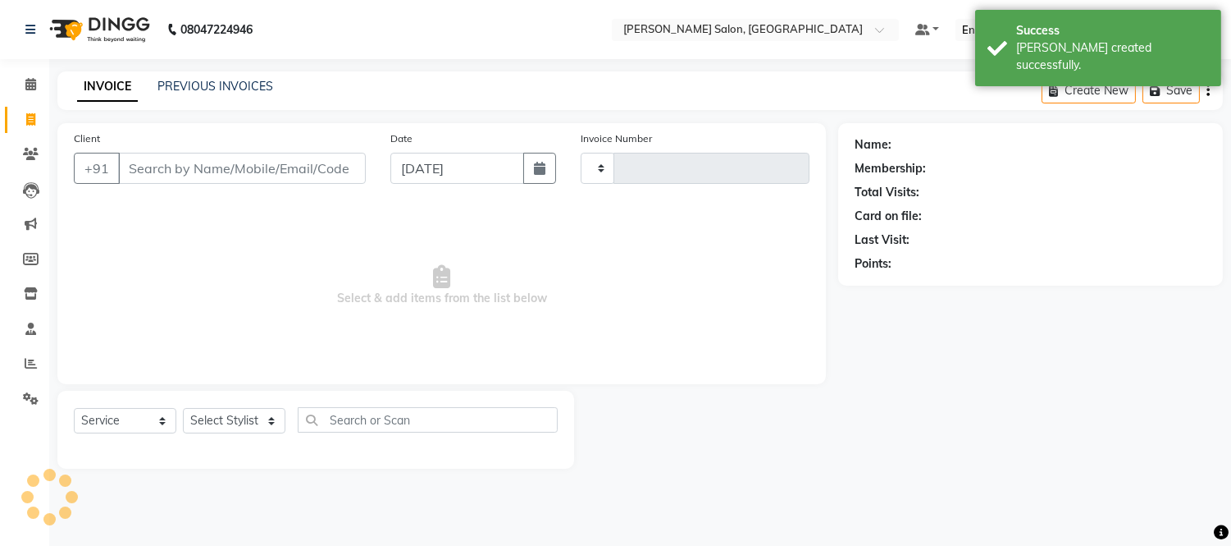
type input "2034"
select select "6469"
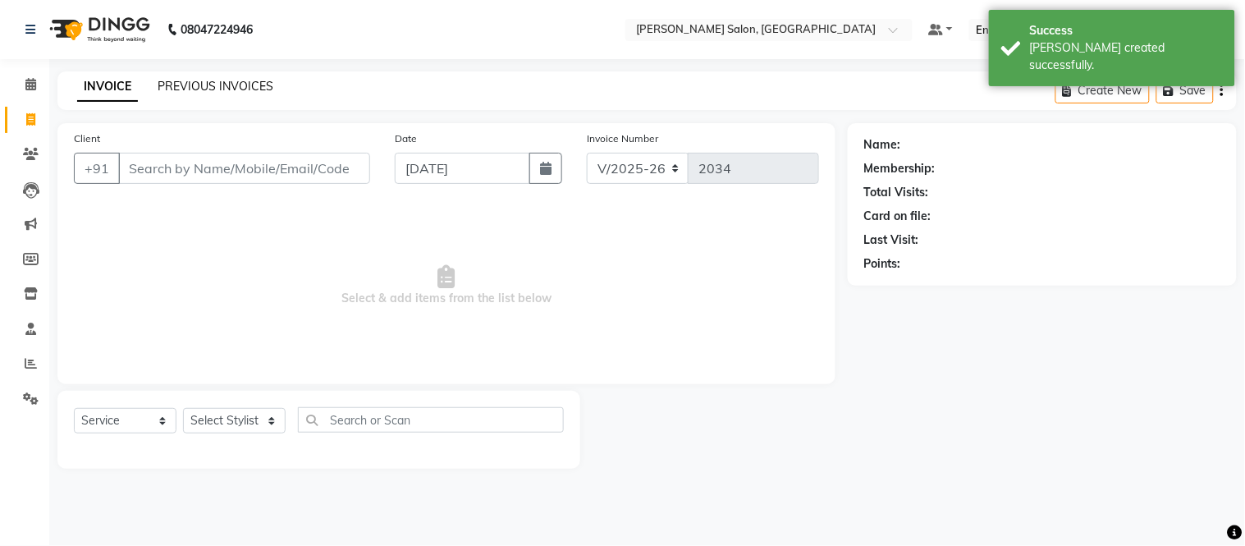
click at [232, 82] on link "PREVIOUS INVOICES" at bounding box center [216, 86] width 116 height 15
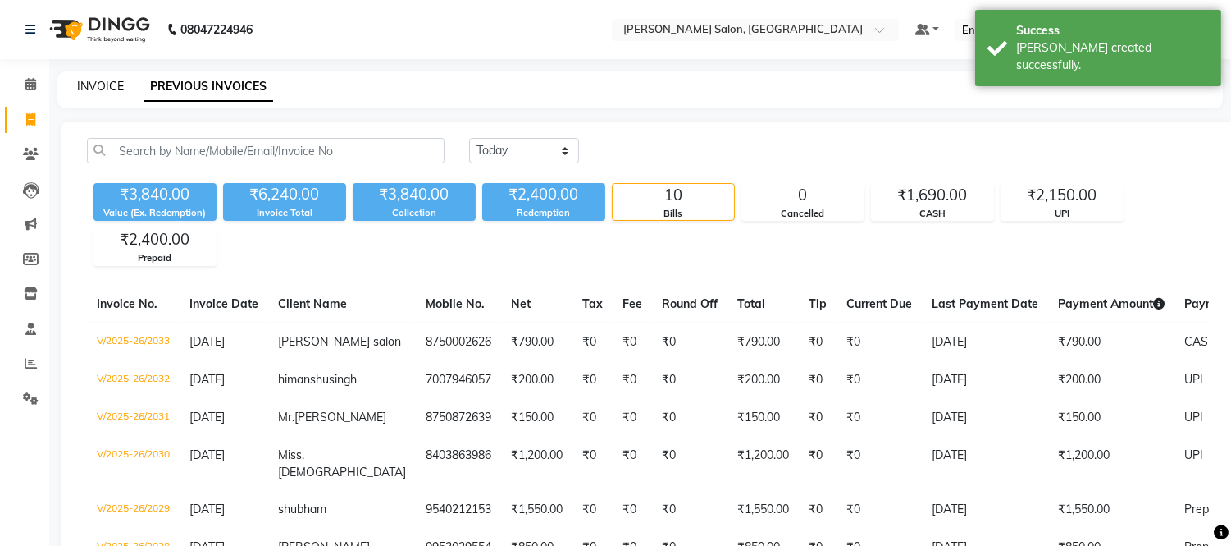
click at [100, 87] on link "INVOICE" at bounding box center [100, 86] width 47 height 15
select select "service"
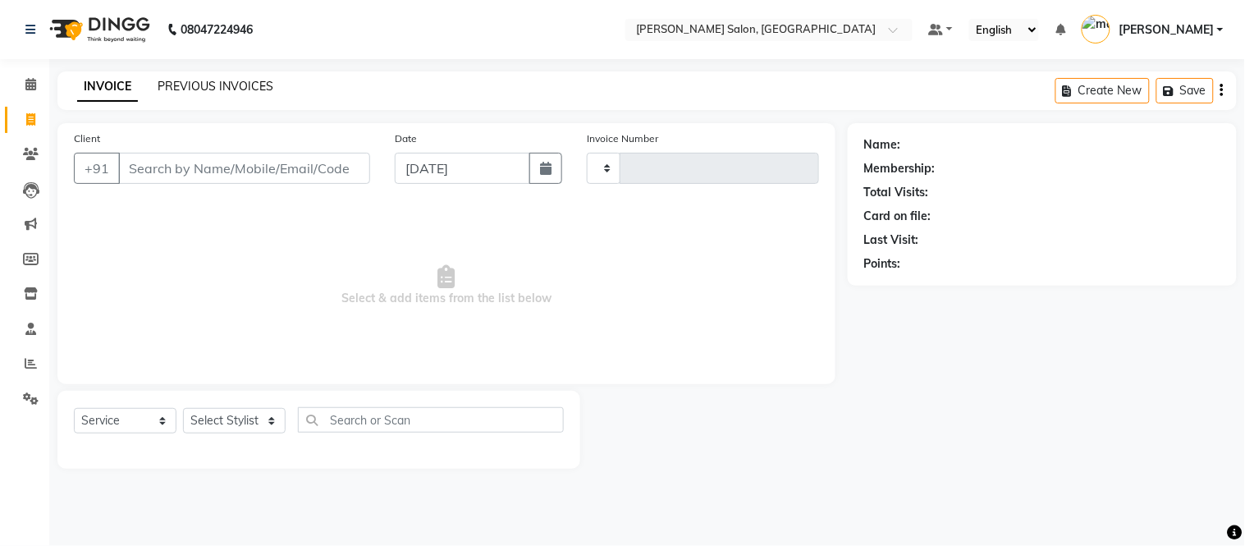
click at [228, 86] on link "PREVIOUS INVOICES" at bounding box center [216, 86] width 116 height 15
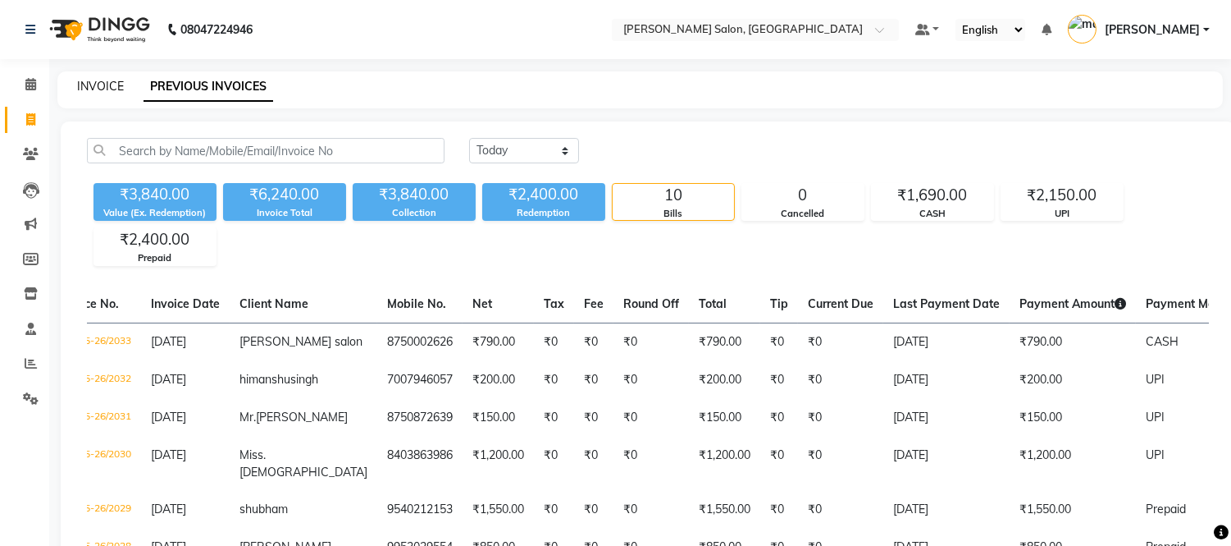
click at [112, 90] on link "INVOICE" at bounding box center [100, 86] width 47 height 15
select select "service"
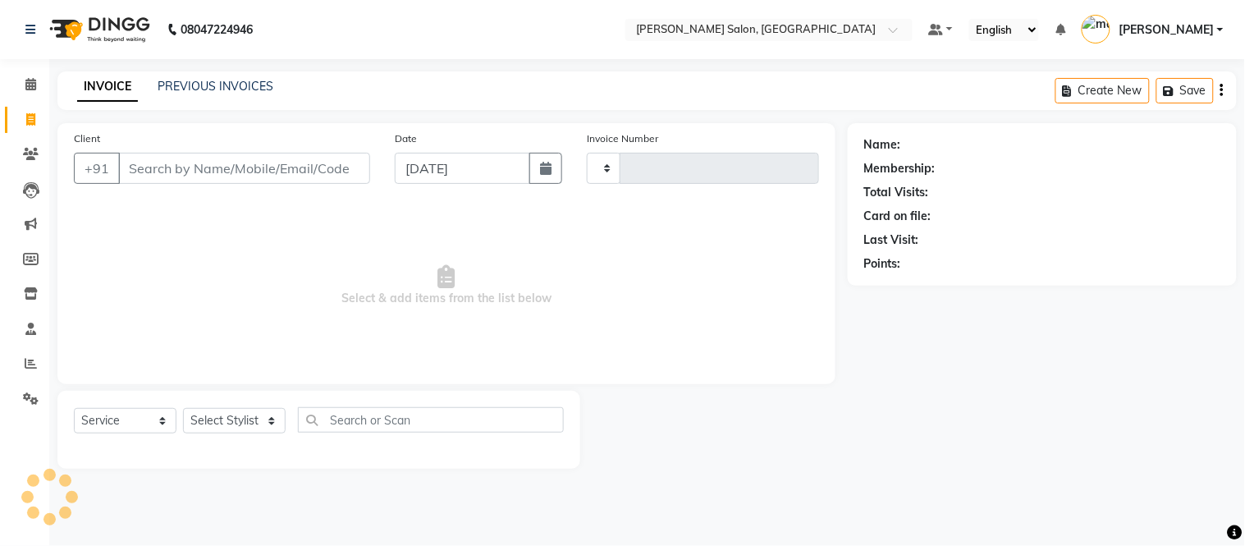
type input "2034"
select select "6469"
click at [217, 87] on link "PREVIOUS INVOICES" at bounding box center [216, 86] width 116 height 15
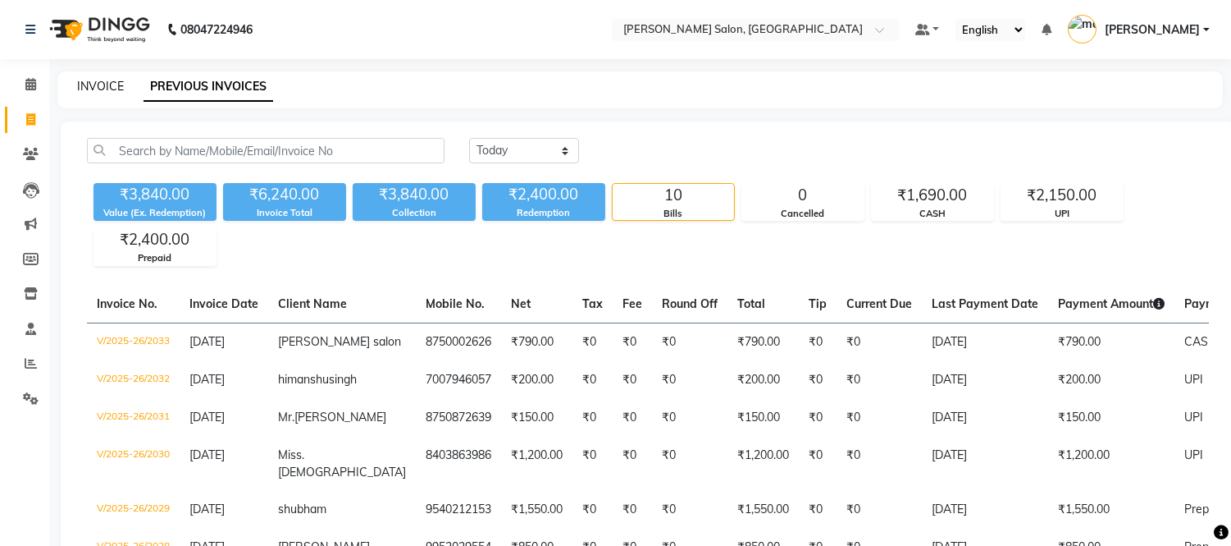
click at [85, 82] on link "INVOICE" at bounding box center [100, 86] width 47 height 15
select select "service"
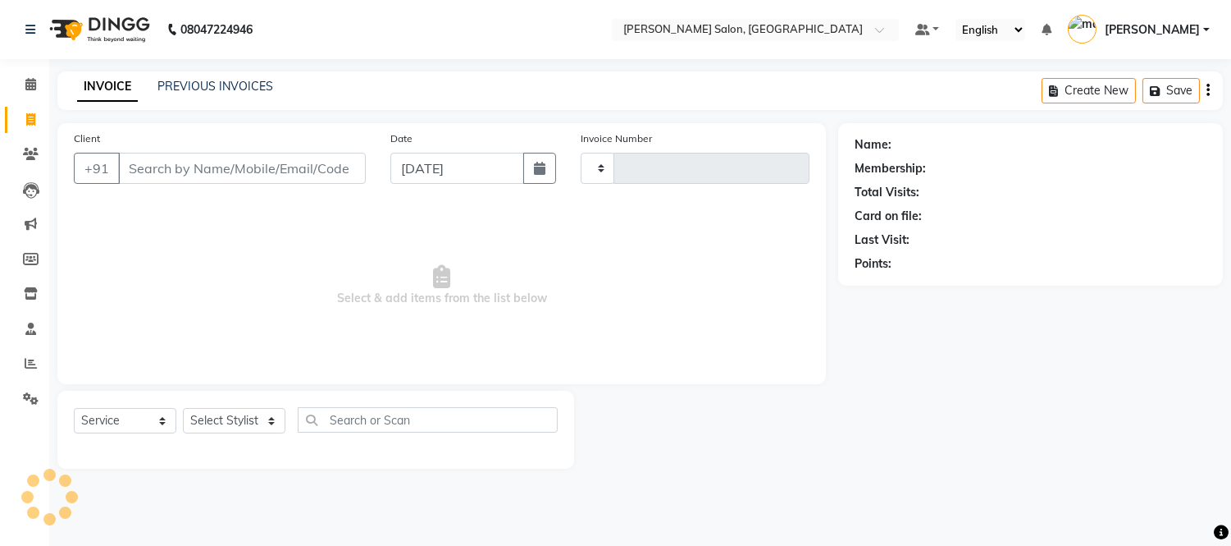
type input "2034"
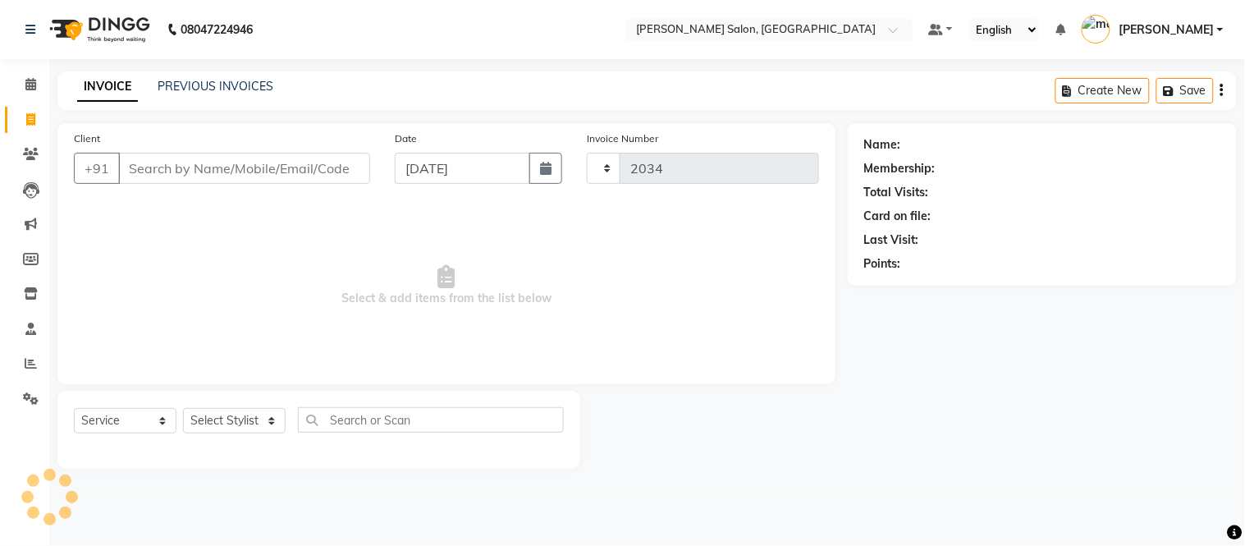
select select "6469"
click at [226, 94] on div "PREVIOUS INVOICES" at bounding box center [216, 86] width 116 height 17
click at [243, 76] on div "INVOICE PREVIOUS INVOICES Create New Save" at bounding box center [646, 90] width 1179 height 39
click at [223, 82] on link "PREVIOUS INVOICES" at bounding box center [216, 86] width 116 height 15
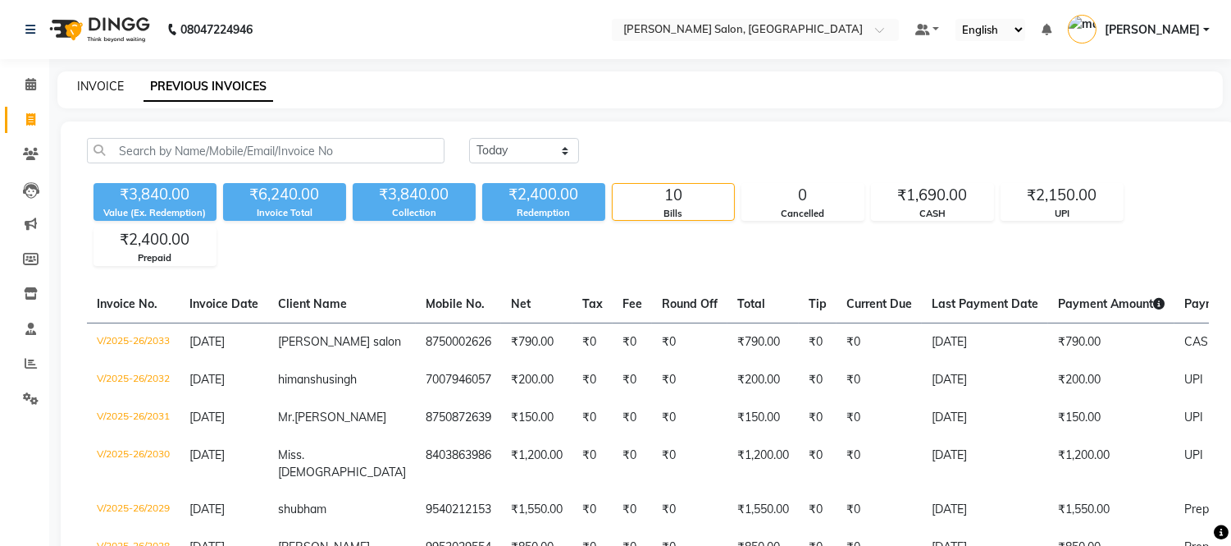
click at [113, 86] on link "INVOICE" at bounding box center [100, 86] width 47 height 15
select select "service"
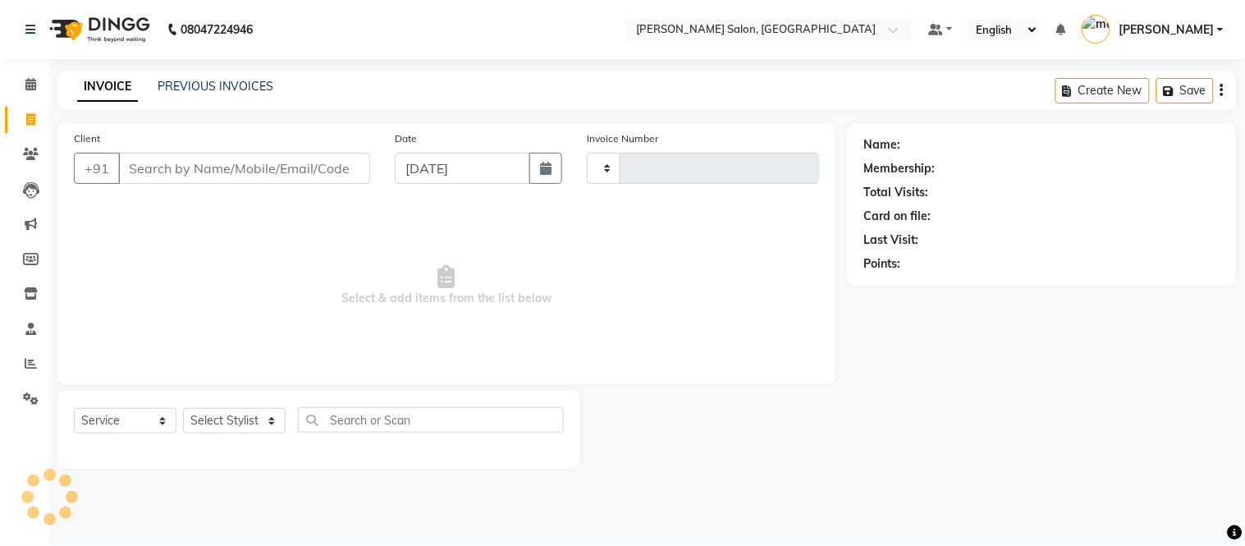
type input "2034"
select select "6469"
click at [281, 162] on input "Client" at bounding box center [244, 168] width 252 height 31
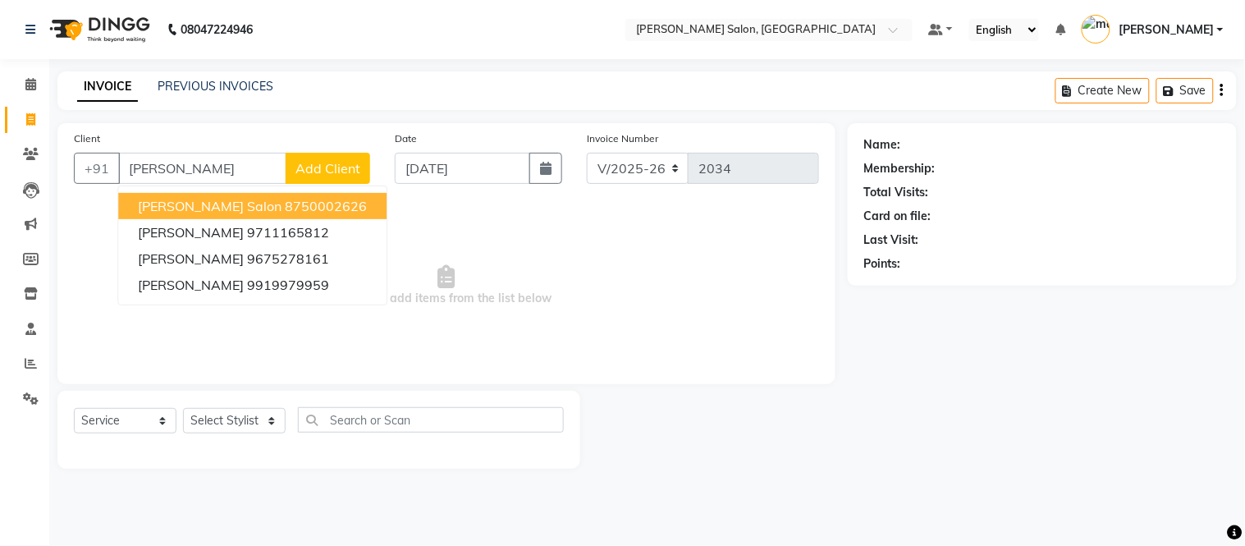
click at [285, 201] on ngb-highlight "8750002626" at bounding box center [326, 206] width 82 height 16
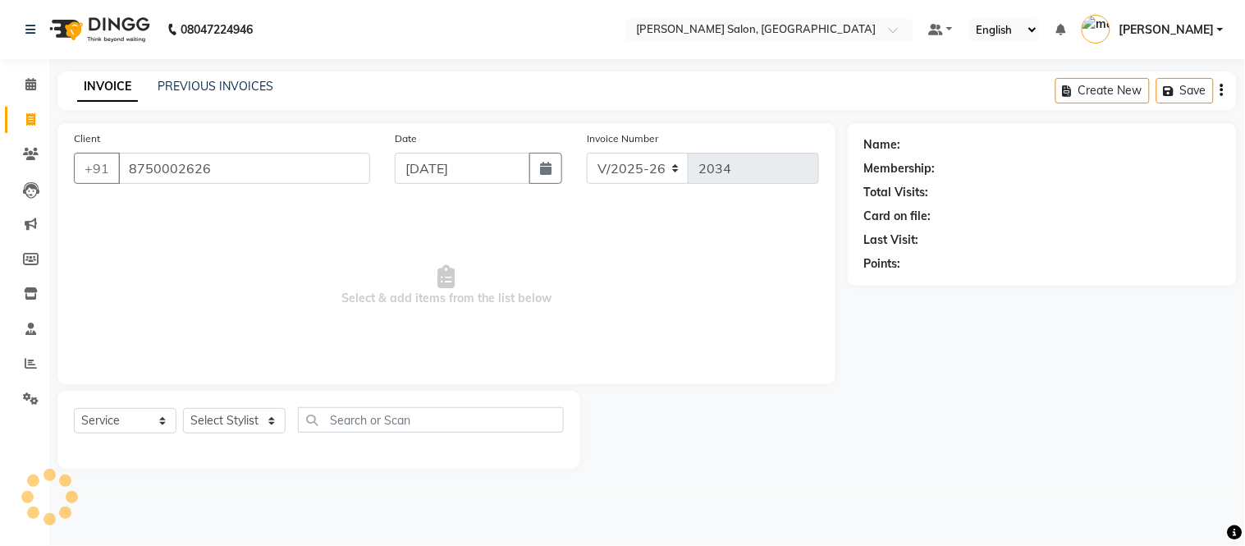
type input "8750002626"
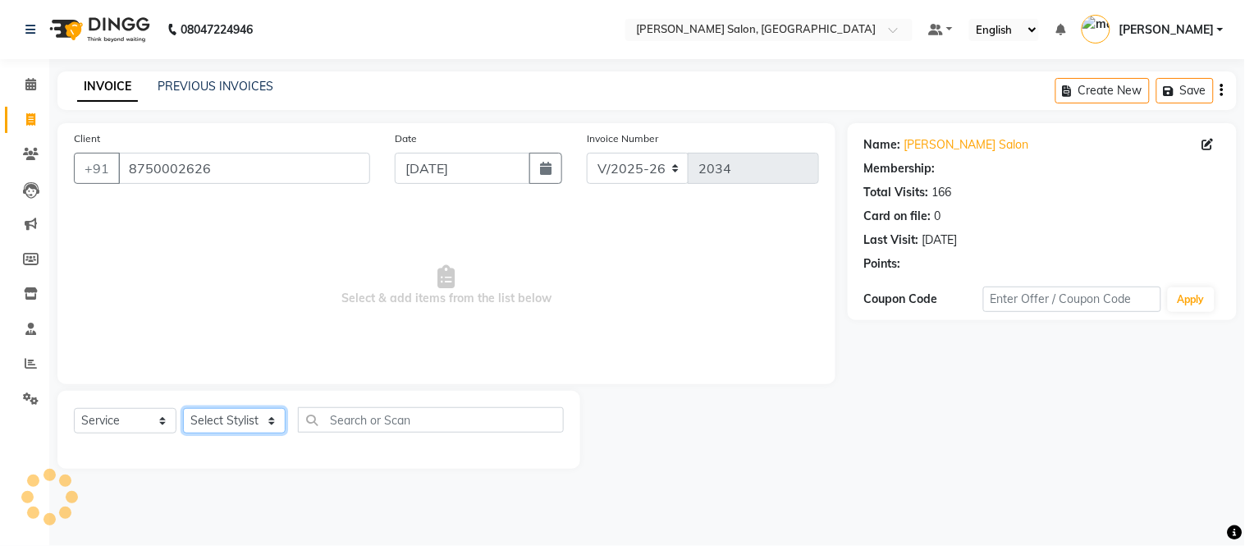
click at [234, 418] on select "Select Stylist [PERSON_NAME] [PERSON_NAME] [PERSON_NAME] [PERSON_NAME] [PERSON_…" at bounding box center [234, 420] width 103 height 25
select select "49738"
click at [183, 409] on select "Select Stylist [PERSON_NAME] [PERSON_NAME] [PERSON_NAME] [PERSON_NAME] [PERSON_…" at bounding box center [234, 420] width 103 height 25
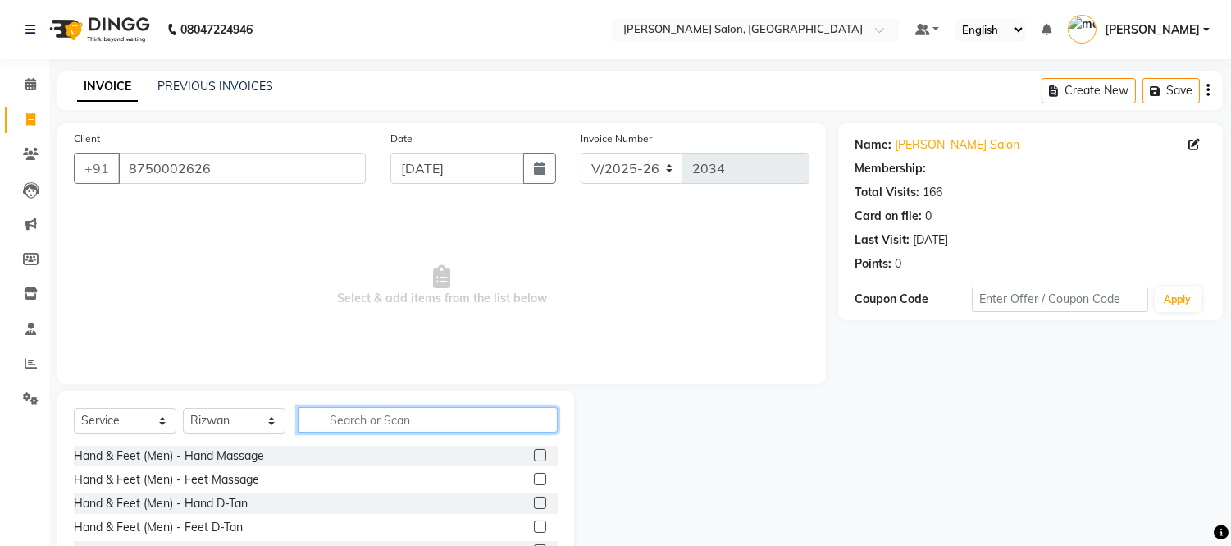
click at [473, 427] on input "text" at bounding box center [428, 419] width 260 height 25
type input "shampoo"
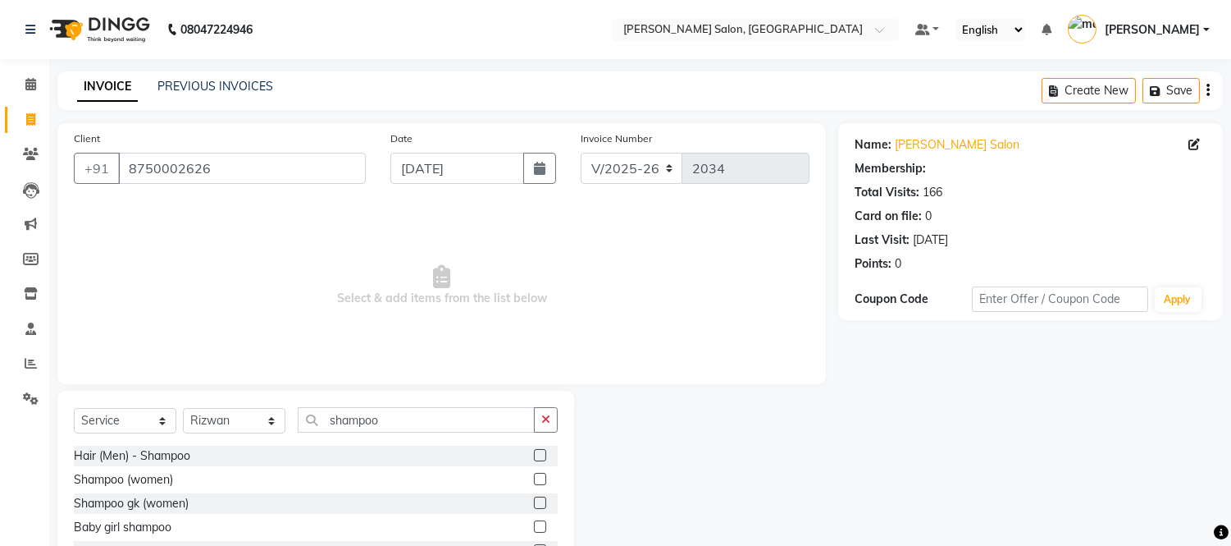
click at [537, 477] on label at bounding box center [540, 479] width 12 height 12
click at [537, 477] on input "checkbox" at bounding box center [539, 479] width 11 height 11
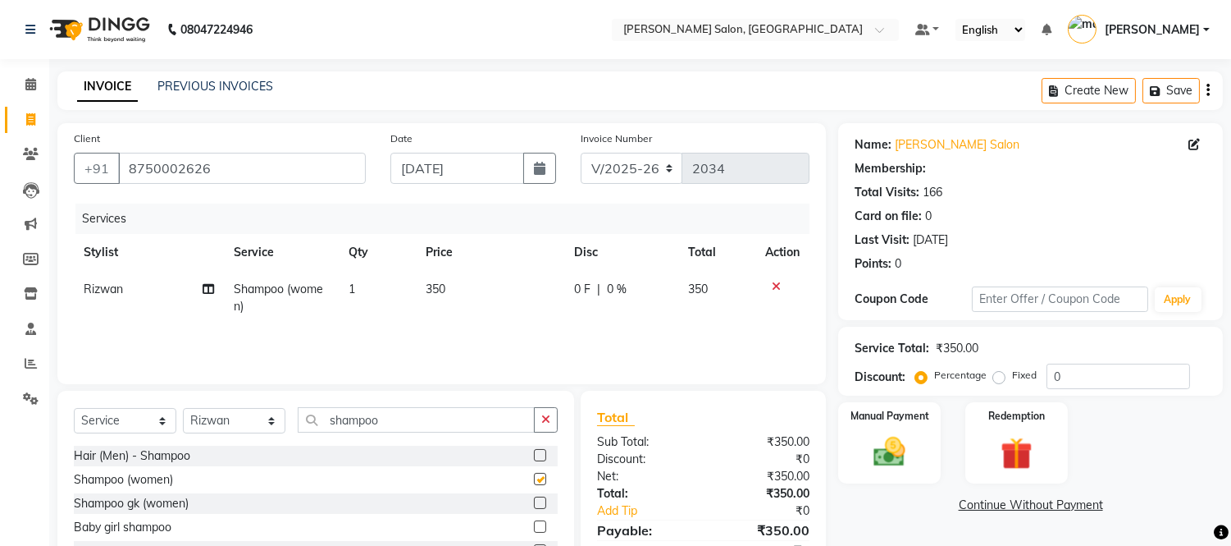
checkbox input "false"
click at [470, 422] on input "shampoo" at bounding box center [416, 419] width 237 height 25
type input "s"
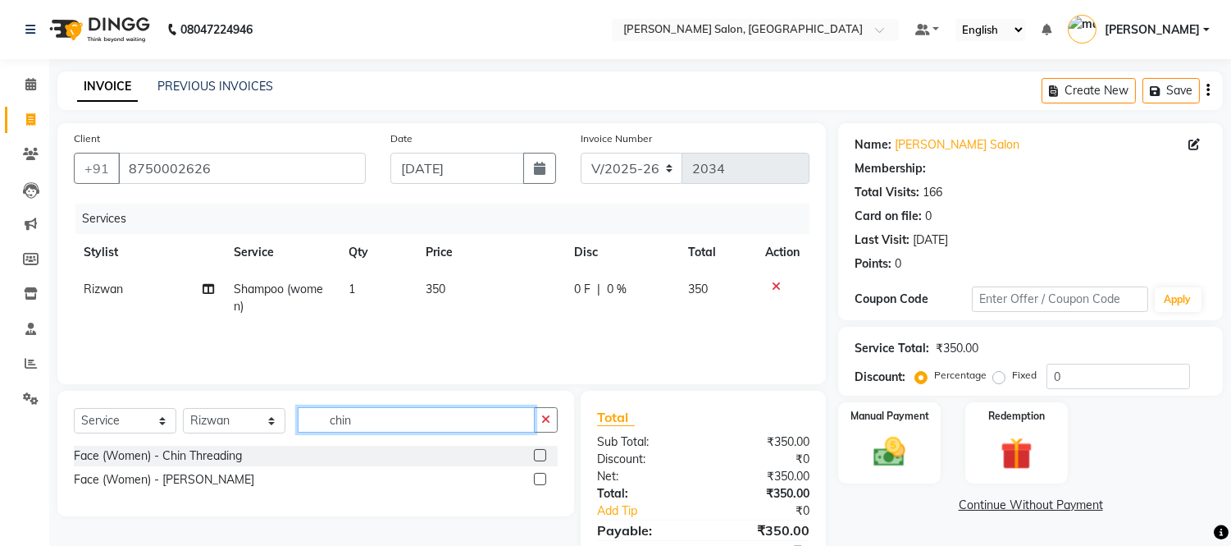
type input "chin"
click at [537, 456] on label at bounding box center [540, 455] width 12 height 12
click at [537, 456] on input "checkbox" at bounding box center [539, 455] width 11 height 11
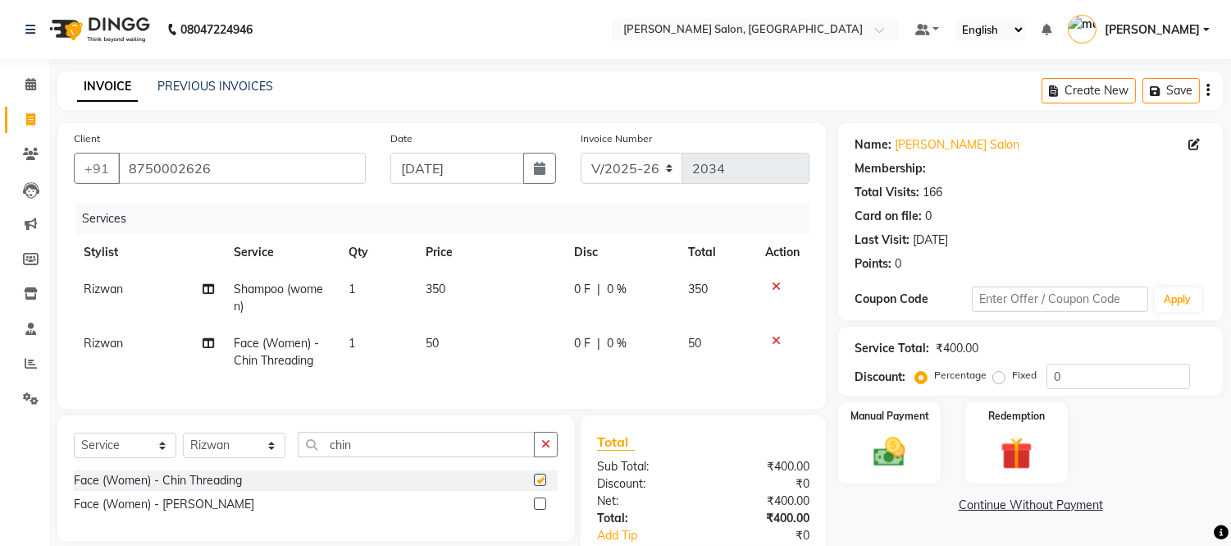
scroll to position [113, 0]
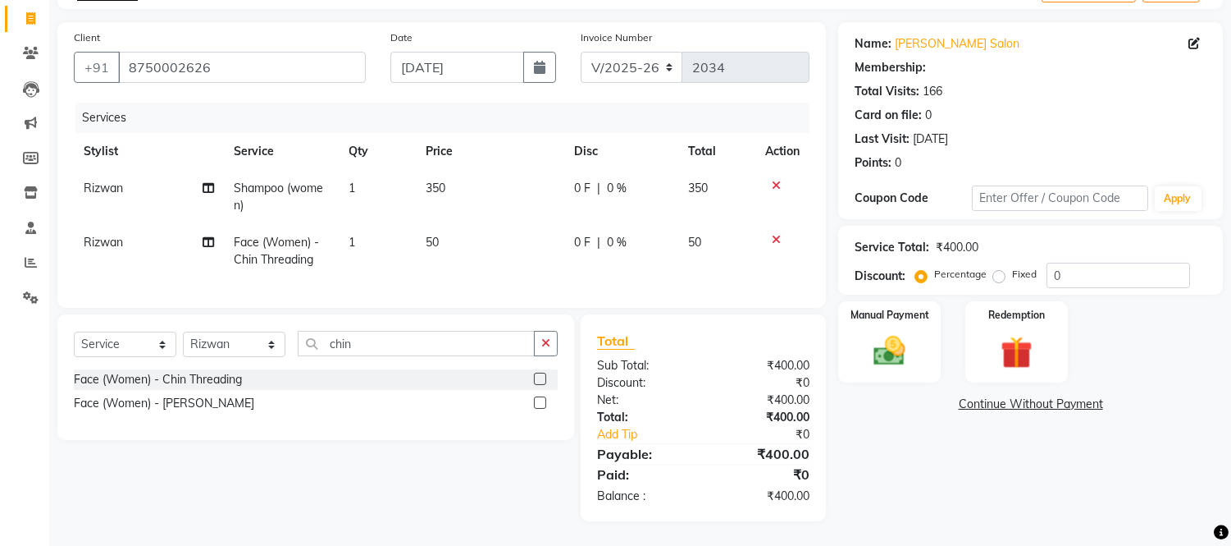
checkbox input "false"
click at [878, 332] on img at bounding box center [890, 351] width 54 height 39
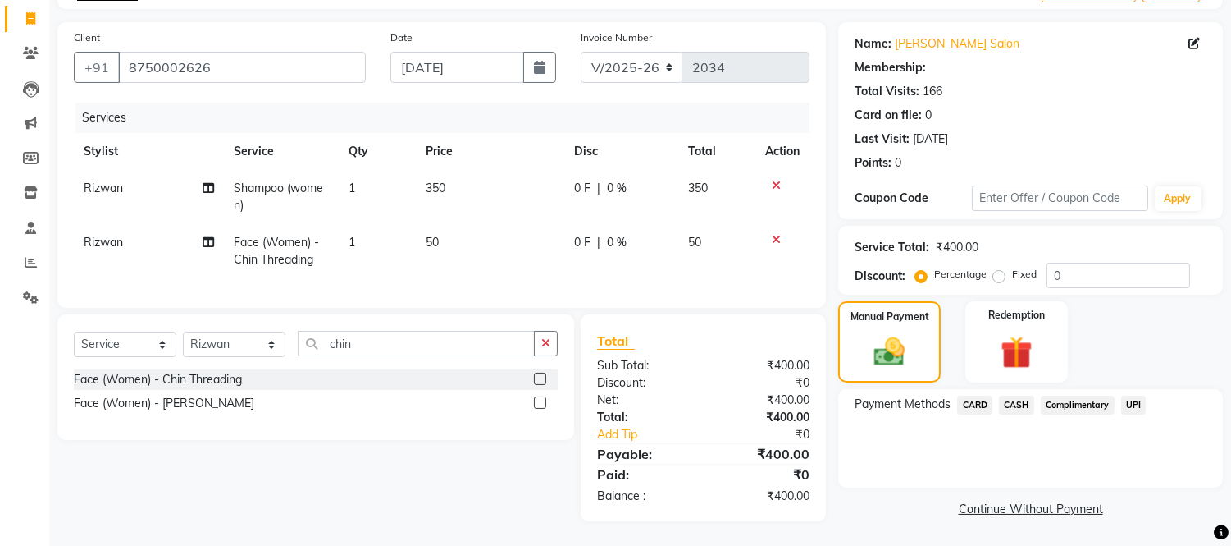
click at [1134, 395] on span "UPI" at bounding box center [1133, 404] width 25 height 19
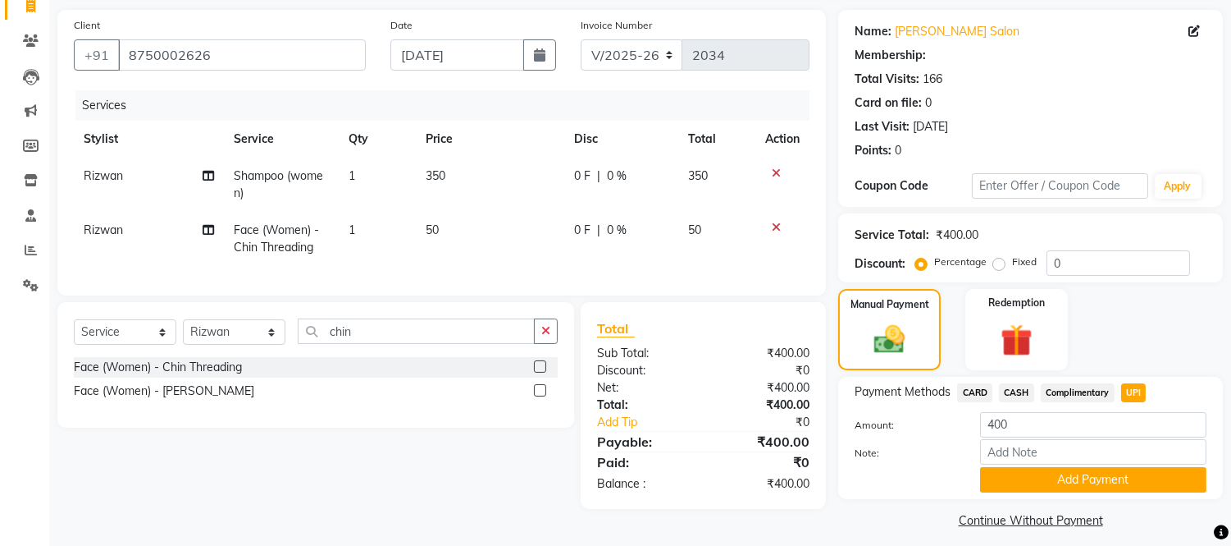
scroll to position [124, 0]
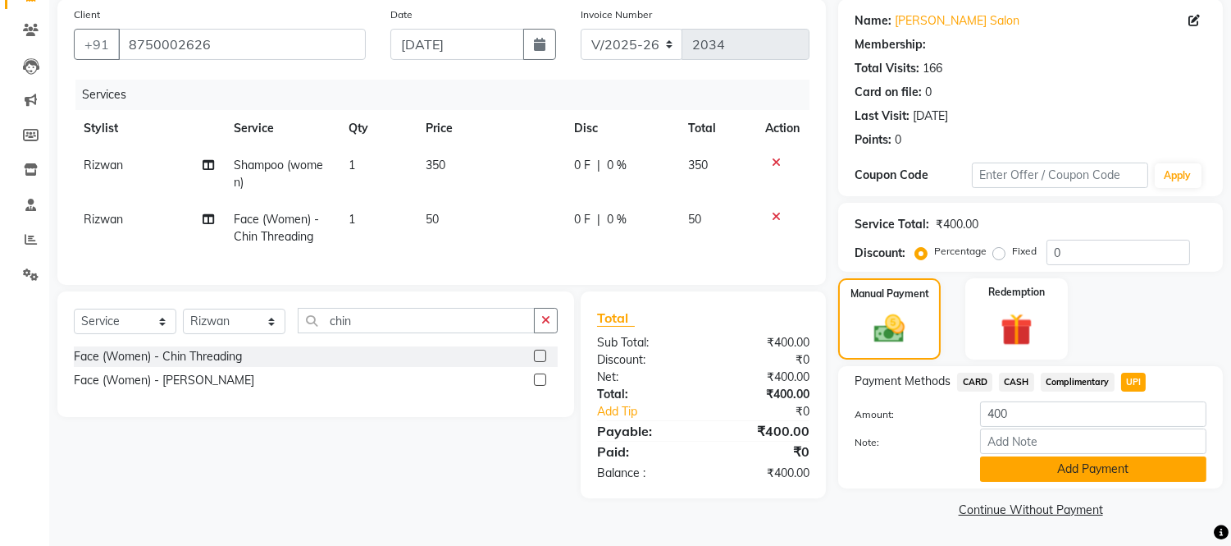
click at [1127, 466] on button "Add Payment" at bounding box center [1093, 468] width 226 height 25
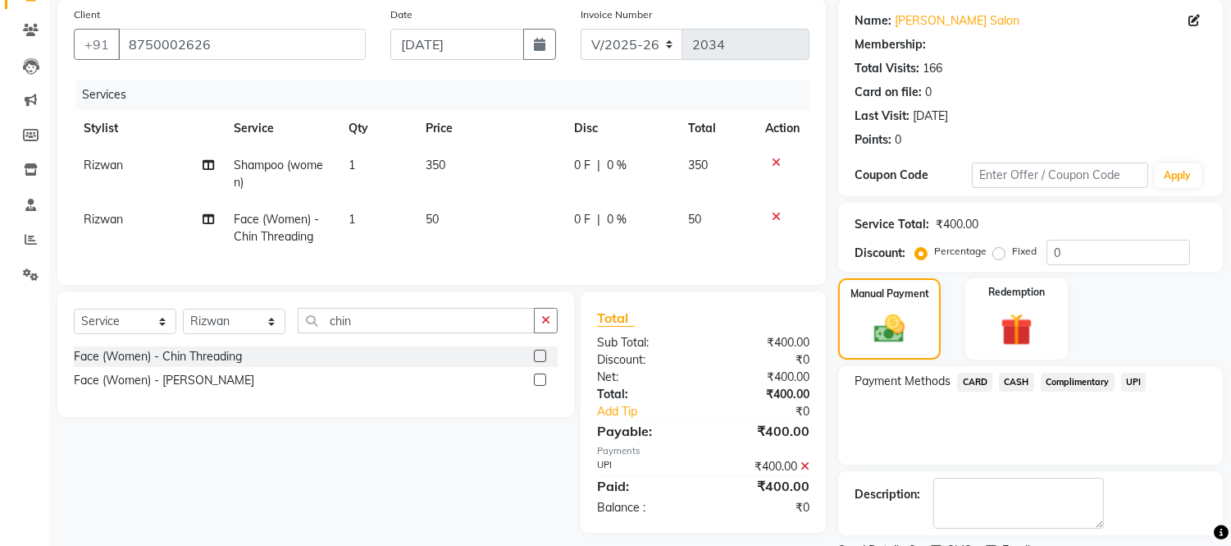
scroll to position [192, 0]
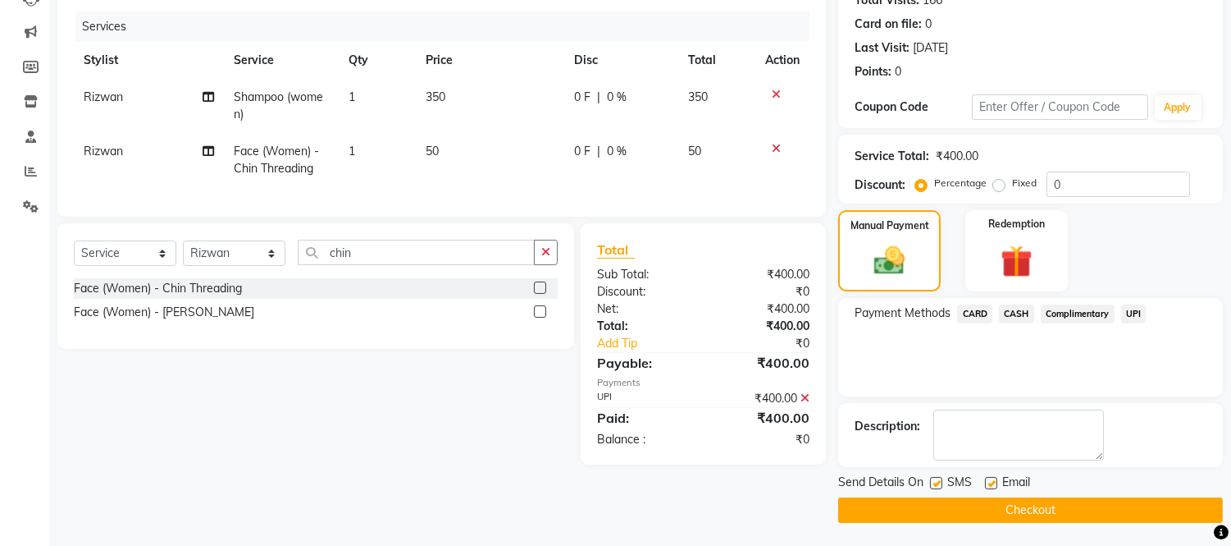
click at [1045, 512] on button "Checkout" at bounding box center [1030, 509] width 385 height 25
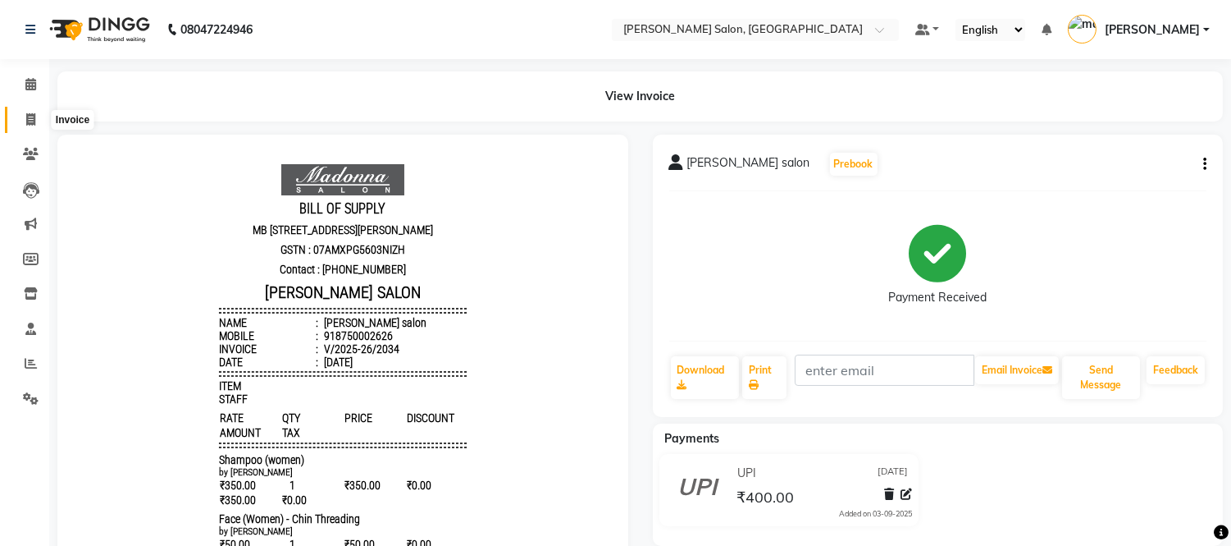
click at [30, 126] on span at bounding box center [30, 120] width 29 height 19
select select "service"
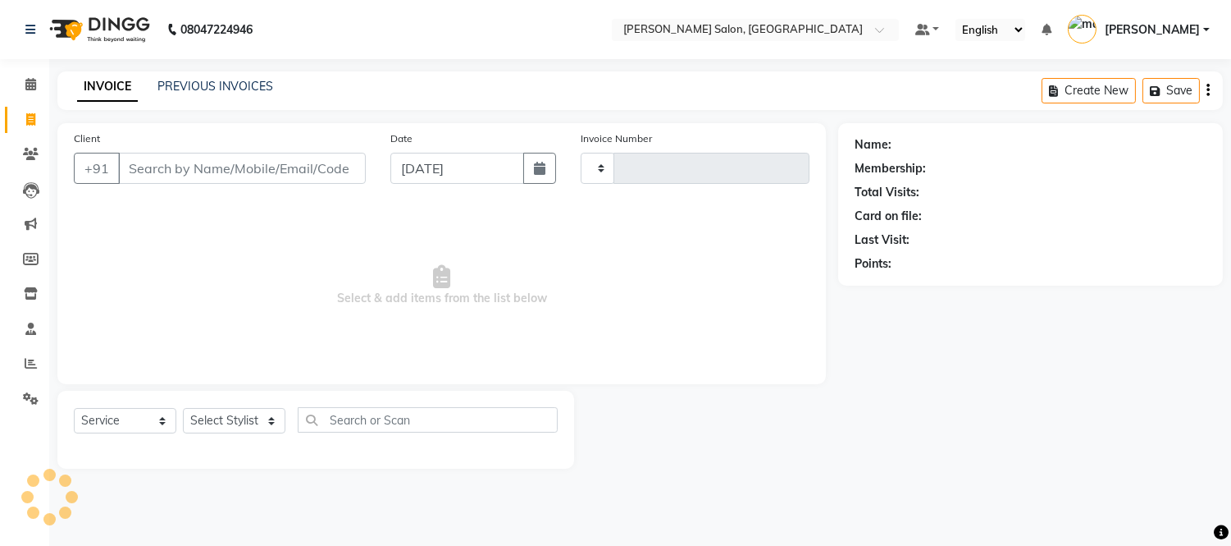
type input "2035"
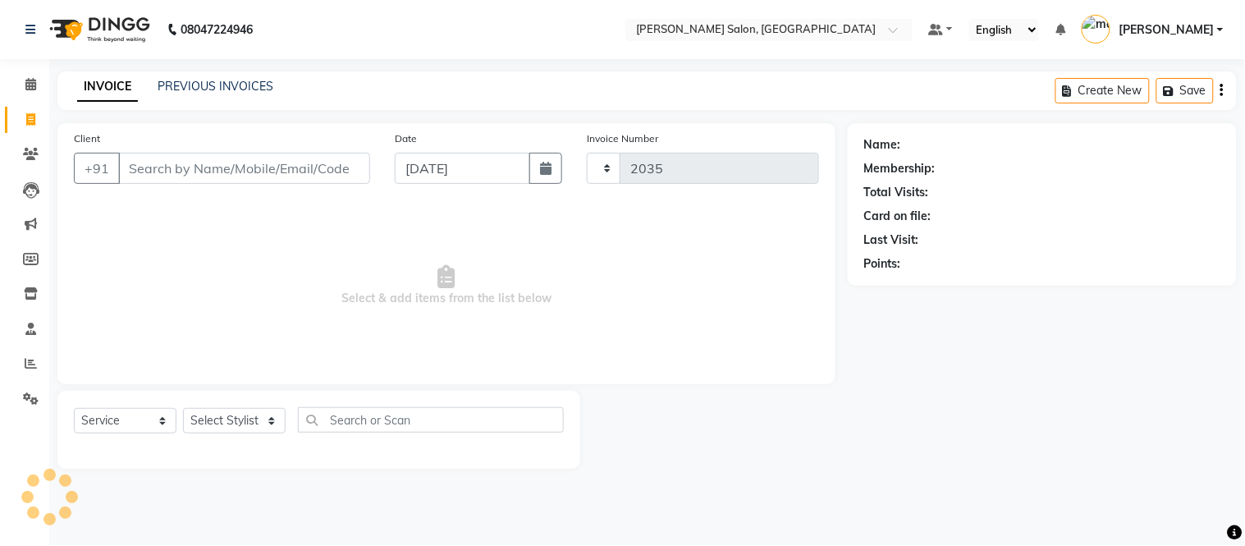
select select "6469"
click at [203, 90] on link "PREVIOUS INVOICES" at bounding box center [216, 86] width 116 height 15
